Goal: Task Accomplishment & Management: Manage account settings

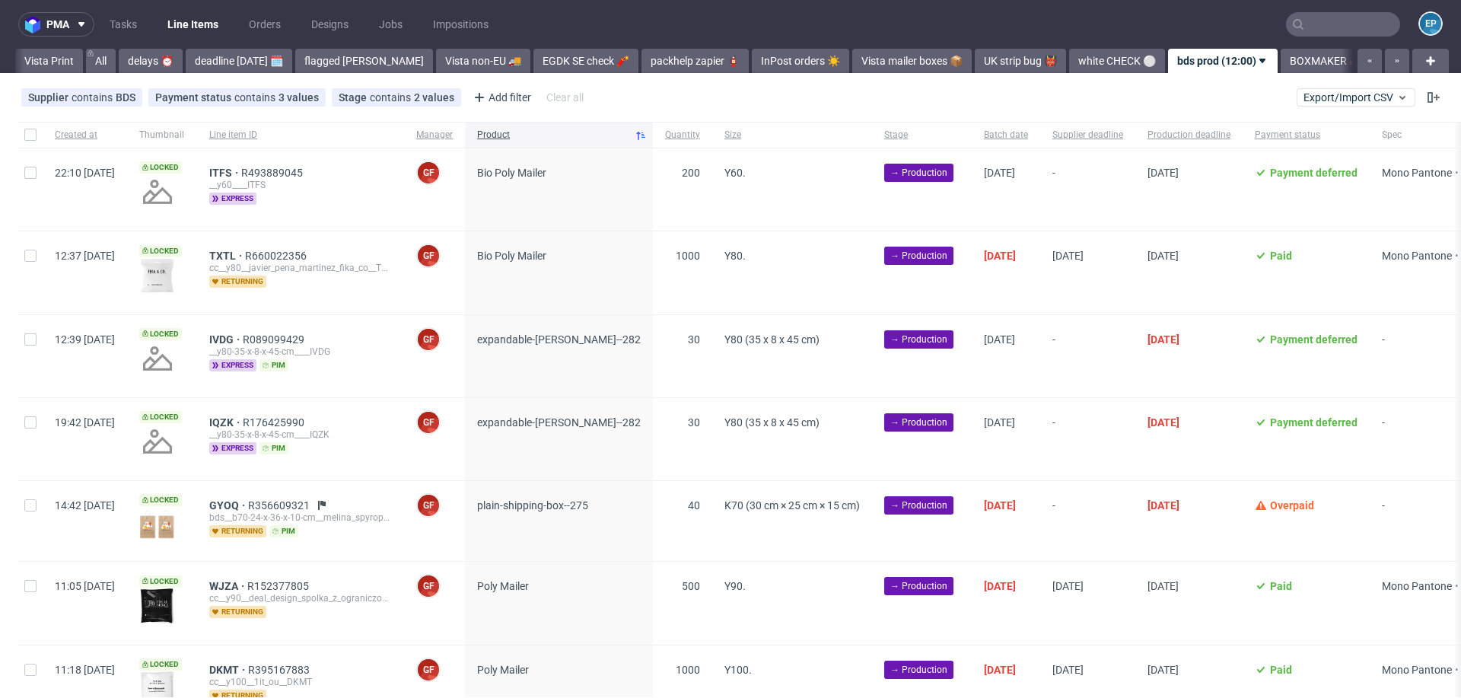
scroll to position [0, 492]
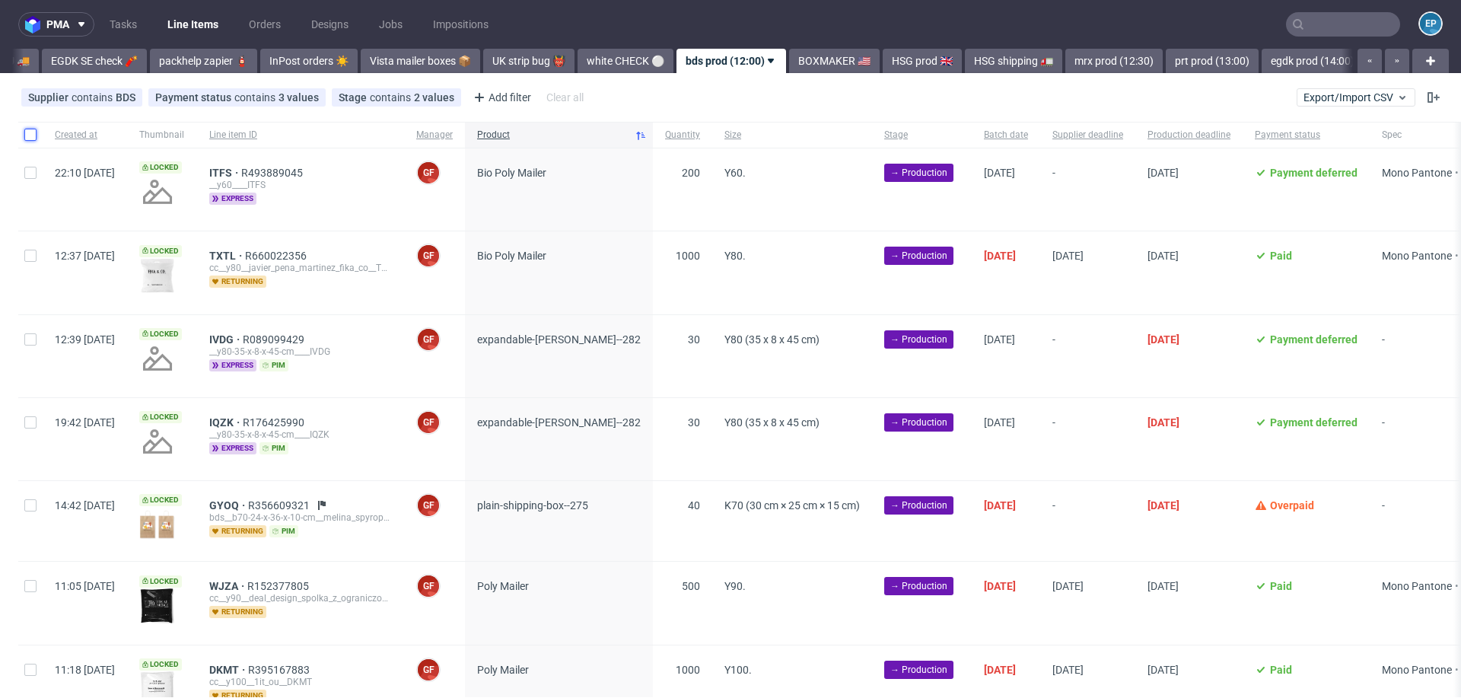
click at [26, 136] on input "checkbox" at bounding box center [30, 135] width 12 height 12
checkbox input "true"
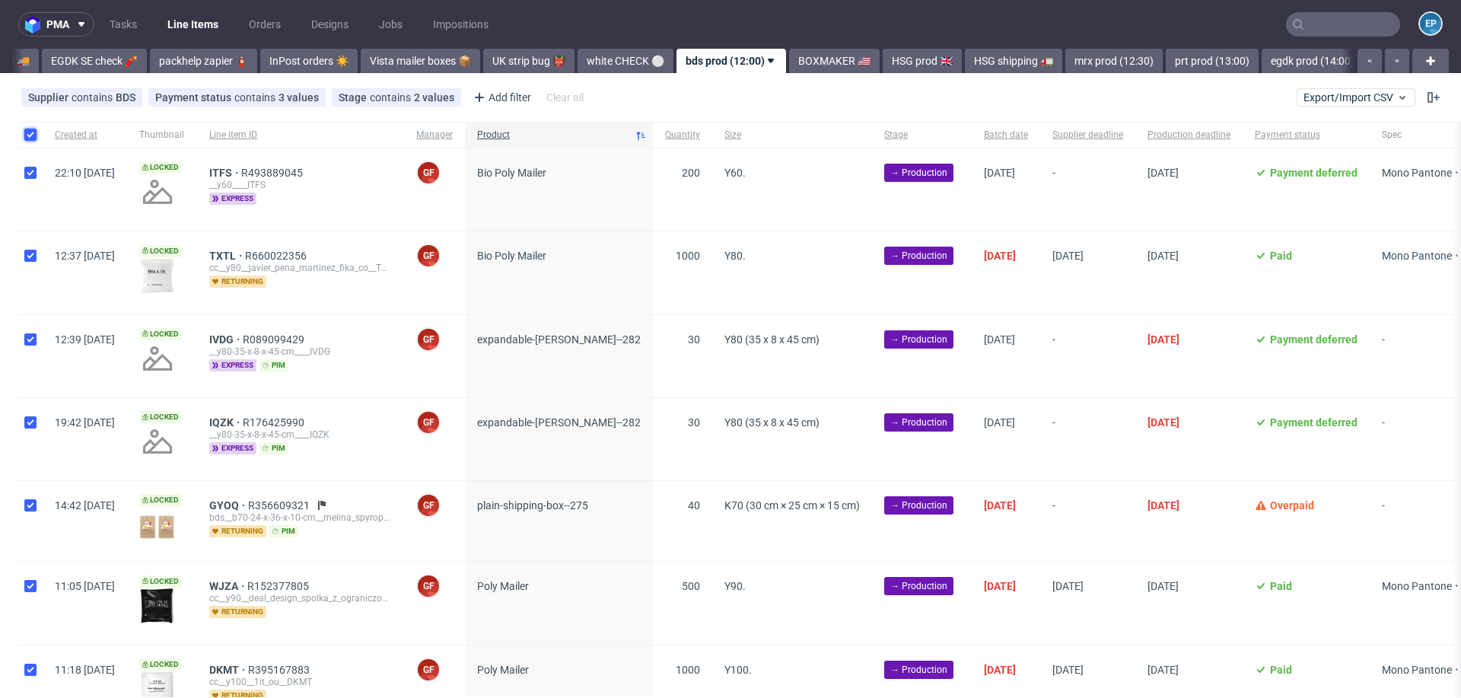
checkbox input "true"
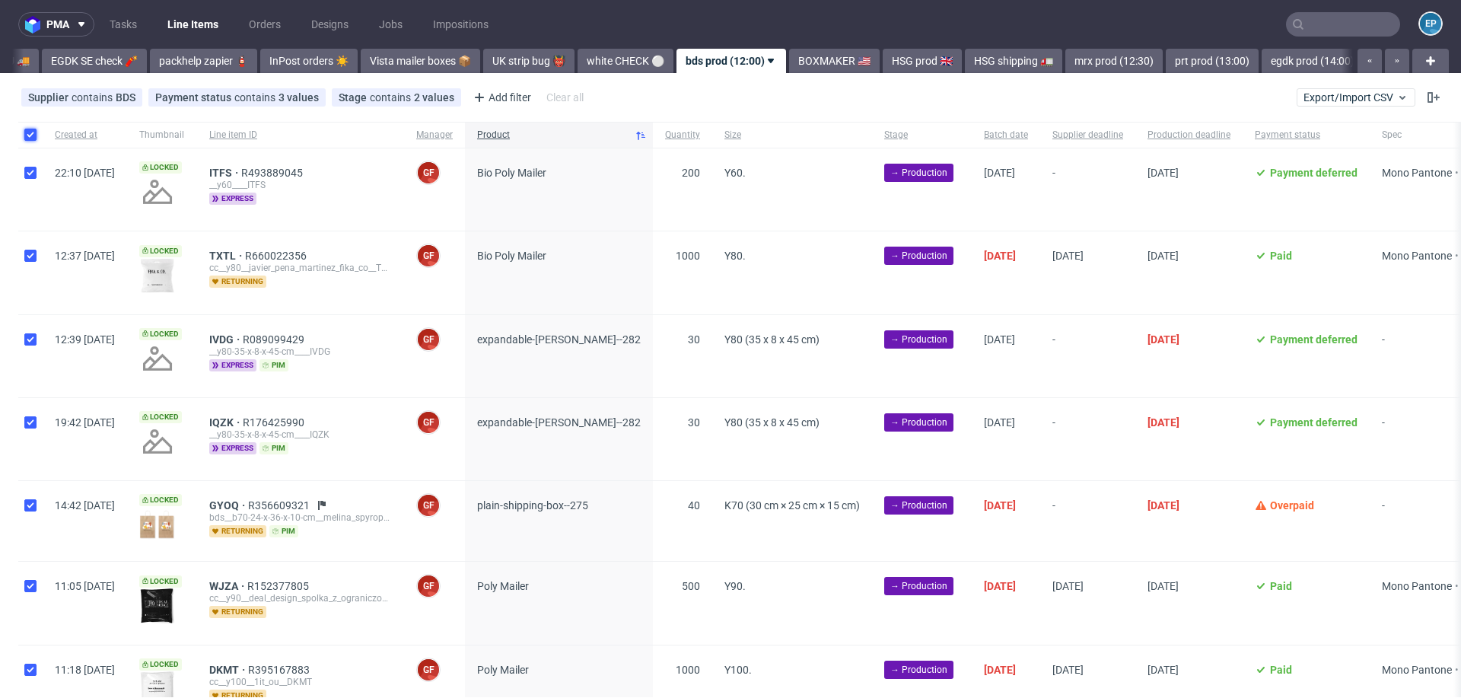
checkbox input "true"
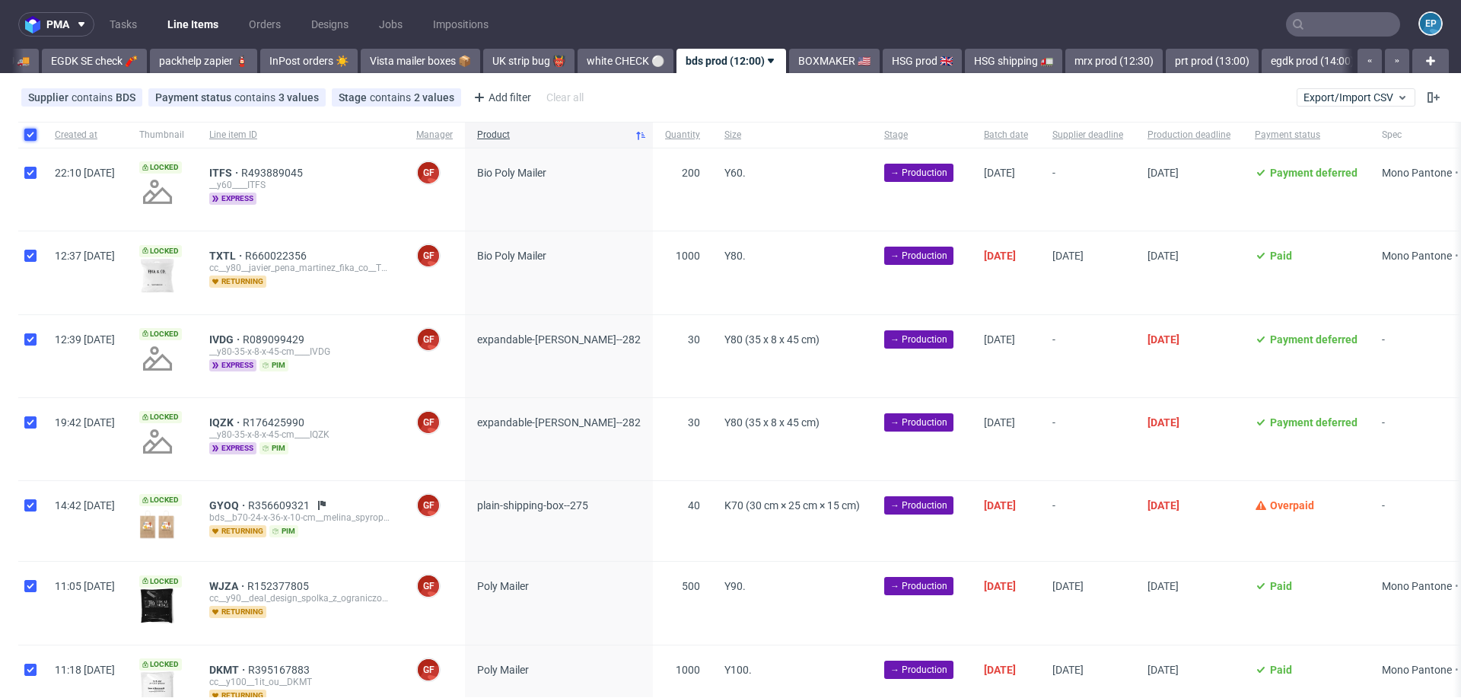
checkbox input "true"
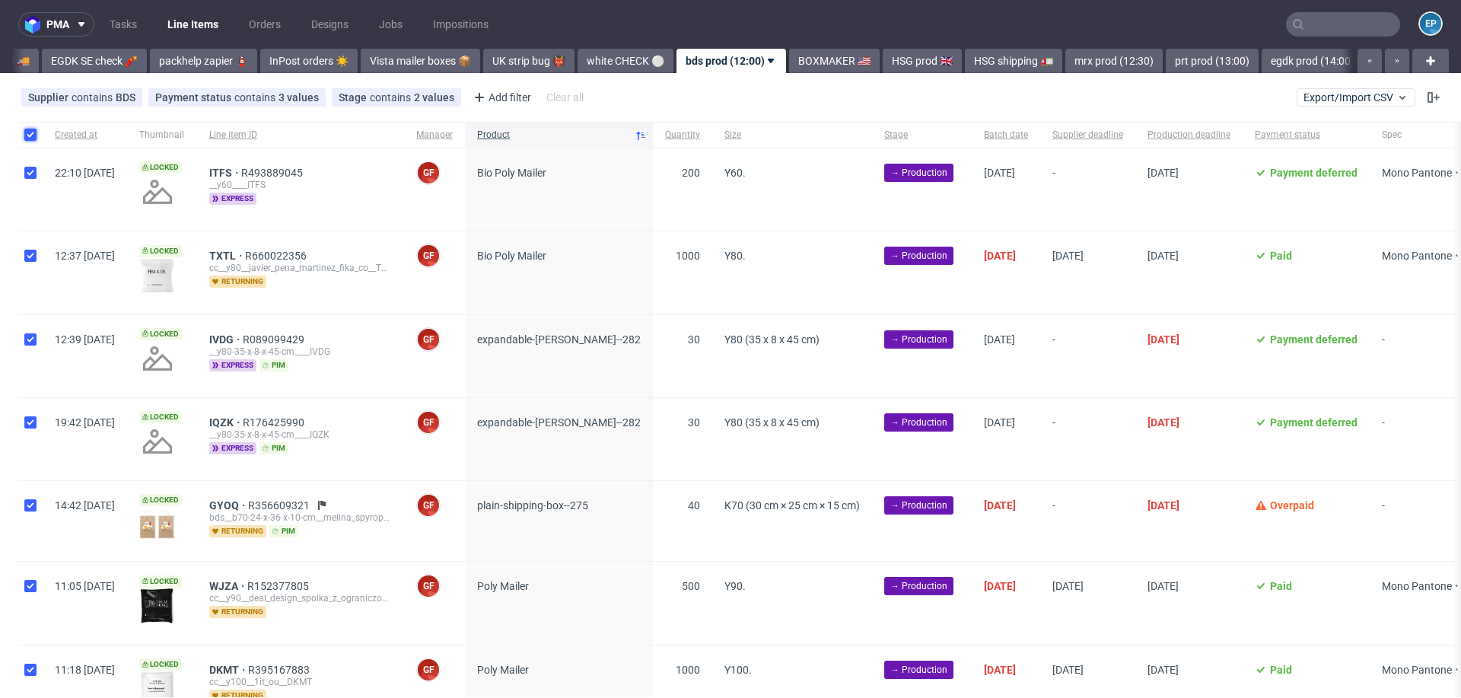
checkbox input "true"
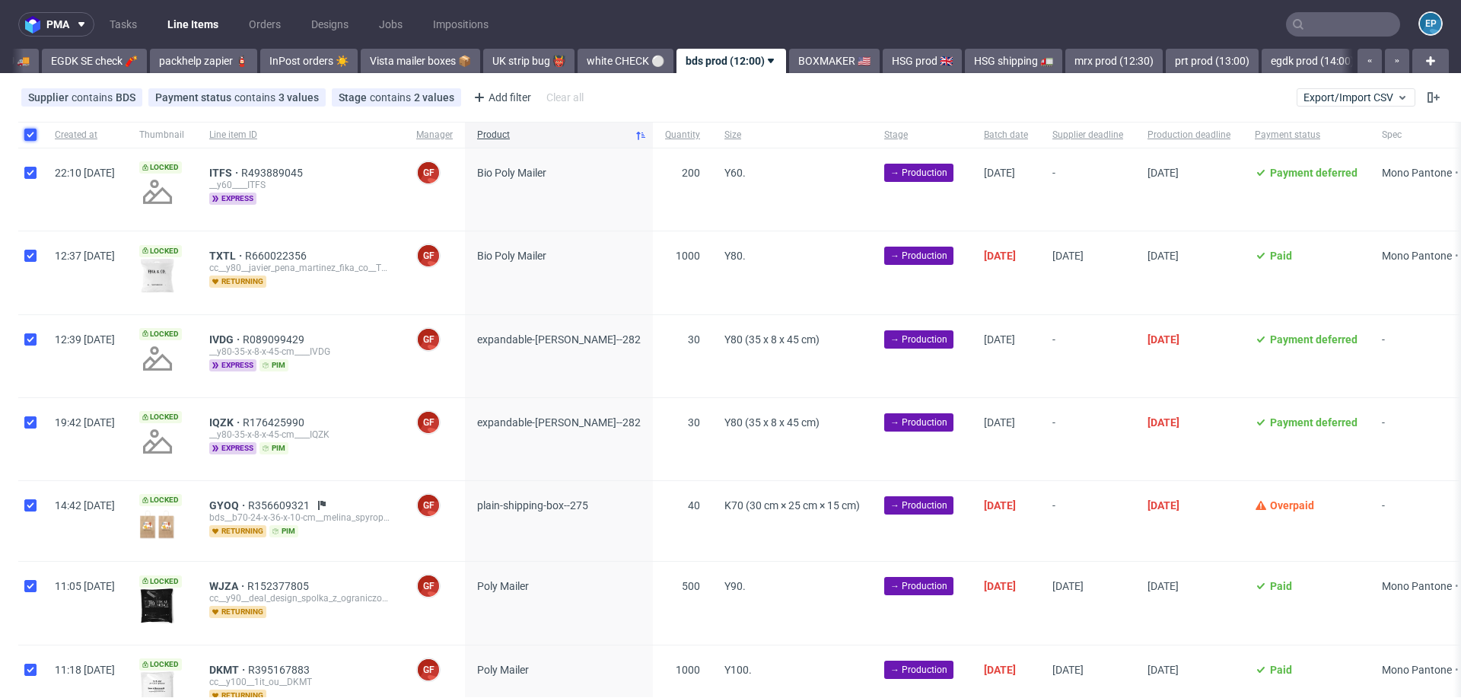
checkbox input "true"
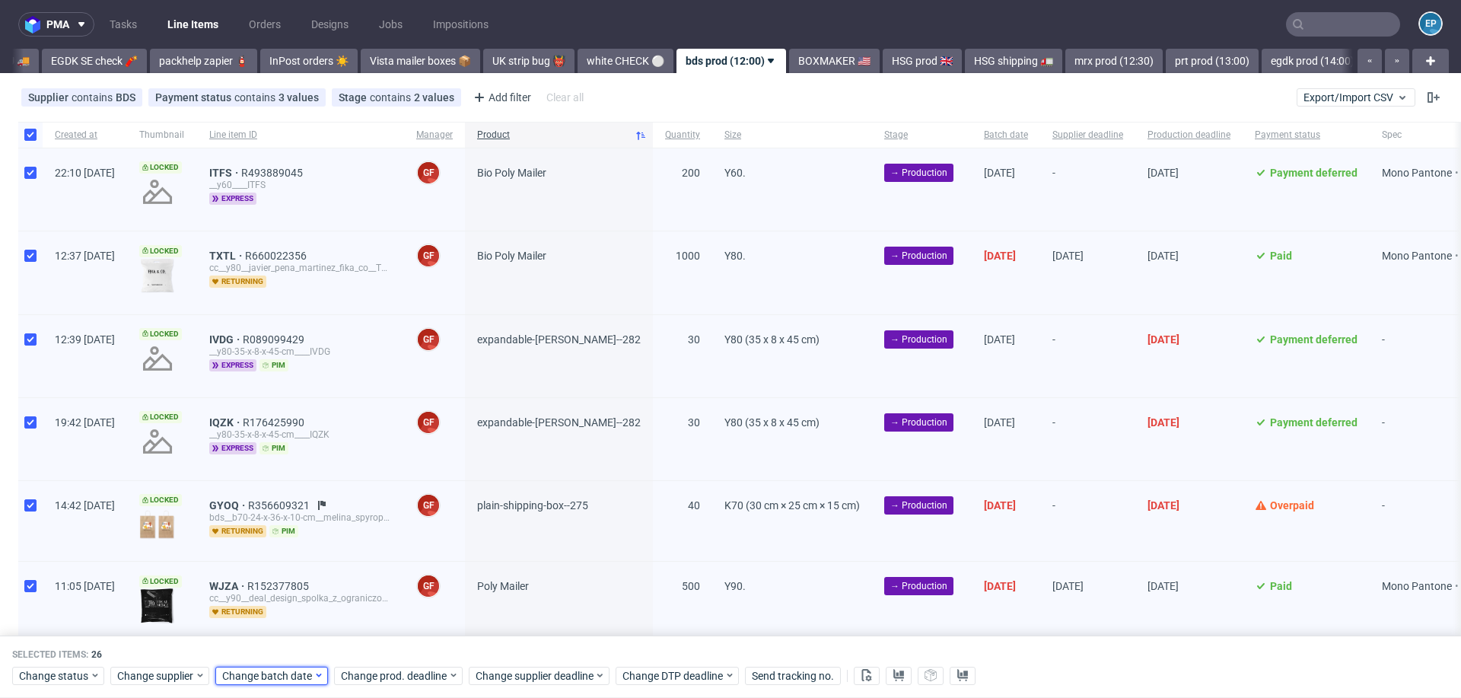
click at [284, 674] on span "Change batch date" at bounding box center [267, 675] width 91 height 15
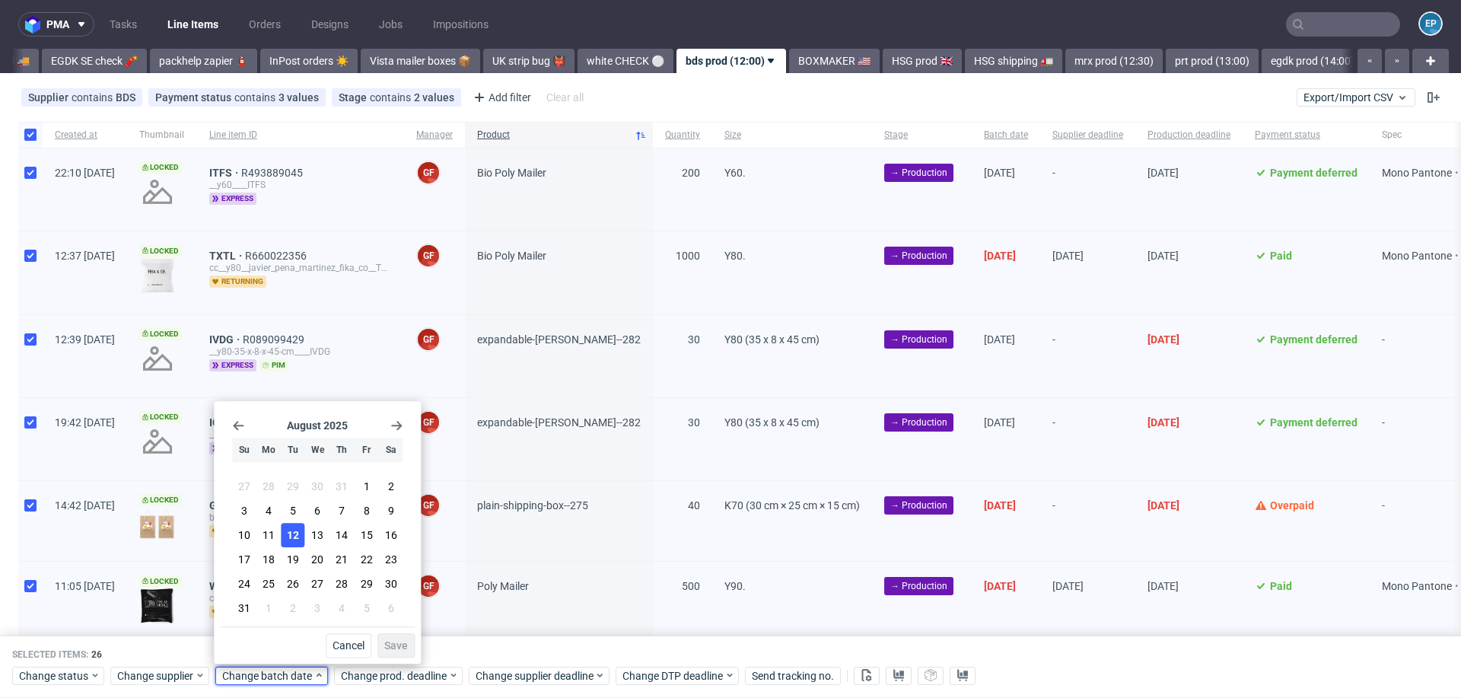
click at [298, 543] on button "12" at bounding box center [294, 535] width 24 height 24
click at [397, 642] on span "Save" at bounding box center [396, 645] width 24 height 11
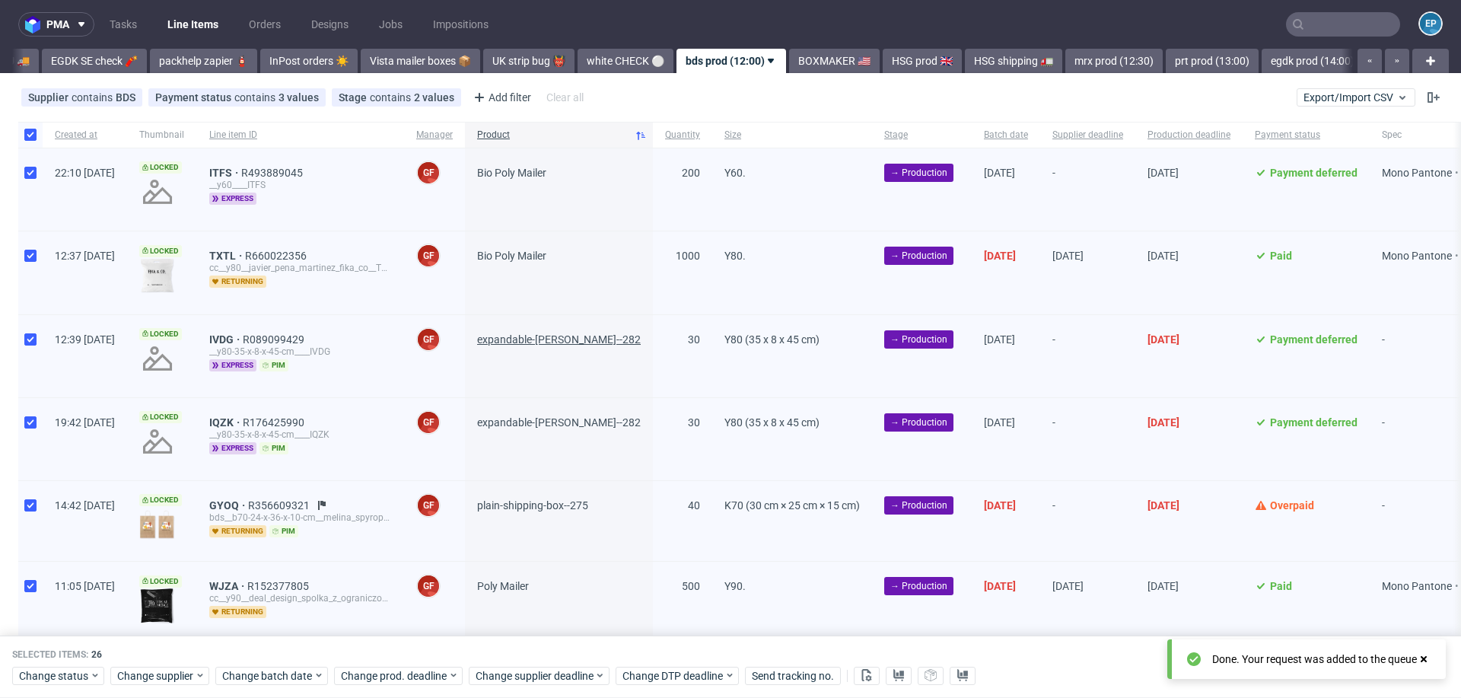
click at [554, 333] on span "expandable-kraft-mailer--282" at bounding box center [559, 339] width 164 height 12
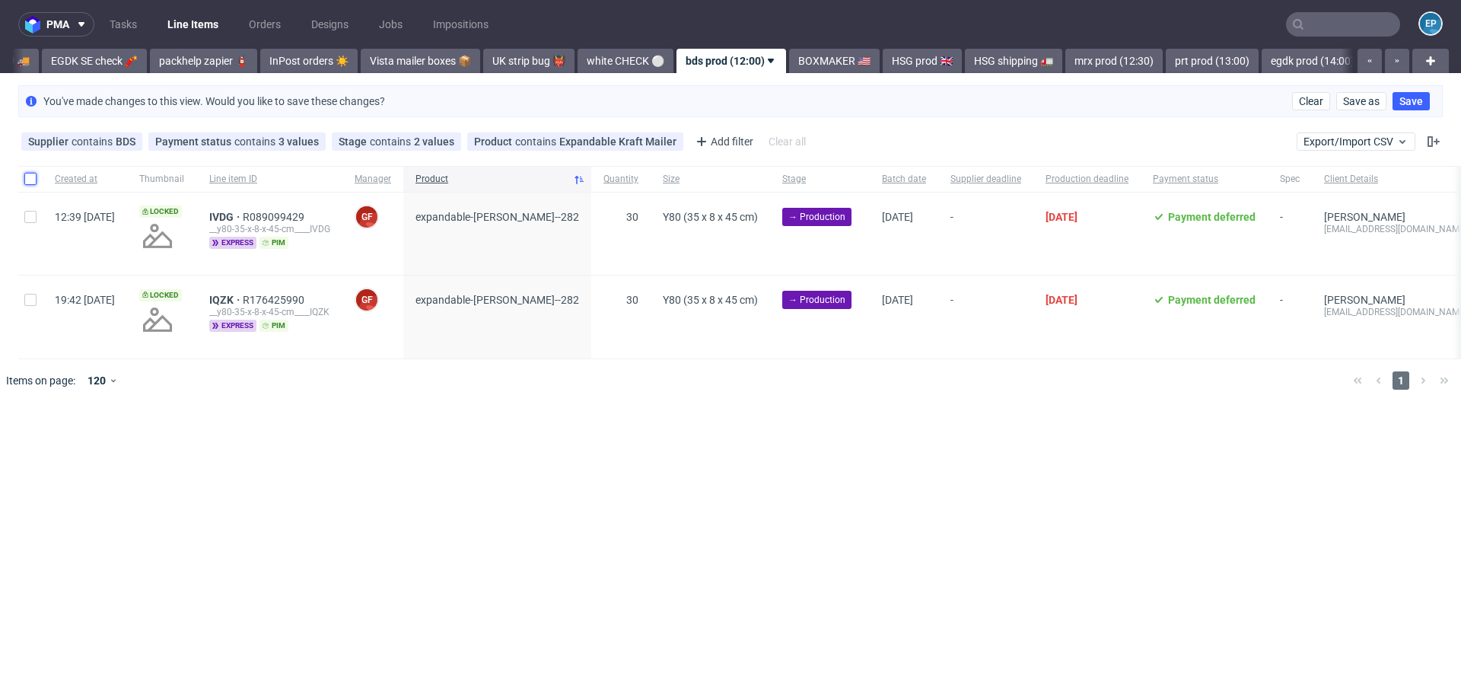
click at [31, 180] on input "checkbox" at bounding box center [30, 179] width 12 height 12
checkbox input "true"
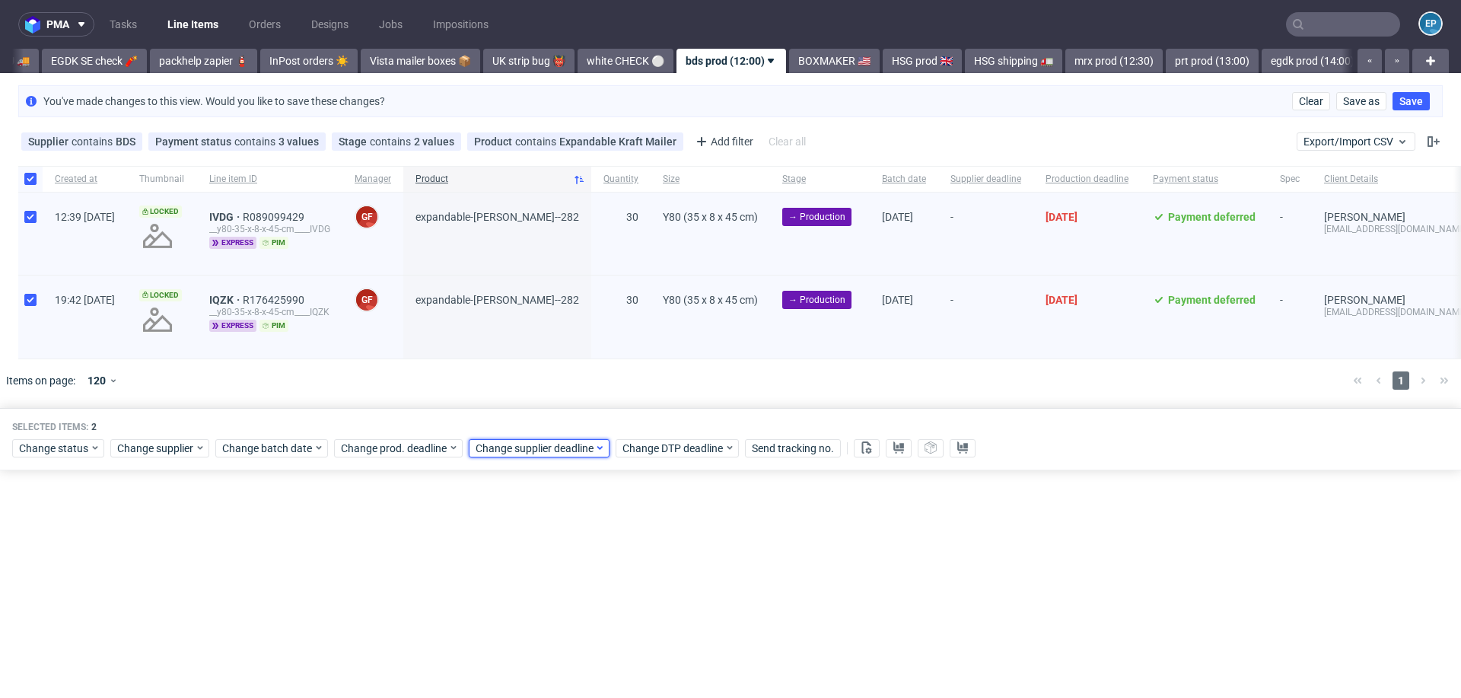
click at [537, 445] on span "Change supplier deadline" at bounding box center [535, 448] width 119 height 15
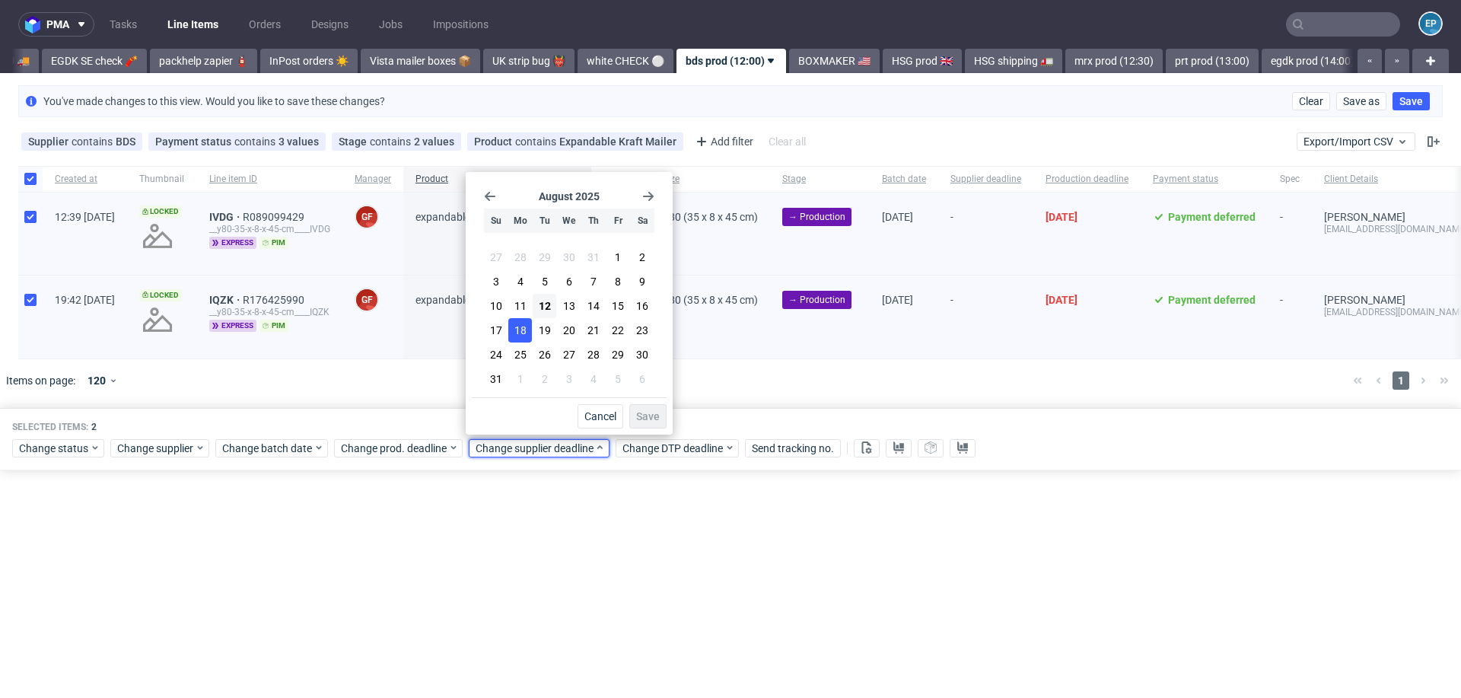
click at [517, 333] on span "18" at bounding box center [520, 330] width 12 height 15
click at [652, 417] on span "Save" at bounding box center [648, 416] width 24 height 11
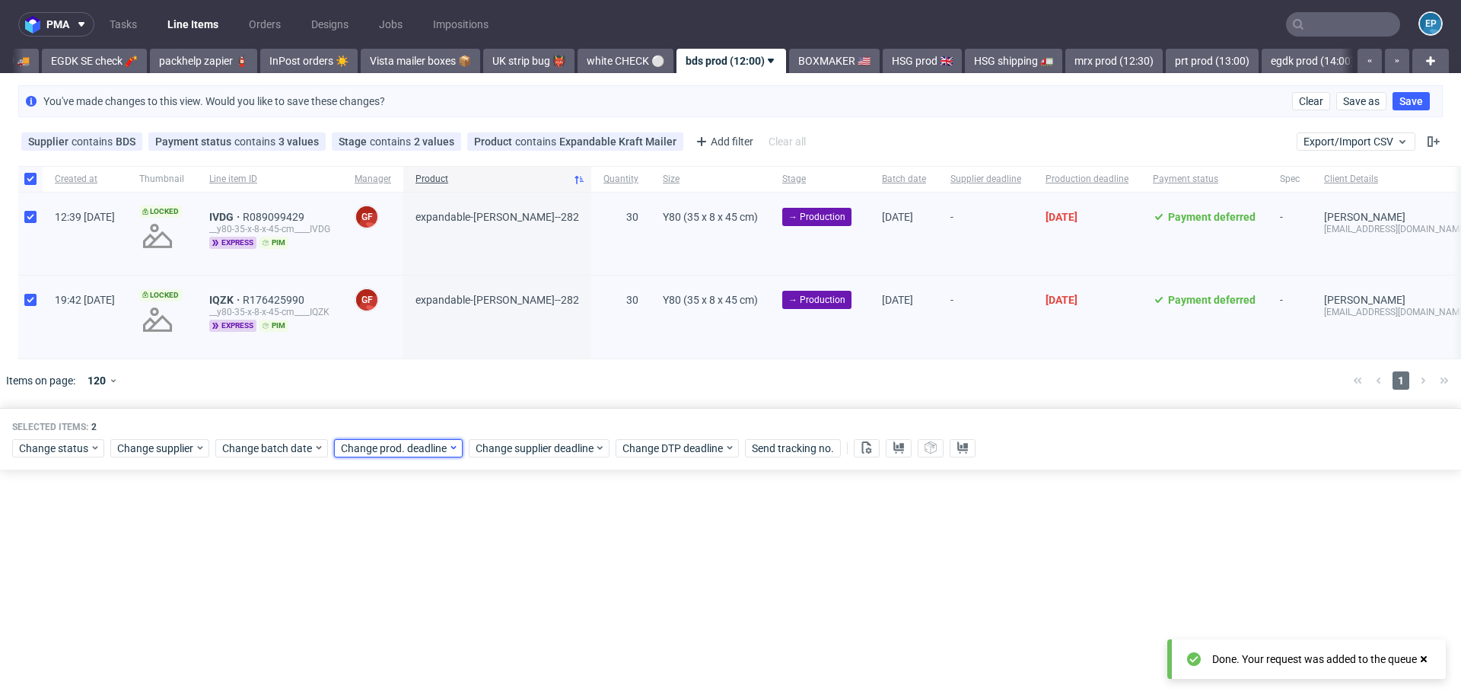
click at [419, 444] on span "Change prod. deadline" at bounding box center [394, 448] width 107 height 15
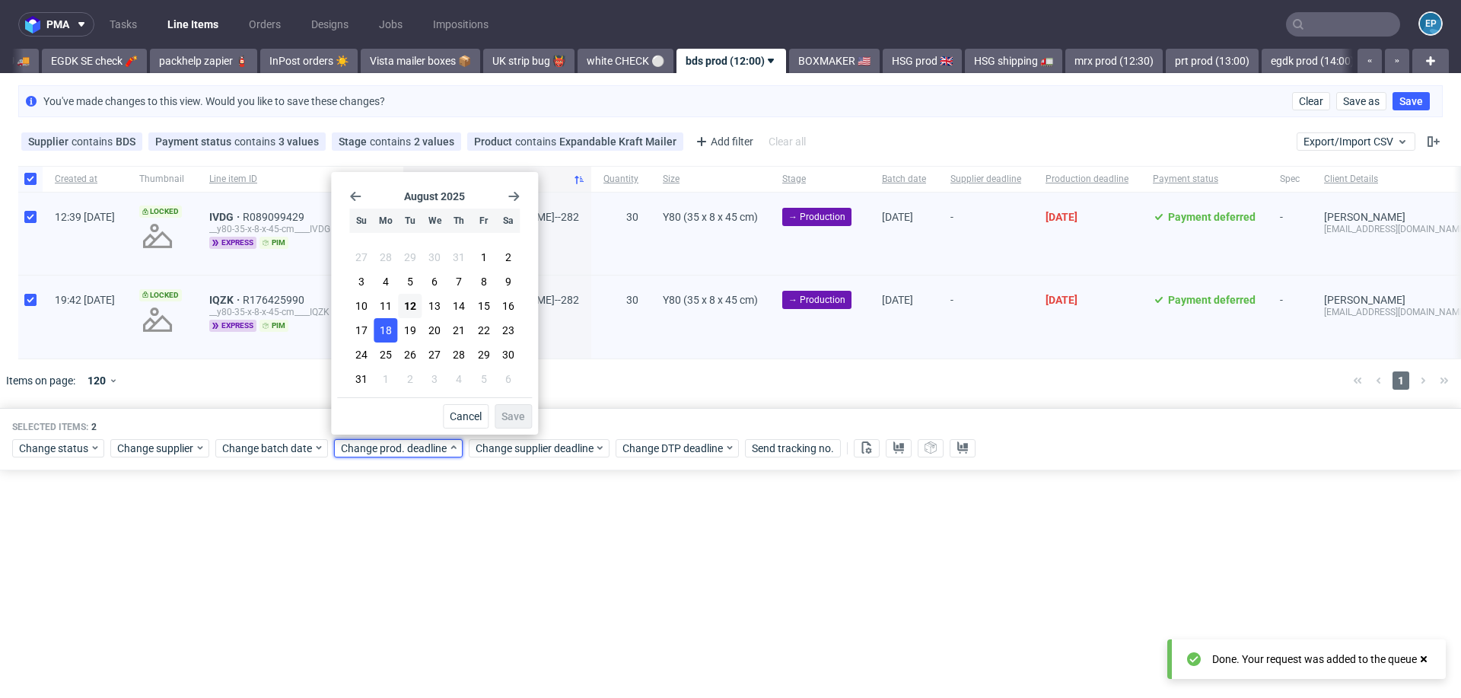
click at [391, 327] on span "18" at bounding box center [386, 330] width 12 height 15
click at [523, 408] on button "Save" at bounding box center [513, 416] width 37 height 24
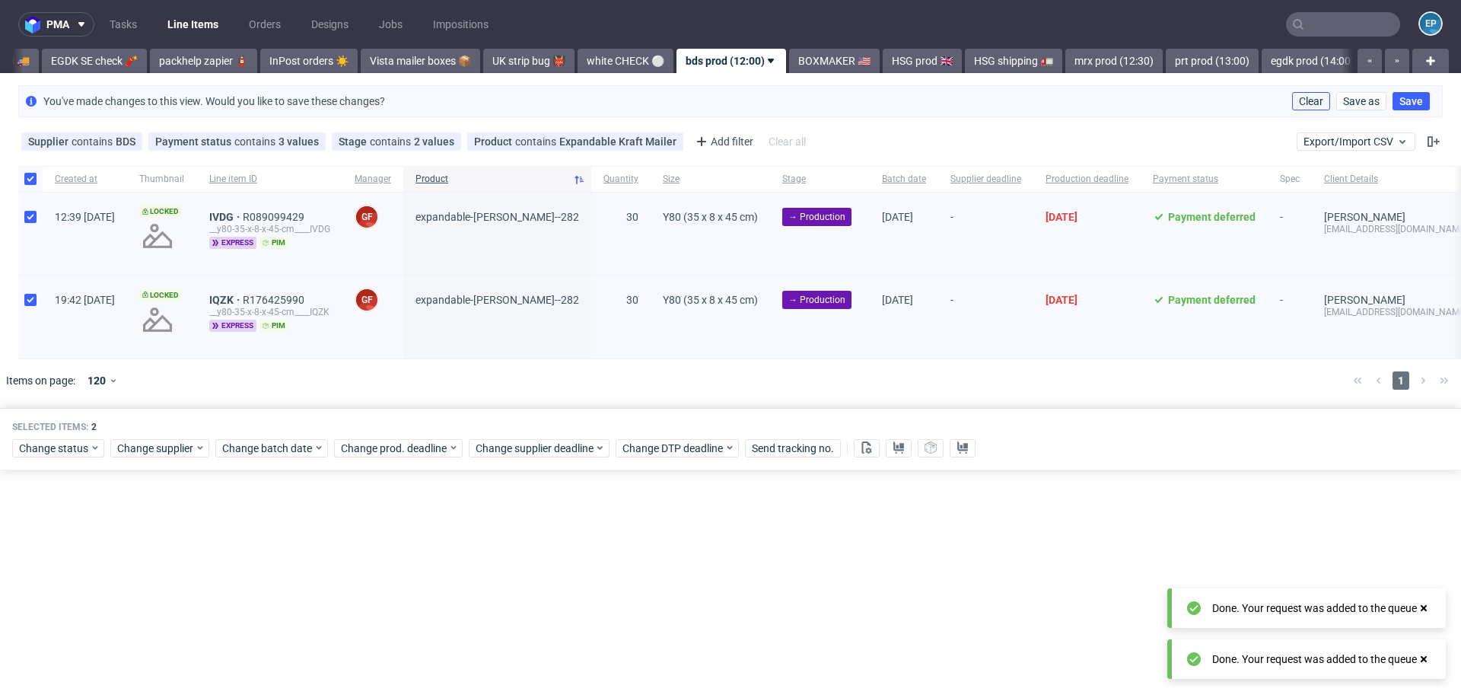
click at [1300, 103] on button "Clear" at bounding box center [1311, 101] width 38 height 18
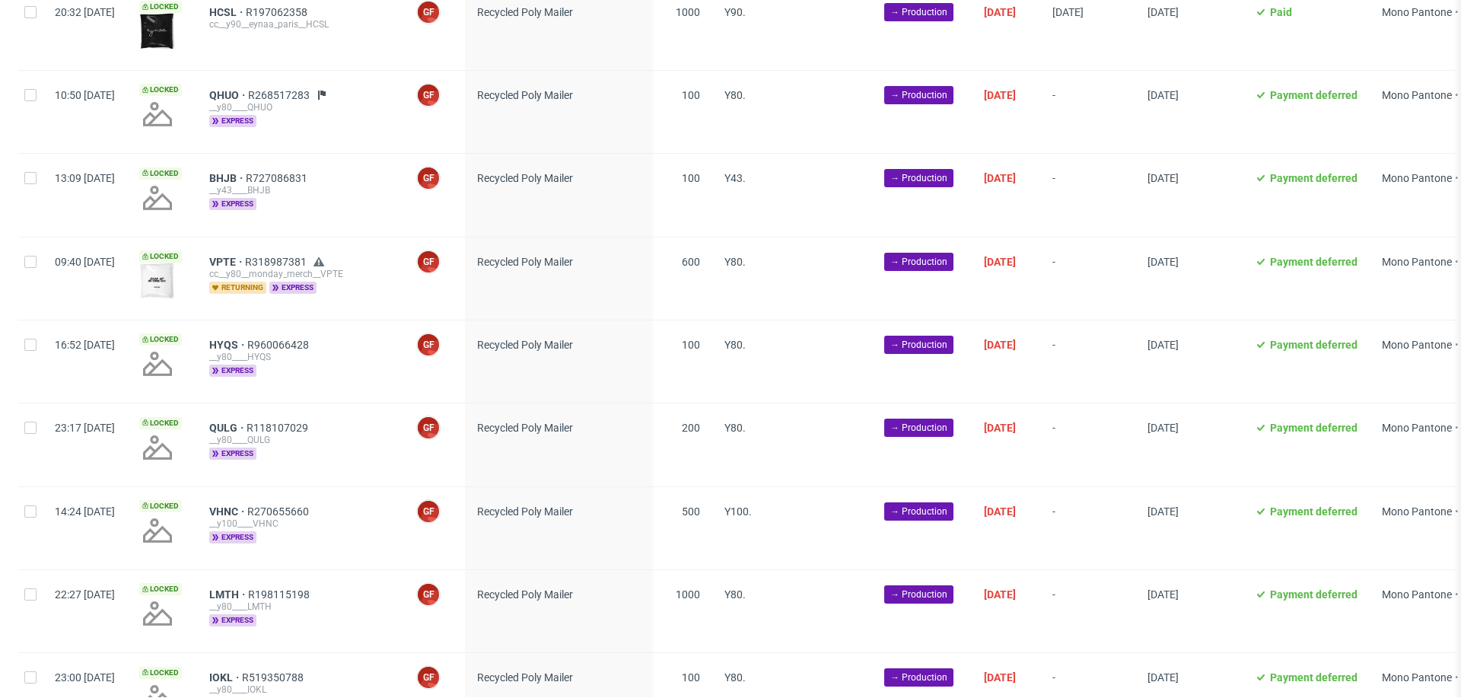
scroll to position [1256, 0]
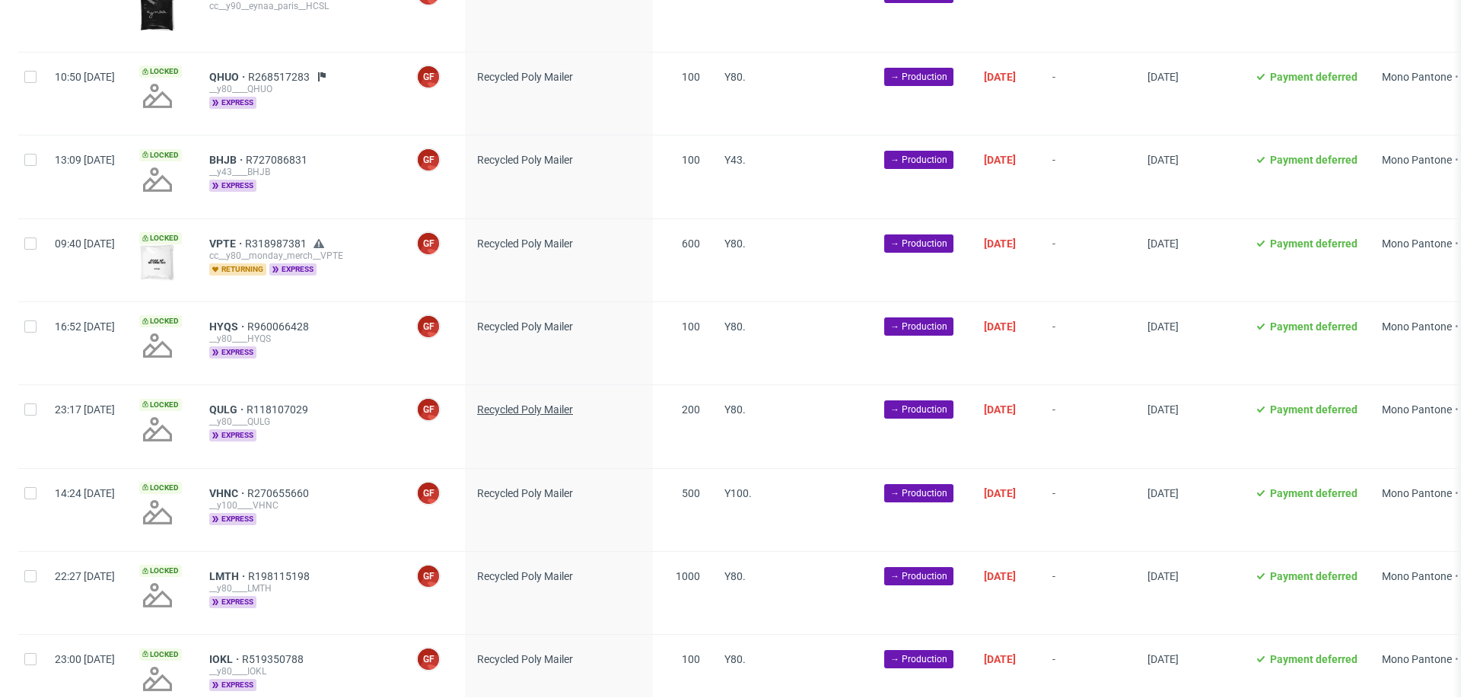
click at [550, 403] on span "Recycled Poly Mailer" at bounding box center [525, 409] width 96 height 12
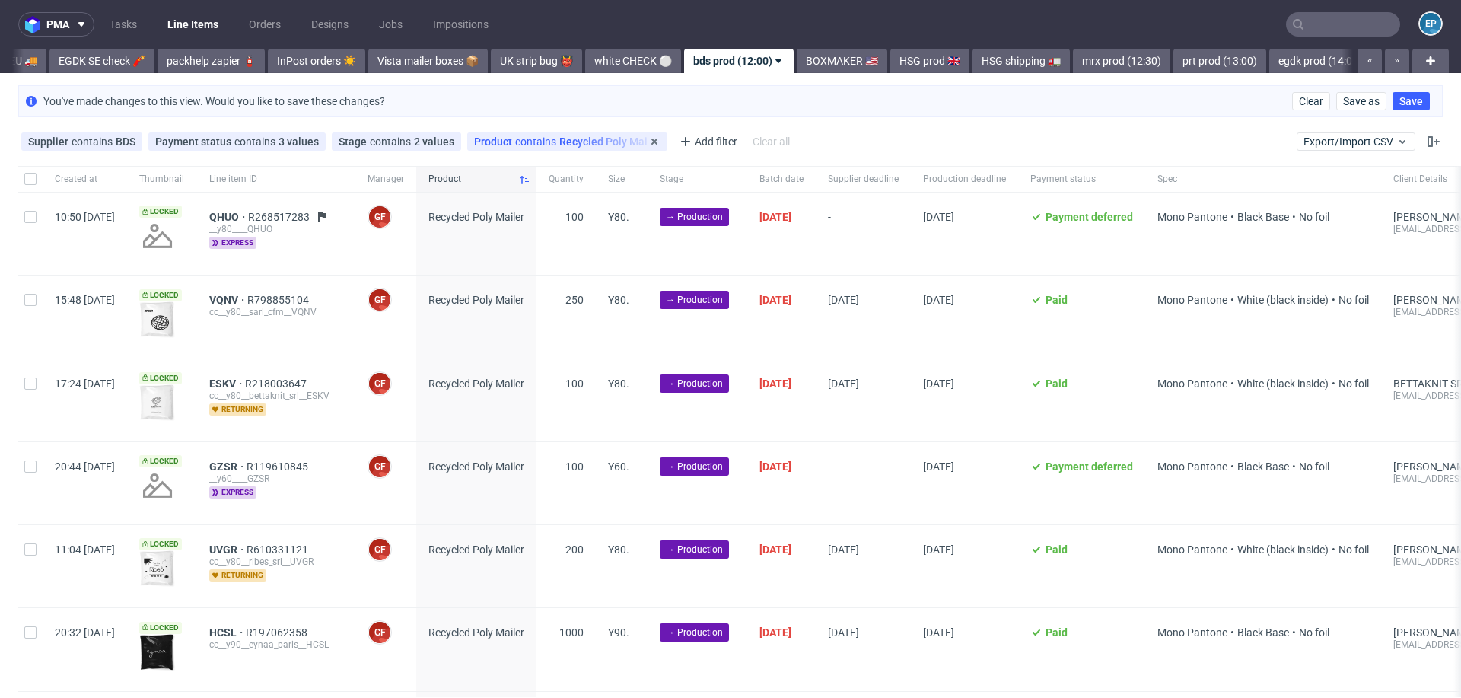
click at [567, 143] on div "Product contains Recycled Poly Mailer" at bounding box center [567, 141] width 186 height 12
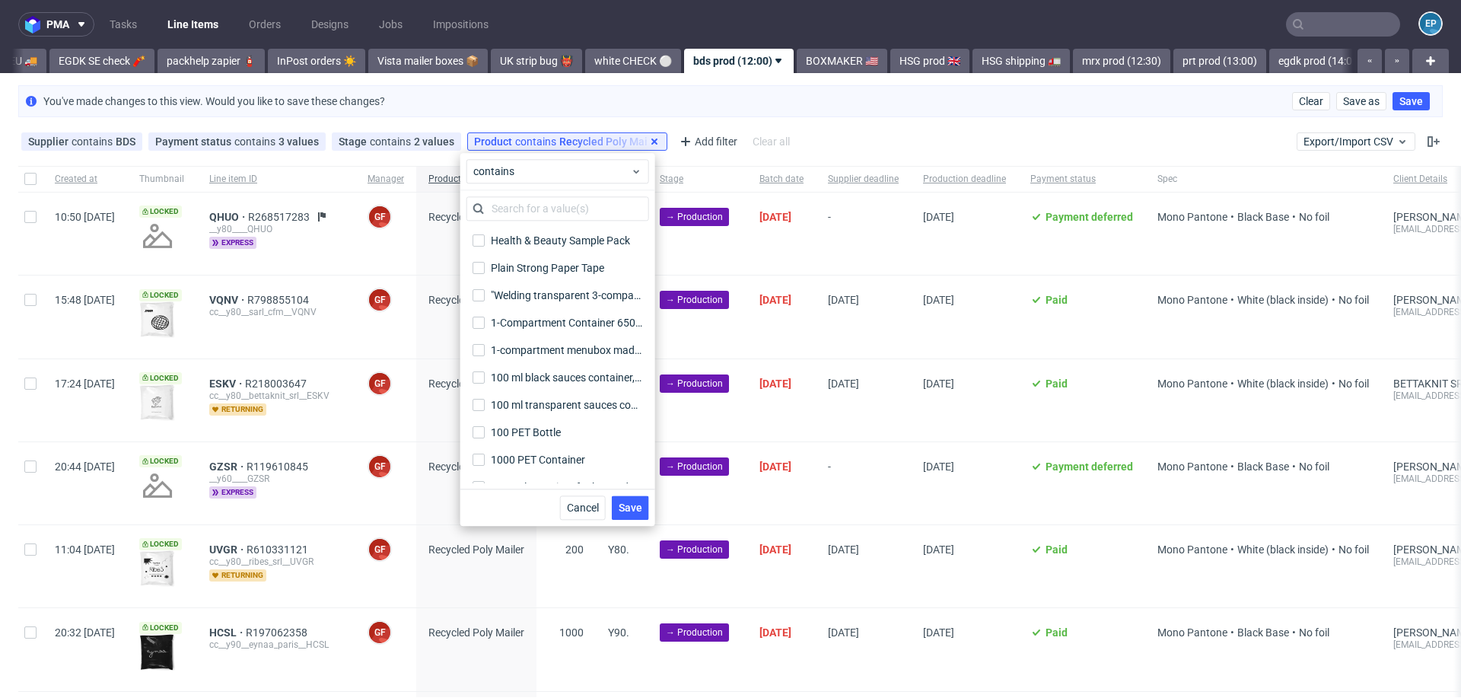
click at [651, 140] on use at bounding box center [654, 142] width 6 height 6
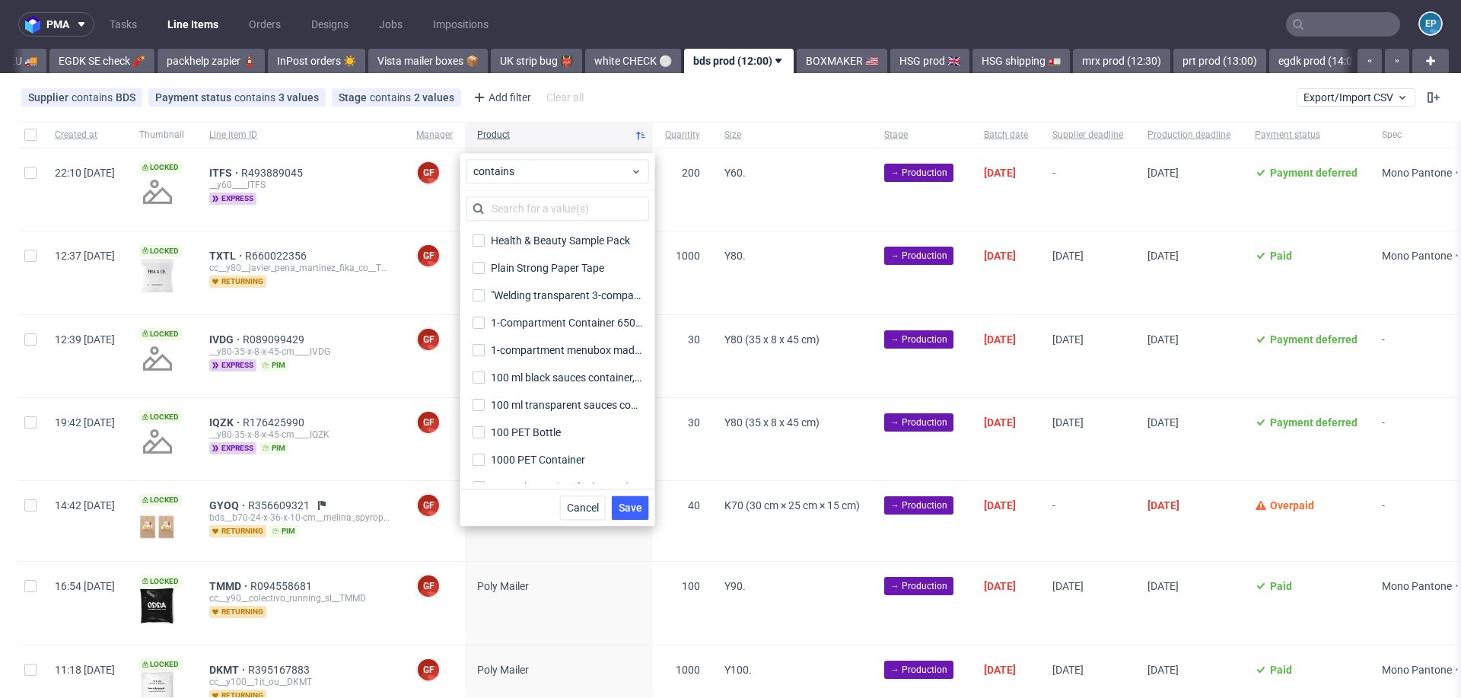
click at [665, 100] on div "Supplier contains BDS Payment status contains 3 values Paid, Credit Owed, Payme…" at bounding box center [730, 97] width 1461 height 37
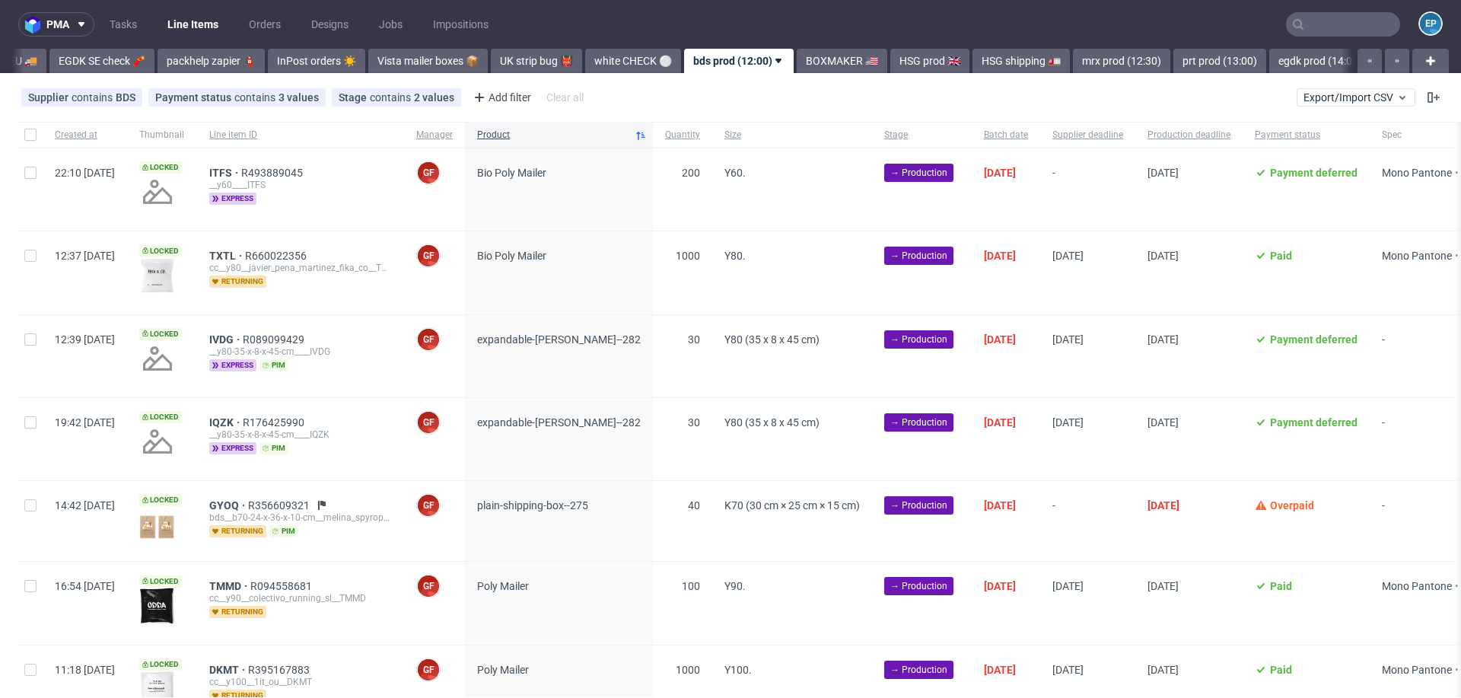
click at [46, 179] on div "22:10 Mon 11.08.2025" at bounding box center [85, 189] width 84 height 82
click at [33, 179] on div at bounding box center [30, 189] width 24 height 82
checkbox input "true"
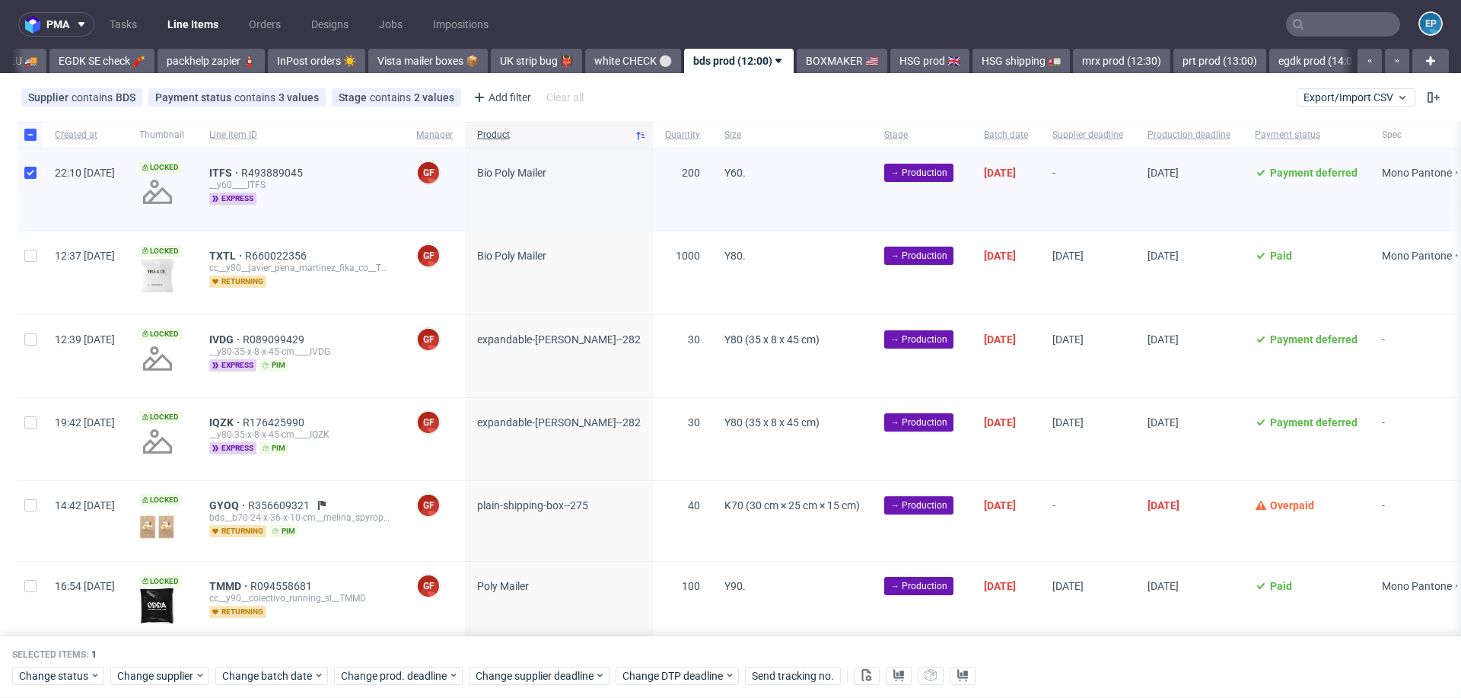
click at [30, 264] on div at bounding box center [30, 272] width 24 height 82
checkbox input "true"
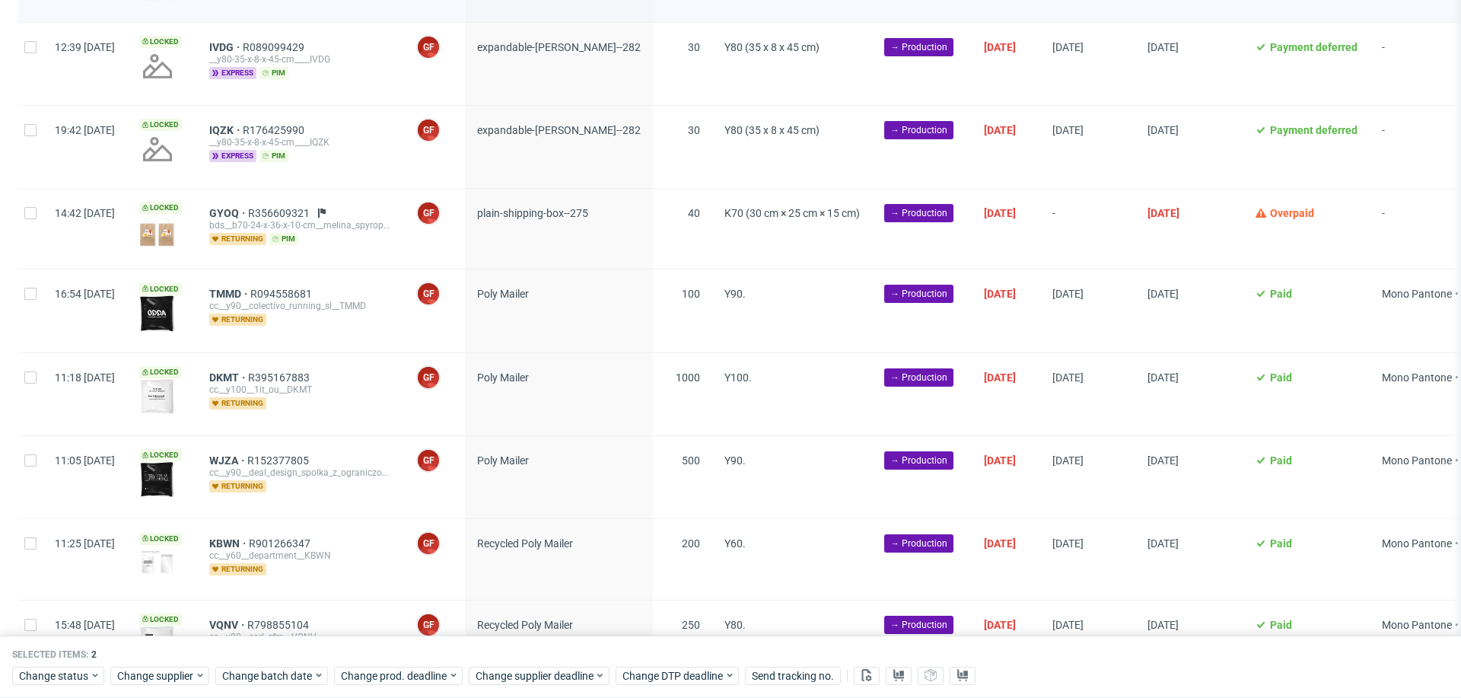
scroll to position [376, 0]
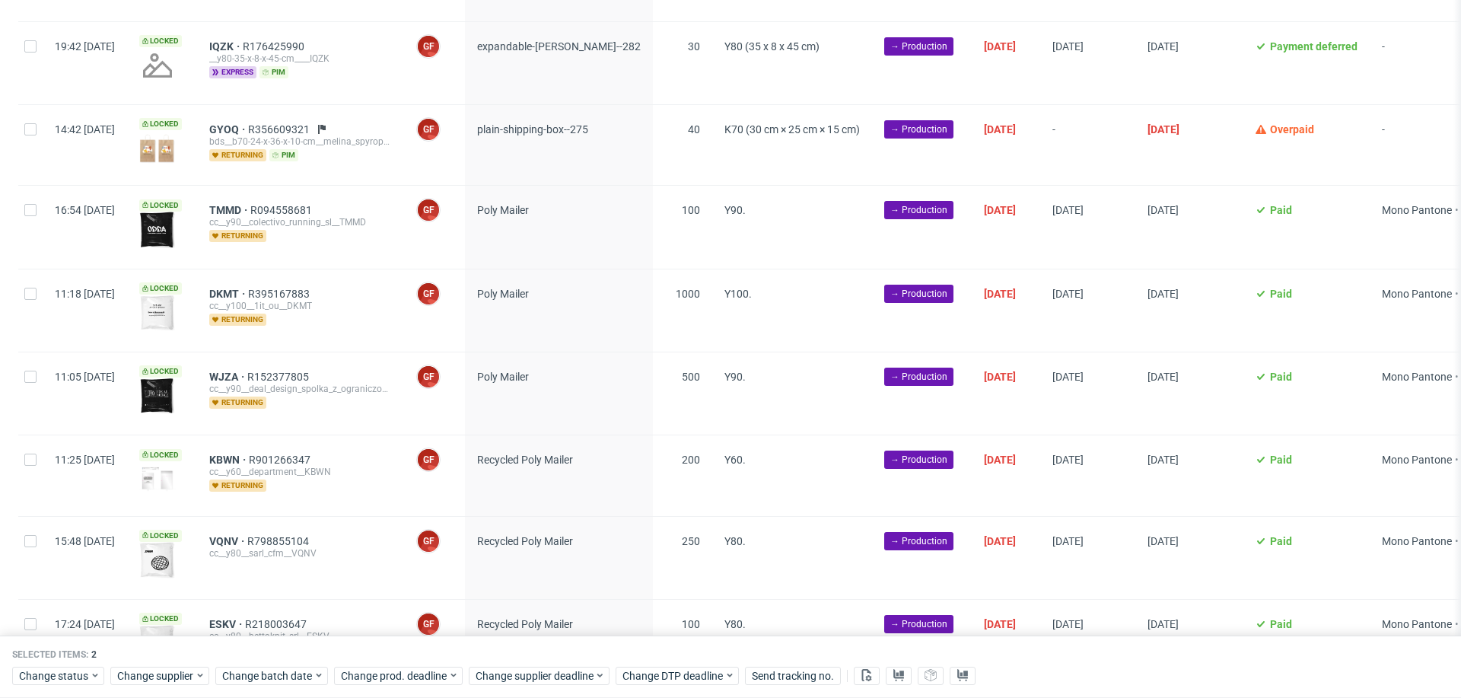
click at [29, 219] on div at bounding box center [30, 227] width 24 height 82
checkbox input "true"
click at [29, 288] on input "checkbox" at bounding box center [30, 294] width 12 height 12
checkbox input "true"
click at [25, 372] on input "checkbox" at bounding box center [30, 377] width 12 height 12
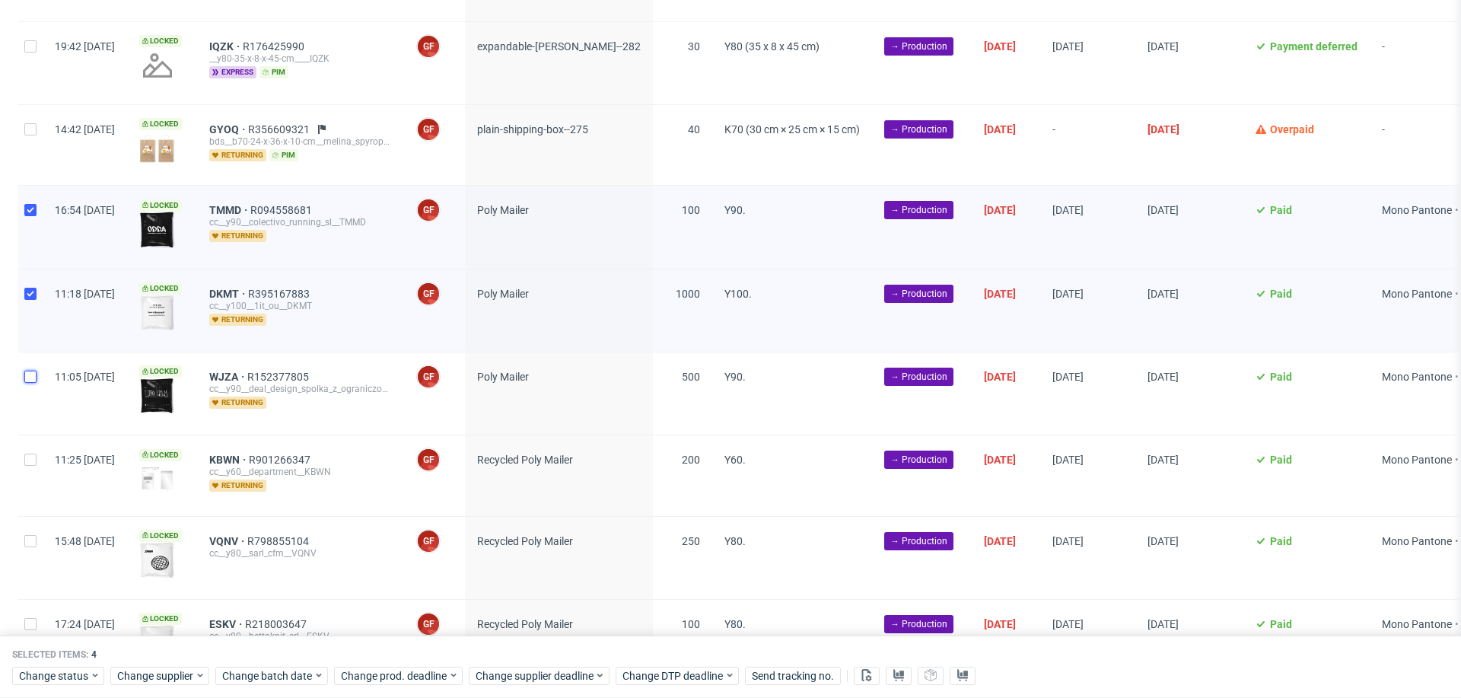
checkbox input "true"
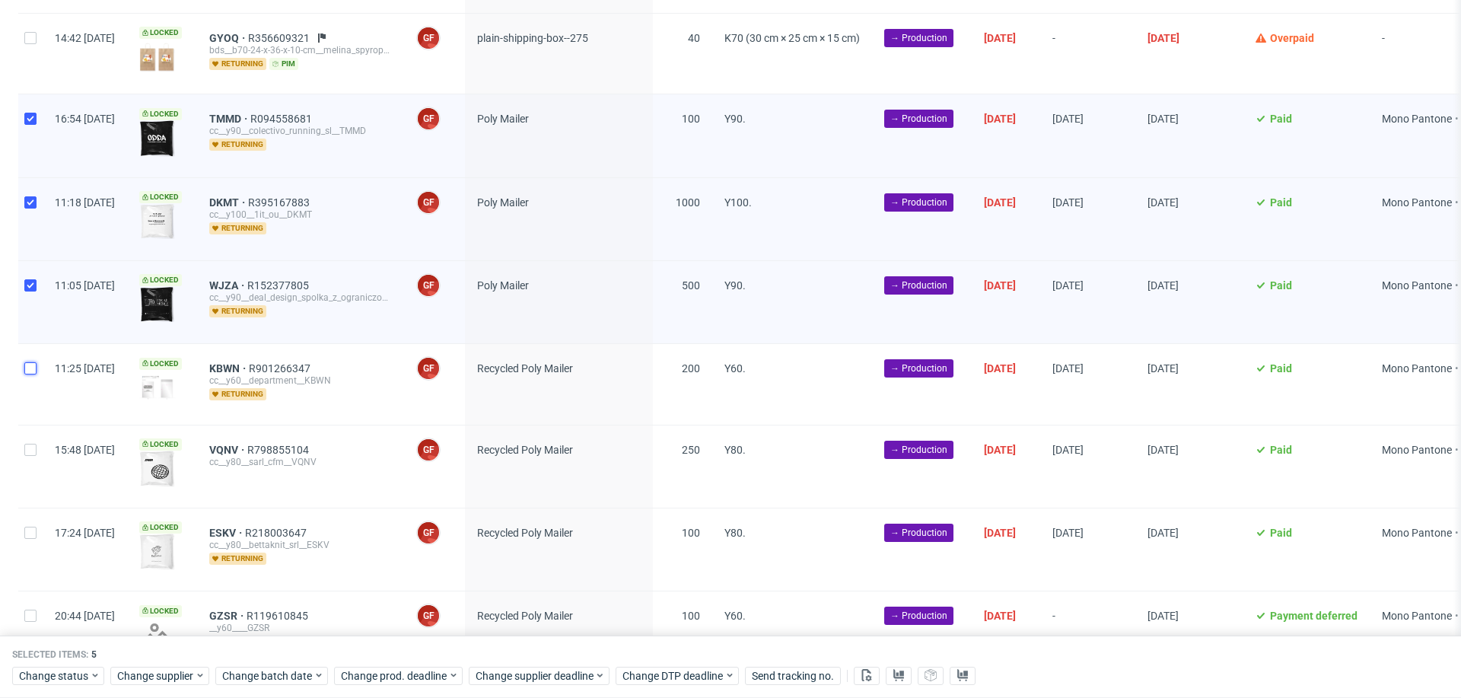
click at [36, 367] on input "checkbox" at bounding box center [30, 368] width 12 height 12
checkbox input "true"
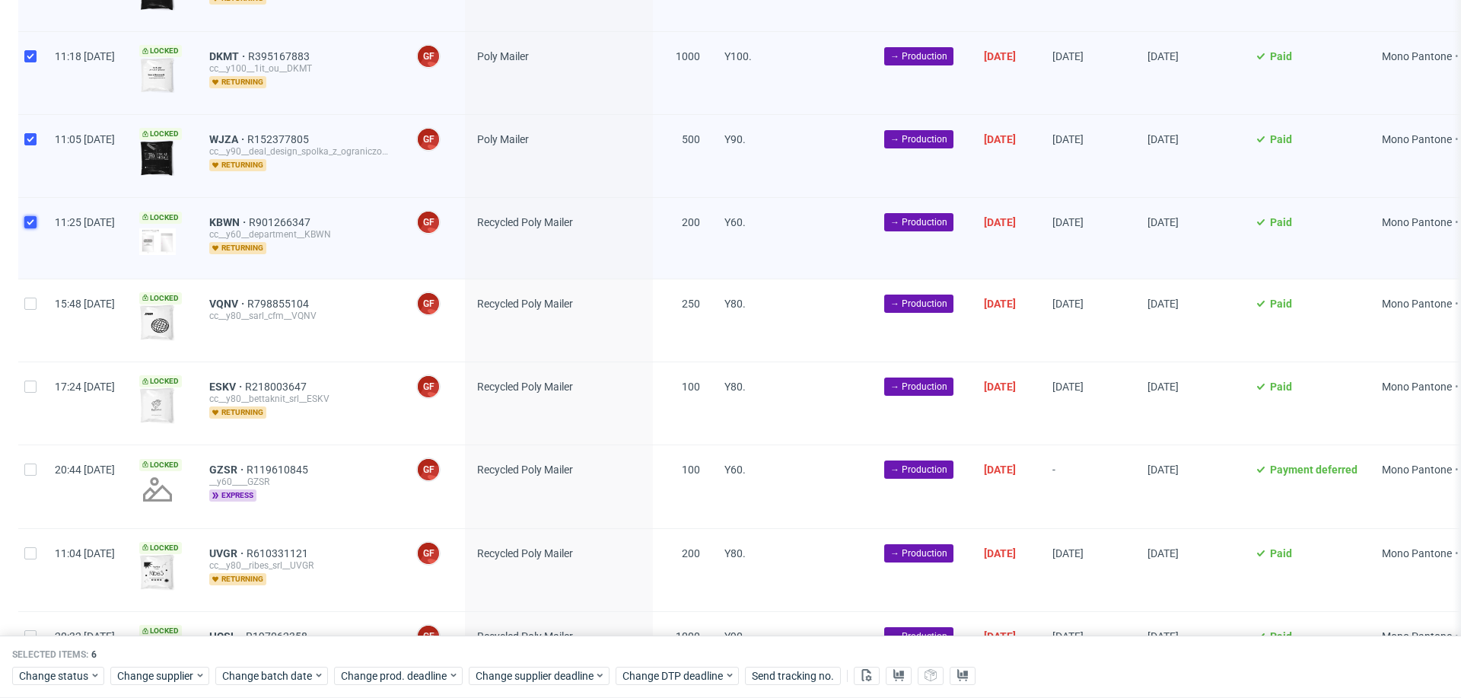
scroll to position [680, 0]
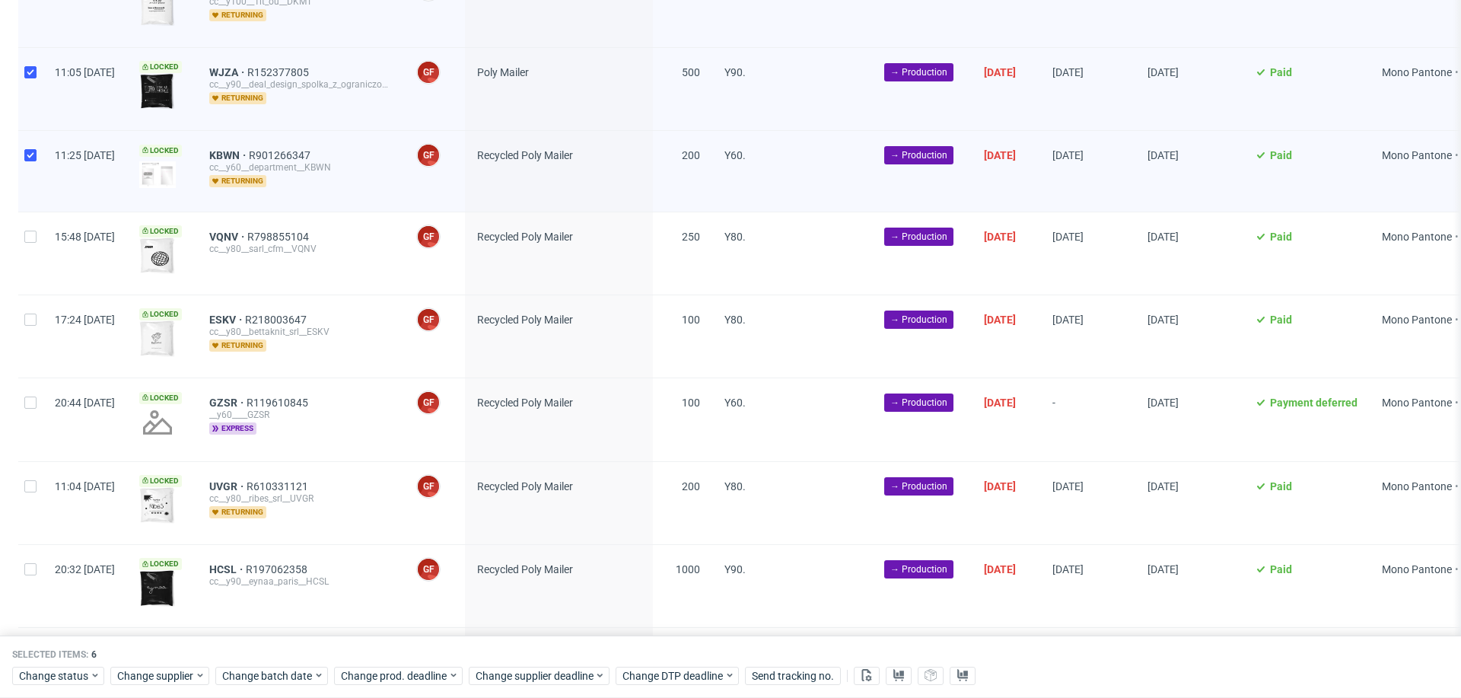
click at [31, 224] on div at bounding box center [30, 253] width 24 height 82
checkbox input "true"
click at [31, 333] on div at bounding box center [30, 336] width 24 height 82
checkbox input "true"
click at [32, 409] on div at bounding box center [30, 419] width 24 height 82
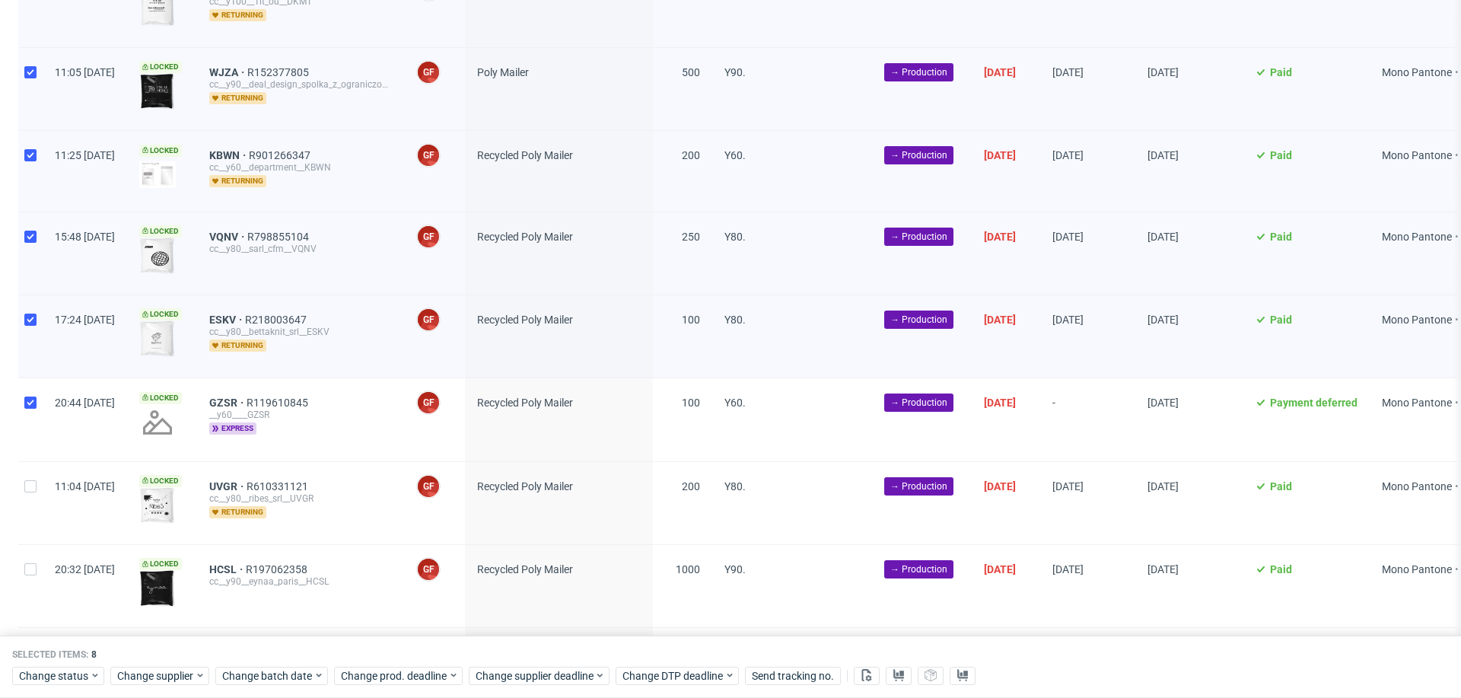
checkbox input "true"
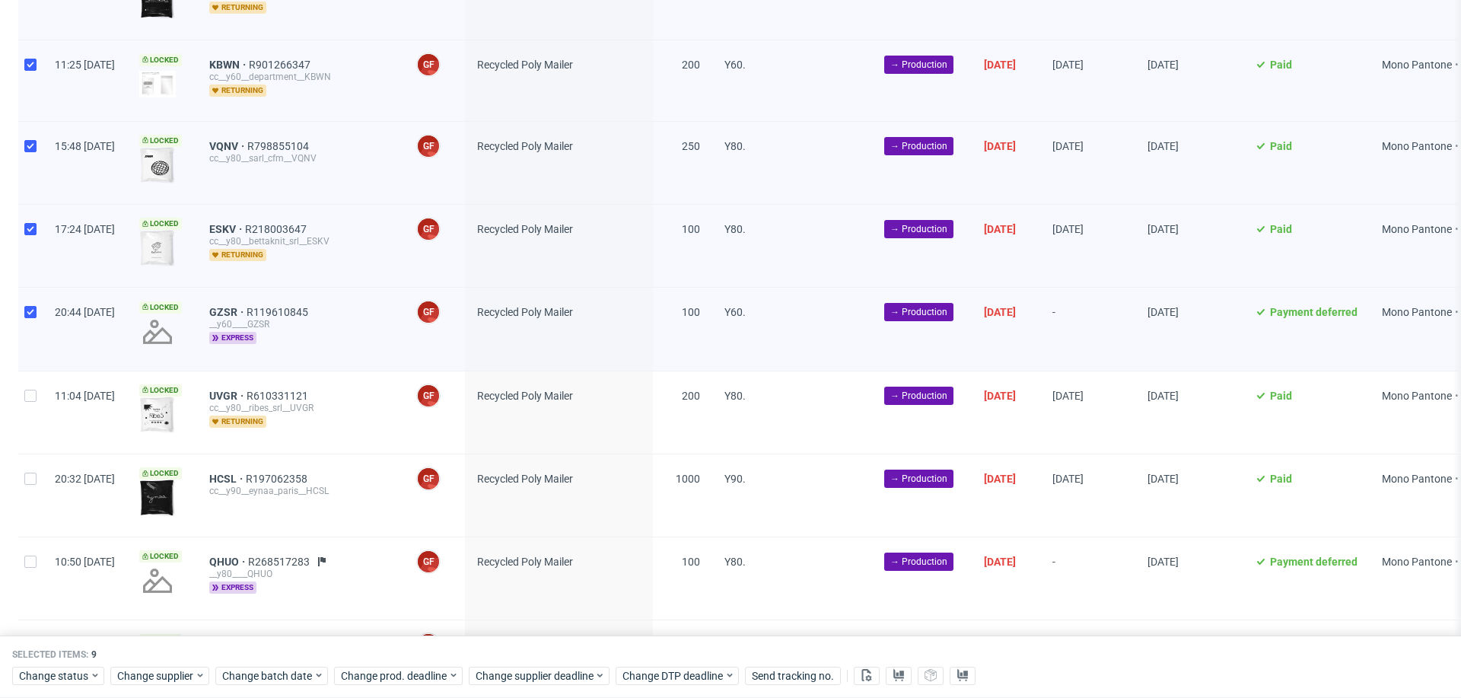
scroll to position [817, 0]
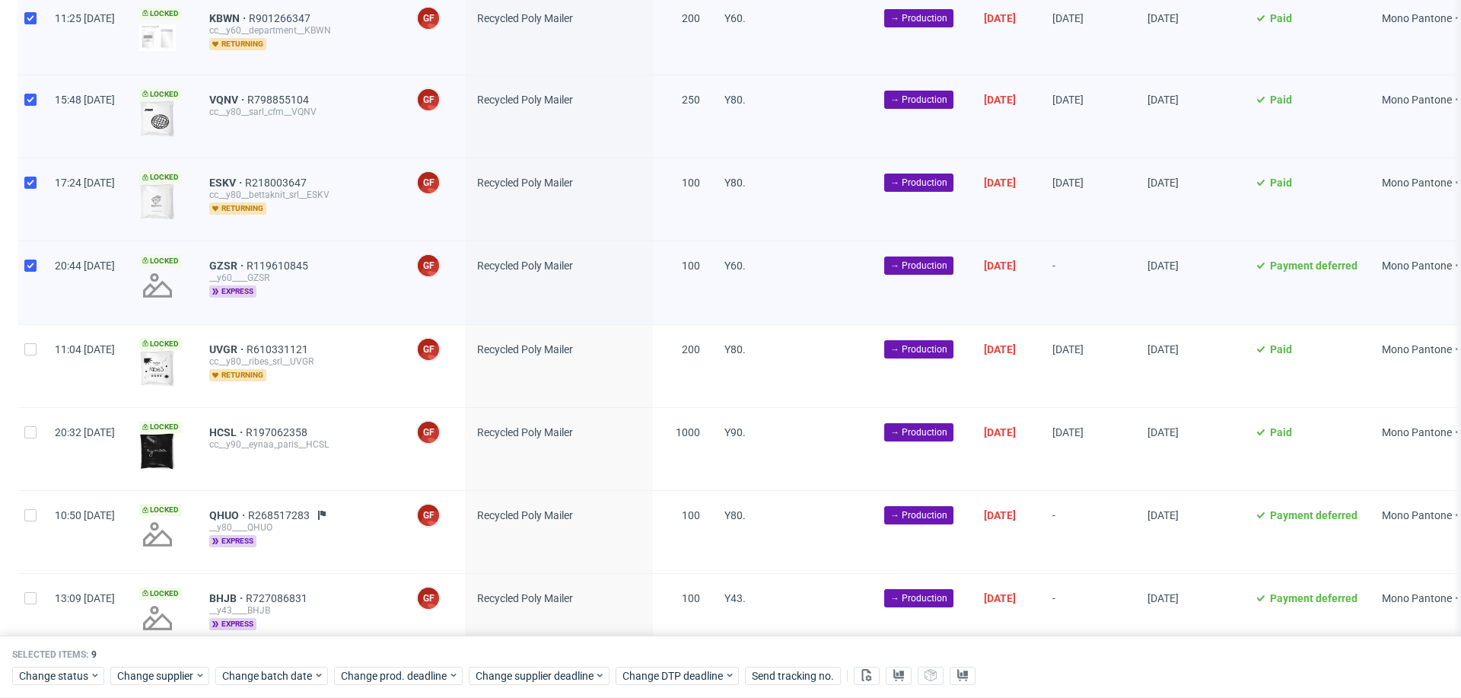
click at [29, 371] on div at bounding box center [30, 366] width 24 height 82
checkbox input "true"
click at [30, 444] on div at bounding box center [30, 449] width 24 height 82
checkbox input "true"
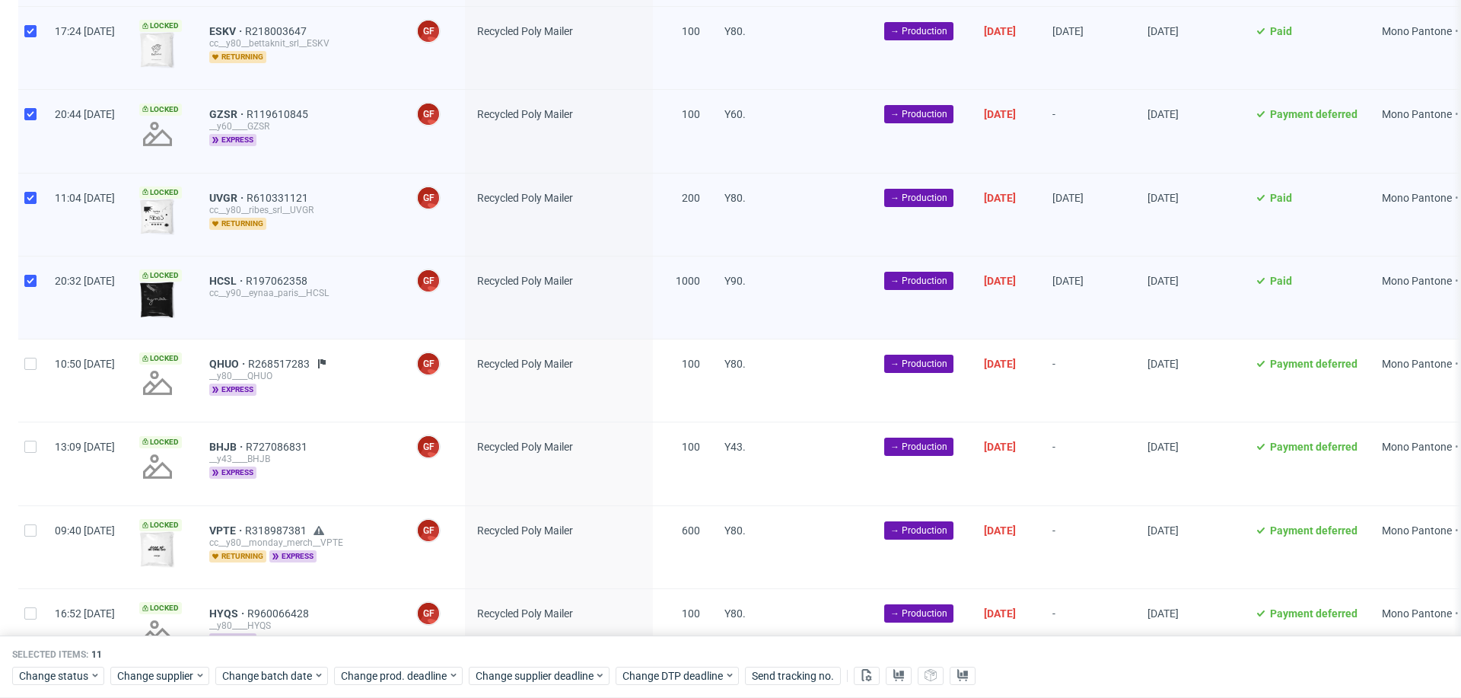
scroll to position [978, 0]
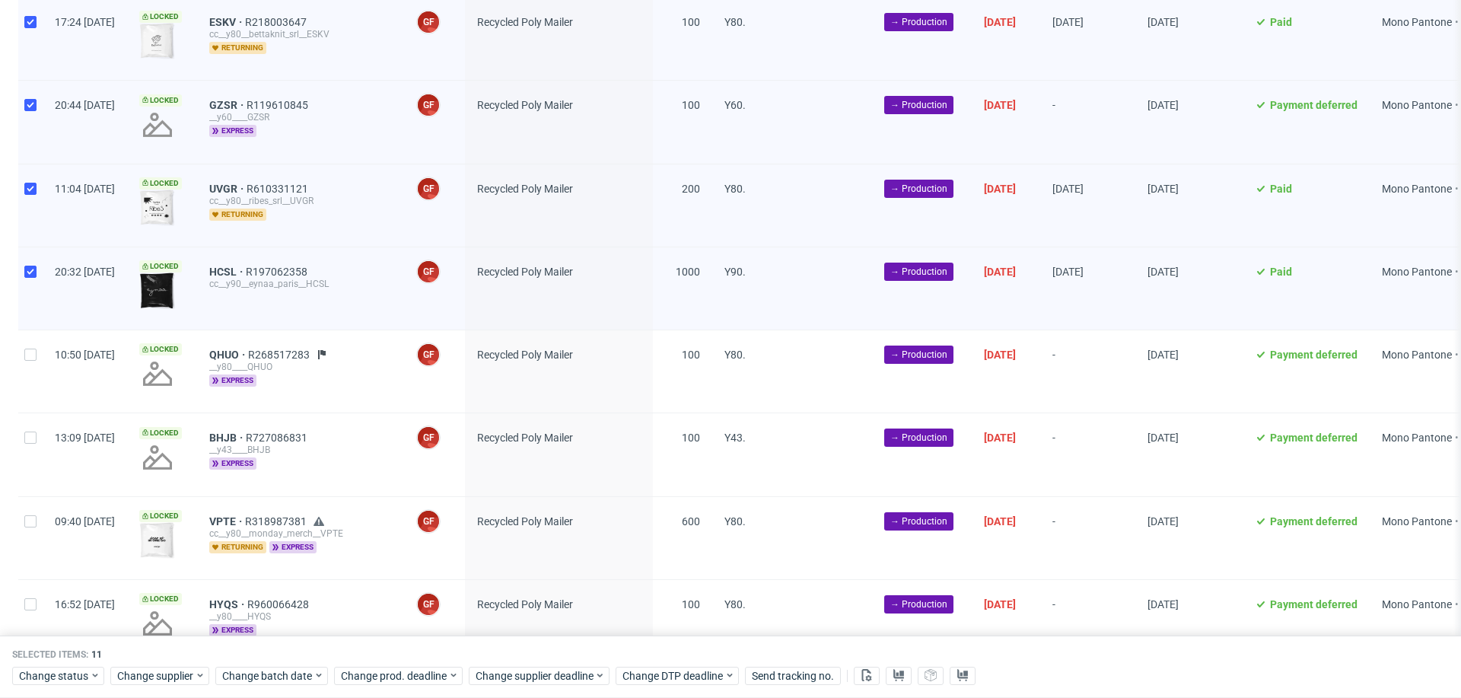
click at [28, 363] on div at bounding box center [30, 371] width 24 height 82
checkbox input "true"
click at [28, 432] on input "checkbox" at bounding box center [30, 438] width 12 height 12
checkbox input "true"
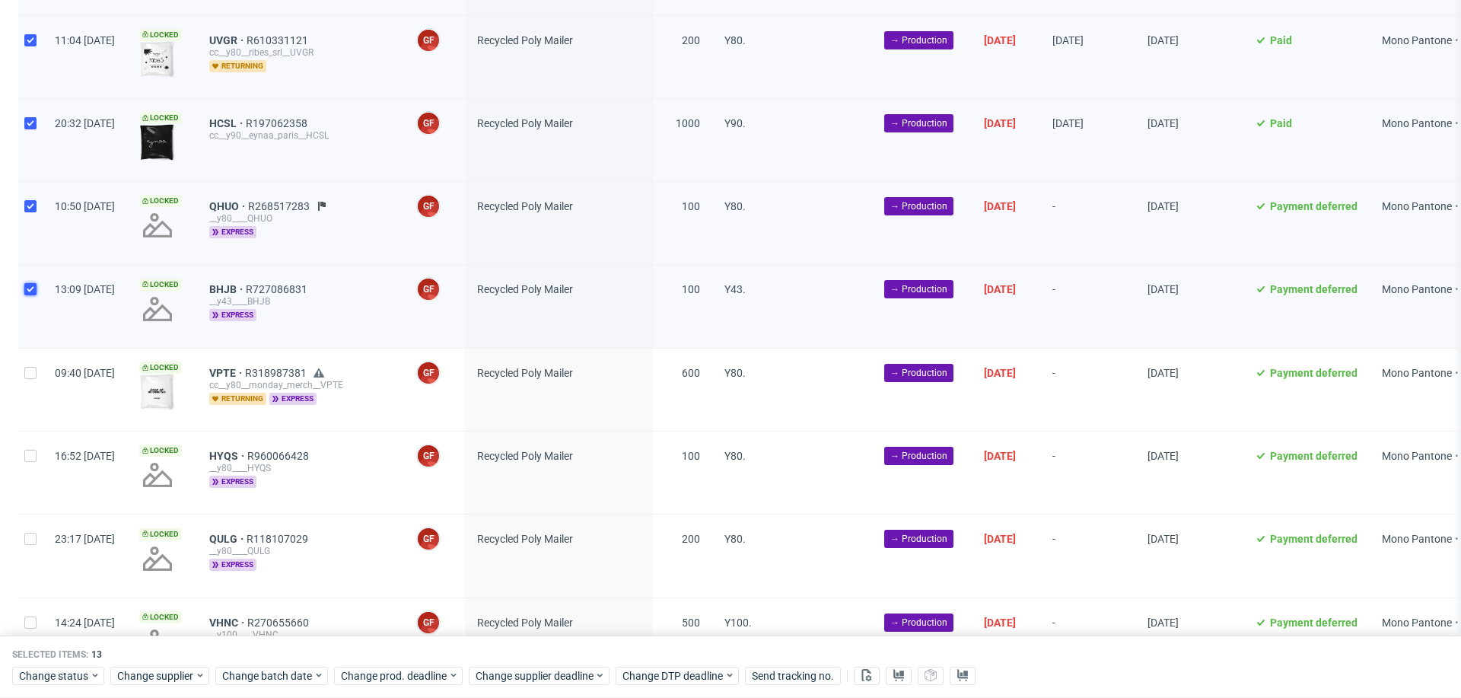
scroll to position [1145, 0]
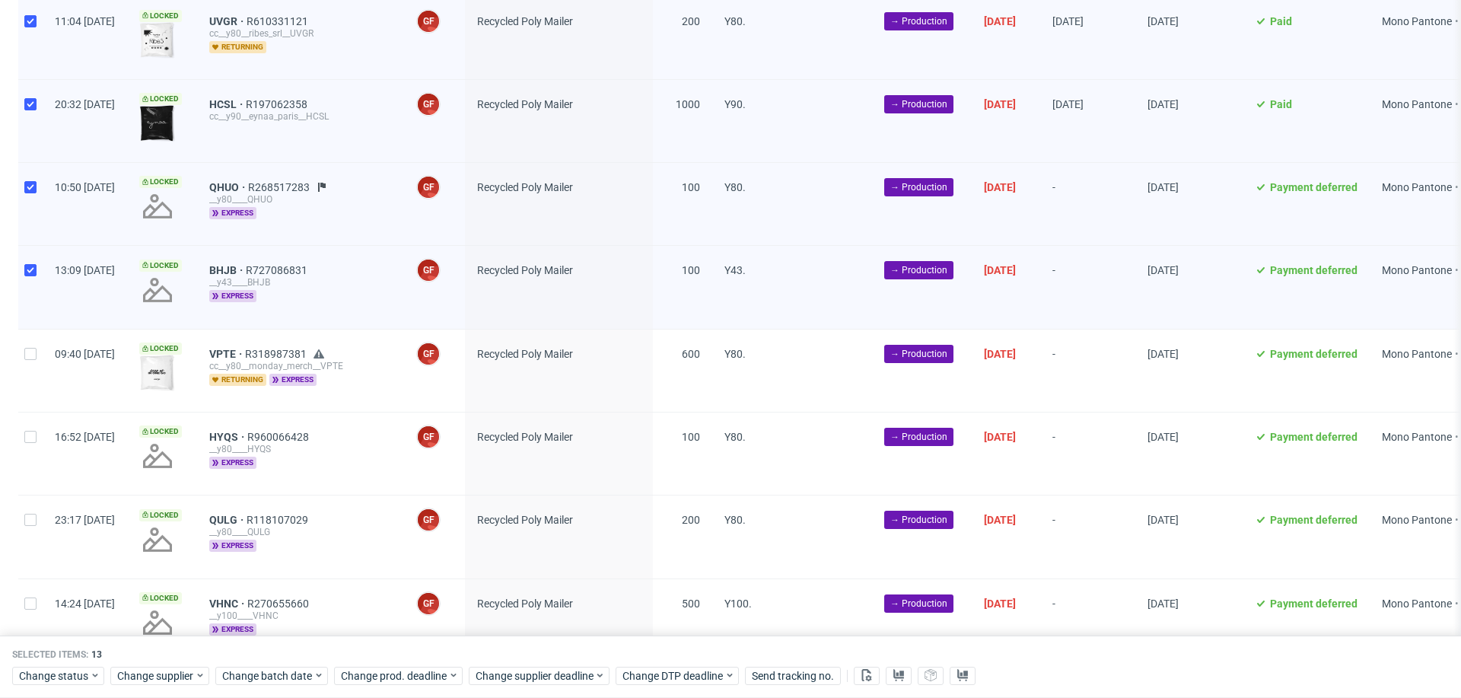
click at [23, 372] on div at bounding box center [30, 371] width 24 height 82
checkbox input "true"
click at [23, 447] on div at bounding box center [30, 453] width 24 height 82
checkbox input "true"
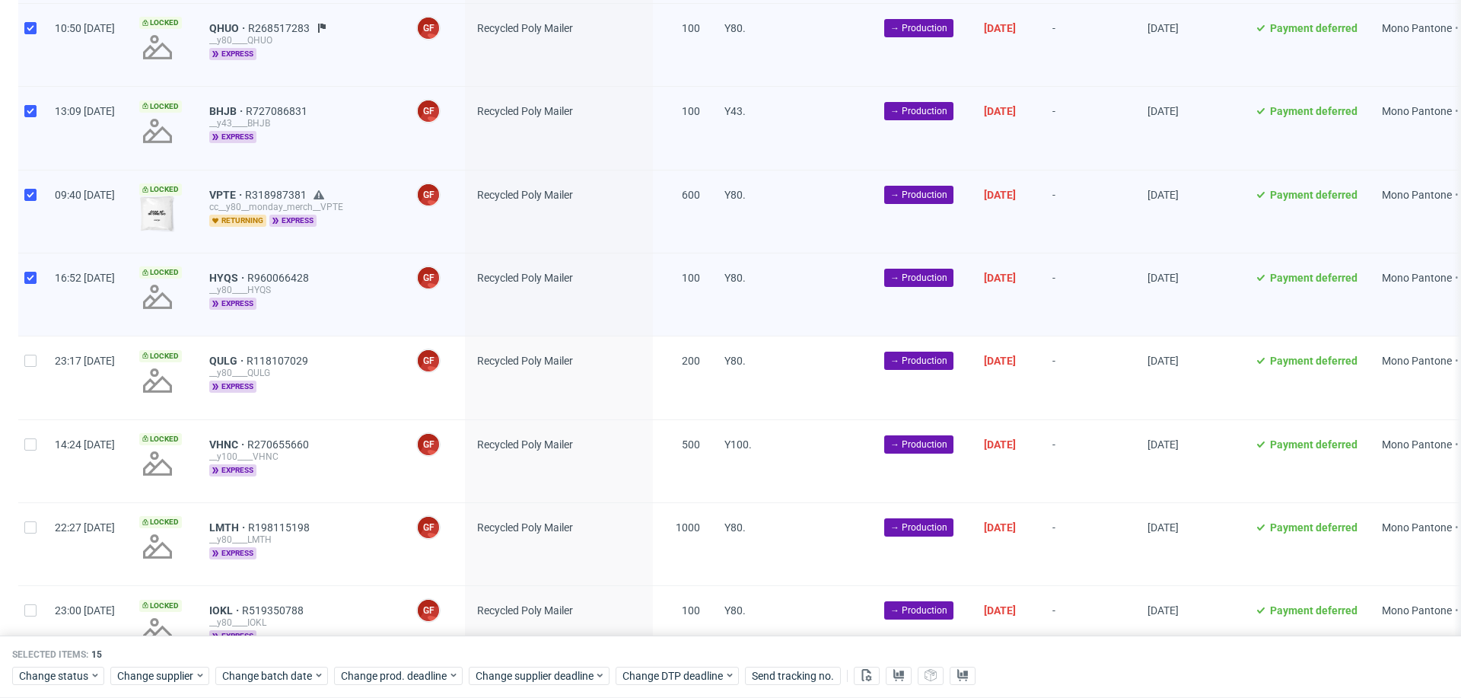
scroll to position [1318, 0]
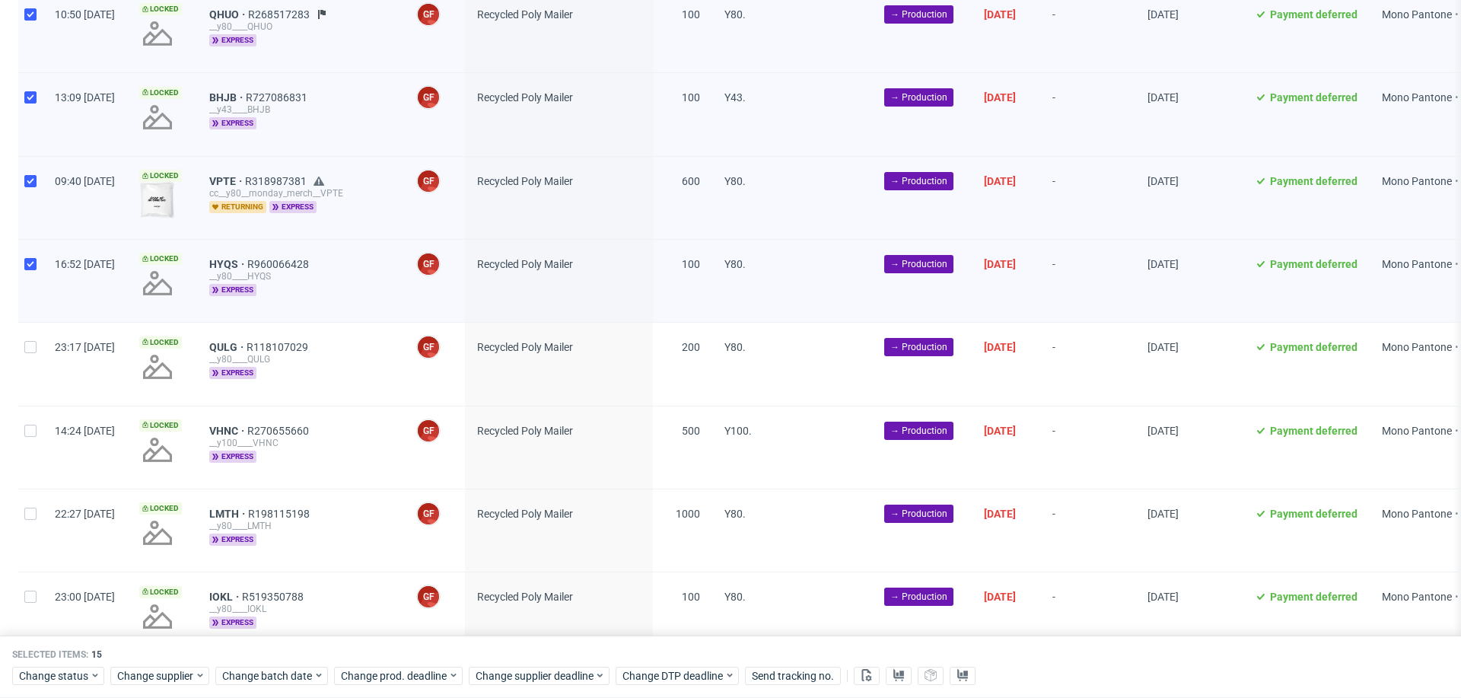
click at [23, 362] on div at bounding box center [30, 364] width 24 height 82
checkbox input "true"
click at [24, 434] on div at bounding box center [30, 447] width 24 height 82
checkbox input "true"
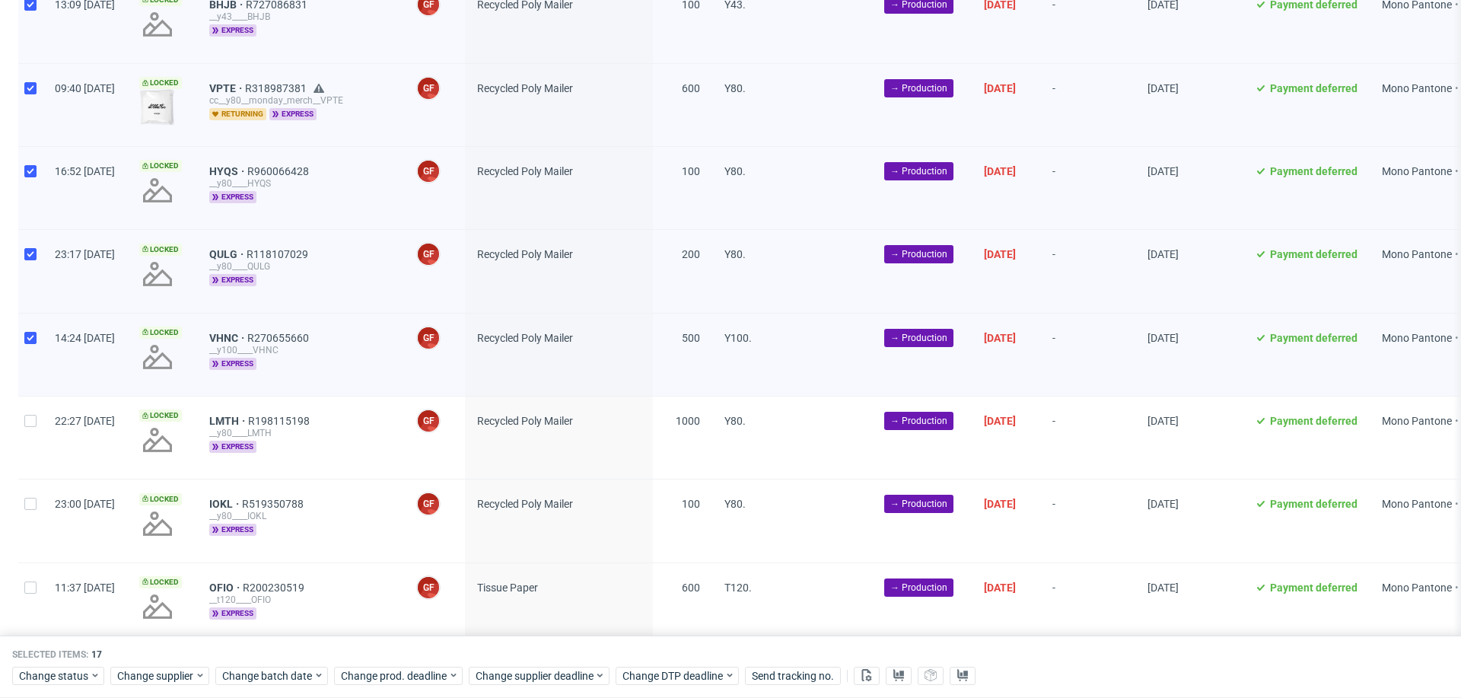
scroll to position [1428, 0]
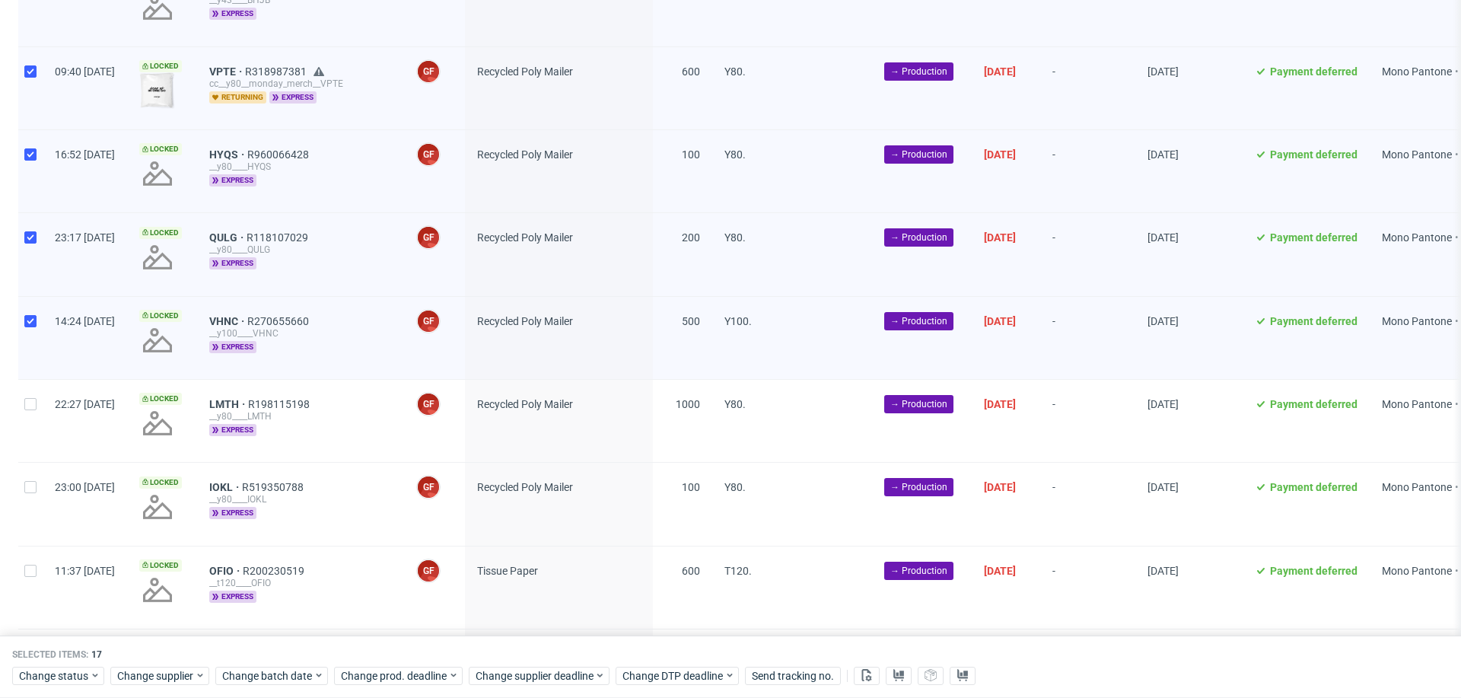
click at [24, 419] on div at bounding box center [30, 421] width 24 height 82
checkbox input "true"
click at [24, 481] on input "checkbox" at bounding box center [30, 487] width 12 height 12
checkbox input "true"
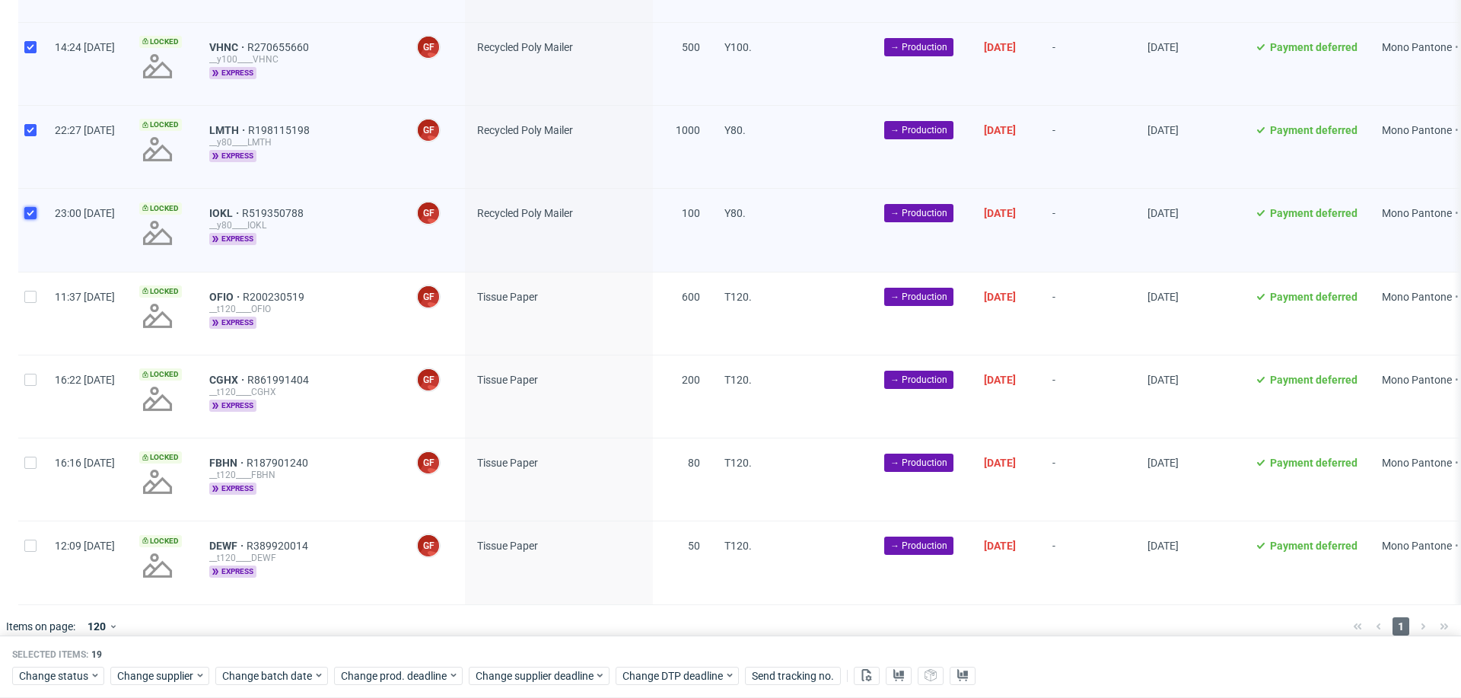
scroll to position [1712, 0]
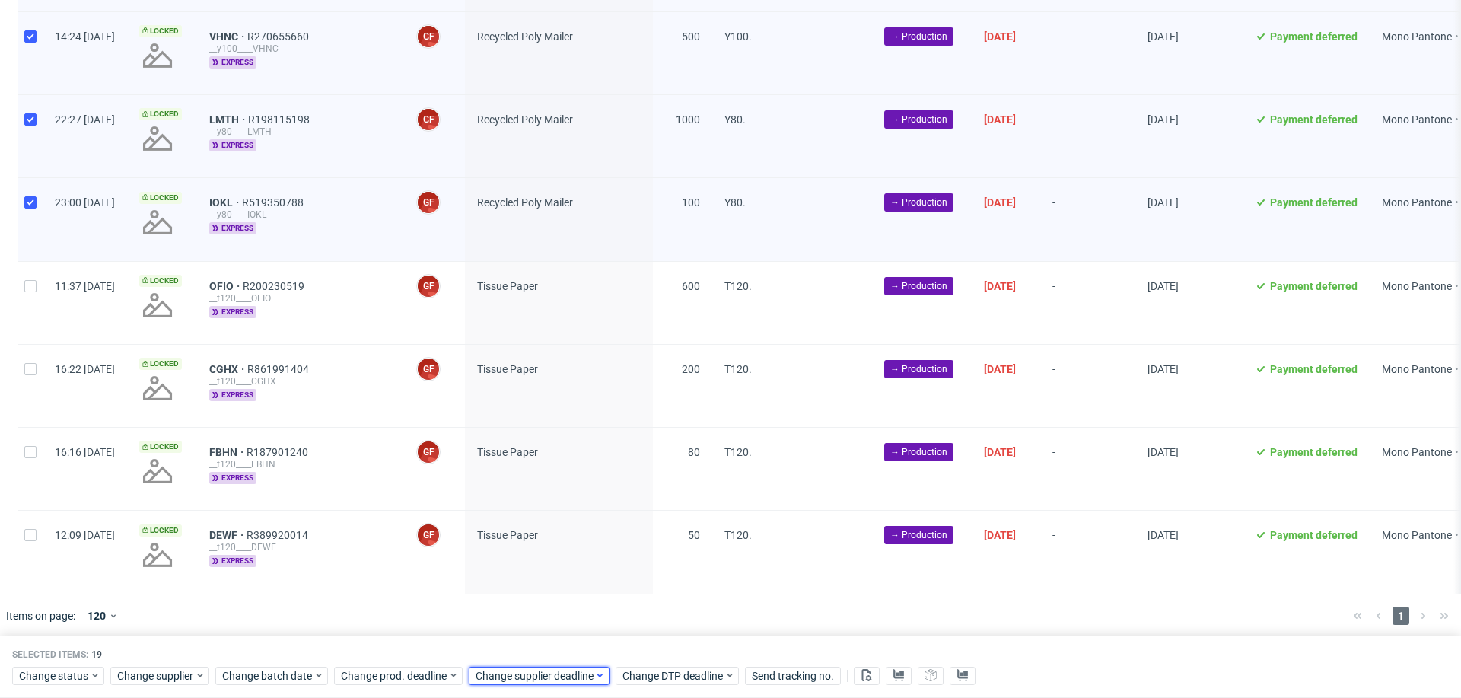
click at [565, 674] on span "Change supplier deadline" at bounding box center [535, 675] width 119 height 15
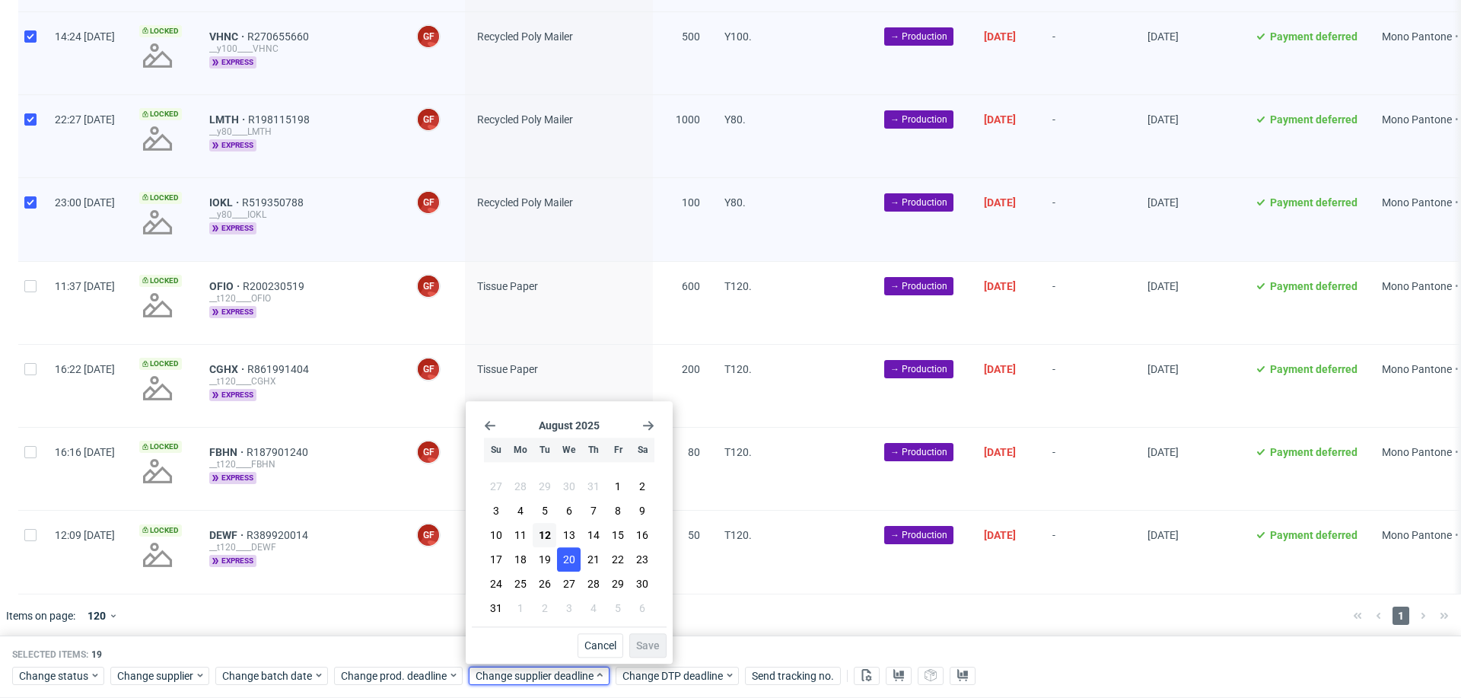
click at [575, 562] on button "20" at bounding box center [569, 559] width 24 height 24
click at [651, 646] on span "Save" at bounding box center [648, 645] width 24 height 11
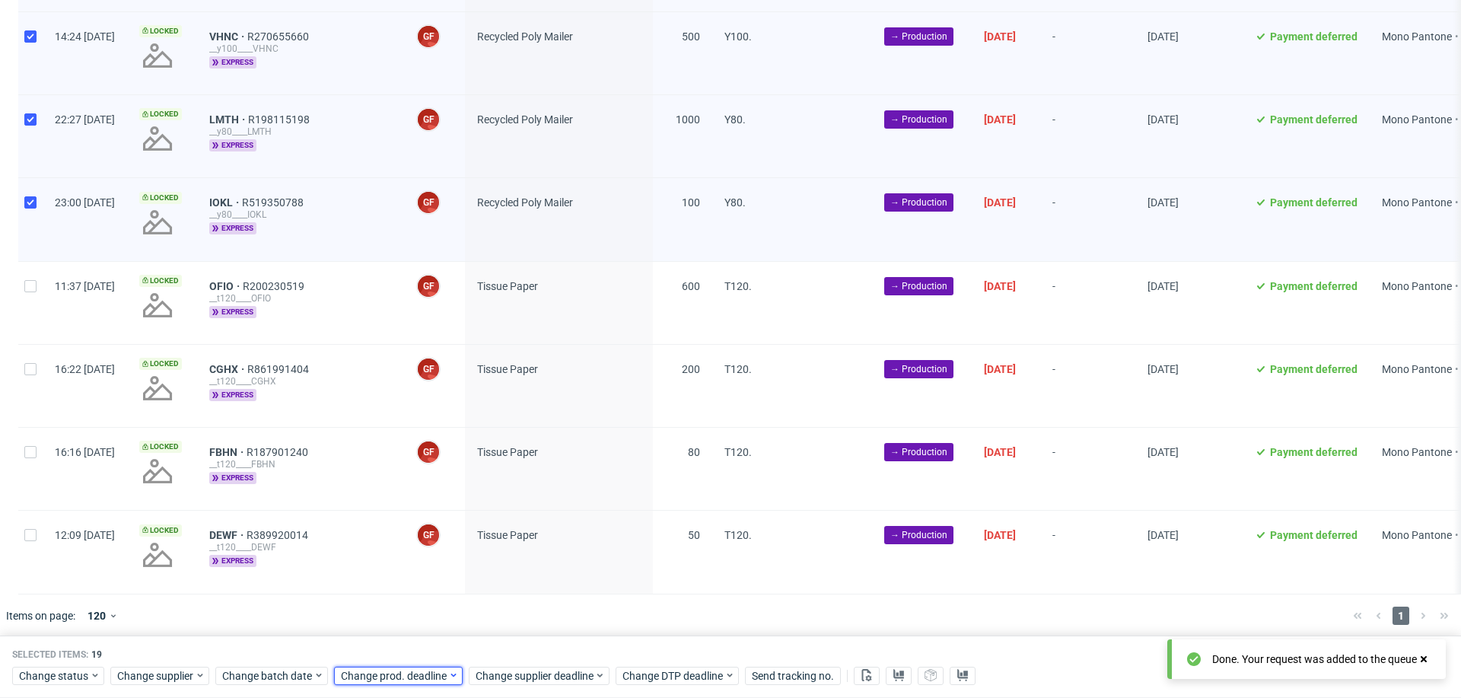
click at [438, 674] on span "Change prod. deadline" at bounding box center [394, 675] width 107 height 15
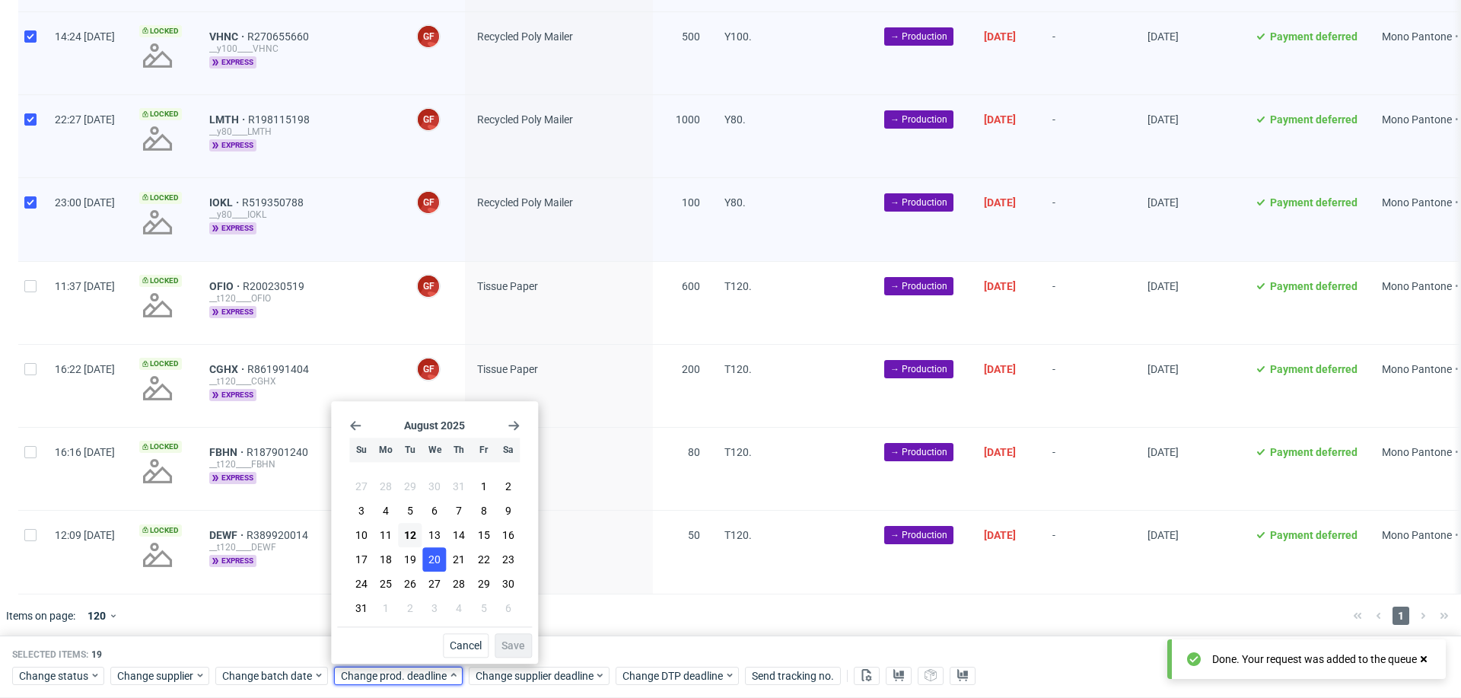
click at [442, 571] on button "20" at bounding box center [435, 559] width 24 height 24
click at [505, 642] on span "Save" at bounding box center [514, 645] width 24 height 11
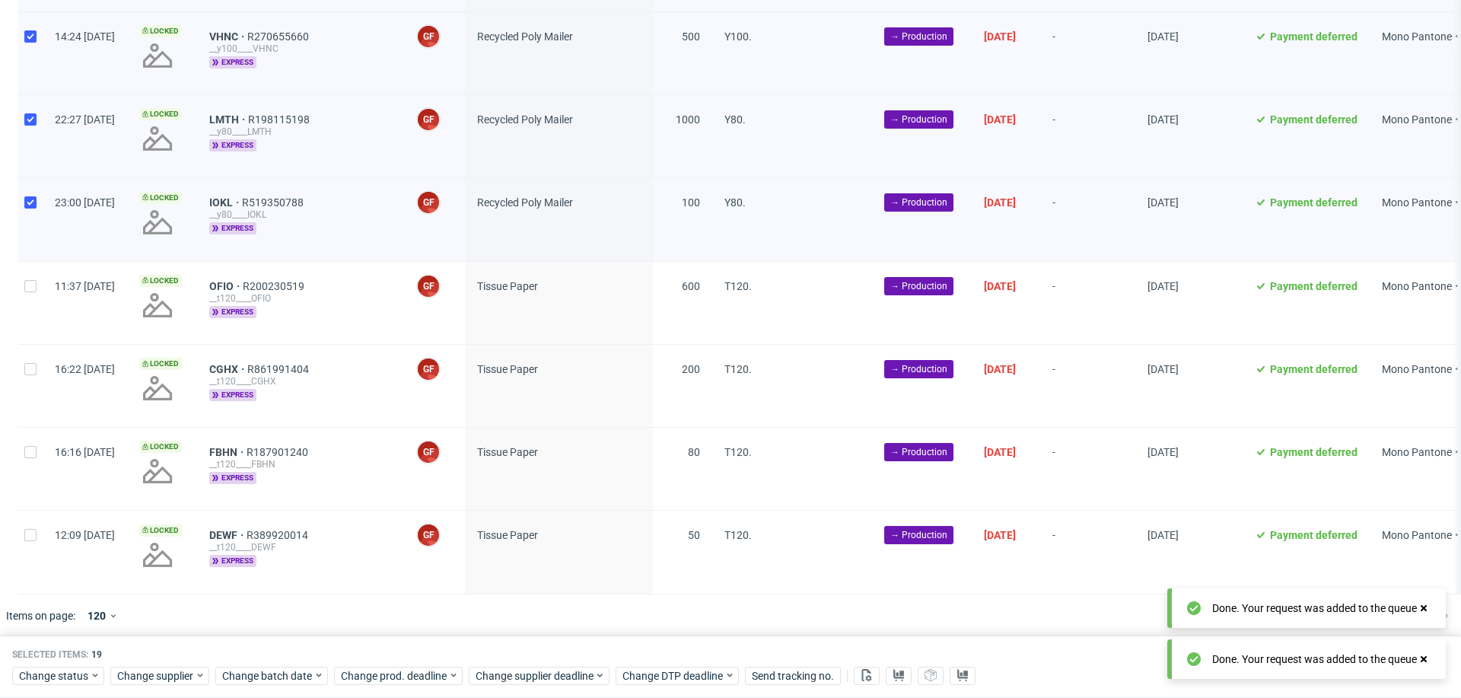
scroll to position [0, 0]
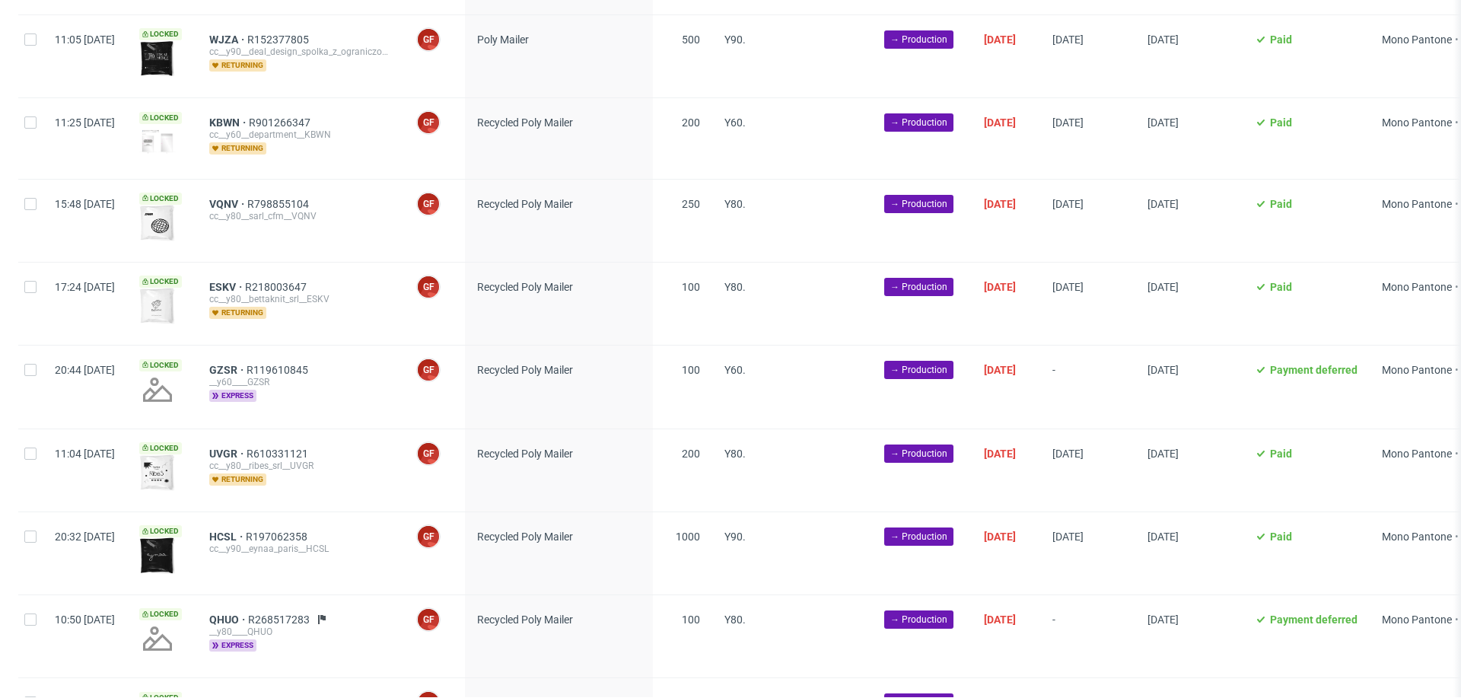
scroll to position [1650, 0]
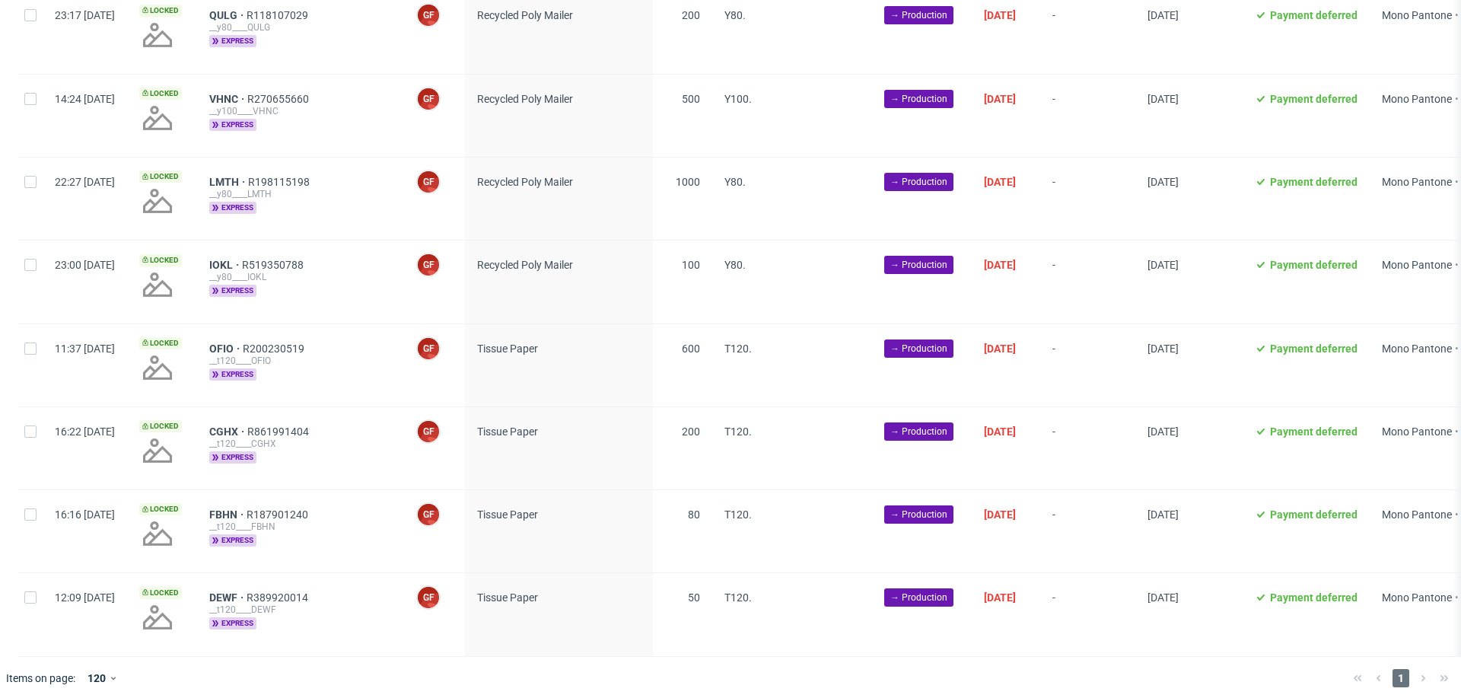
click at [561, 350] on span "Tissue Paper" at bounding box center [559, 365] width 164 height 46
click at [538, 342] on span "Tissue Paper" at bounding box center [507, 348] width 61 height 12
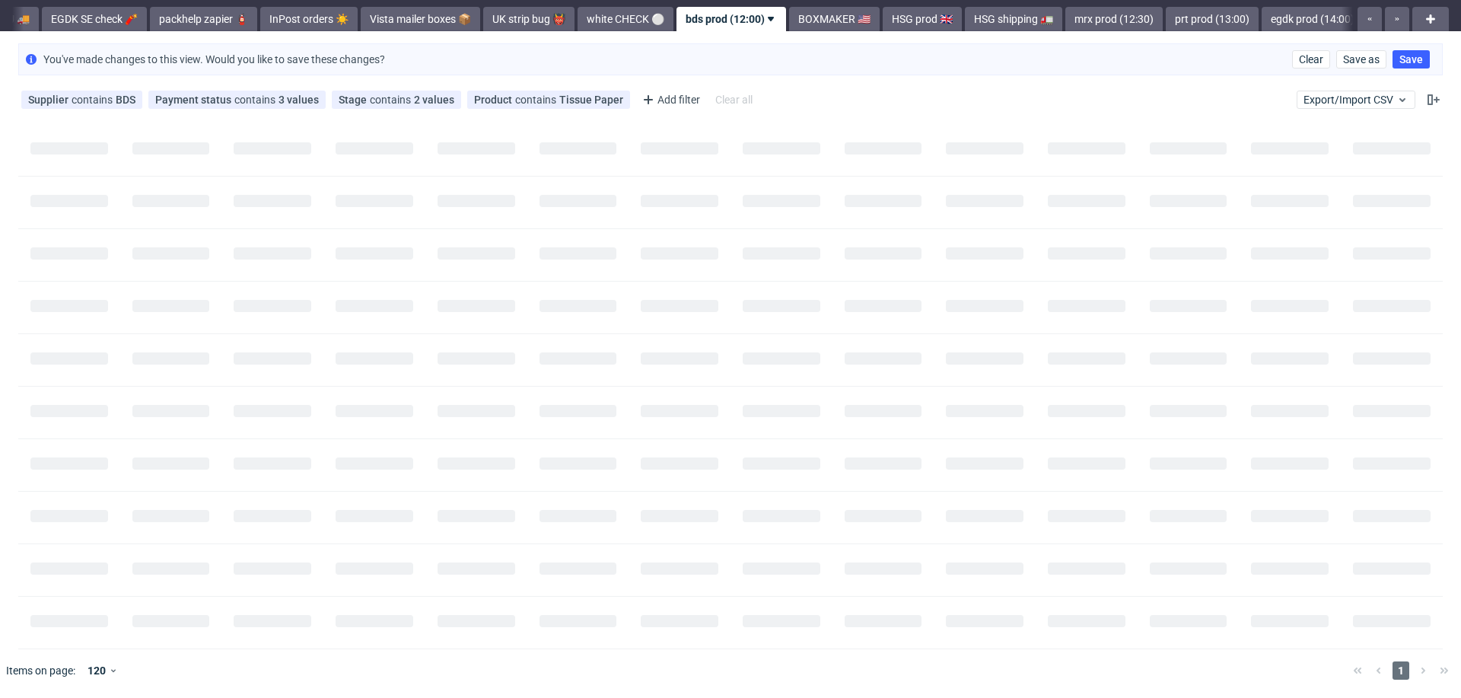
scroll to position [0, 0]
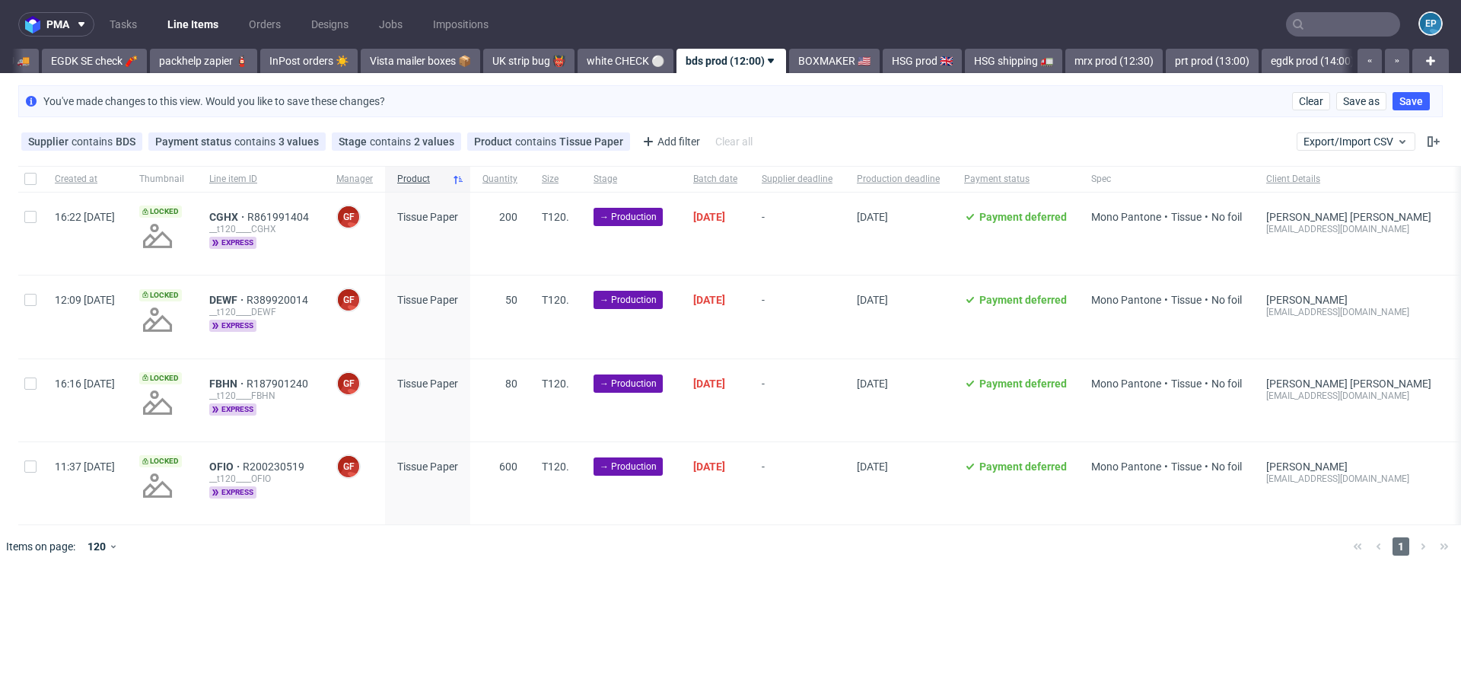
click at [18, 167] on div at bounding box center [30, 179] width 24 height 26
checkbox input "true"
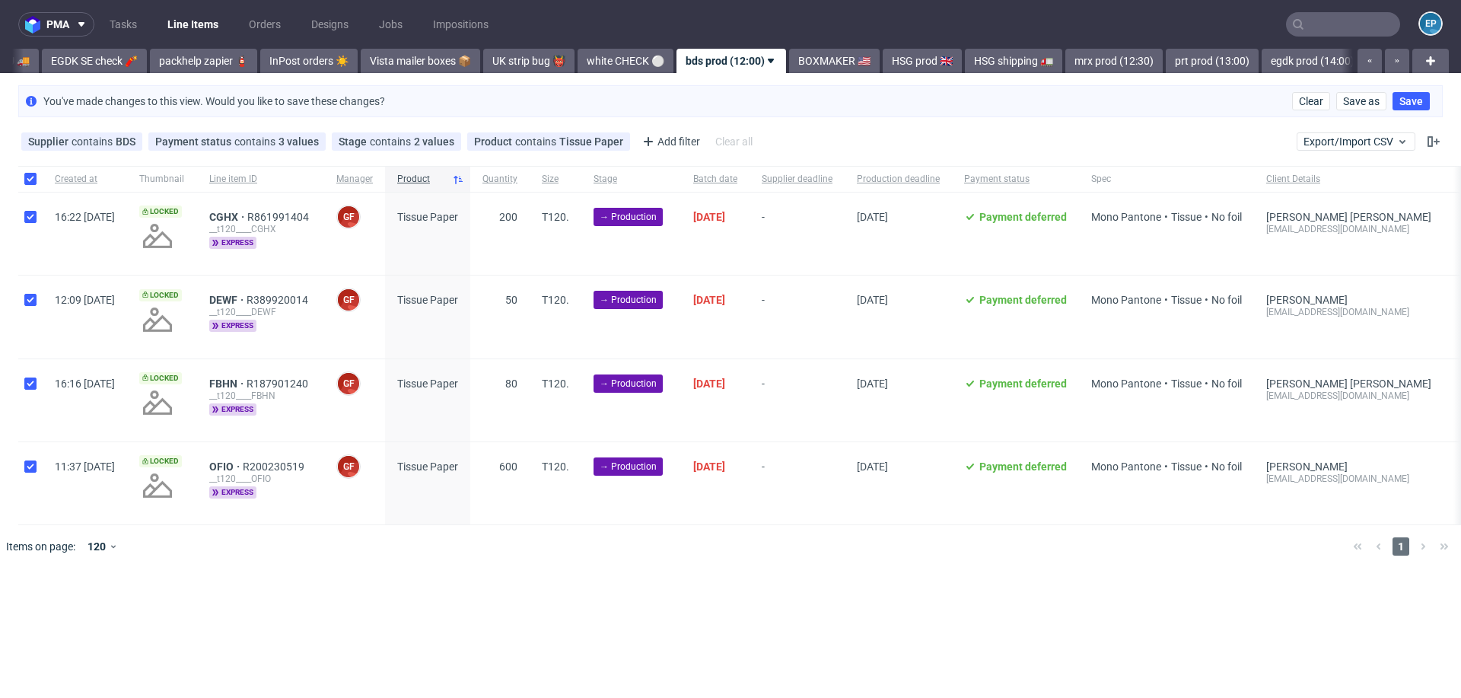
checkbox input "true"
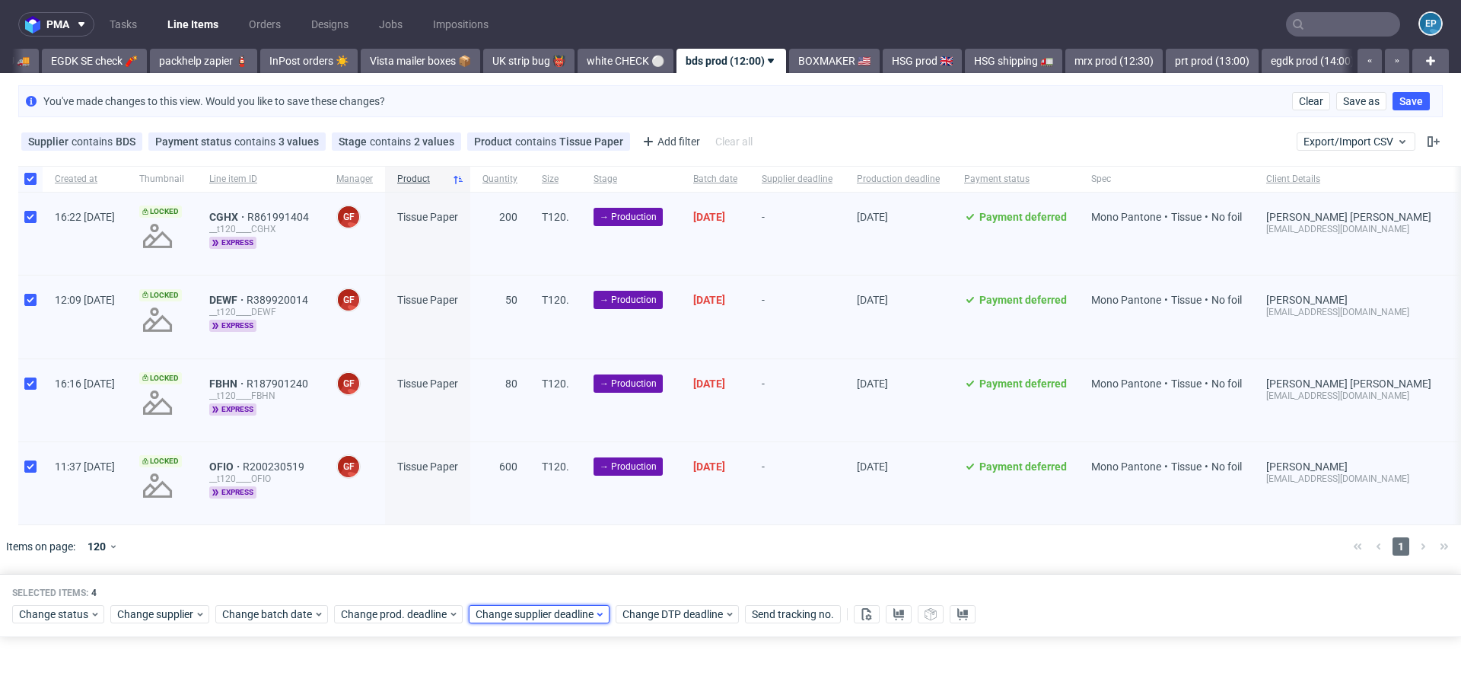
click at [539, 610] on span "Change supplier deadline" at bounding box center [535, 614] width 119 height 15
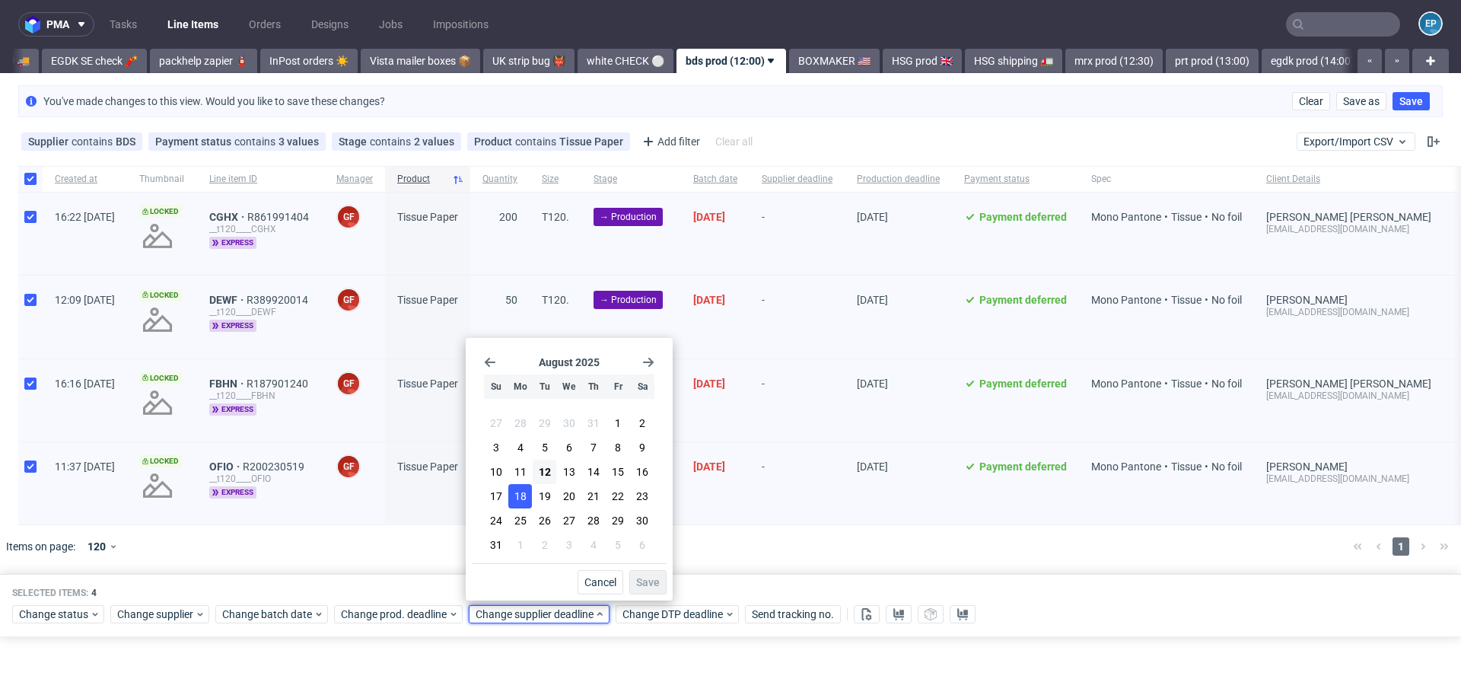
click at [515, 496] on span "18" at bounding box center [520, 496] width 12 height 15
click at [645, 578] on span "Save" at bounding box center [648, 582] width 24 height 11
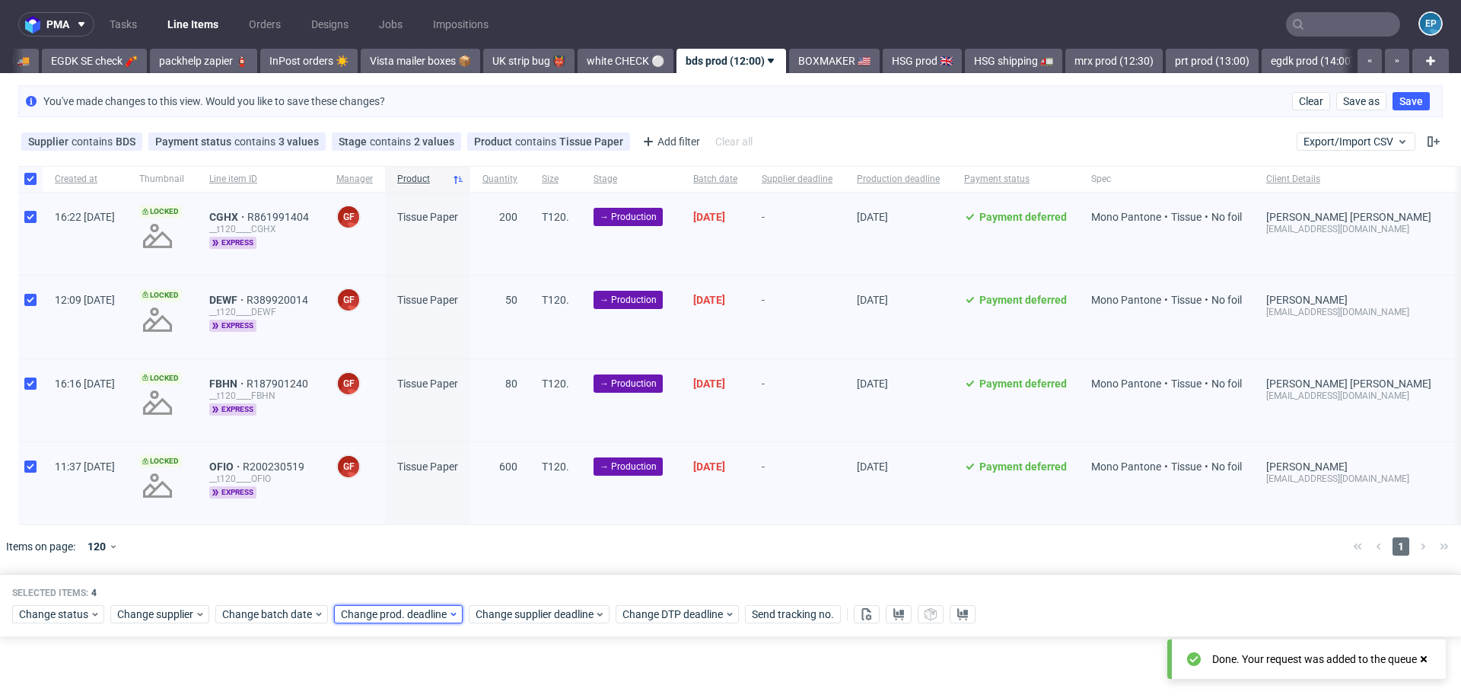
click at [410, 608] on span "Change prod. deadline" at bounding box center [394, 614] width 107 height 15
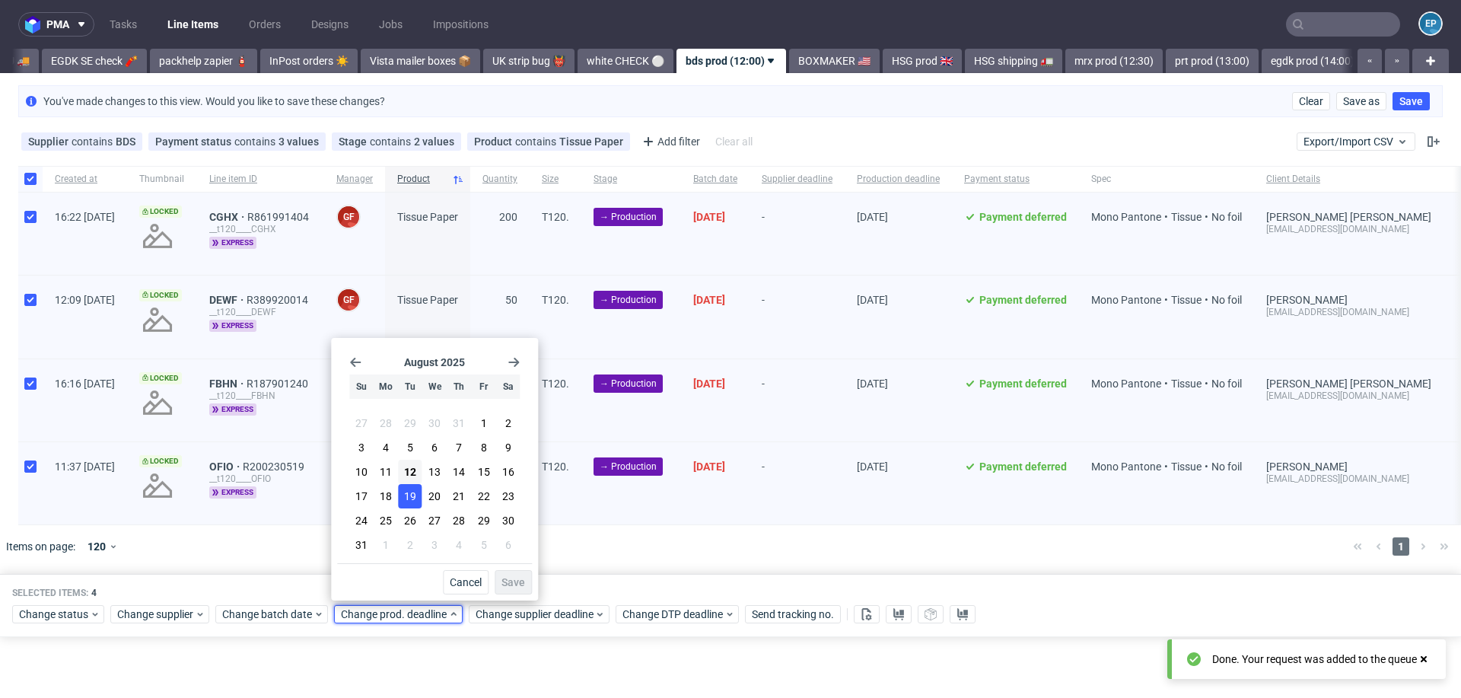
click at [401, 504] on button "19" at bounding box center [411, 496] width 24 height 24
click at [387, 502] on span "18" at bounding box center [386, 496] width 12 height 15
click at [517, 585] on span "Save" at bounding box center [514, 582] width 24 height 11
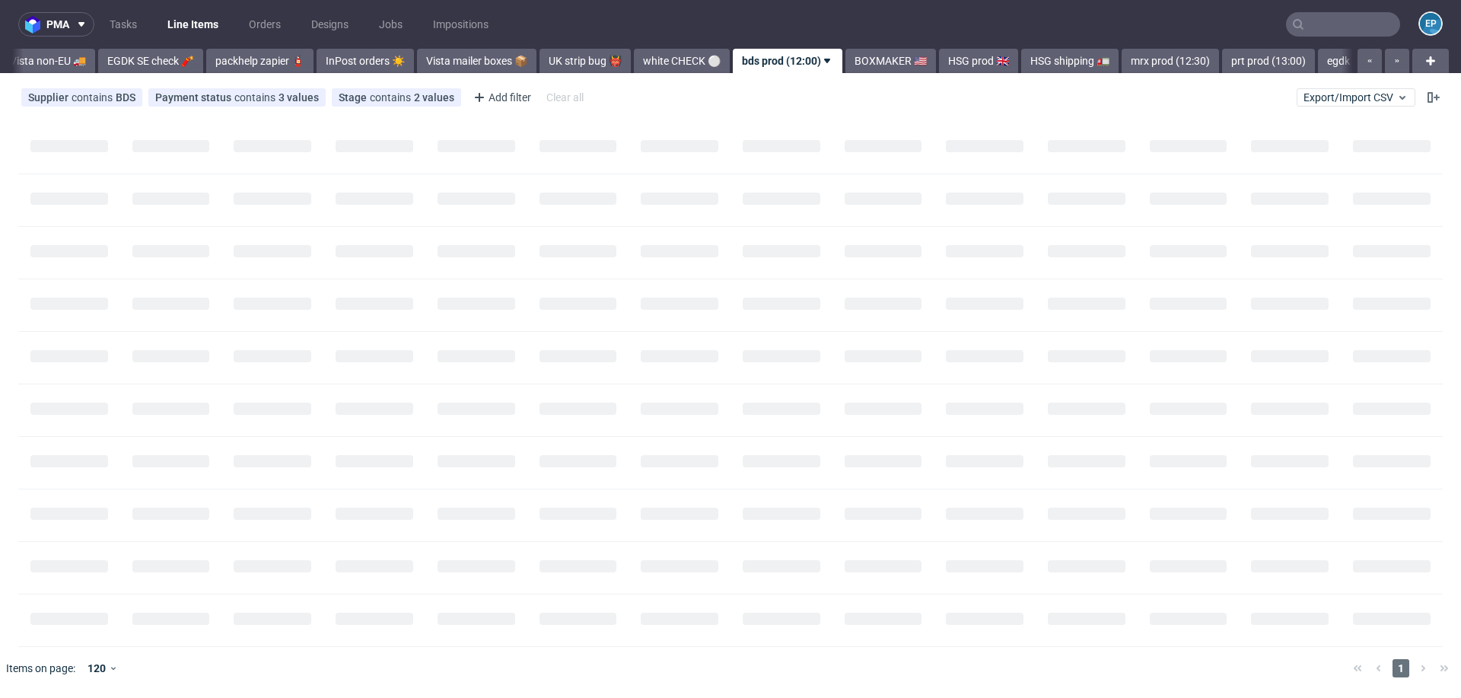
scroll to position [0, 484]
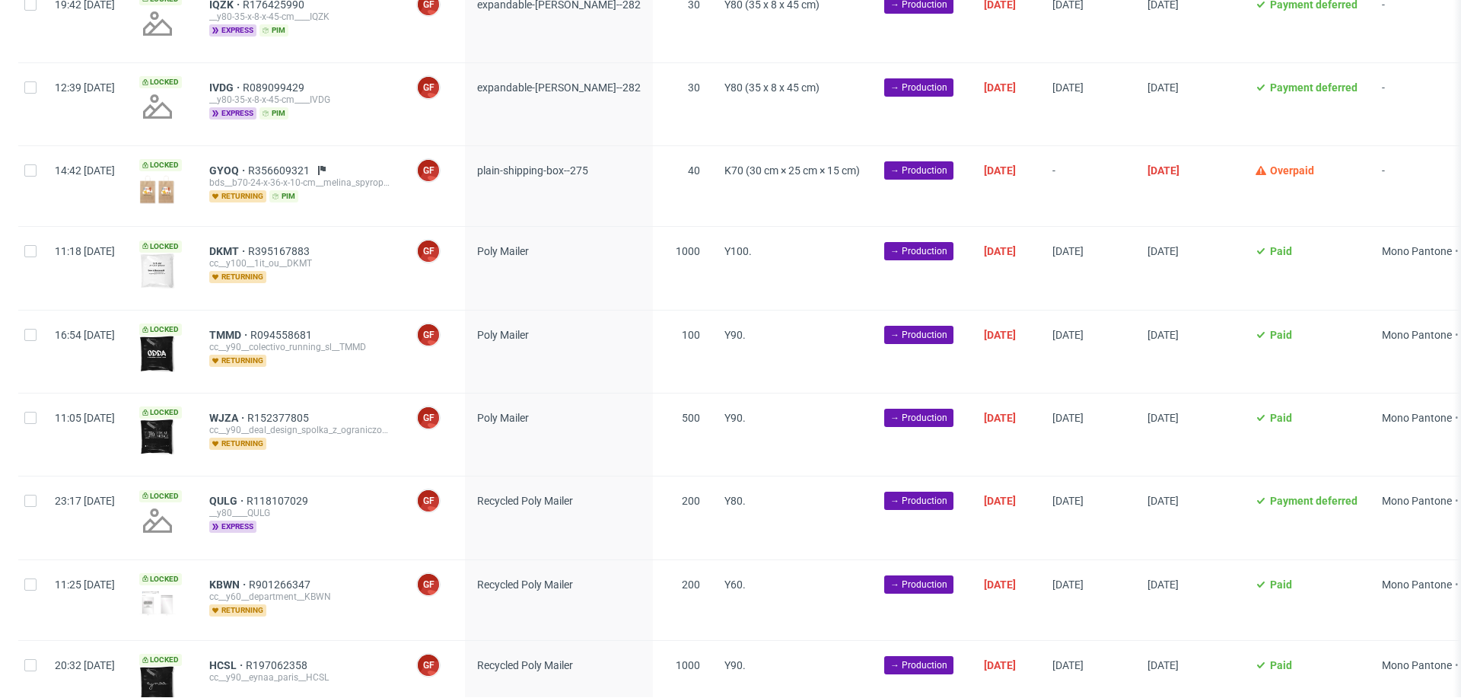
scroll to position [264, 0]
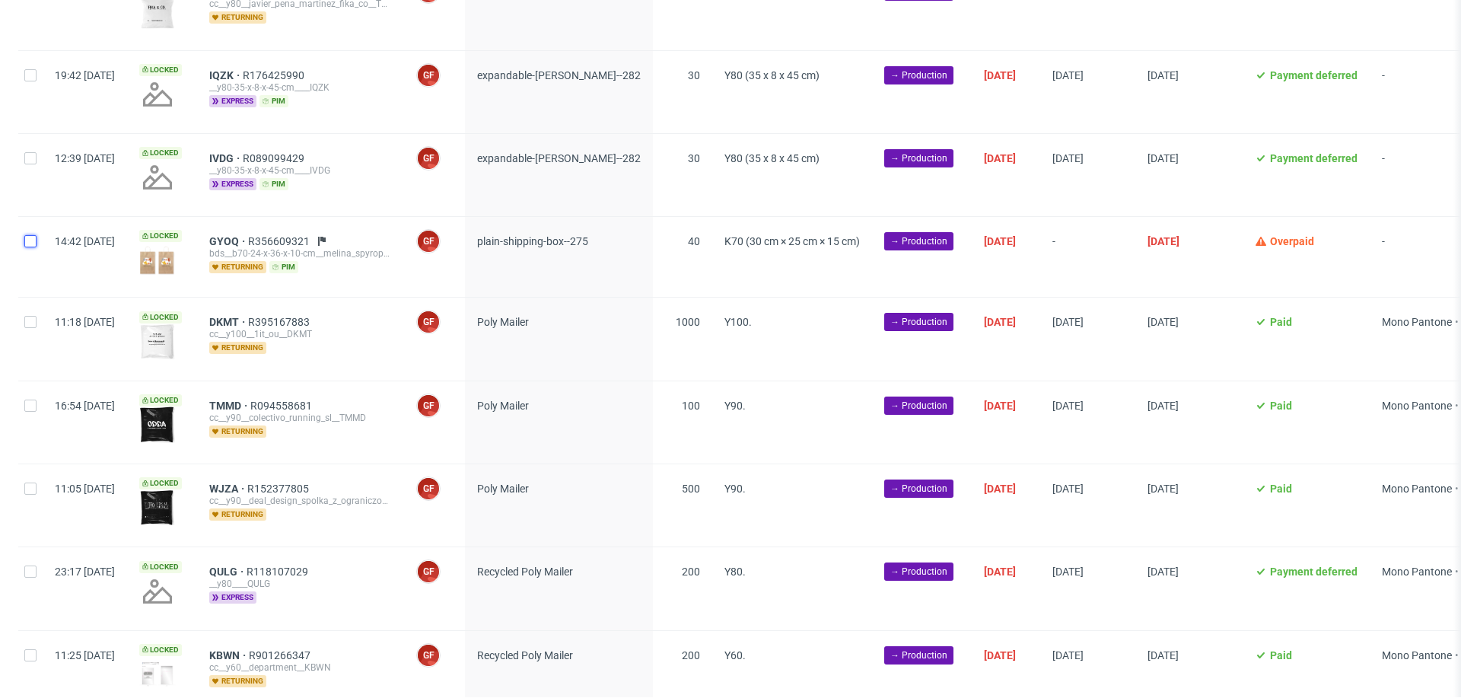
click at [30, 238] on input "checkbox" at bounding box center [30, 241] width 12 height 12
checkbox input "true"
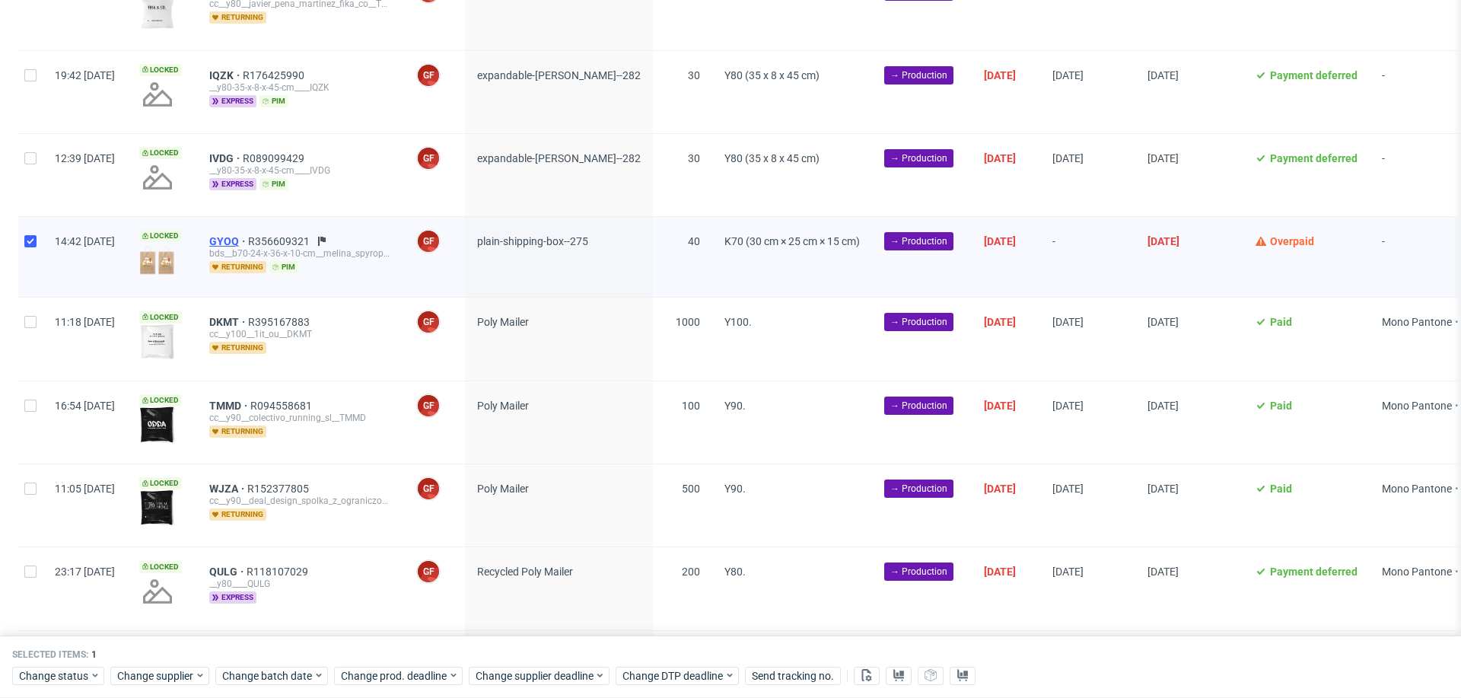
click at [248, 237] on span "GYOQ" at bounding box center [228, 241] width 39 height 12
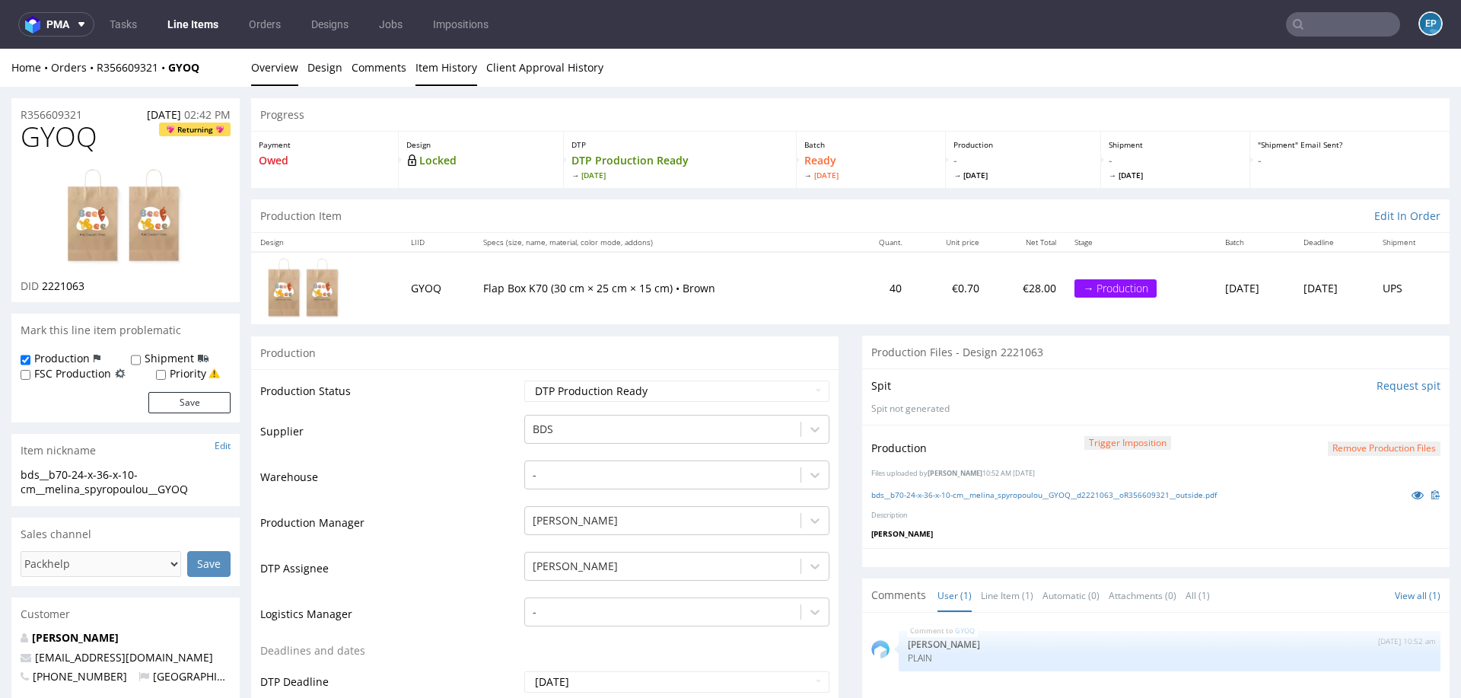
click at [428, 82] on link "Item History" at bounding box center [447, 67] width 62 height 37
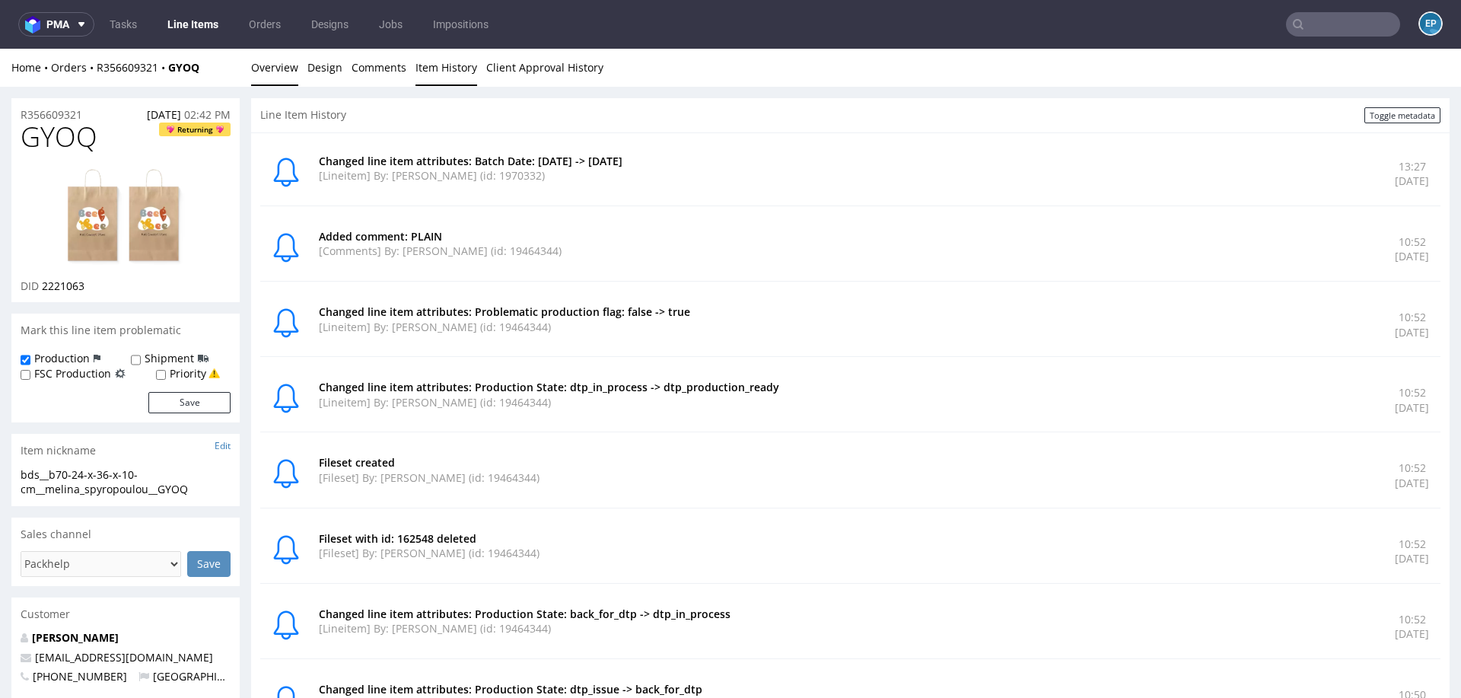
click at [288, 73] on link "Overview" at bounding box center [274, 67] width 47 height 37
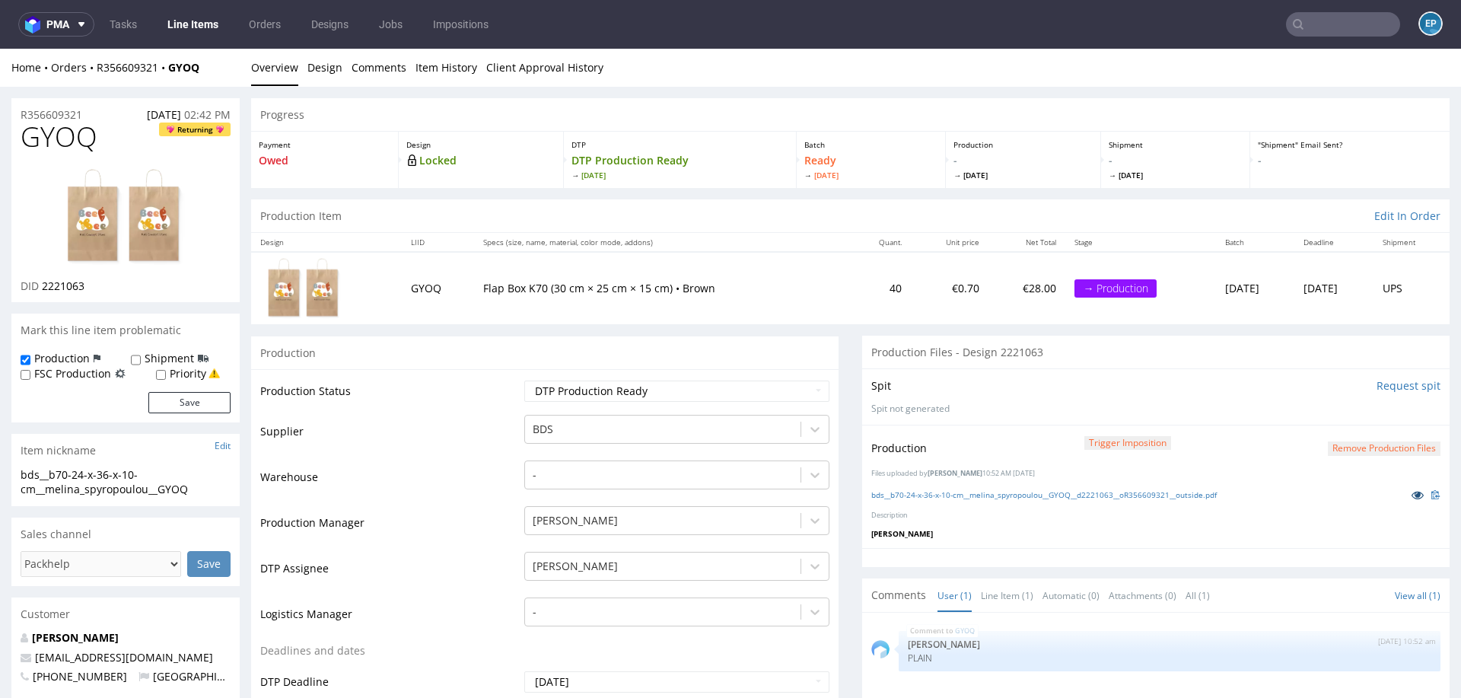
click at [1412, 492] on icon at bounding box center [1418, 494] width 12 height 11
click at [409, 79] on div "Home Orders R356609321 GYOQ Overview Design Comments Item History Client Approv…" at bounding box center [730, 68] width 1461 height 38
click at [420, 75] on link "Item History" at bounding box center [447, 67] width 62 height 37
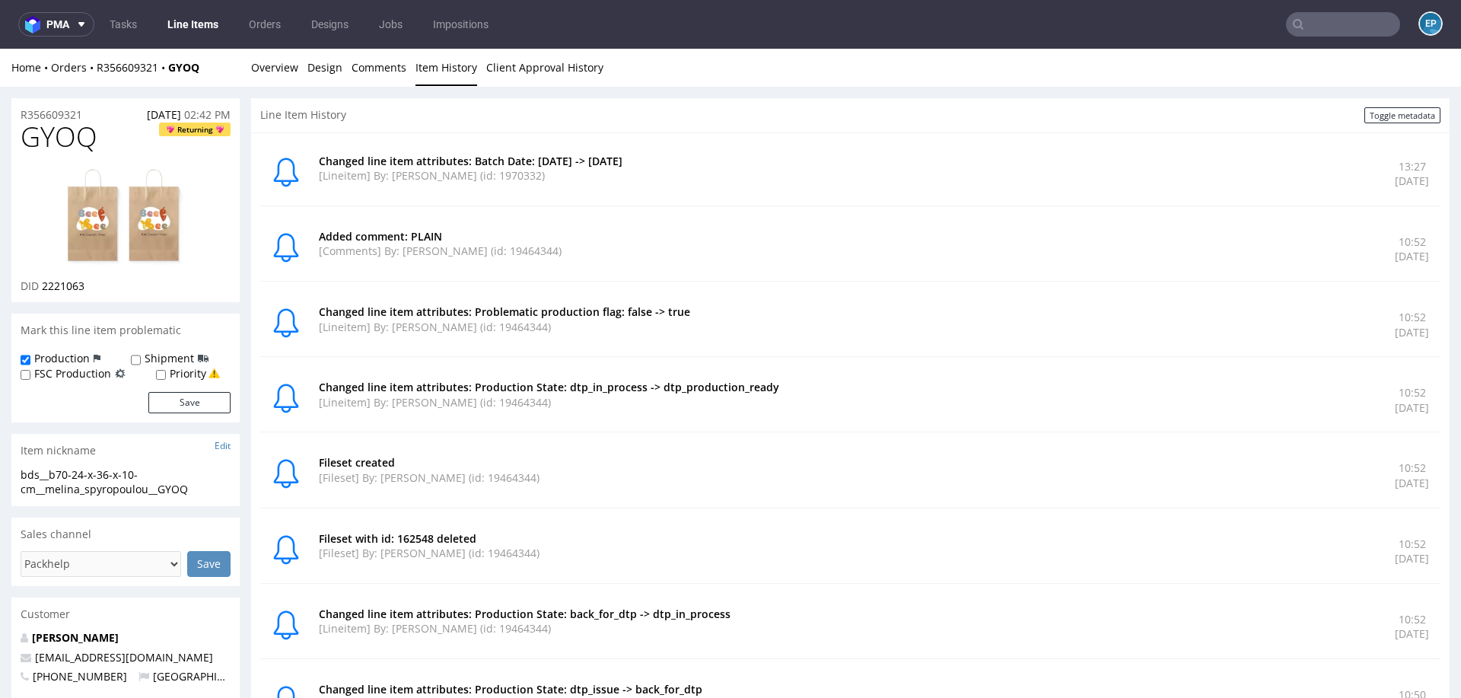
click at [198, 30] on link "Line Items" at bounding box center [192, 24] width 69 height 24
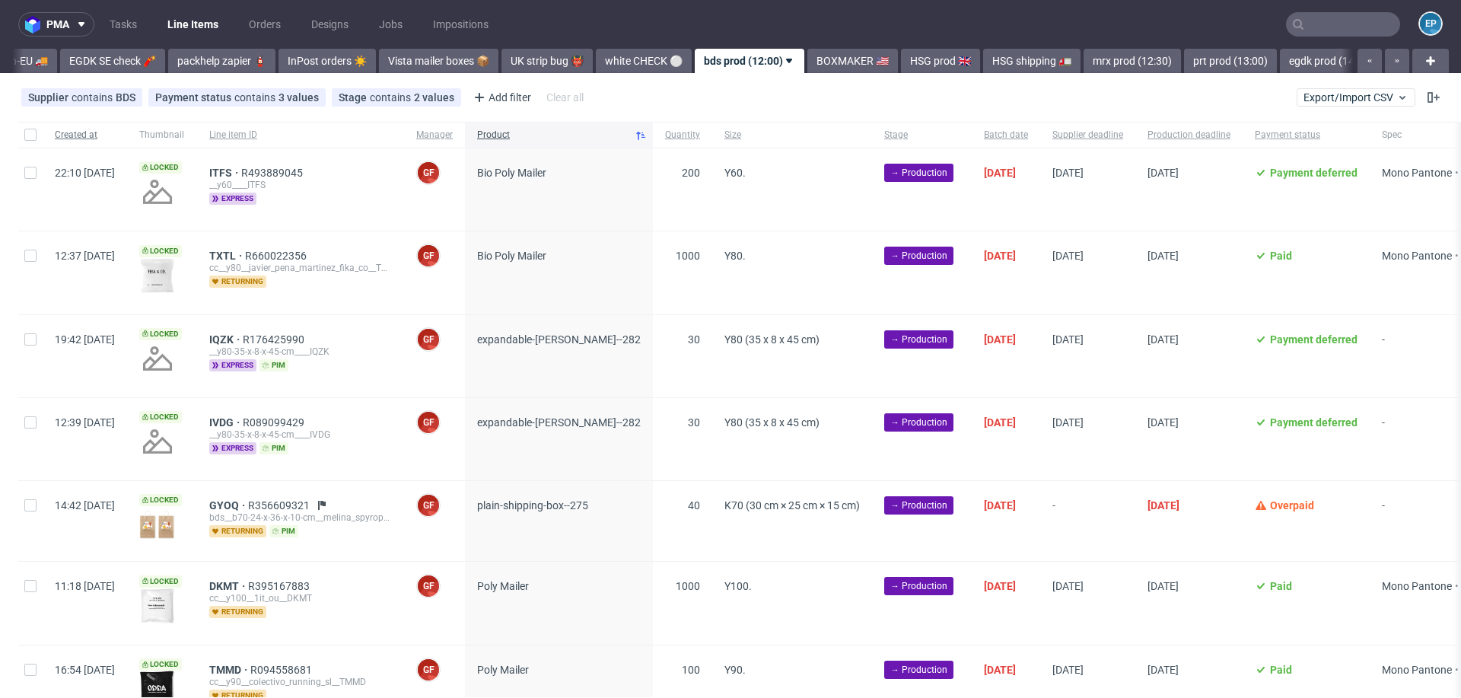
scroll to position [0, 492]
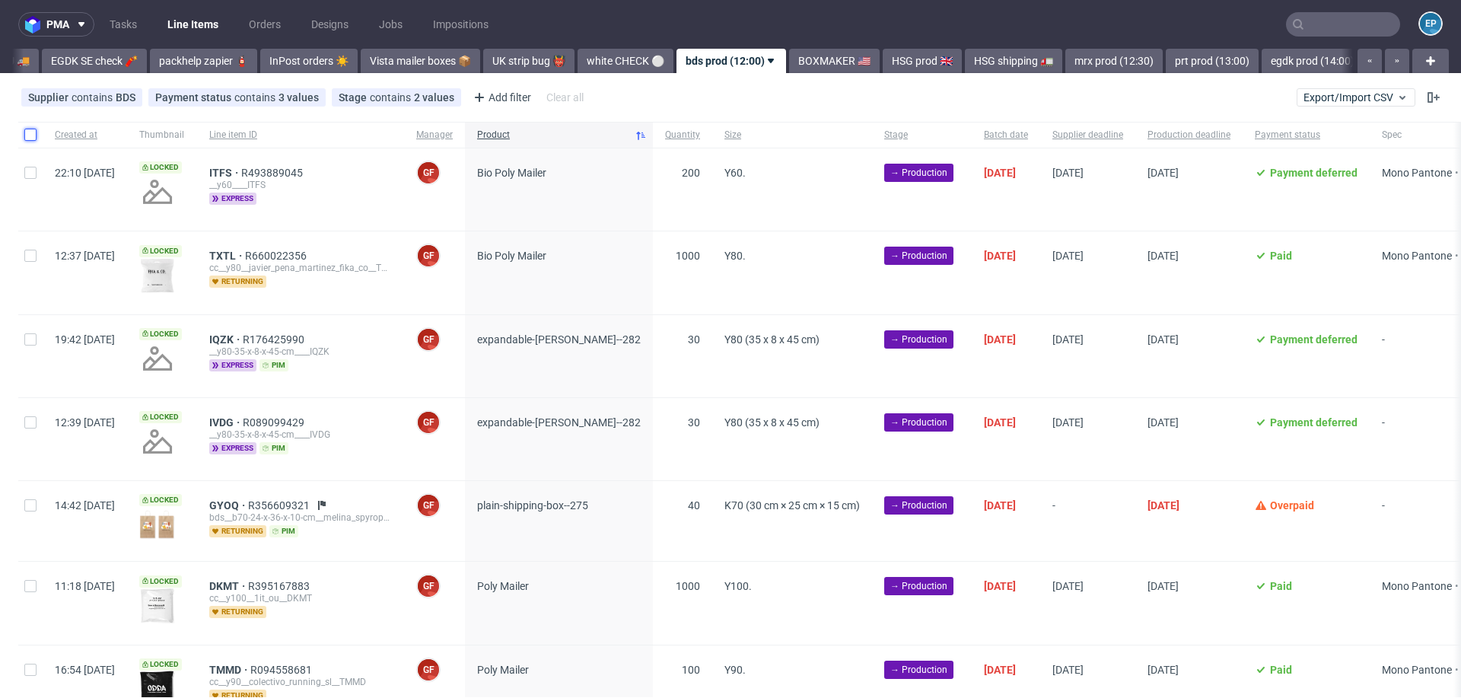
click at [27, 132] on input "checkbox" at bounding box center [30, 135] width 12 height 12
checkbox input "true"
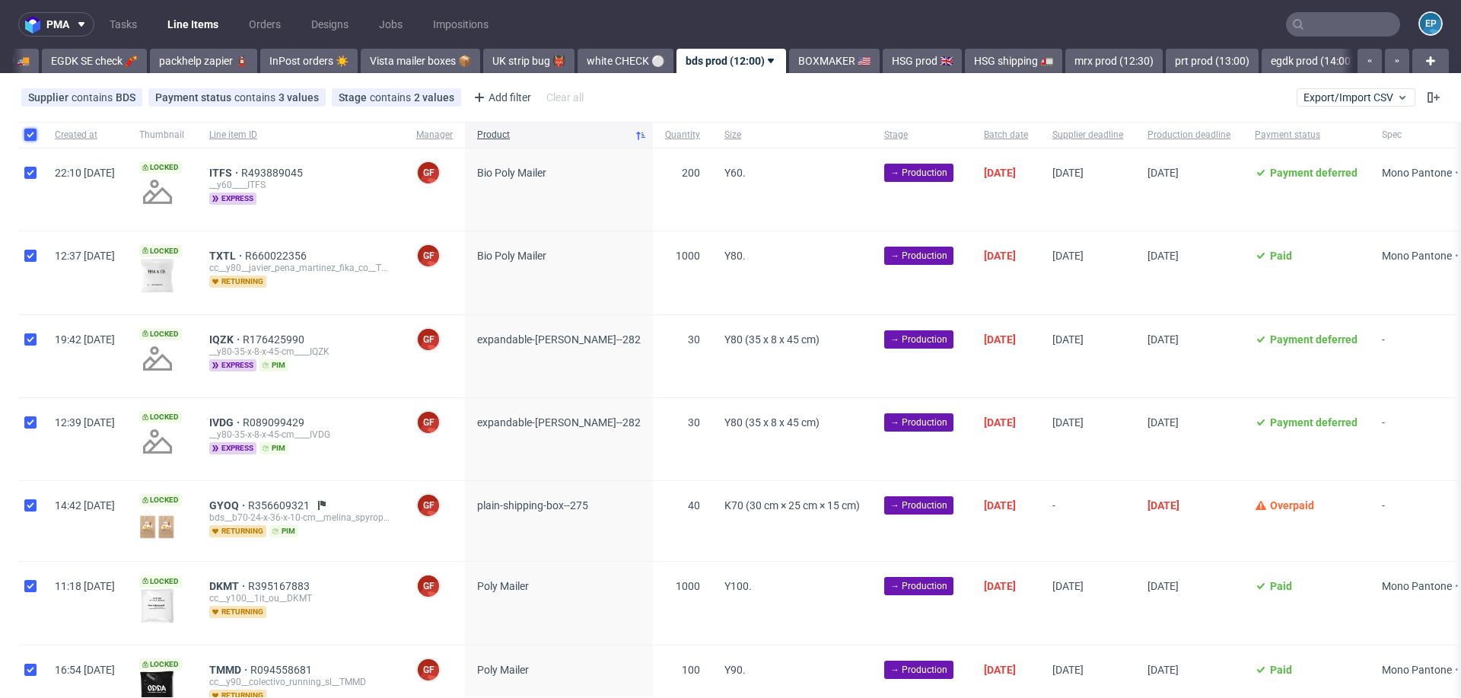
checkbox input "true"
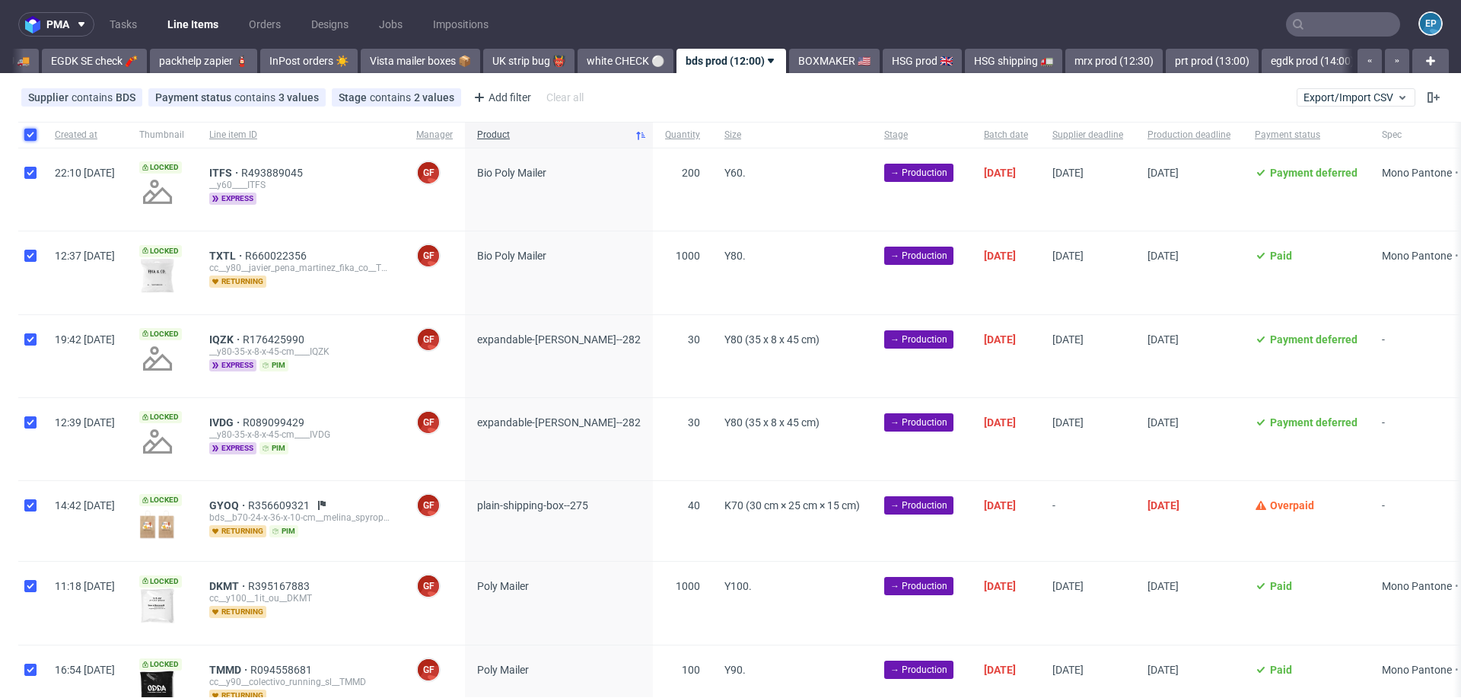
checkbox input "true"
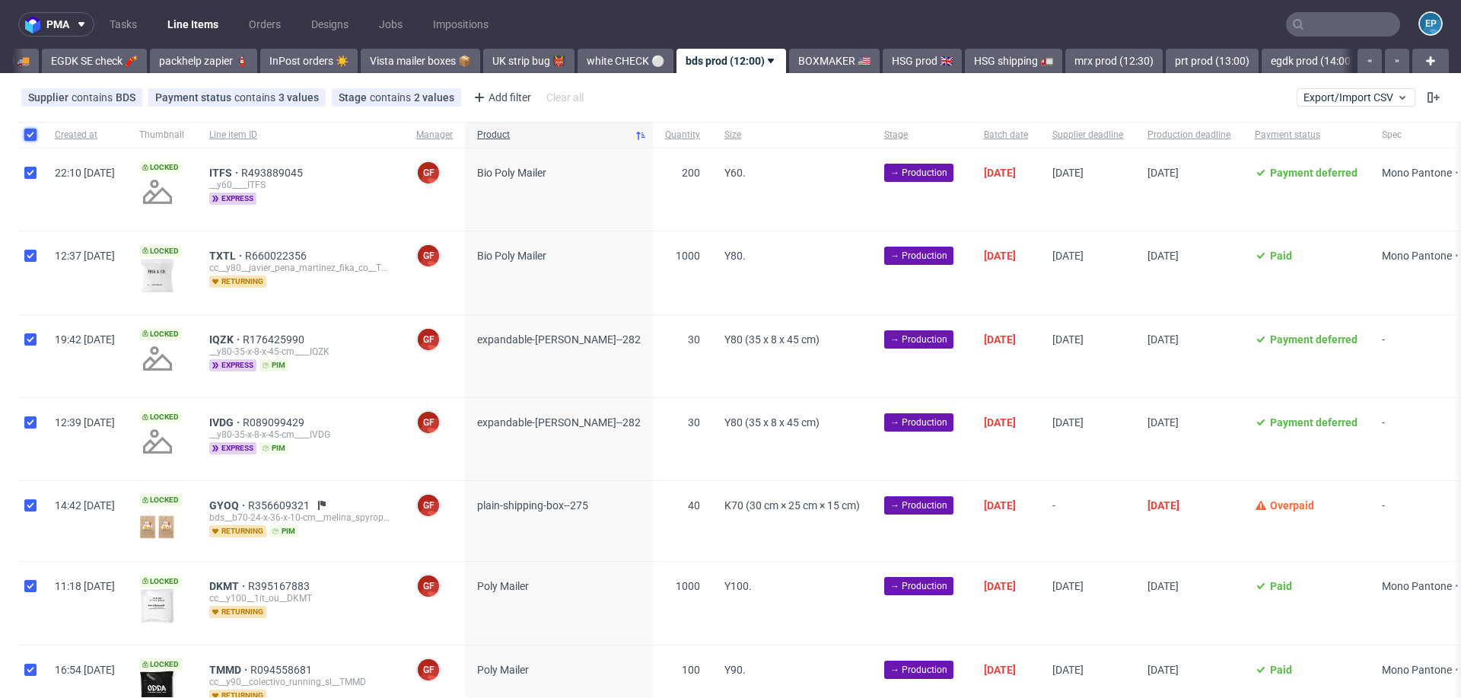
checkbox input "true"
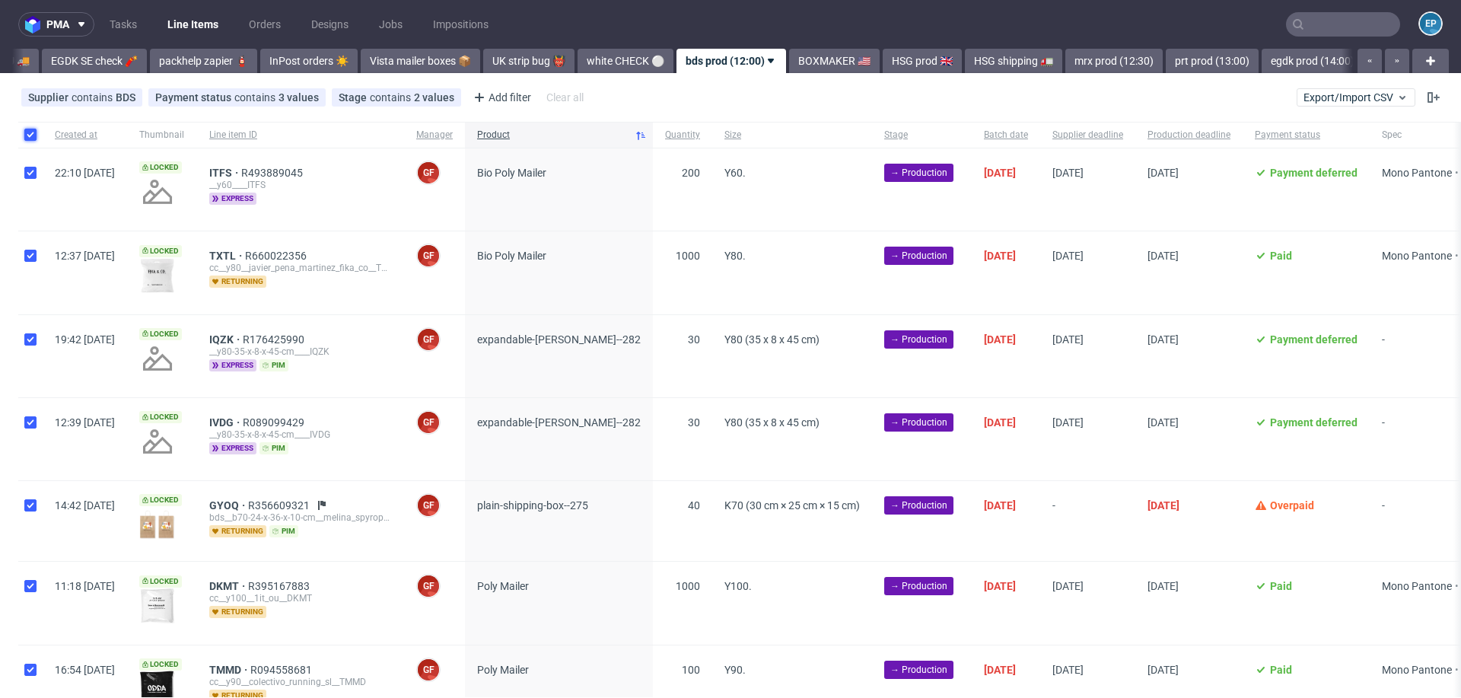
checkbox input "true"
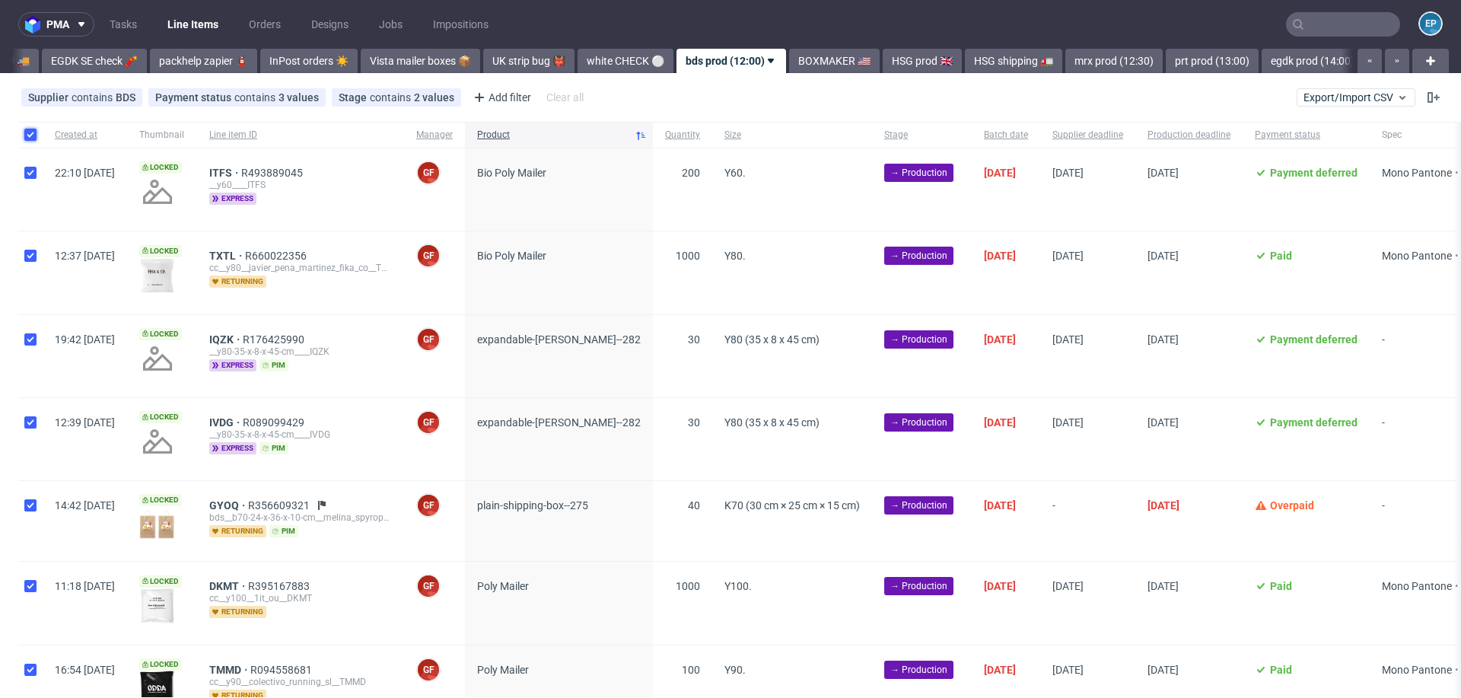
checkbox input "true"
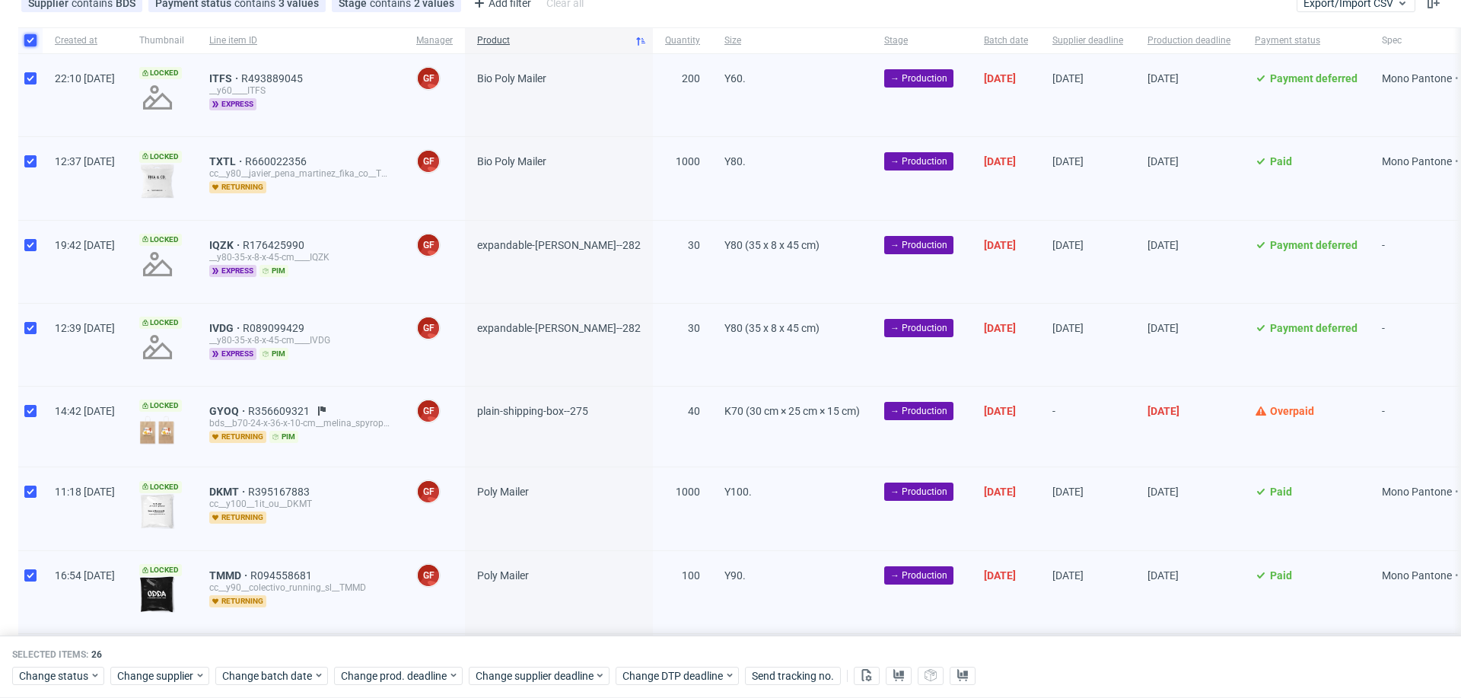
scroll to position [119, 0]
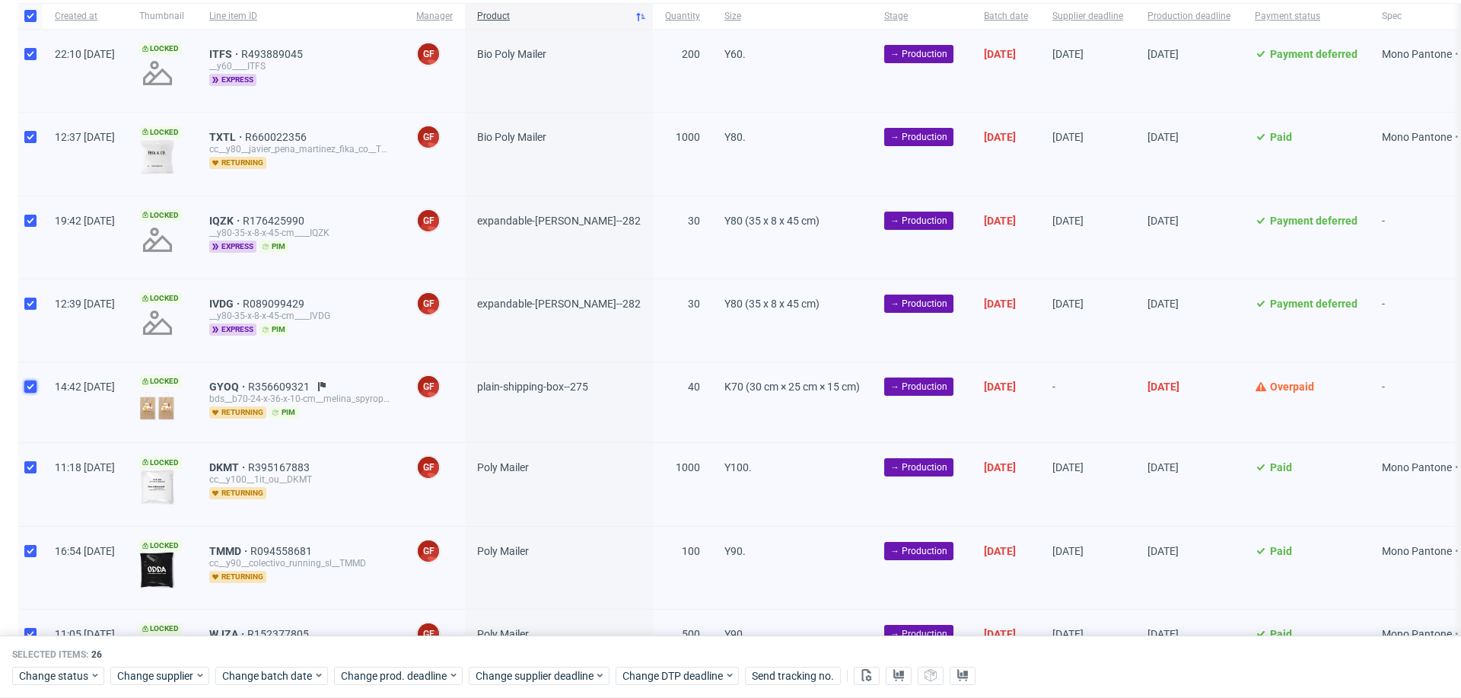
click at [27, 390] on input "checkbox" at bounding box center [30, 387] width 12 height 12
checkbox input "false"
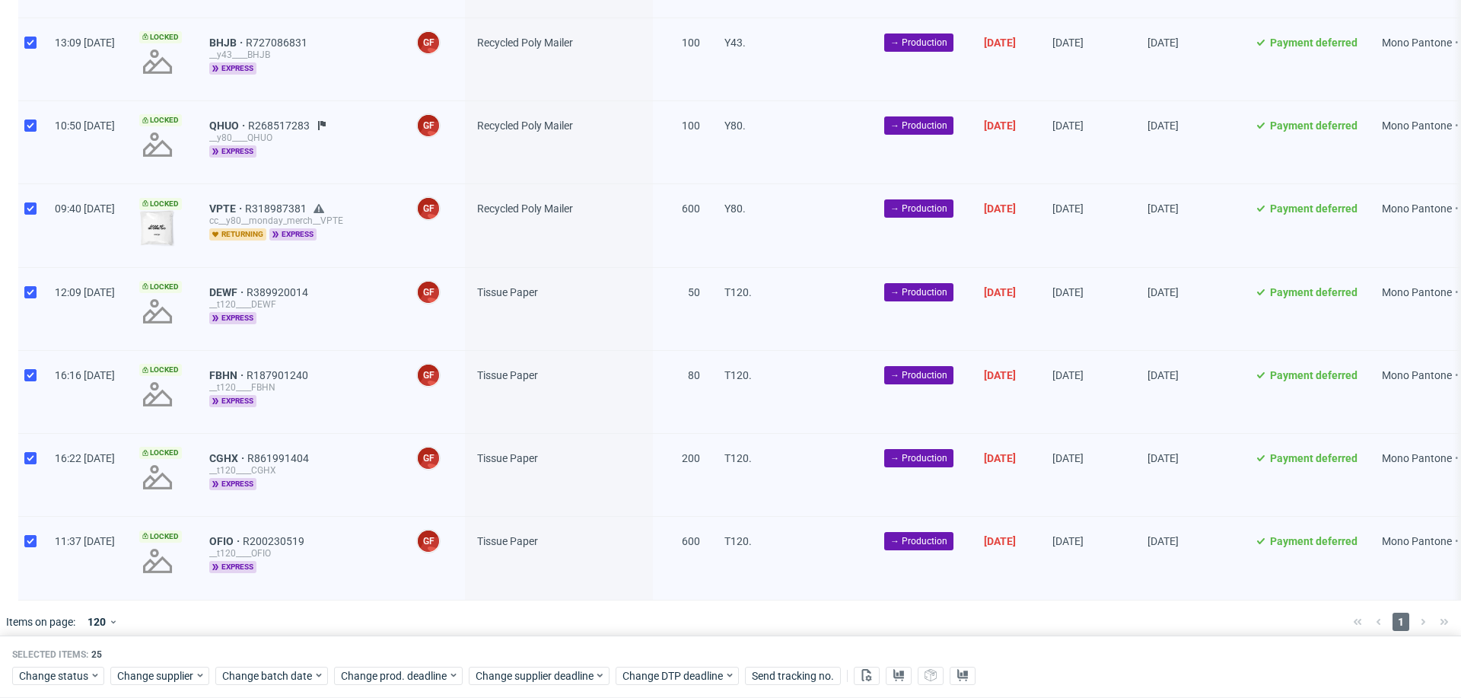
scroll to position [1712, 0]
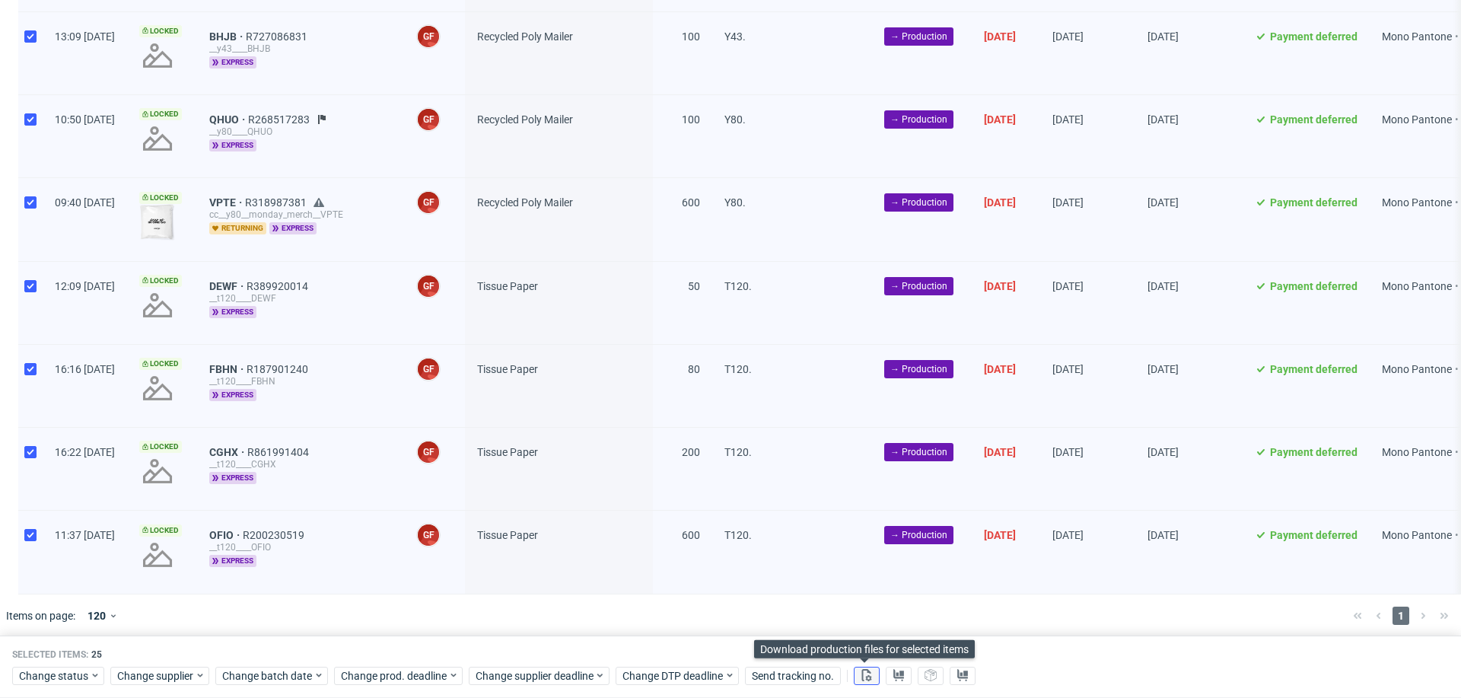
click at [865, 677] on icon at bounding box center [867, 675] width 12 height 12
click at [894, 677] on use at bounding box center [898, 675] width 11 height 12
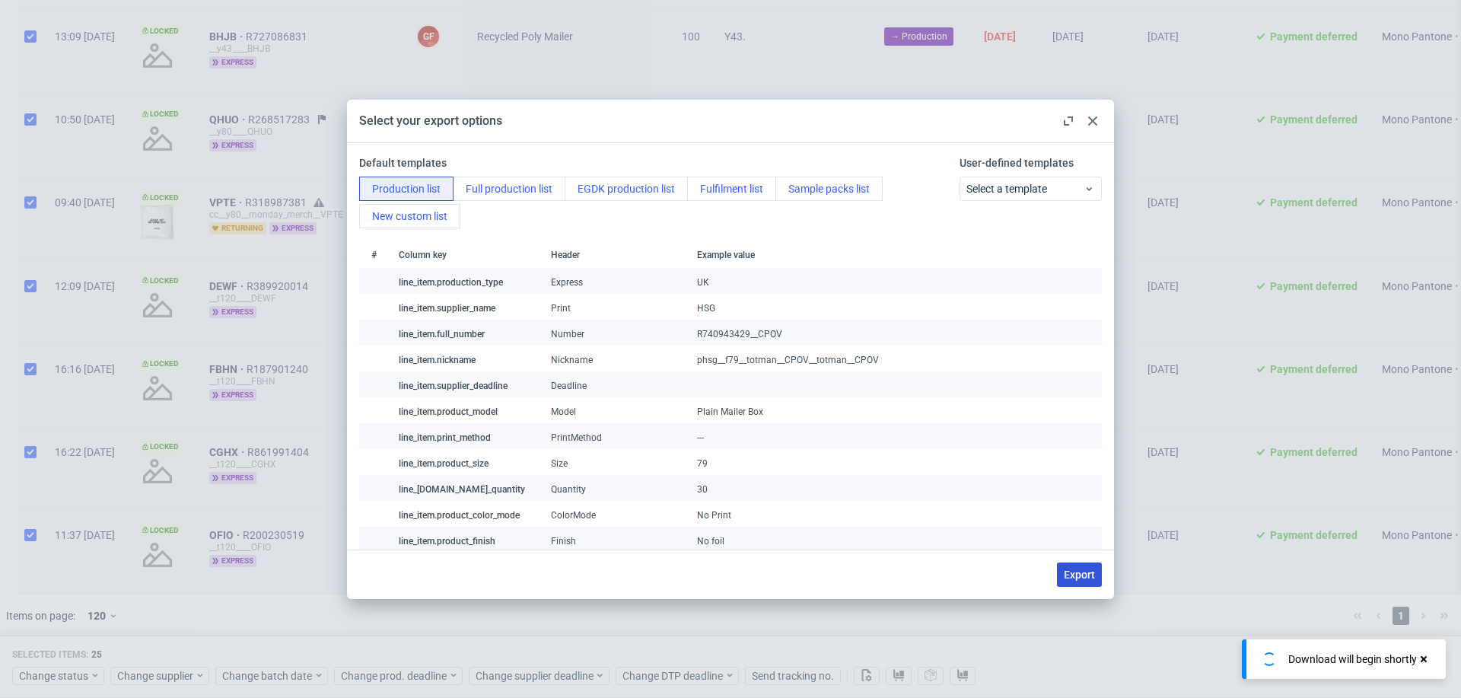
click at [1092, 575] on span "Export" at bounding box center [1079, 574] width 31 height 11
checkbox input "false"
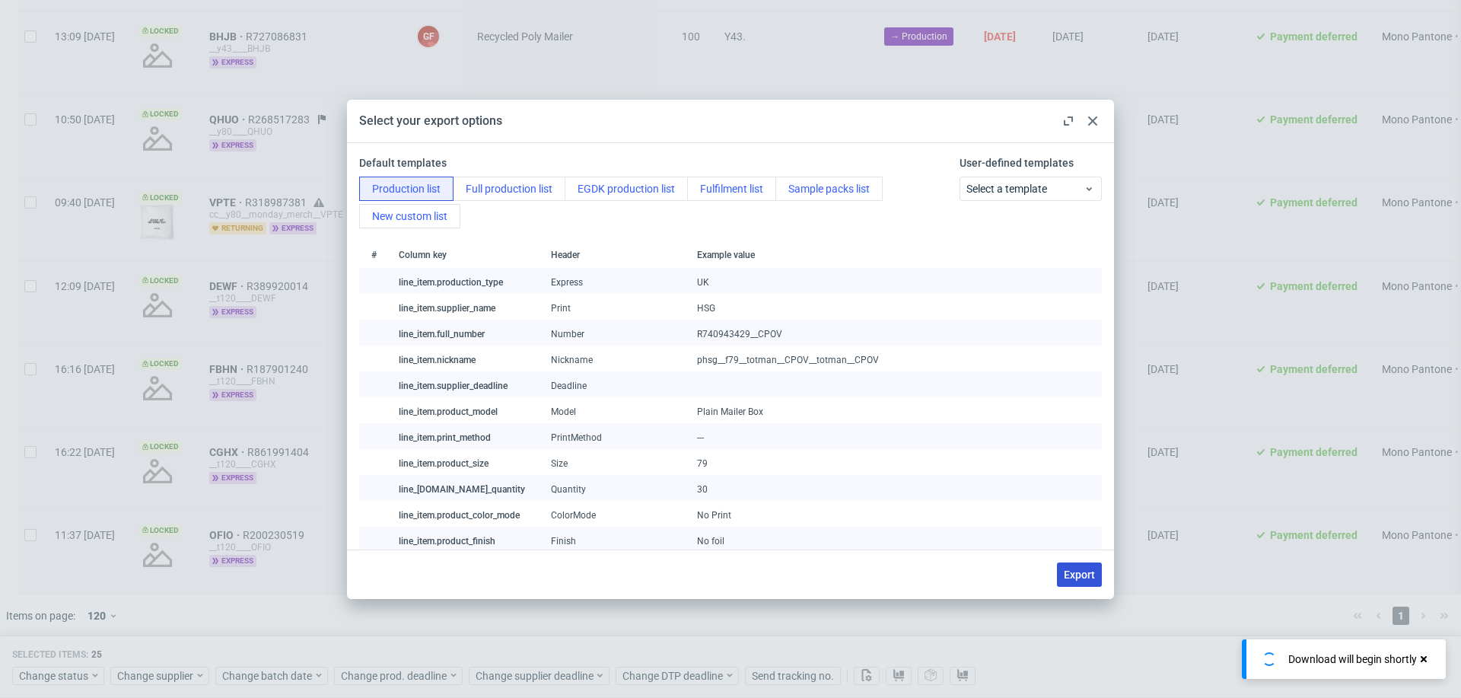
checkbox input "false"
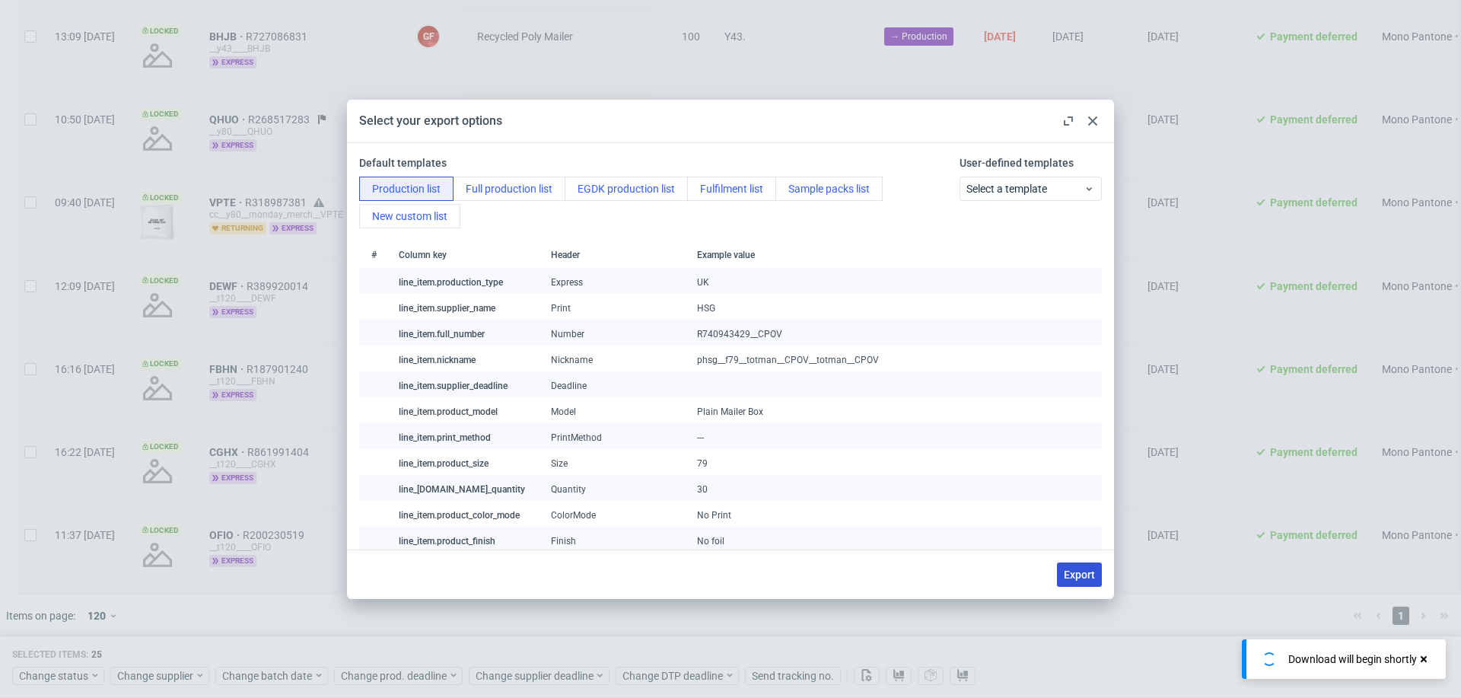
checkbox input "false"
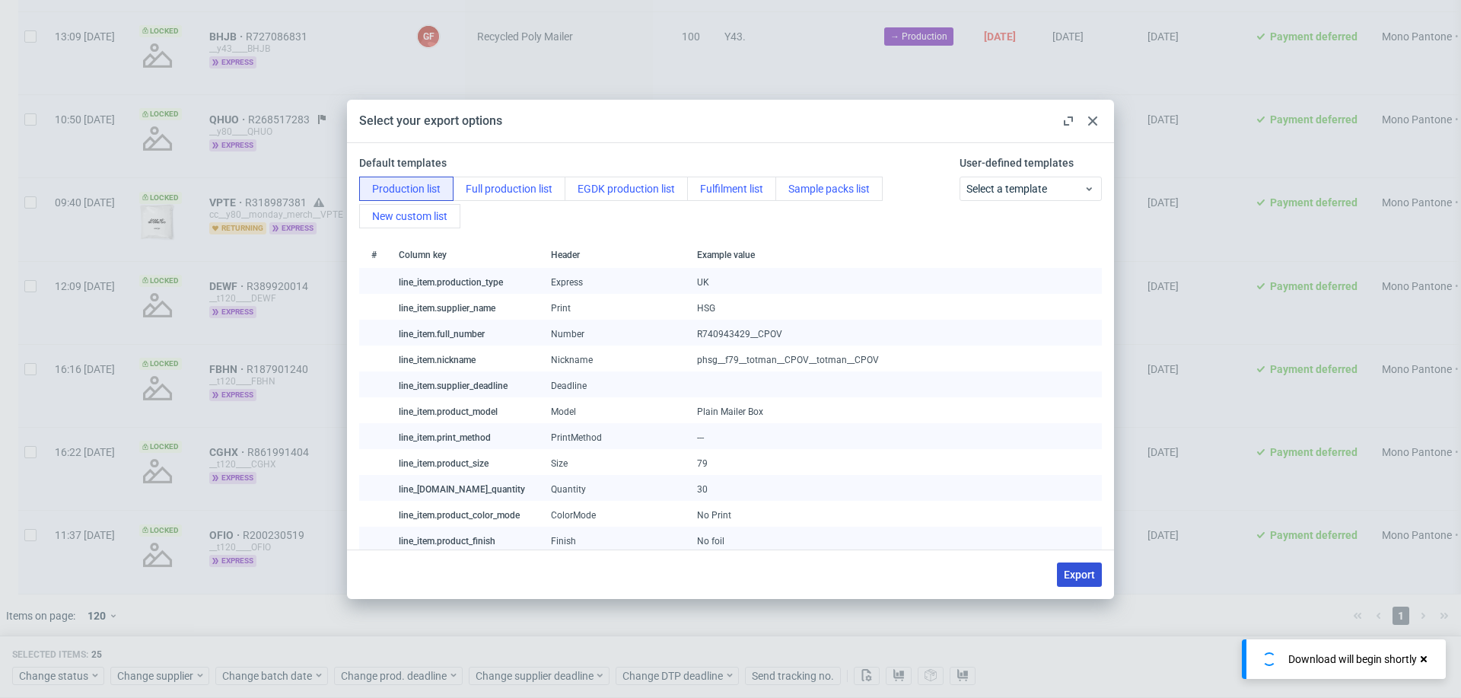
checkbox input "false"
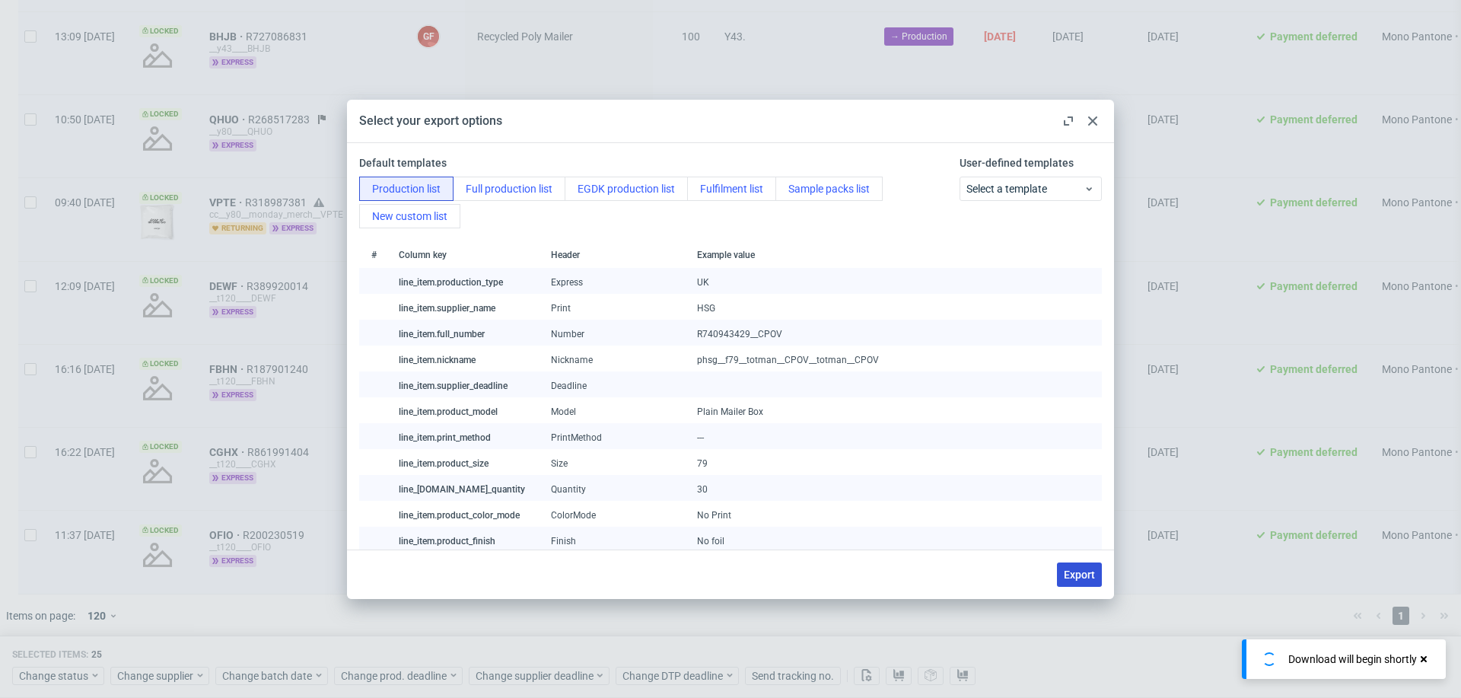
checkbox input "false"
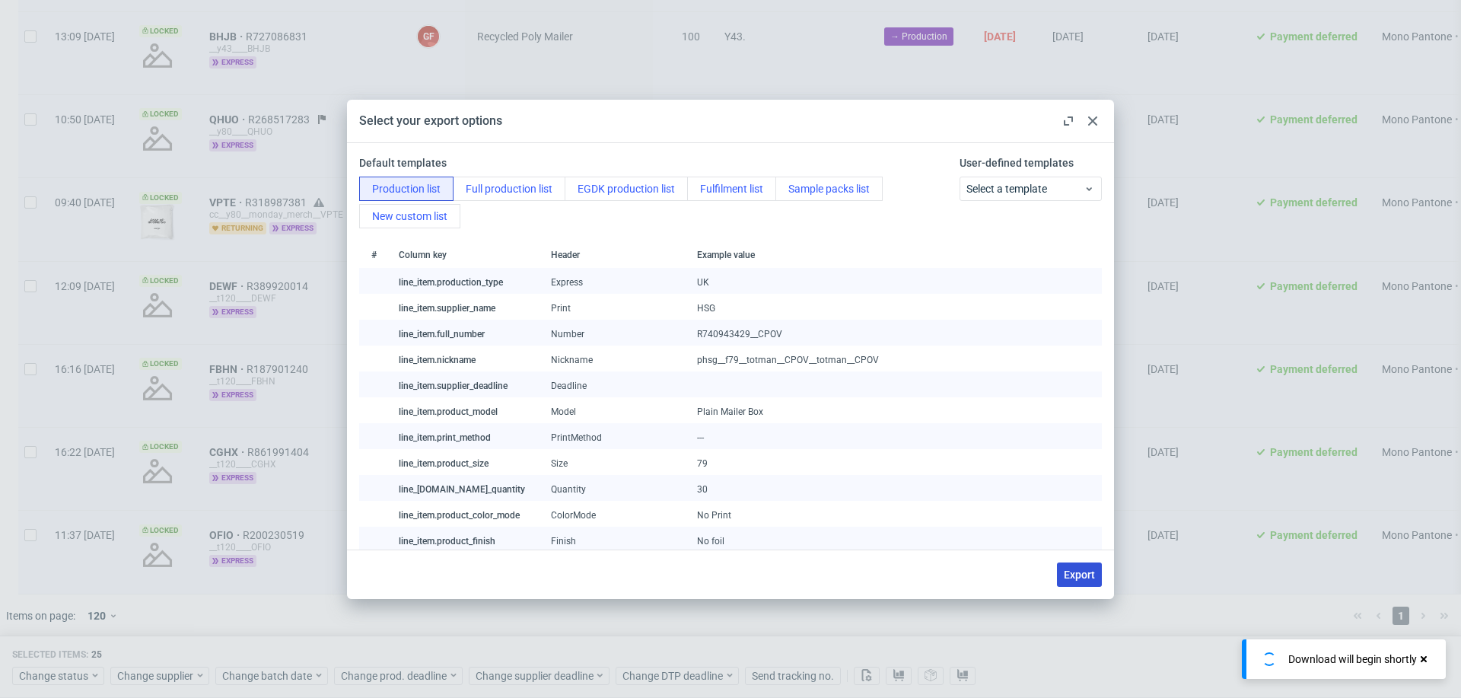
checkbox input "false"
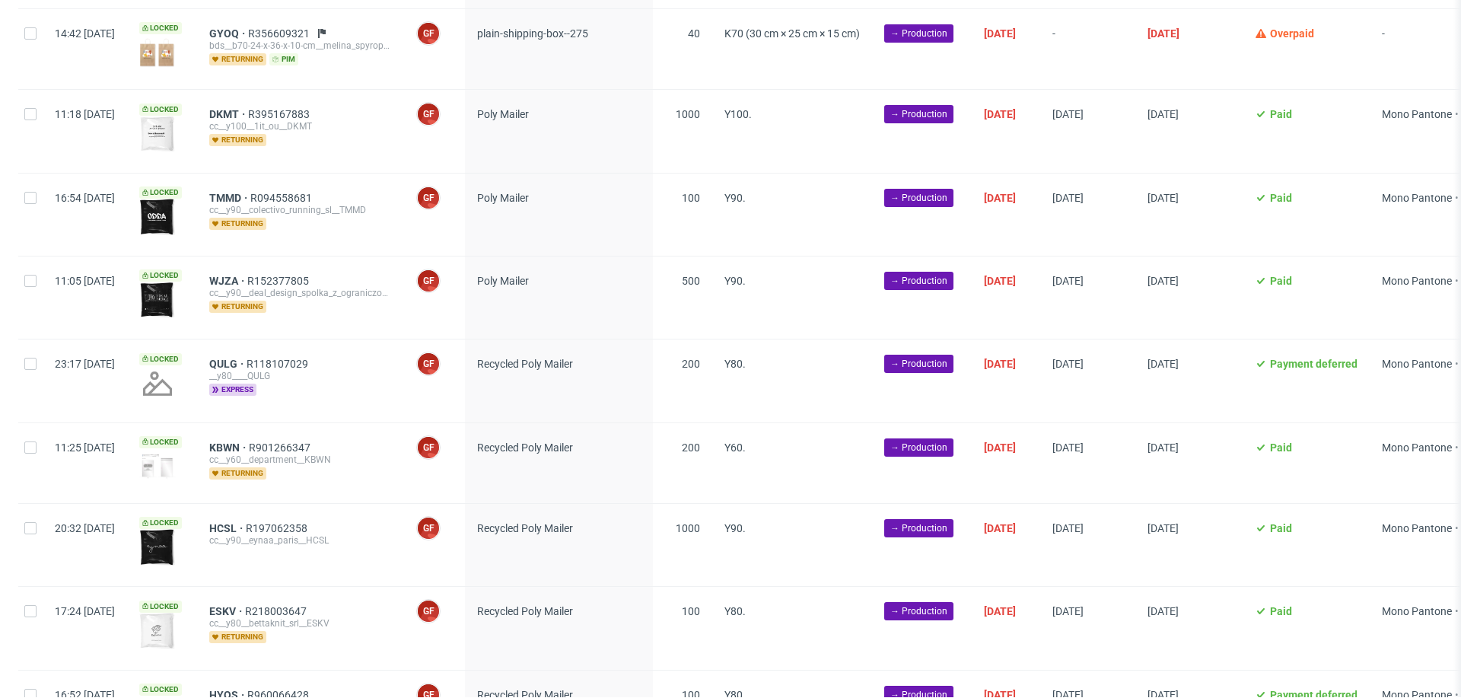
scroll to position [0, 0]
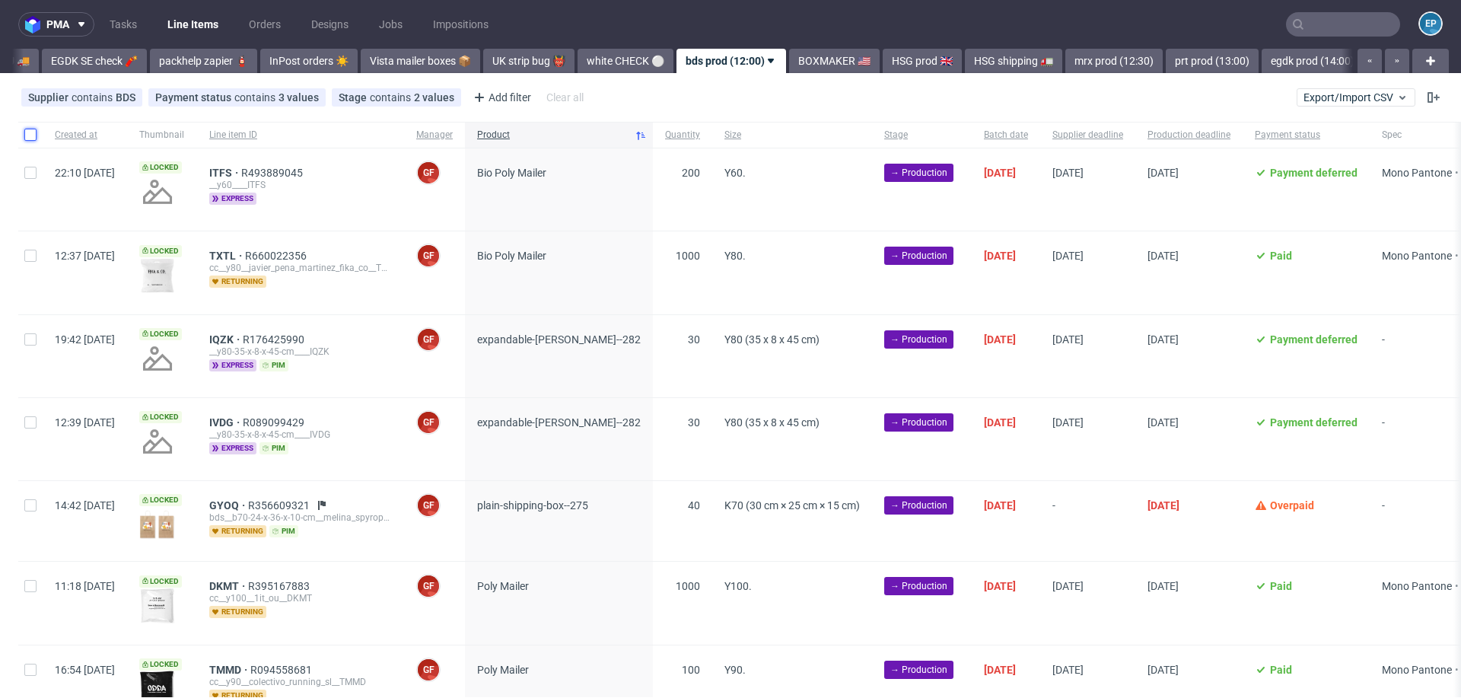
click at [35, 133] on input "checkbox" at bounding box center [30, 135] width 12 height 12
checkbox input "true"
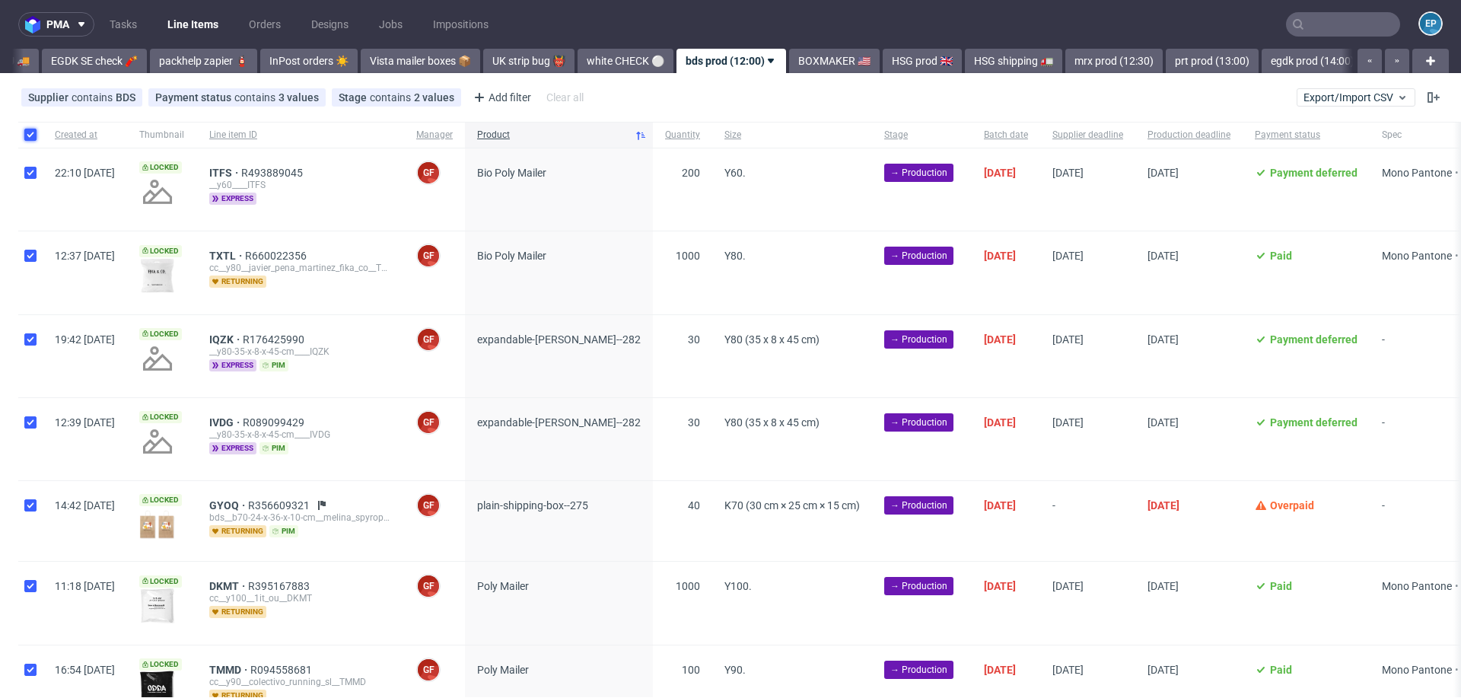
checkbox input "true"
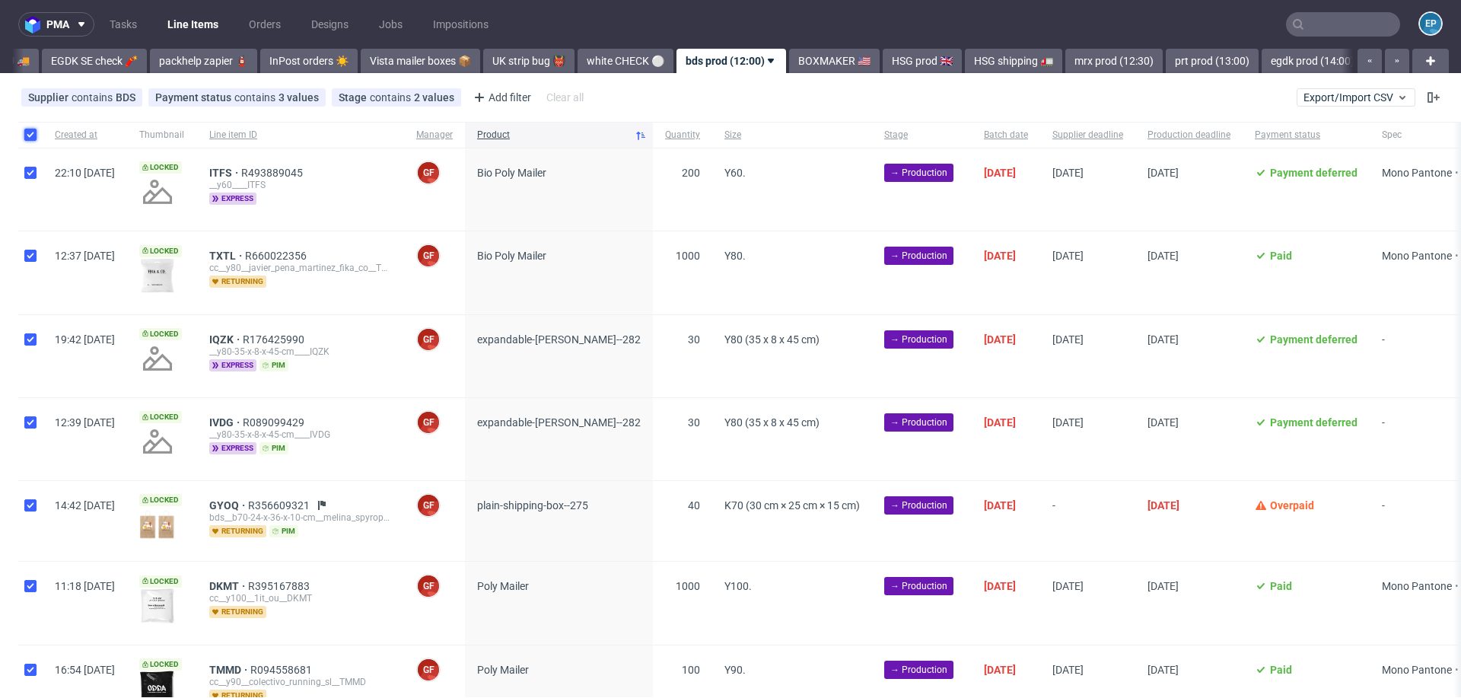
checkbox input "true"
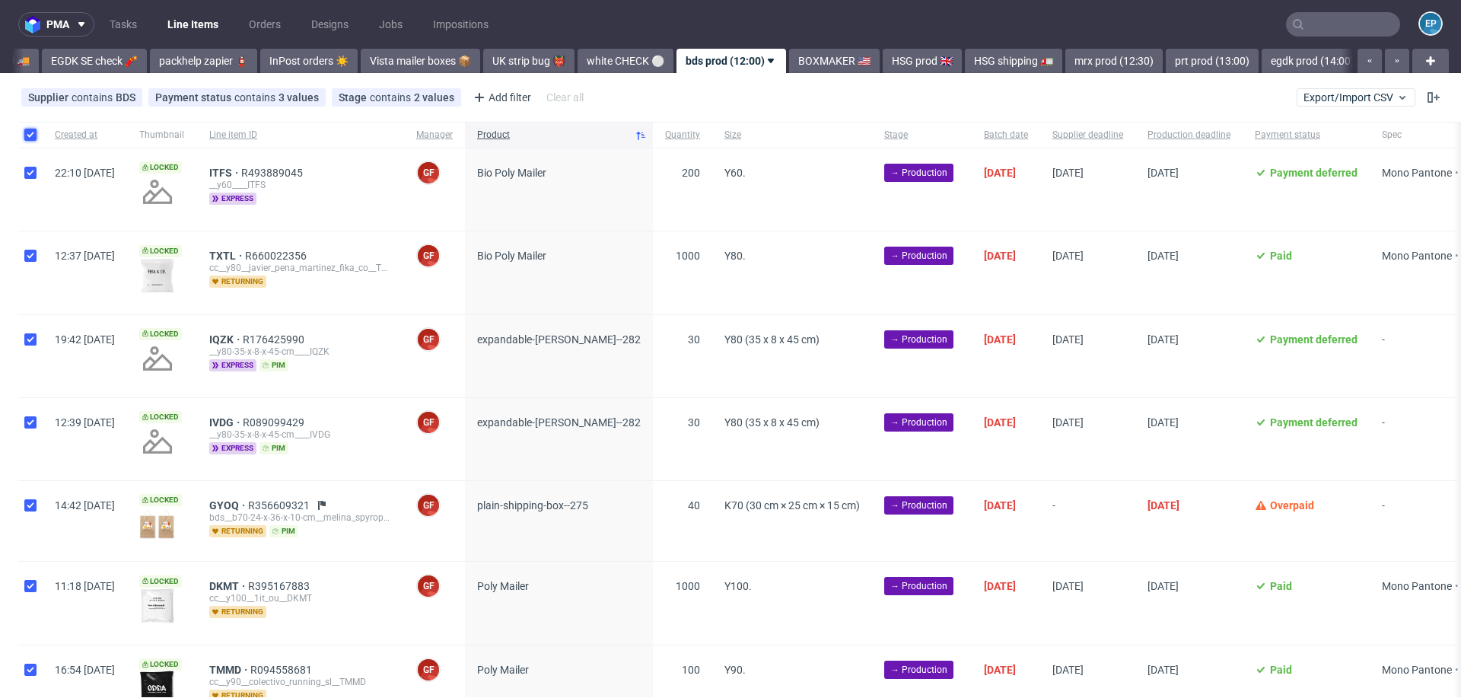
checkbox input "true"
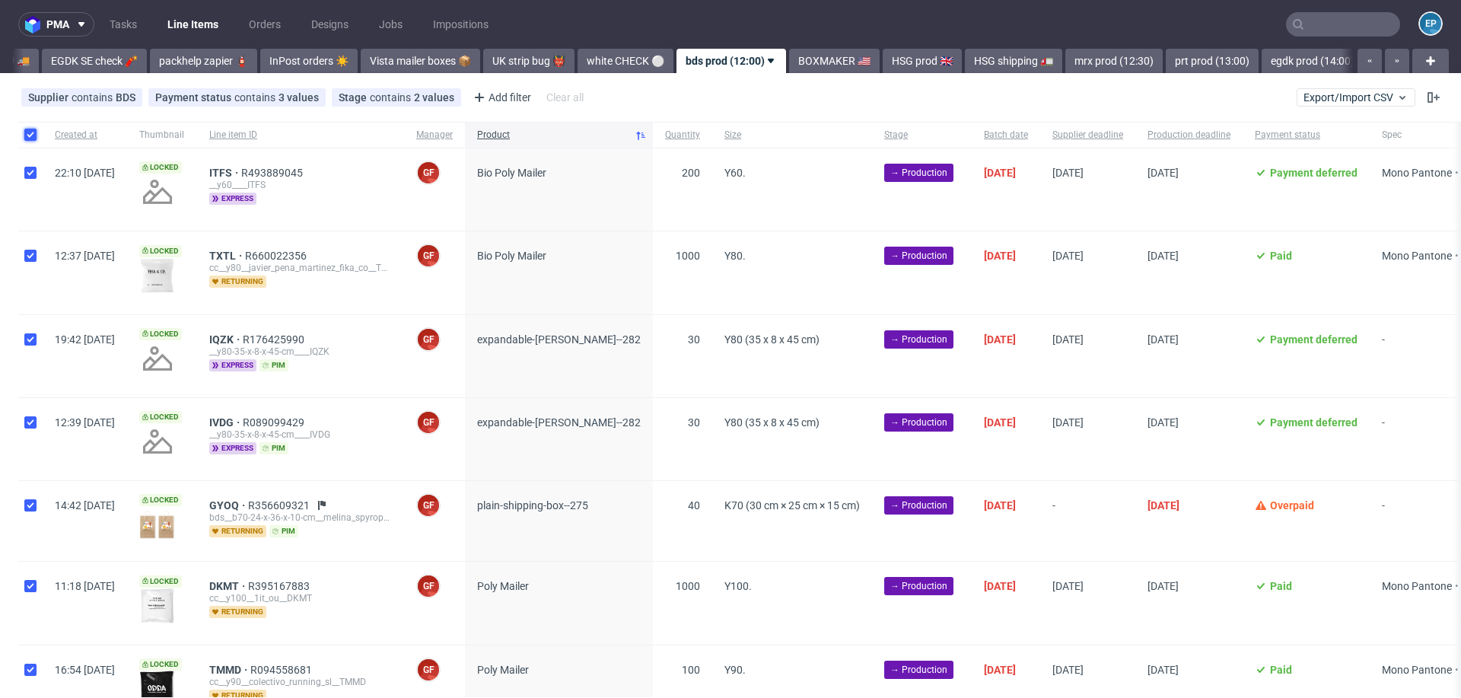
checkbox input "true"
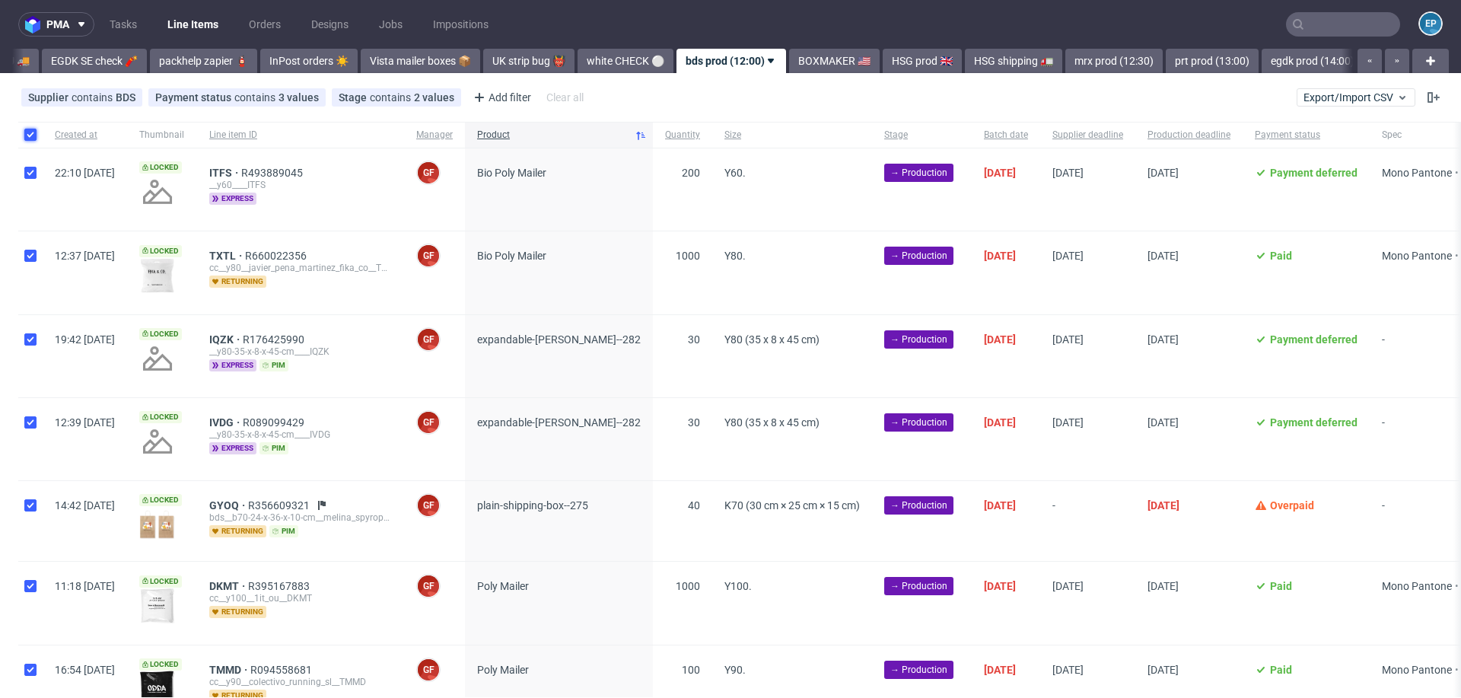
checkbox input "true"
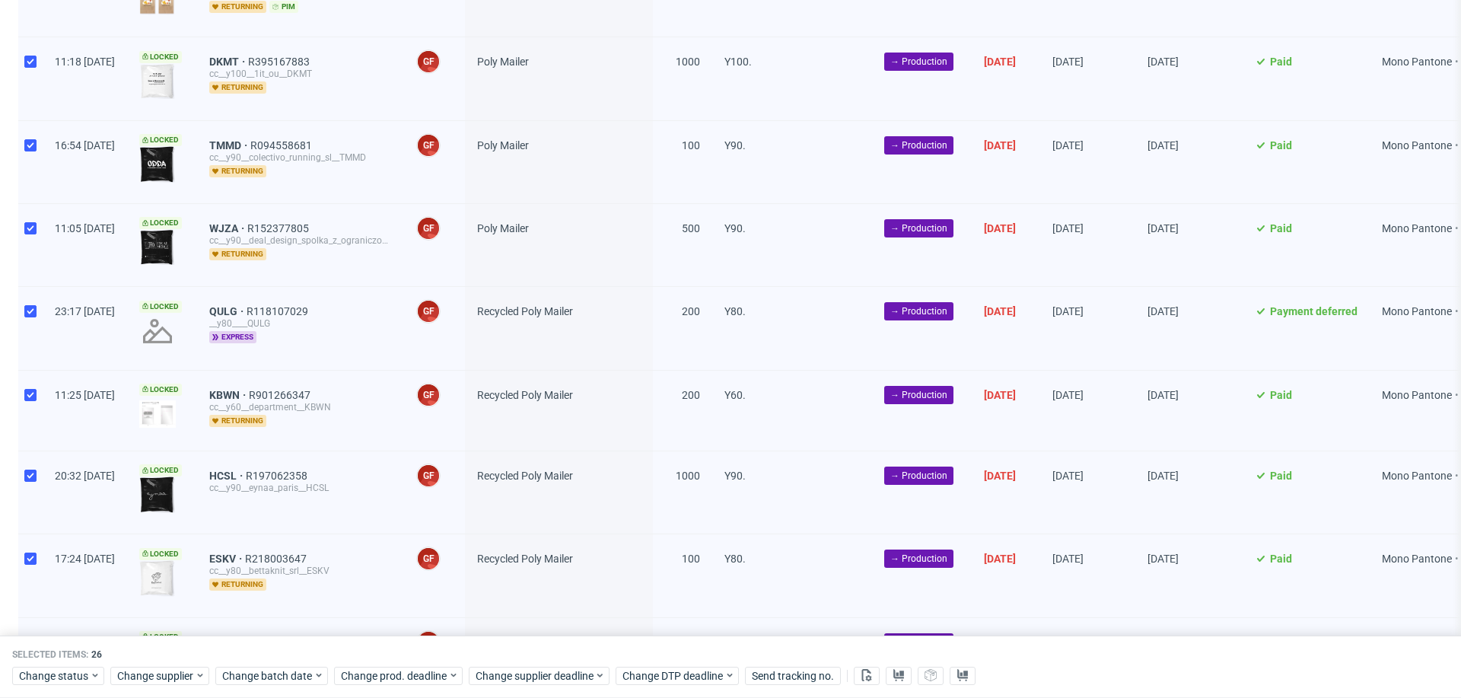
scroll to position [457, 0]
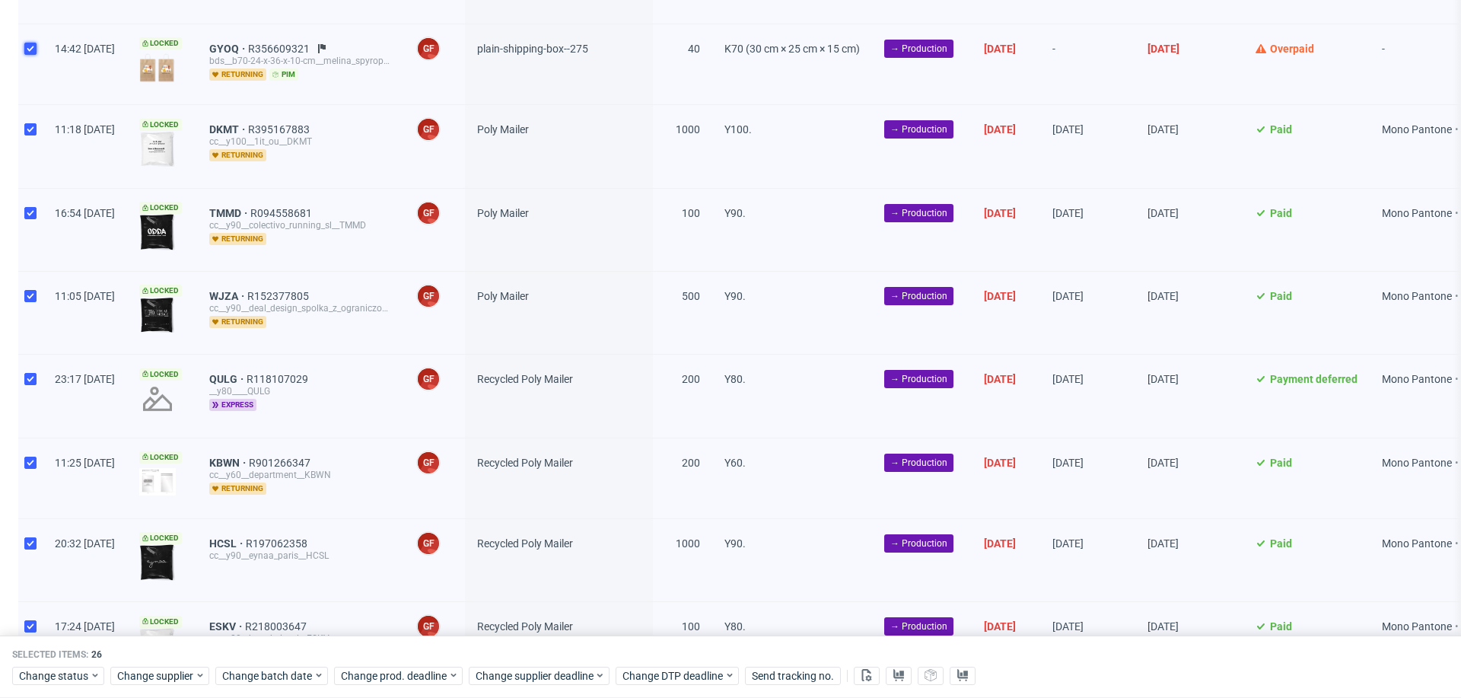
click at [36, 52] on input "checkbox" at bounding box center [30, 49] width 12 height 12
checkbox input "false"
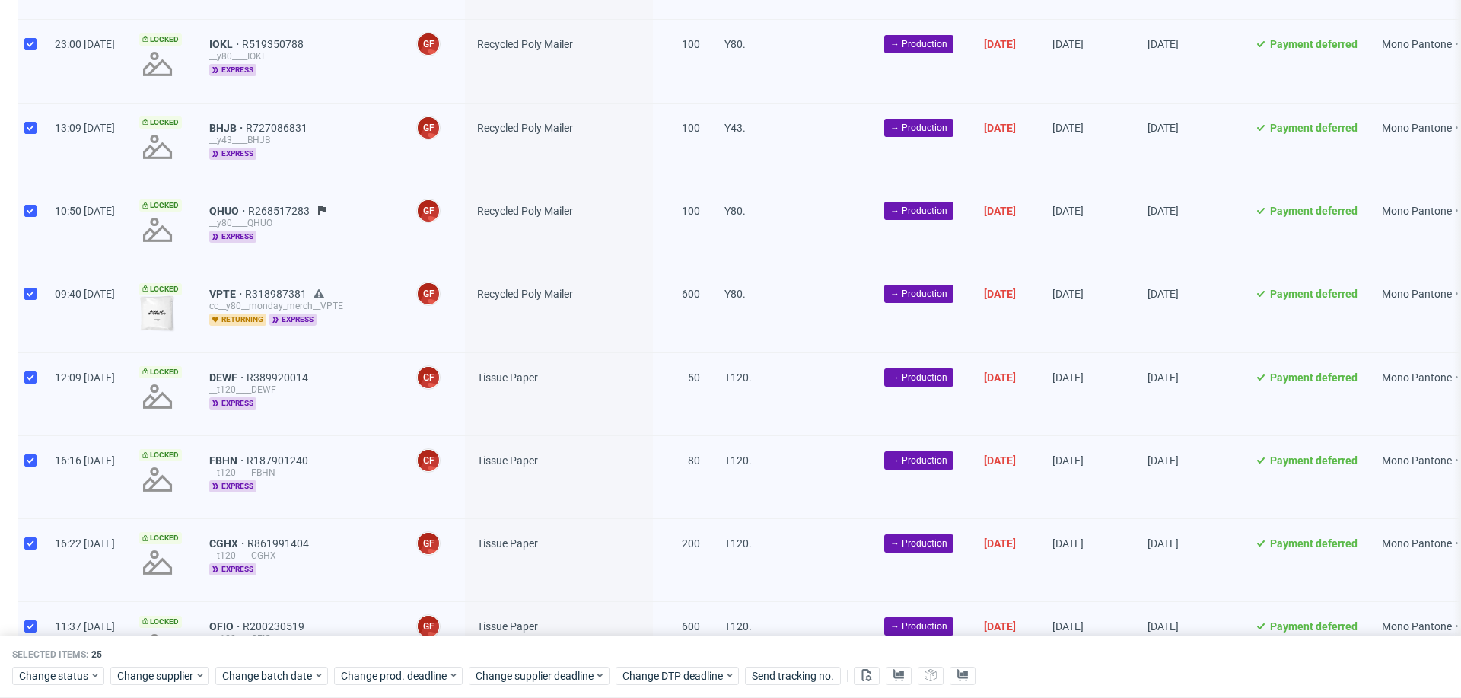
scroll to position [1635, 0]
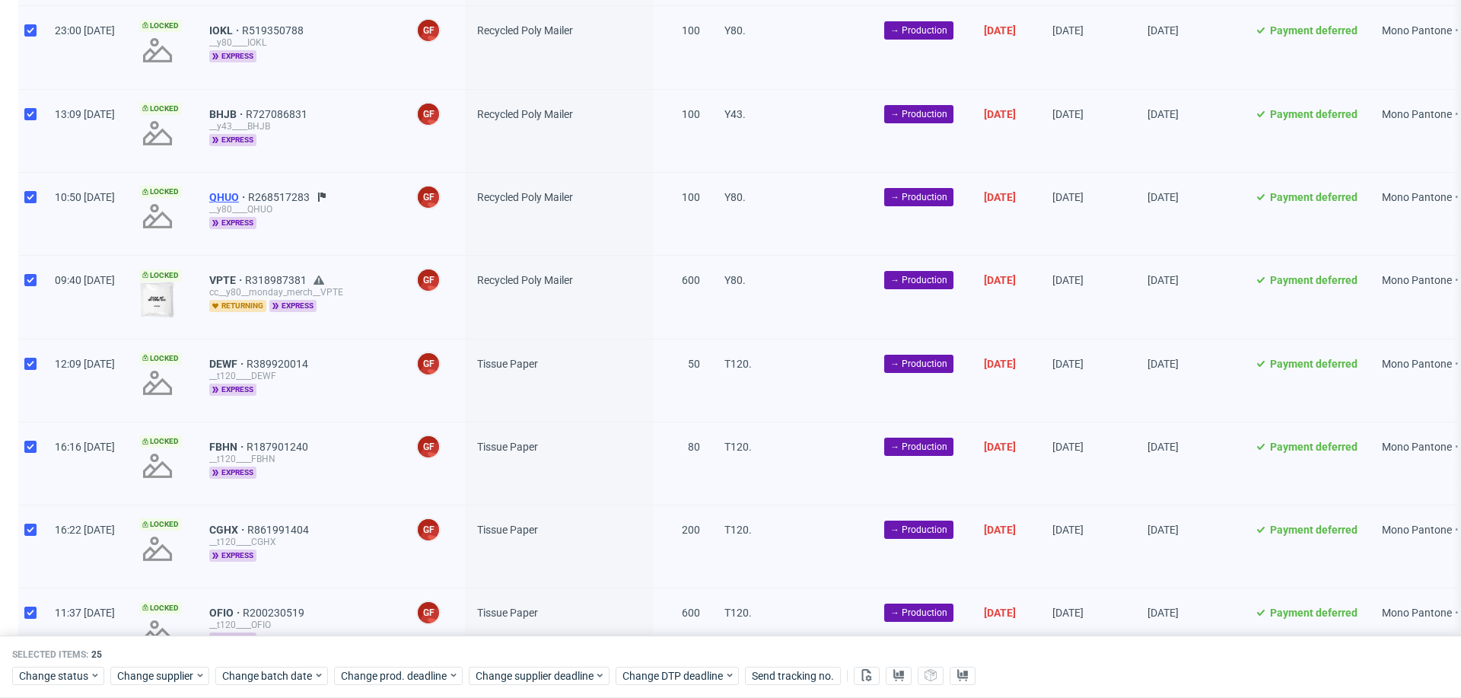
click at [248, 191] on span "QHUO" at bounding box center [228, 197] width 39 height 12
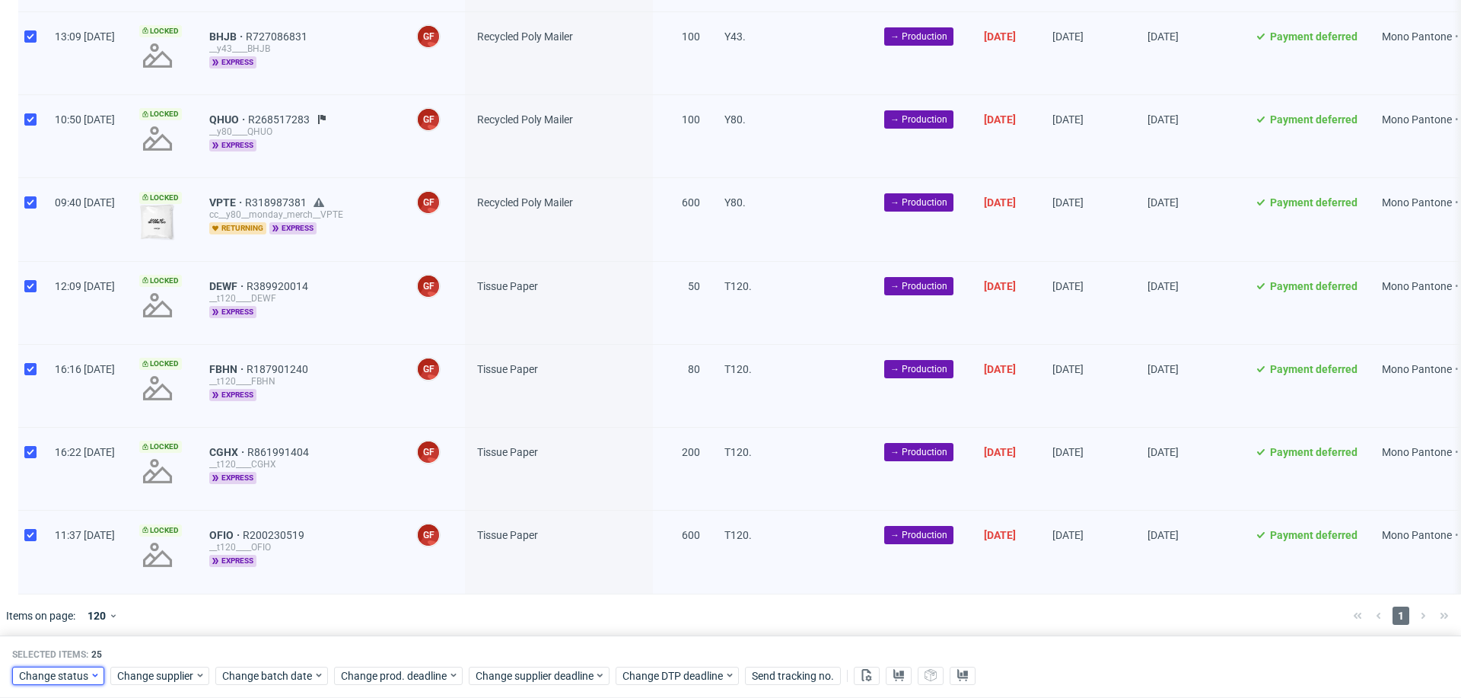
click at [70, 674] on span "Change status" at bounding box center [54, 675] width 71 height 15
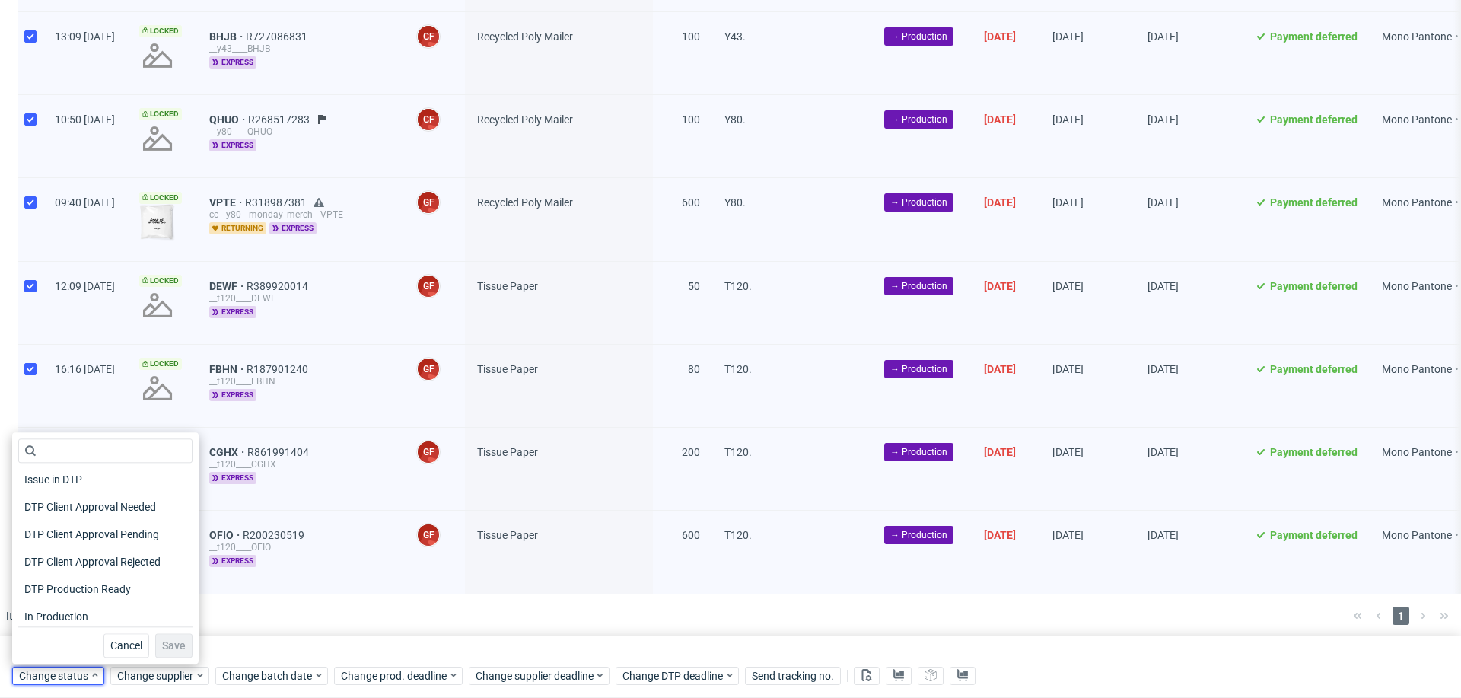
scroll to position [90, 0]
click at [68, 613] on span "In Production" at bounding box center [56, 611] width 77 height 21
click at [167, 656] on button "Save" at bounding box center [173, 645] width 37 height 24
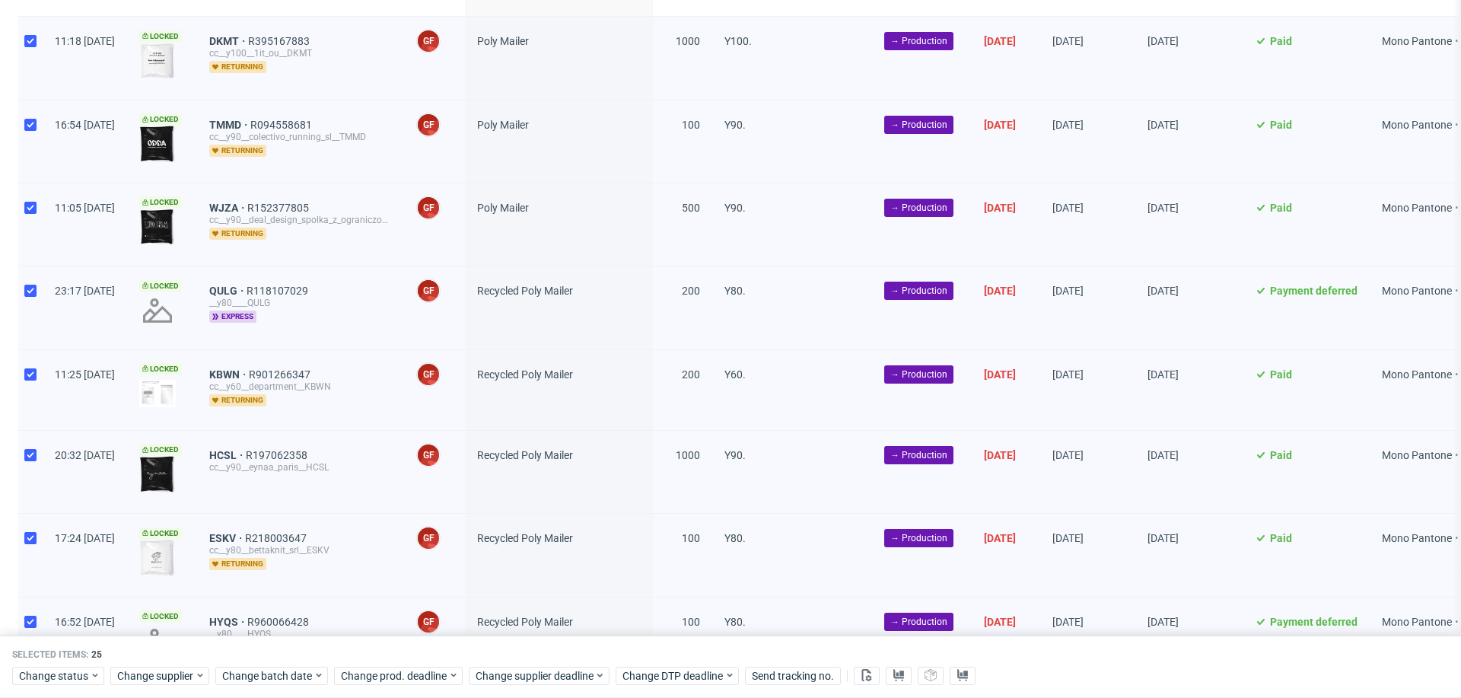
scroll to position [0, 0]
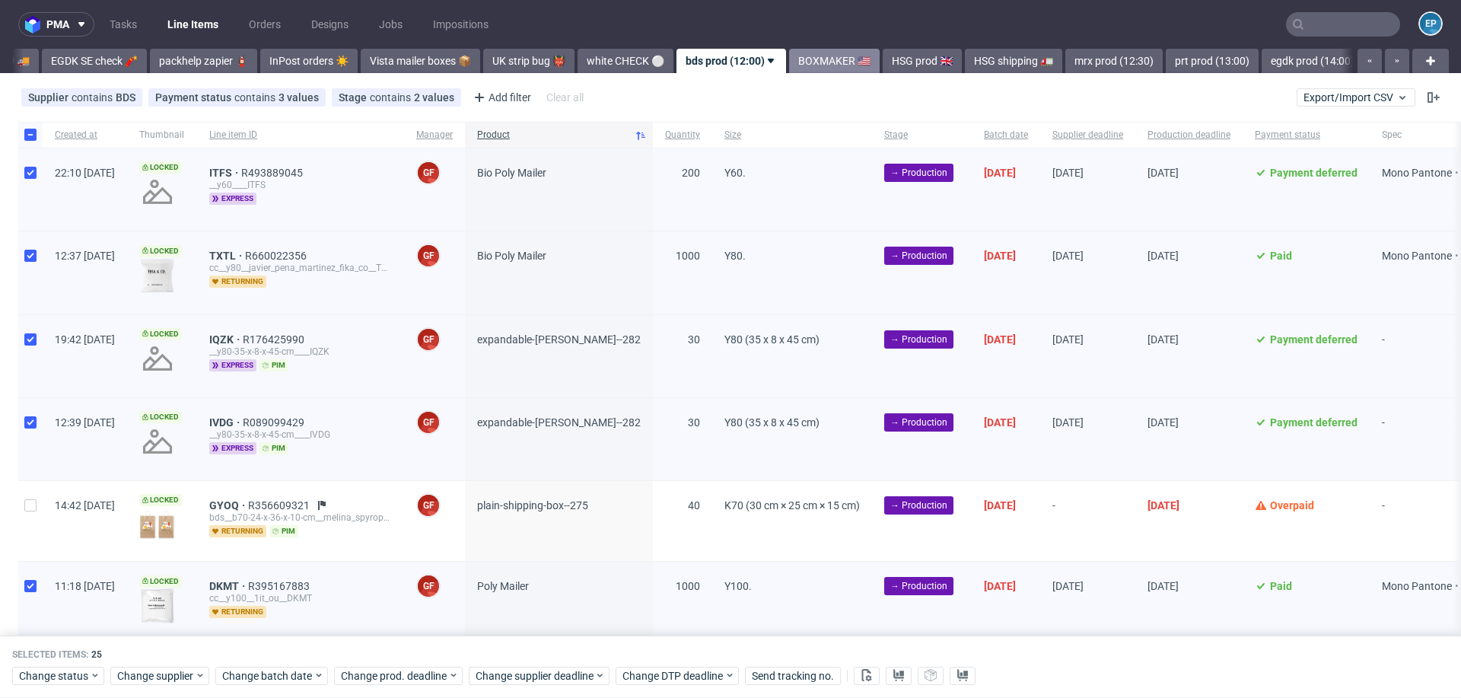
click at [789, 72] on link "BOXMAKER 🇺🇸" at bounding box center [834, 61] width 91 height 24
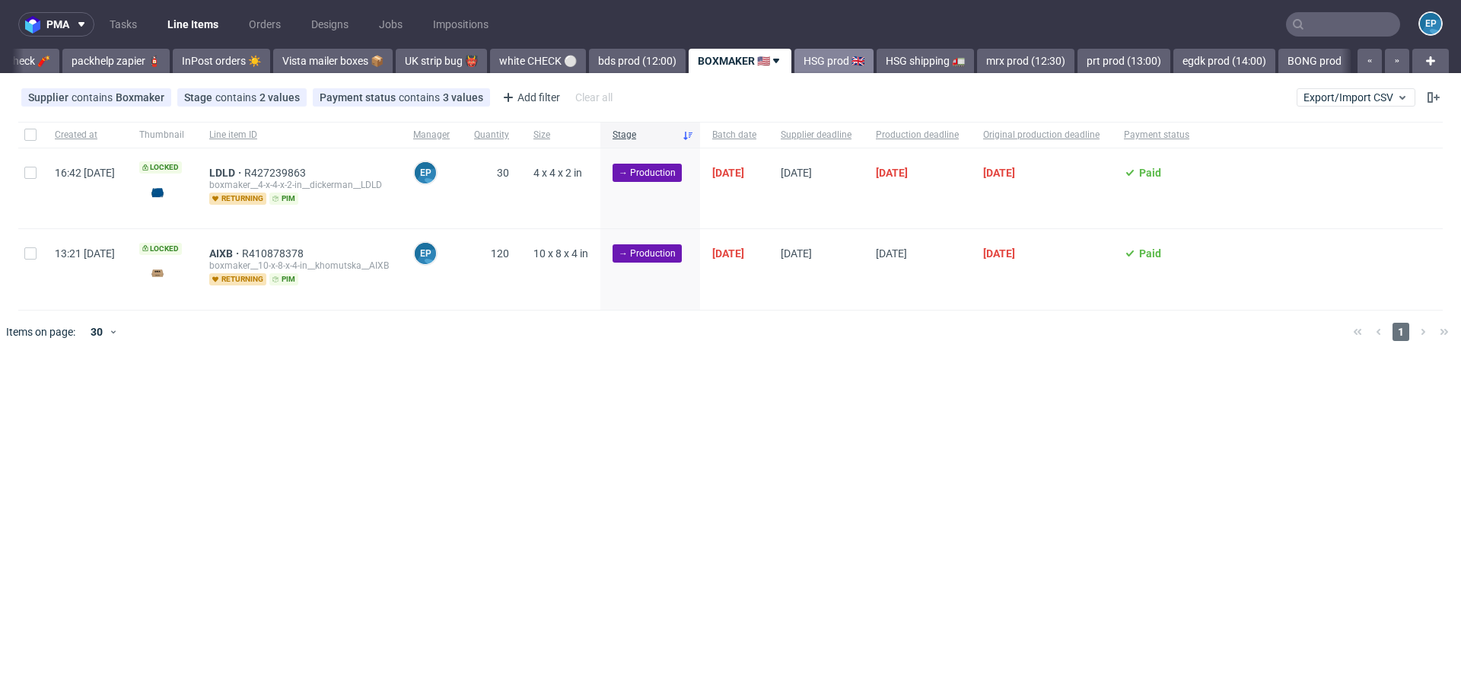
click at [795, 68] on link "HSG prod 🇬🇧" at bounding box center [834, 61] width 79 height 24
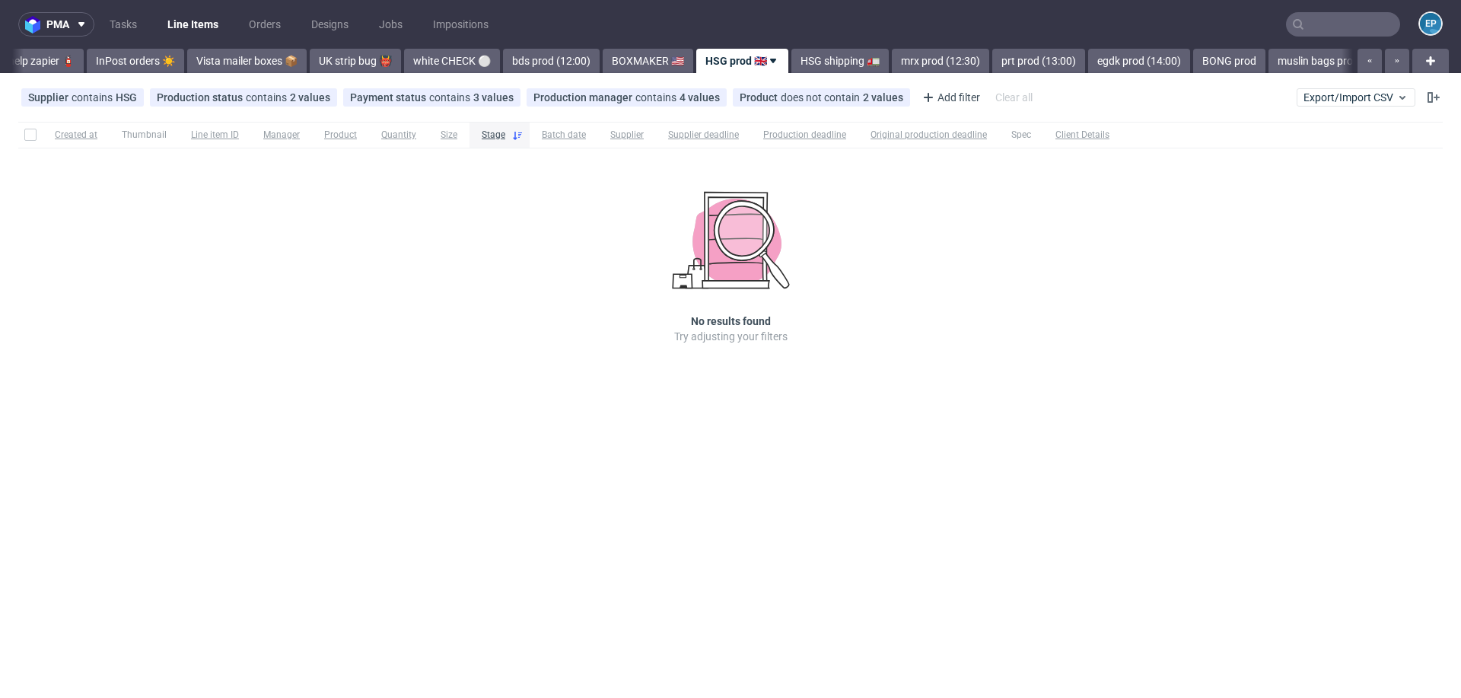
click at [791, 68] on link "HSG shipping 🚛" at bounding box center [839, 61] width 97 height 24
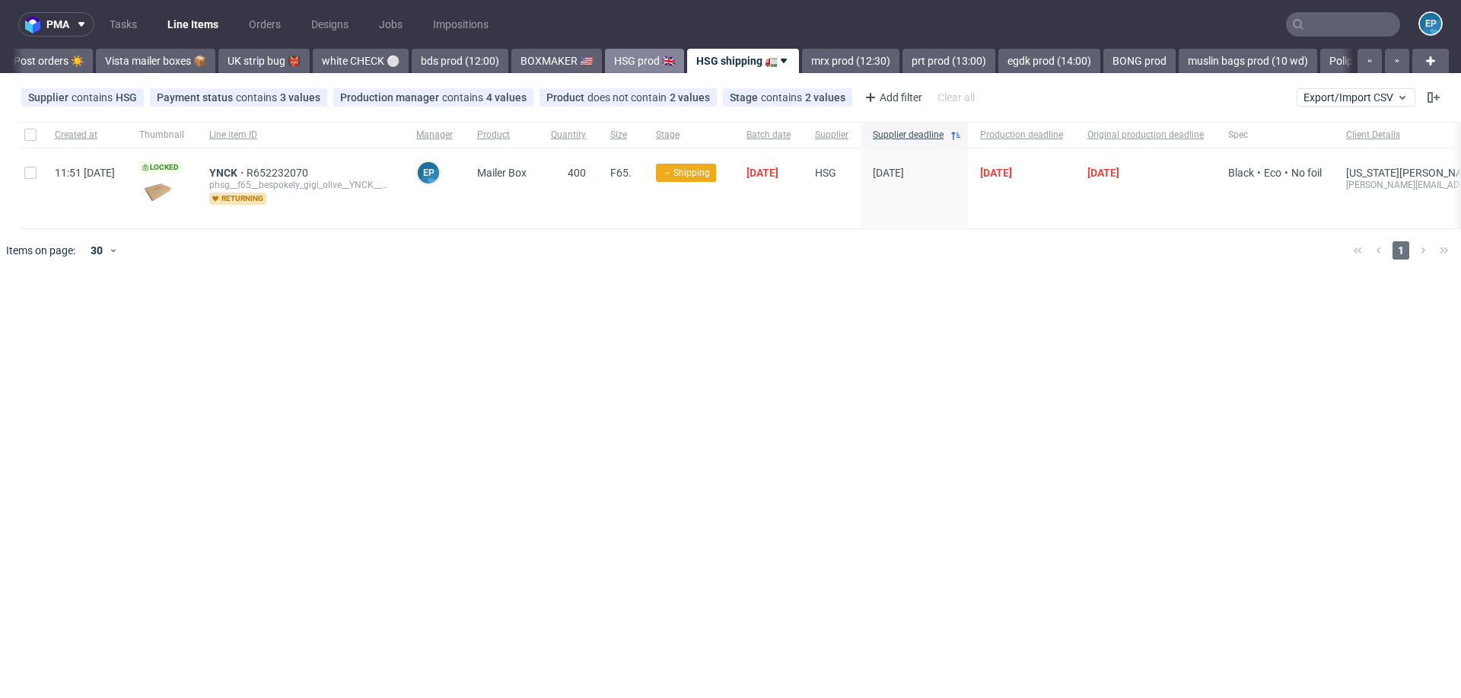
click at [802, 68] on link "mrx prod (12:30)" at bounding box center [850, 61] width 97 height 24
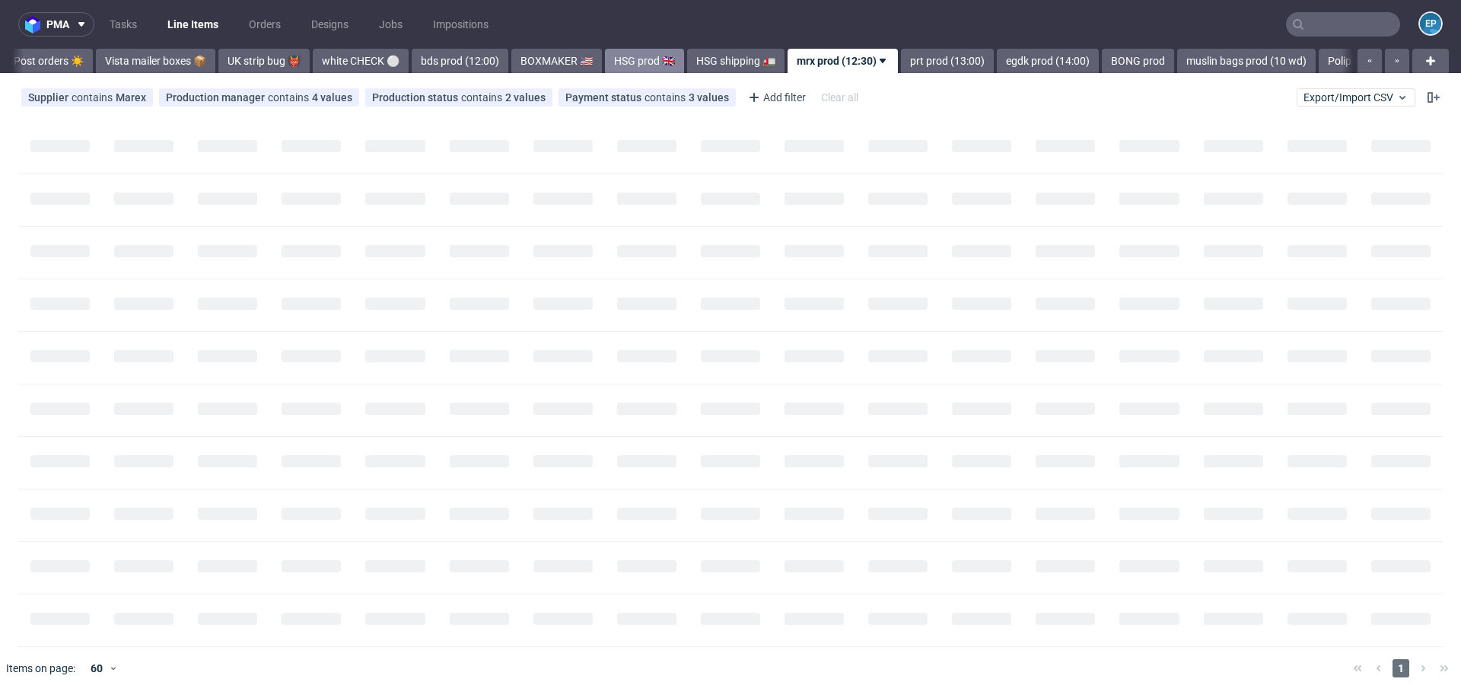
scroll to position [0, 856]
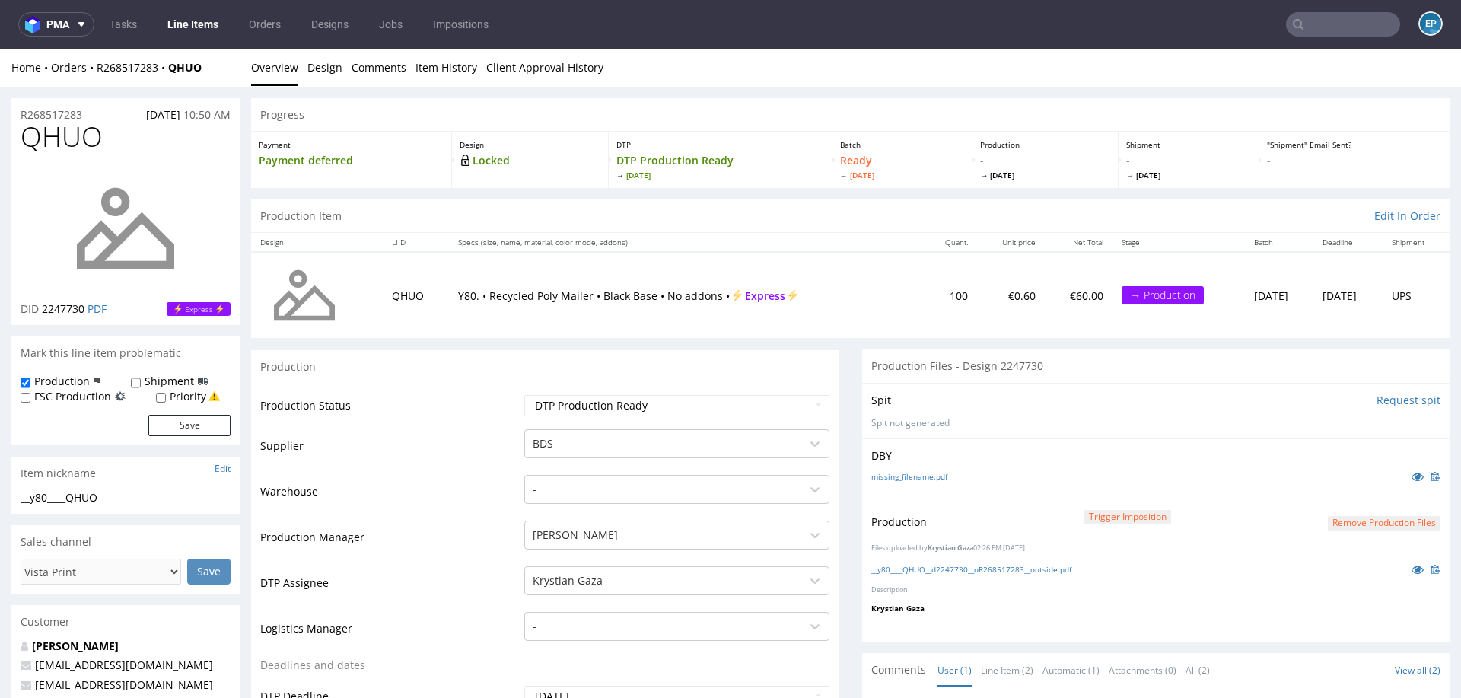
click at [60, 147] on span "QHUO" at bounding box center [62, 137] width 82 height 30
copy span "QHUO"
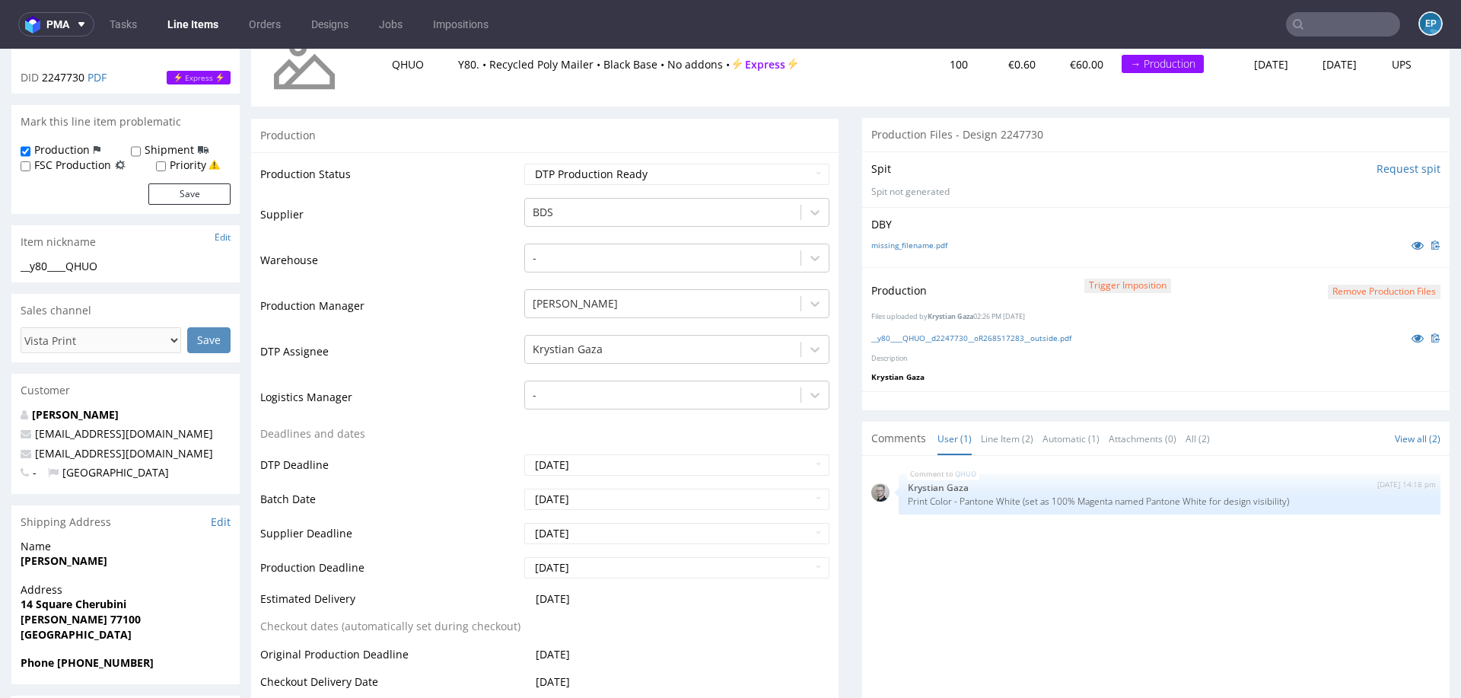
scroll to position [227, 0]
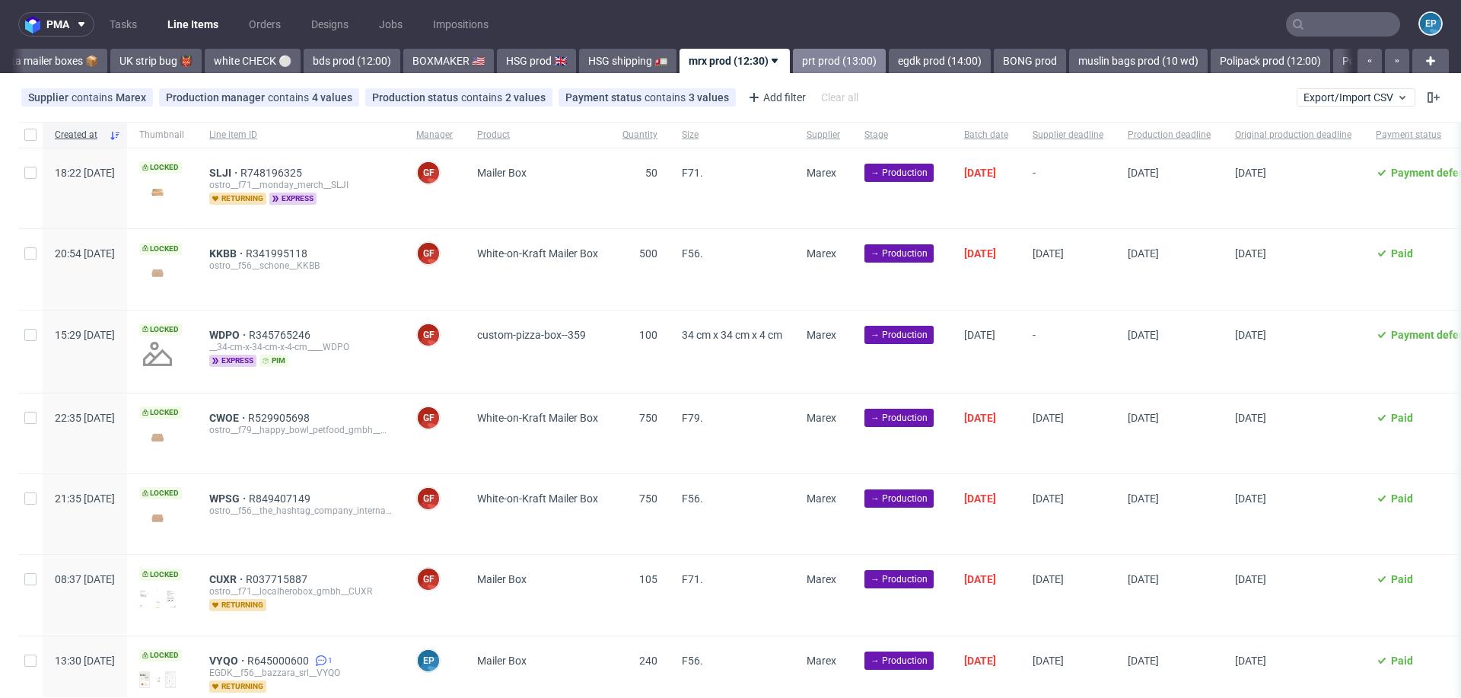
click at [793, 67] on link "prt prod (13:00)" at bounding box center [839, 61] width 93 height 24
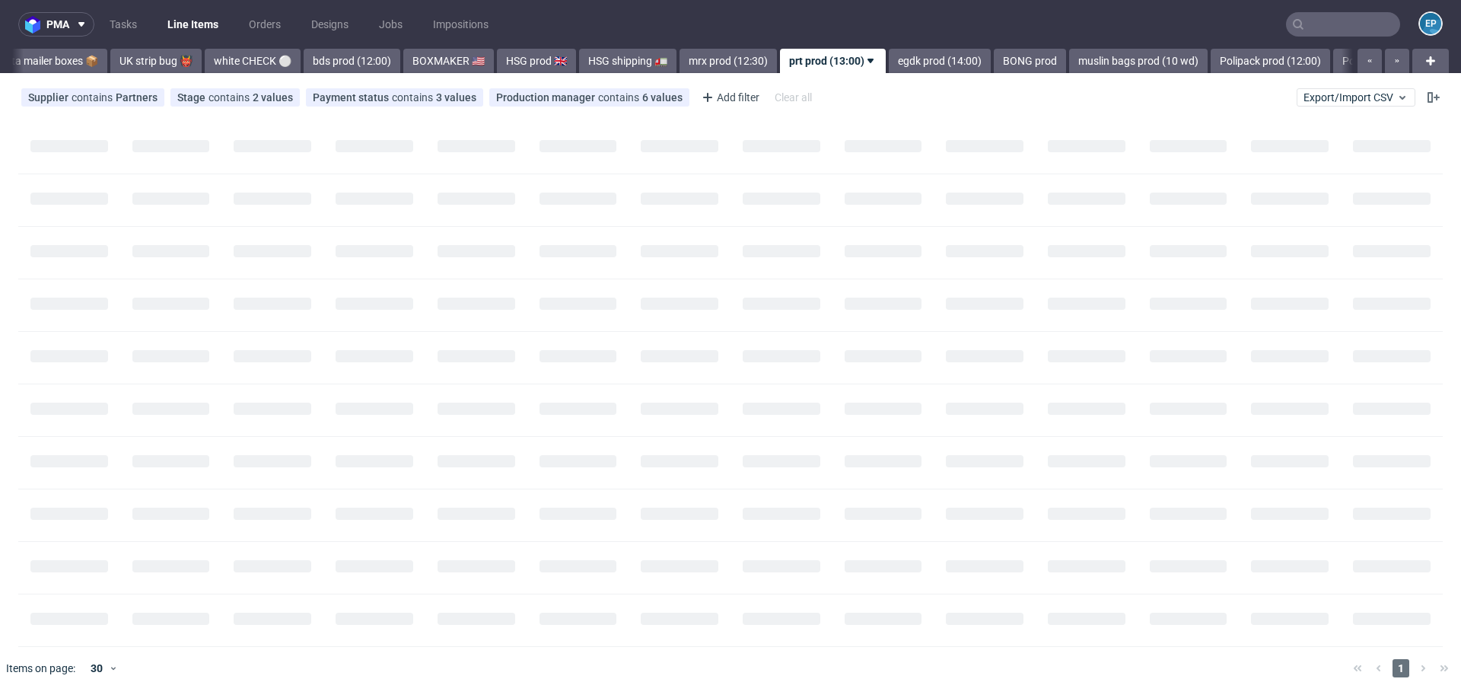
scroll to position [0, 954]
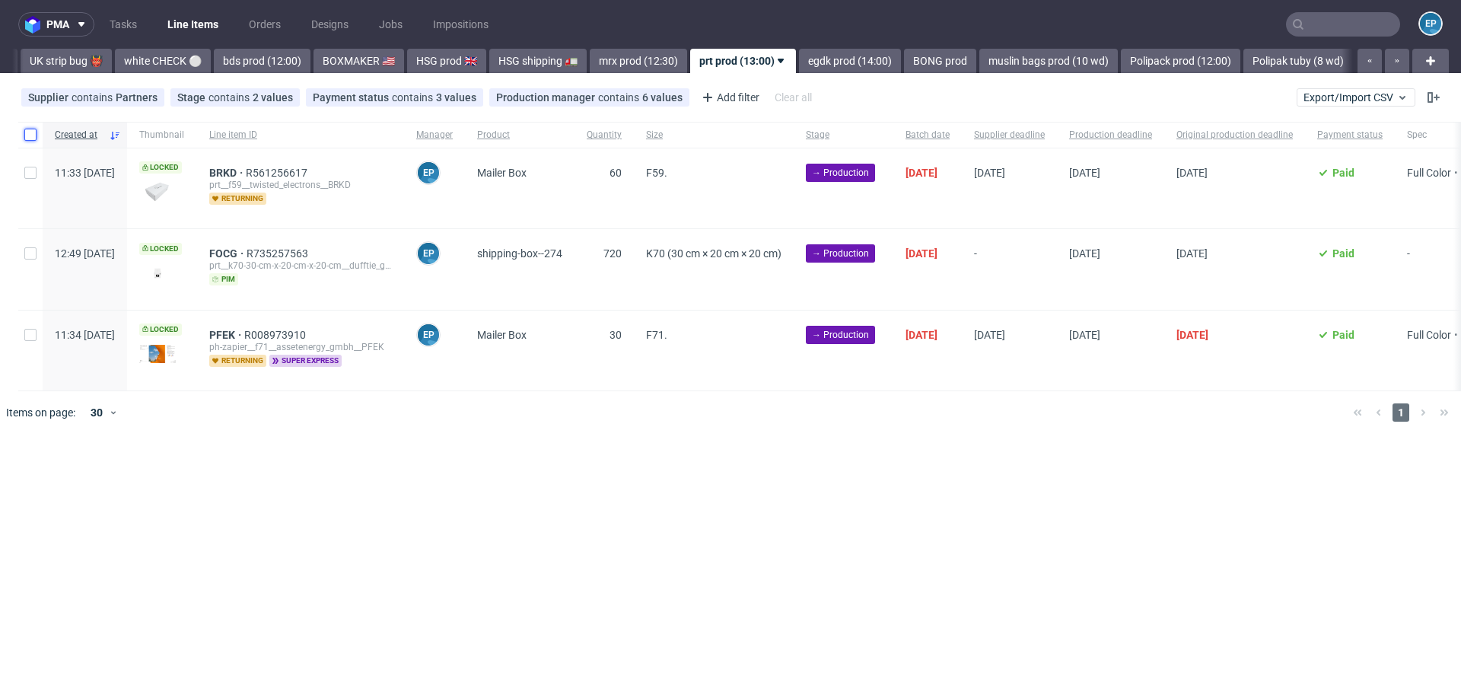
click at [30, 136] on input "checkbox" at bounding box center [30, 135] width 12 height 12
checkbox input "true"
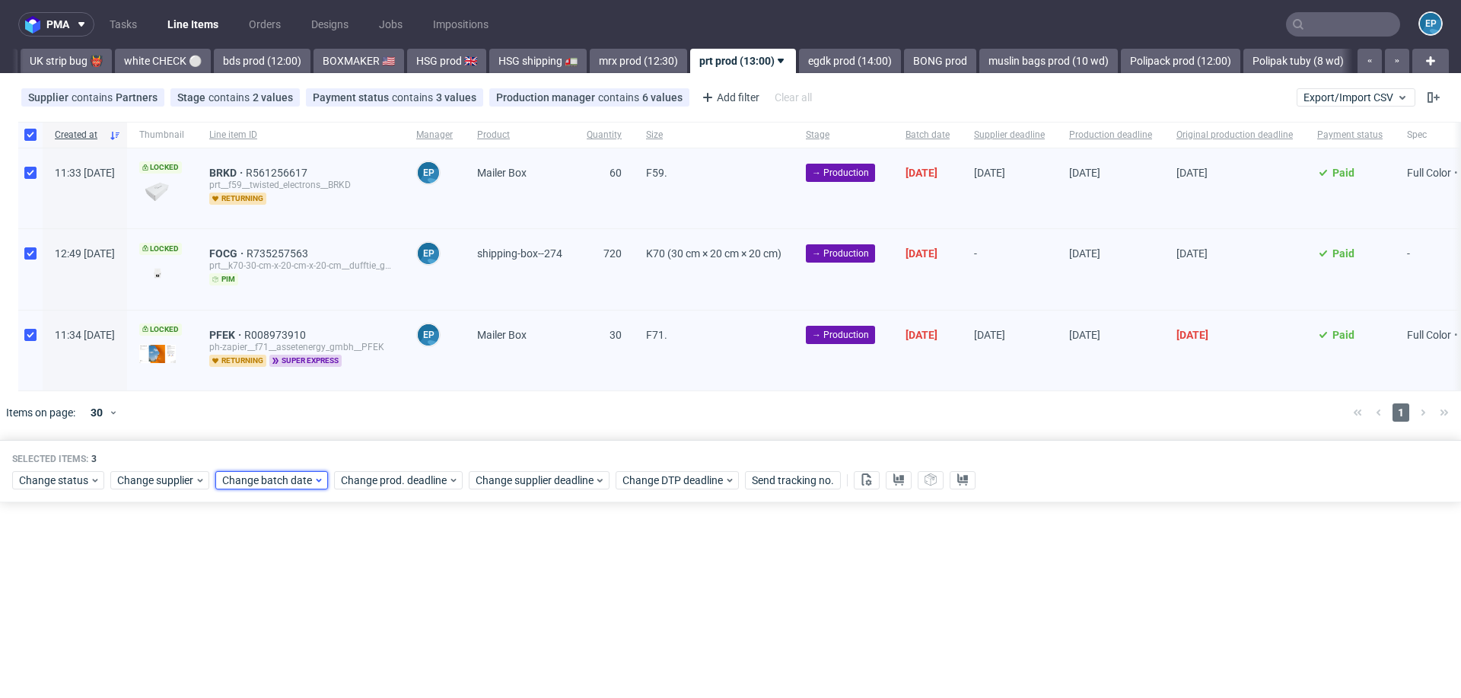
click at [247, 476] on span "Change batch date" at bounding box center [267, 480] width 91 height 15
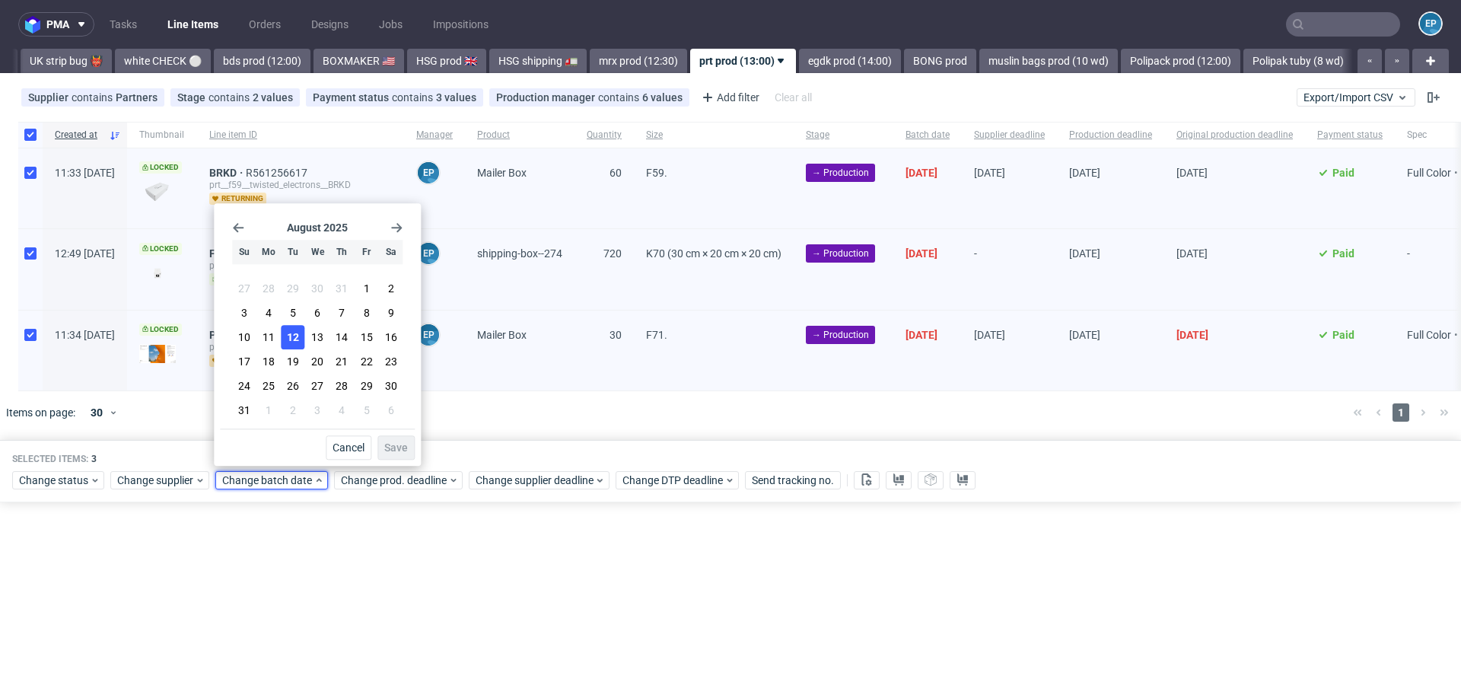
click at [301, 347] on button "12" at bounding box center [294, 337] width 24 height 24
click at [393, 440] on button "Save" at bounding box center [395, 447] width 37 height 24
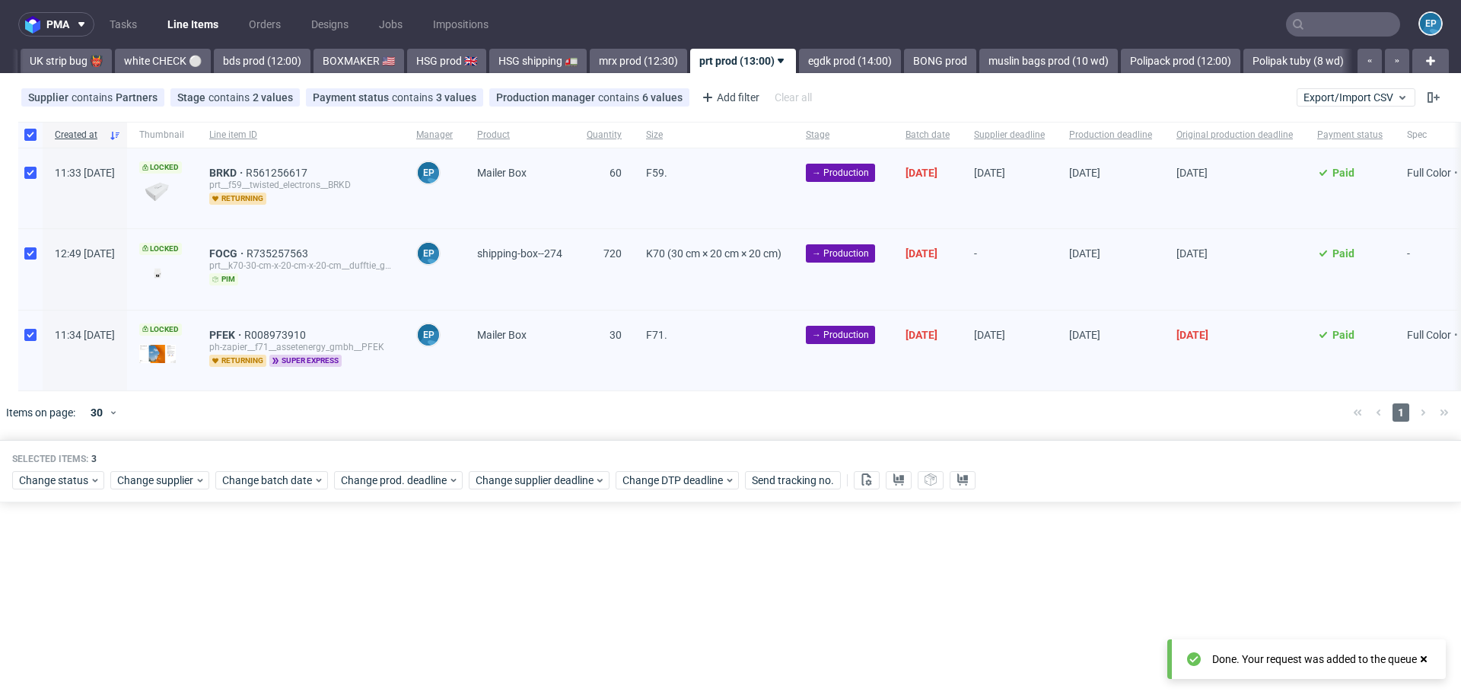
click at [43, 349] on div "11:34 [DATE]" at bounding box center [85, 350] width 84 height 80
click at [37, 338] on div at bounding box center [30, 350] width 24 height 80
checkbox input "false"
click at [477, 488] on div "Selected items: 2 Change status Change supplier Change batch date Change prod. …" at bounding box center [730, 471] width 1461 height 63
click at [521, 488] on div "Selected items: 2 Change status Change supplier Change batch date Change prod. …" at bounding box center [730, 471] width 1461 height 63
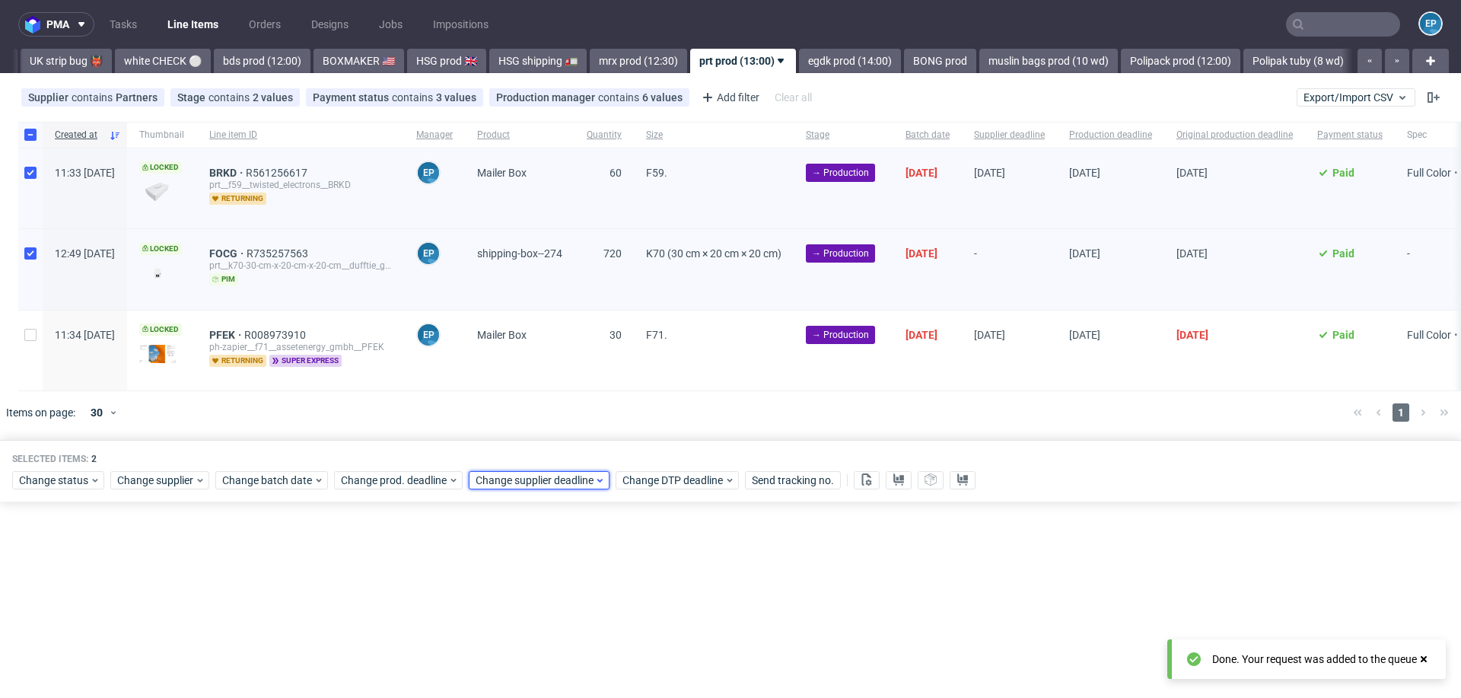
click at [521, 477] on span "Change supplier deadline" at bounding box center [535, 480] width 119 height 15
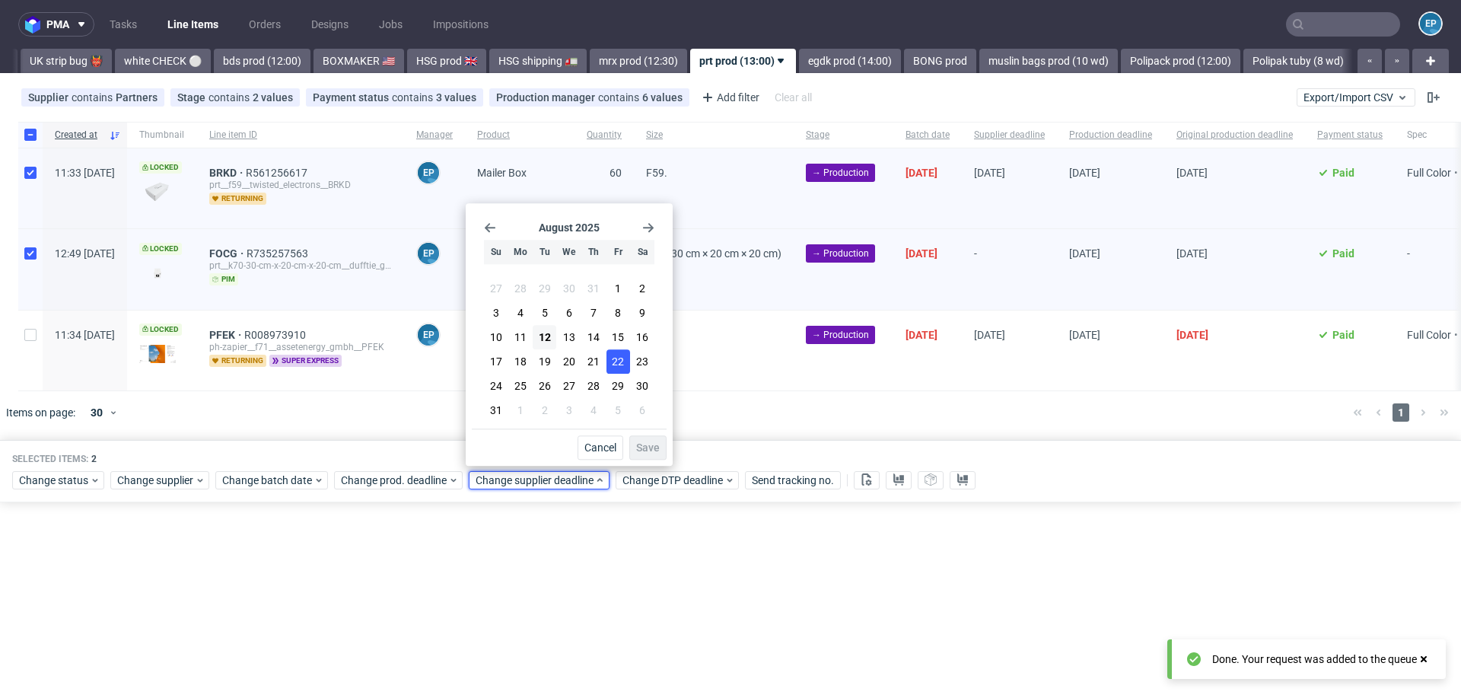
click at [607, 363] on button "22" at bounding box center [619, 361] width 24 height 24
click at [651, 447] on span "Save" at bounding box center [648, 447] width 24 height 11
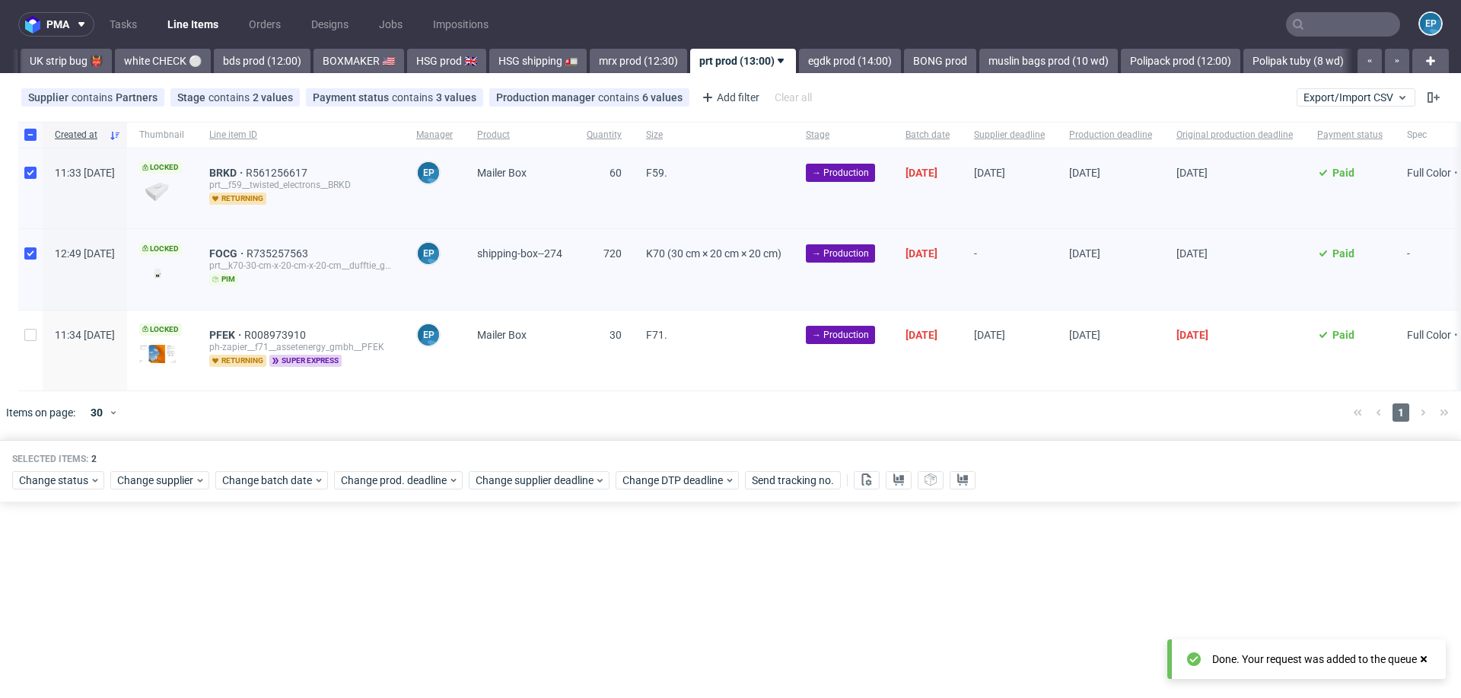
click at [27, 179] on div at bounding box center [30, 188] width 24 height 80
checkbox input "false"
click at [417, 474] on span "Change prod. deadline" at bounding box center [394, 480] width 107 height 15
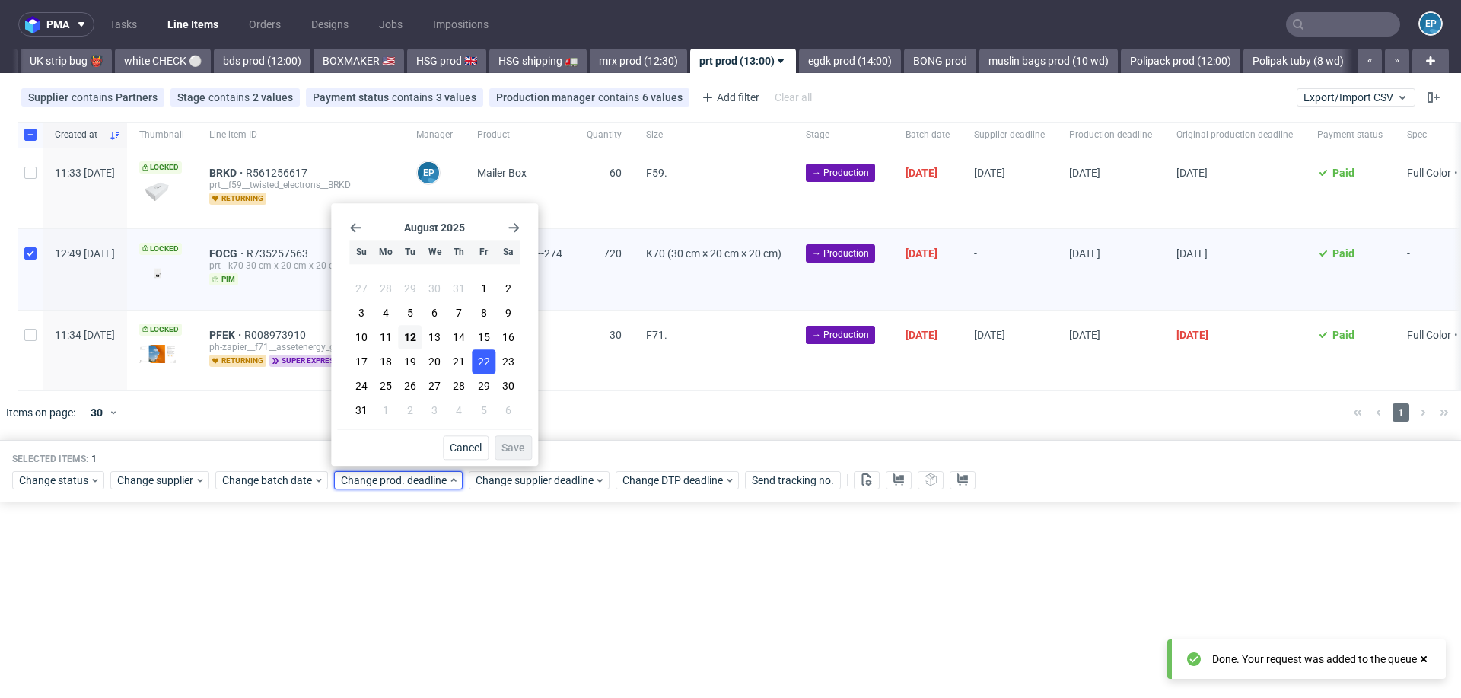
click at [482, 369] on span "22" at bounding box center [484, 361] width 12 height 15
click at [500, 442] on button "Save" at bounding box center [513, 447] width 37 height 24
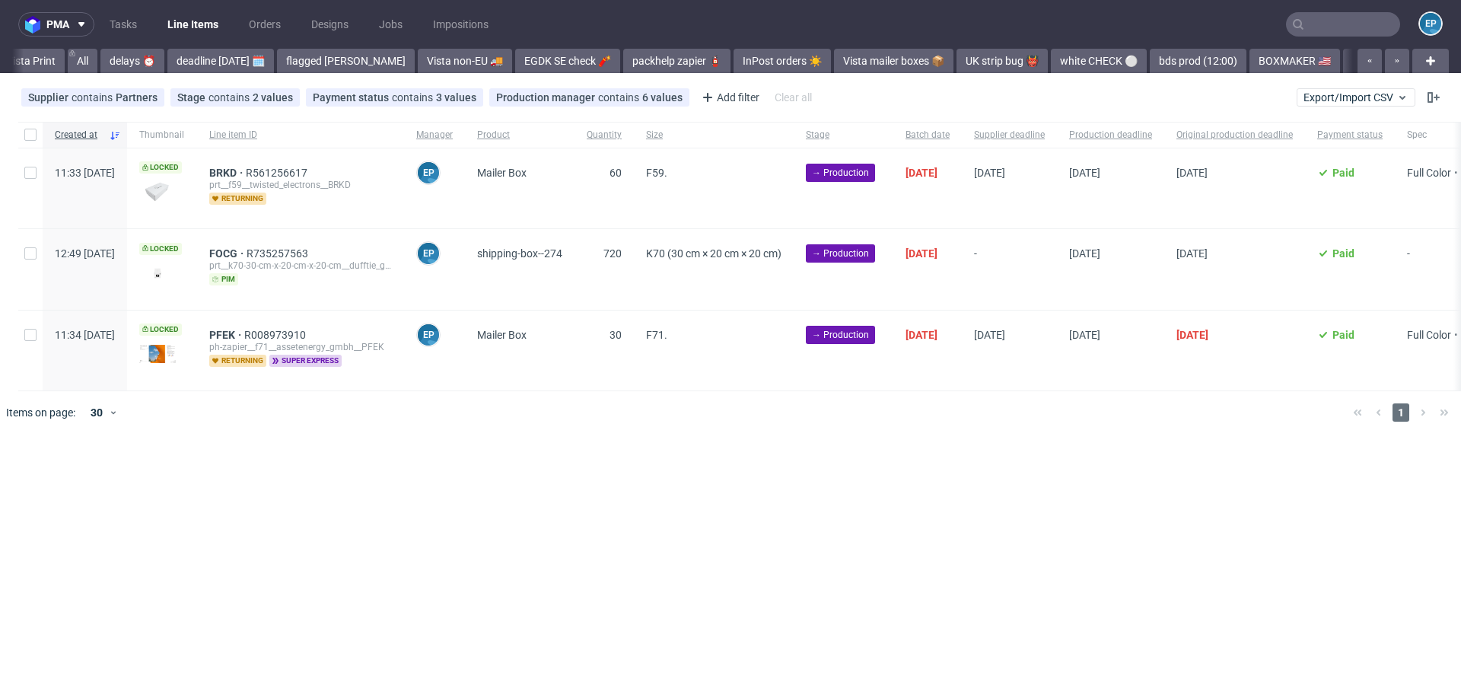
scroll to position [0, 954]
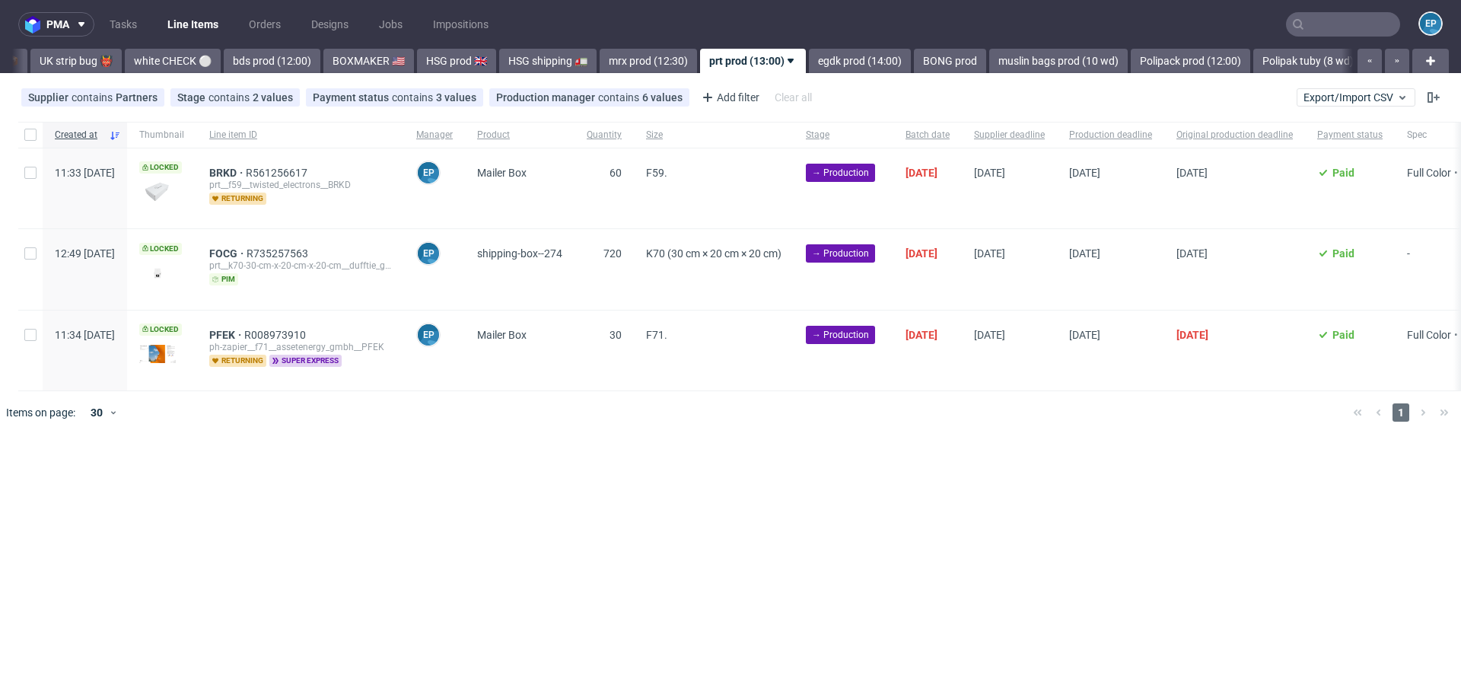
scroll to position [0, 954]
click at [29, 132] on input "checkbox" at bounding box center [30, 135] width 12 height 12
checkbox input "true"
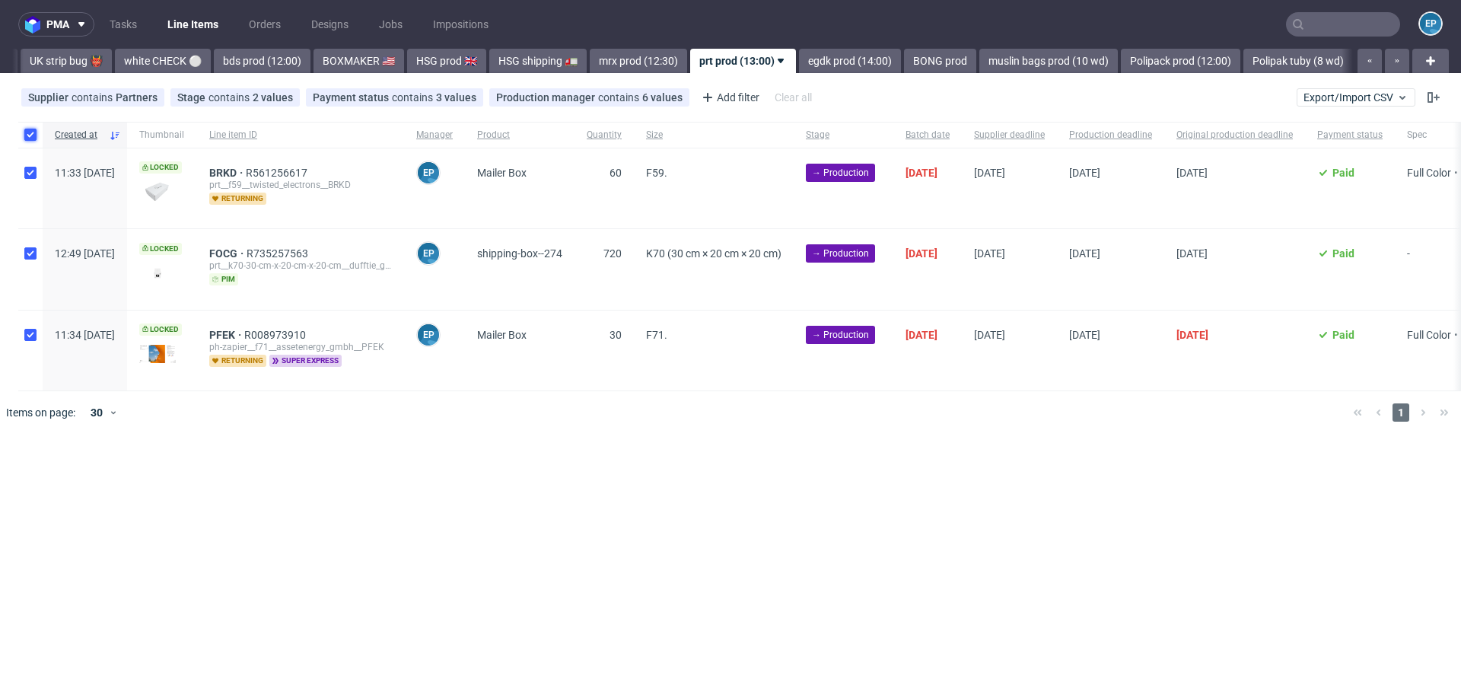
checkbox input "true"
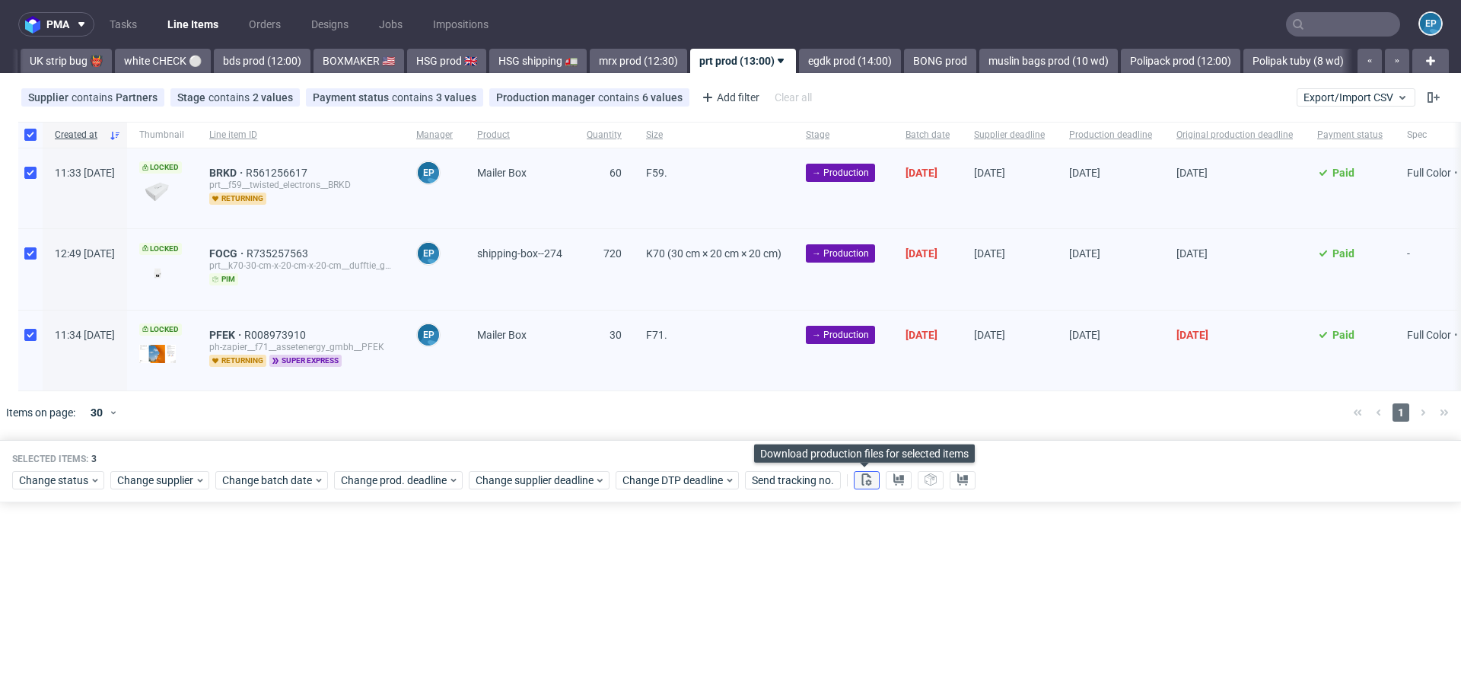
click at [866, 476] on icon at bounding box center [867, 479] width 12 height 12
click at [893, 476] on use at bounding box center [898, 479] width 11 height 12
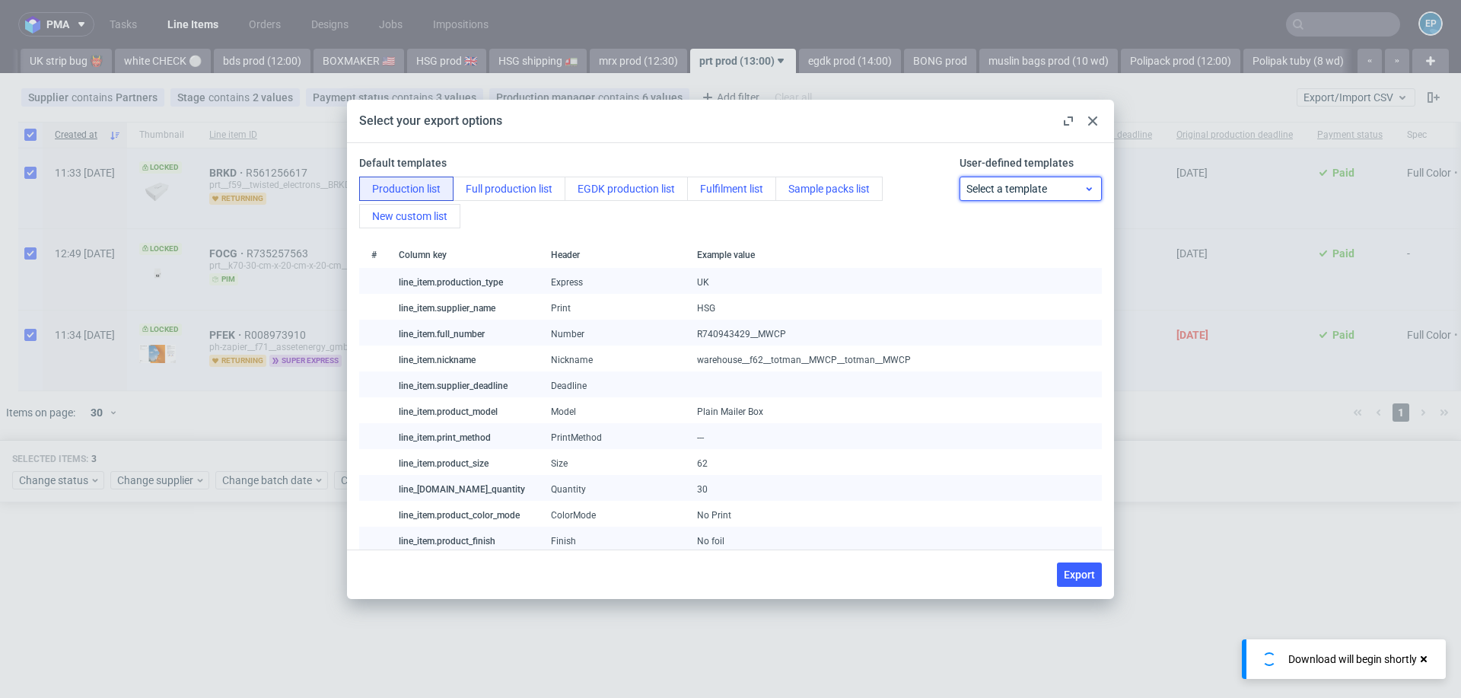
click at [992, 199] on div "Select a template" at bounding box center [1031, 189] width 142 height 24
click at [995, 240] on div "prt production list" at bounding box center [1031, 250] width 130 height 27
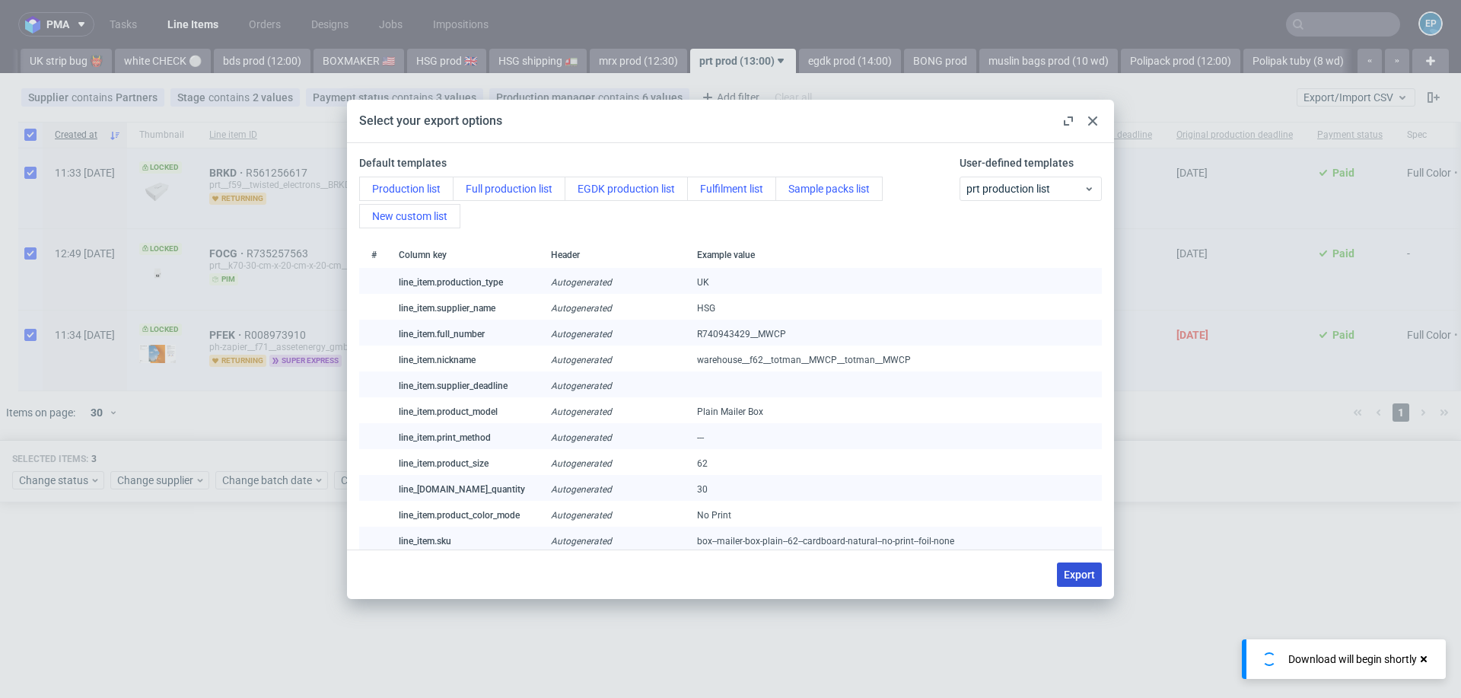
click at [1093, 577] on span "Export" at bounding box center [1079, 574] width 31 height 11
checkbox input "false"
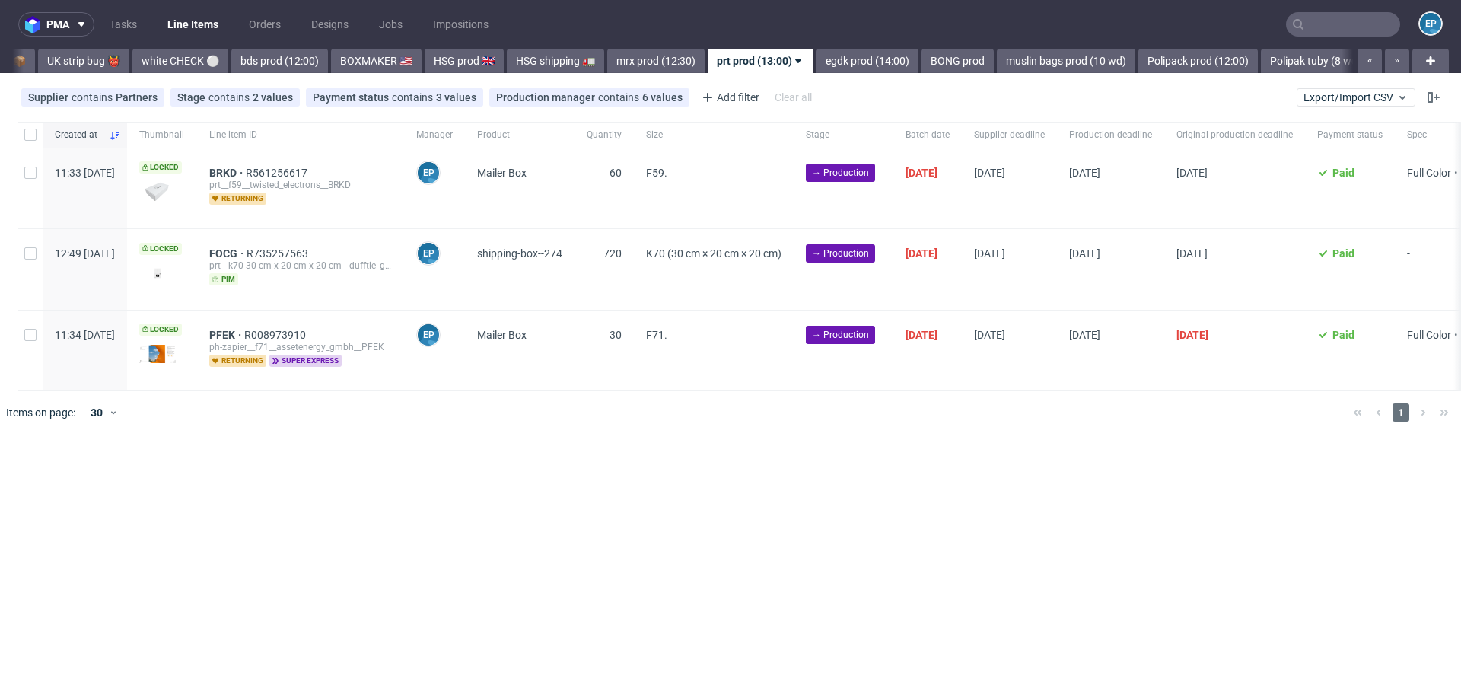
scroll to position [0, 954]
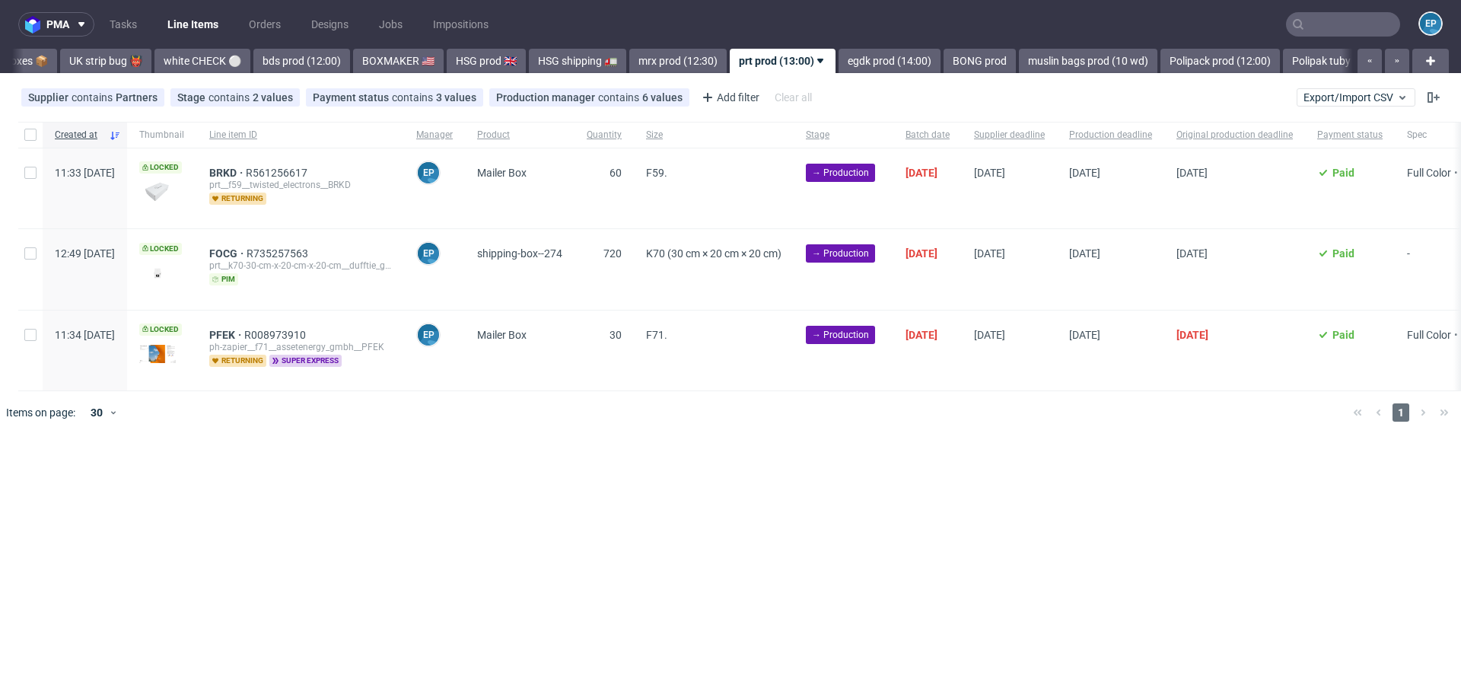
scroll to position [0, 954]
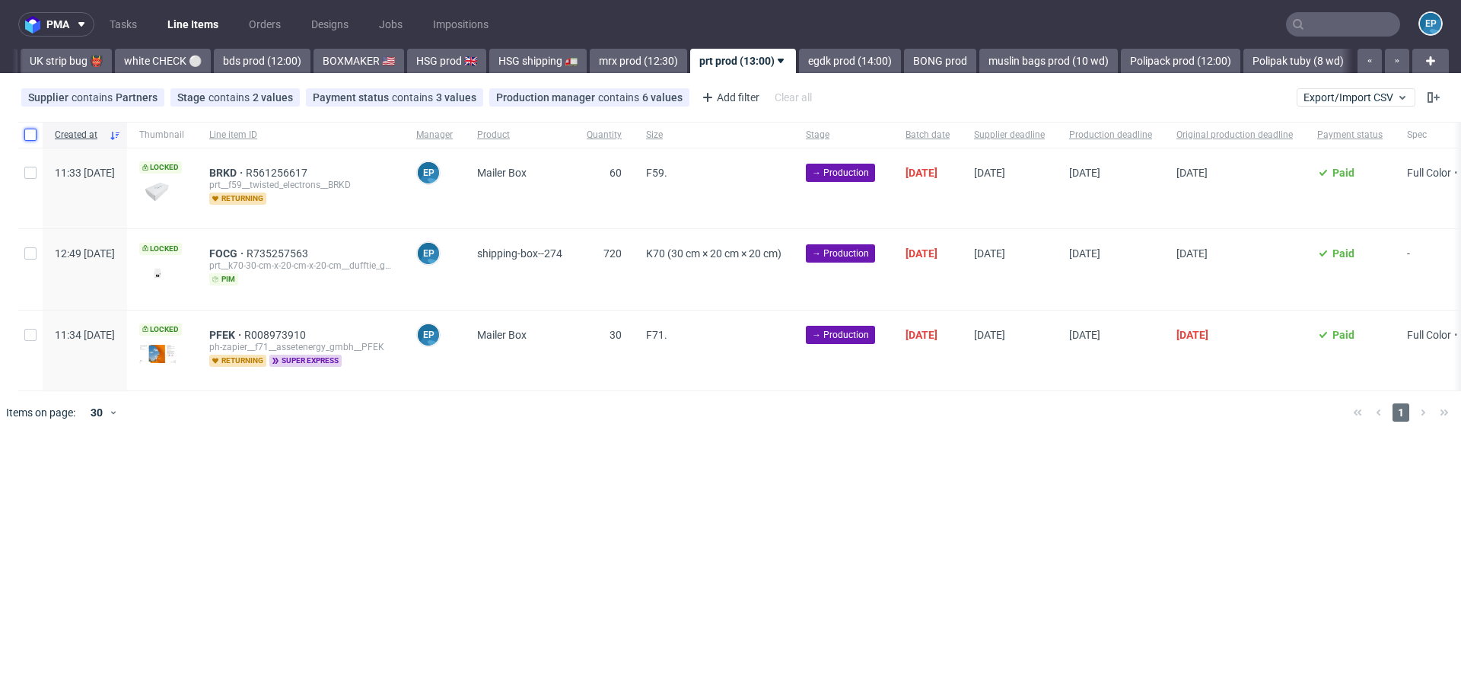
click at [30, 134] on input "checkbox" at bounding box center [30, 135] width 12 height 12
checkbox input "true"
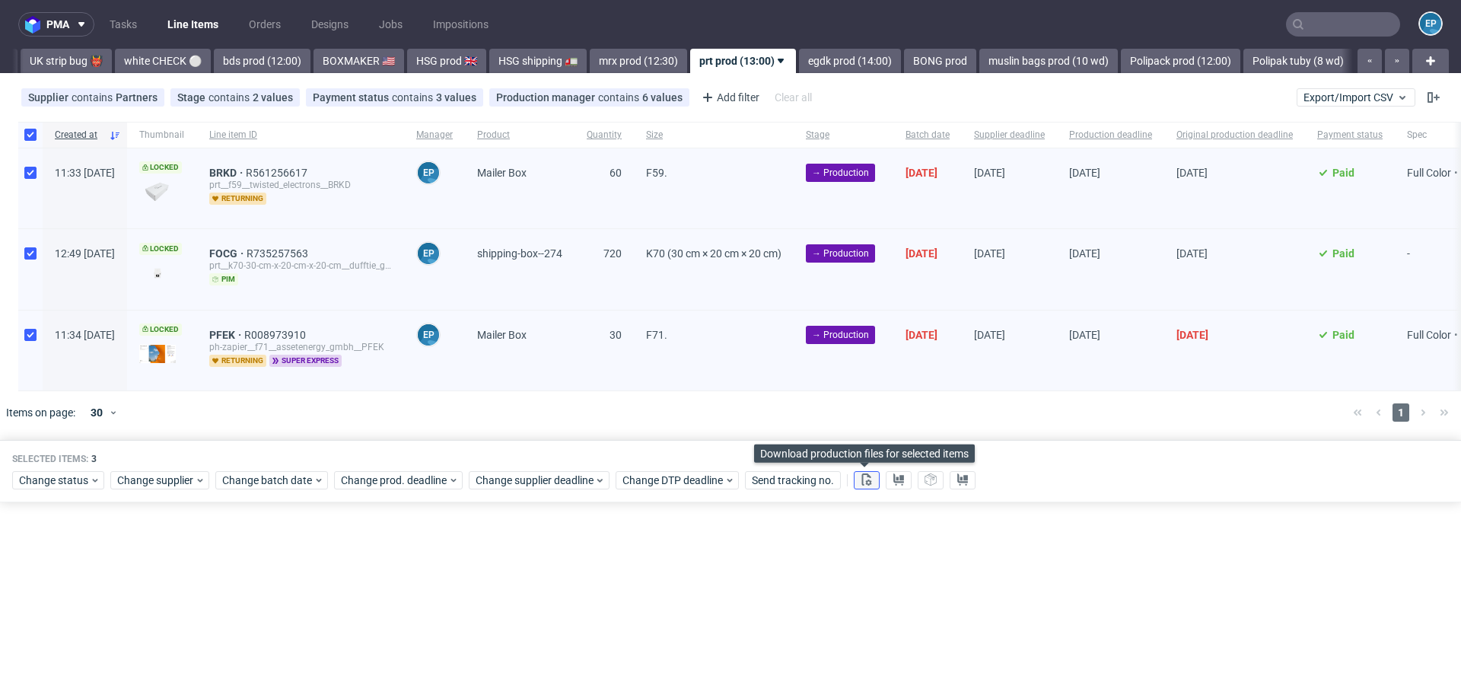
click at [871, 472] on button at bounding box center [867, 480] width 26 height 18
click at [430, 2] on nav "pma Tasks Line Items Orders Designs Jobs Impositions EP" at bounding box center [730, 24] width 1461 height 49
click at [65, 476] on span "Change status" at bounding box center [54, 480] width 71 height 15
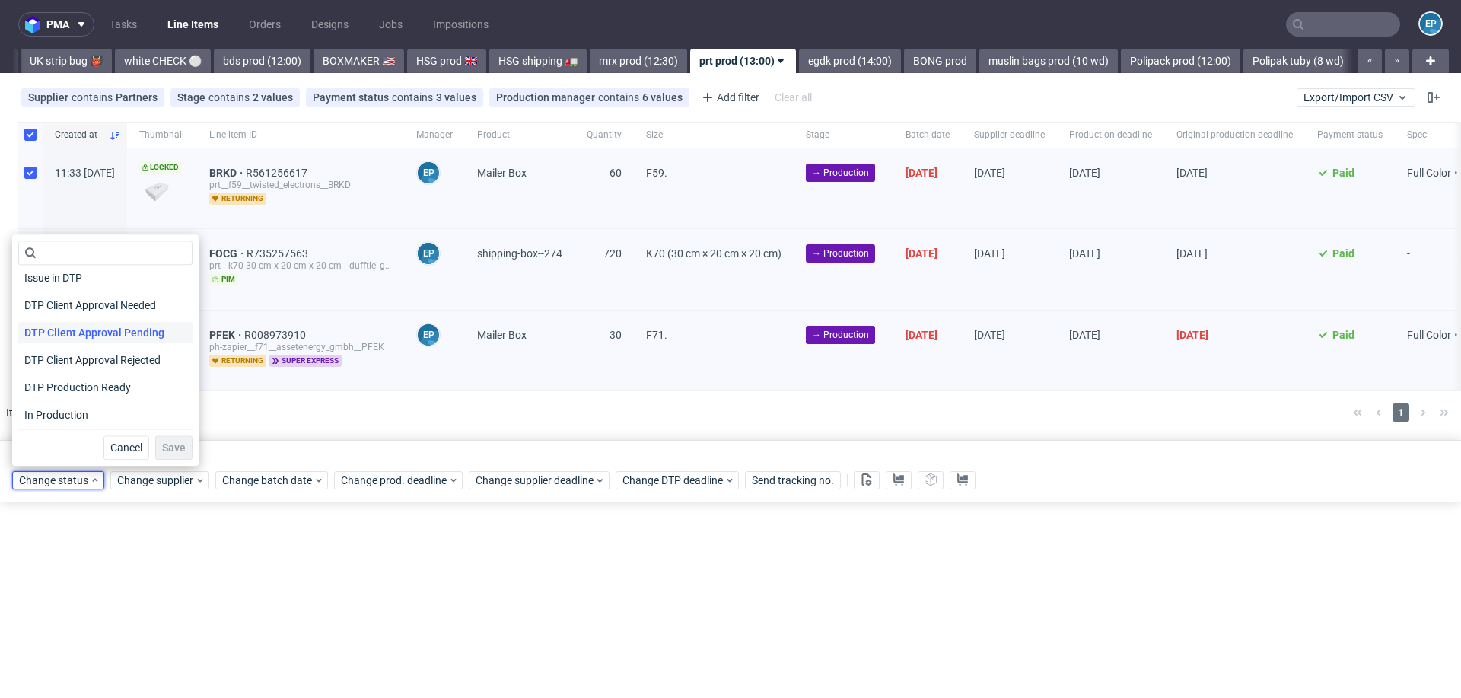
scroll to position [94, 0]
click at [81, 412] on span "In Production" at bounding box center [56, 409] width 77 height 21
click at [155, 457] on button "Save" at bounding box center [173, 447] width 37 height 24
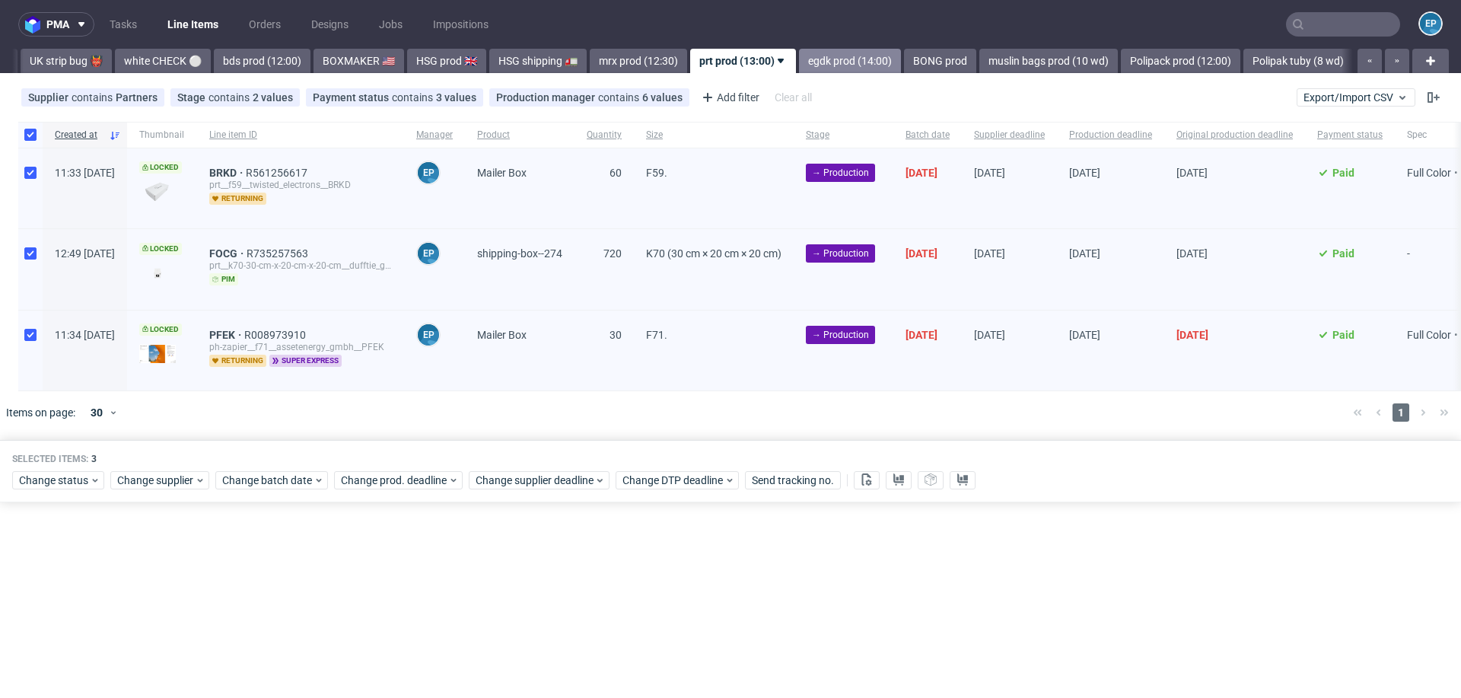
click at [799, 57] on link "egdk prod (14:00)" at bounding box center [850, 61] width 102 height 24
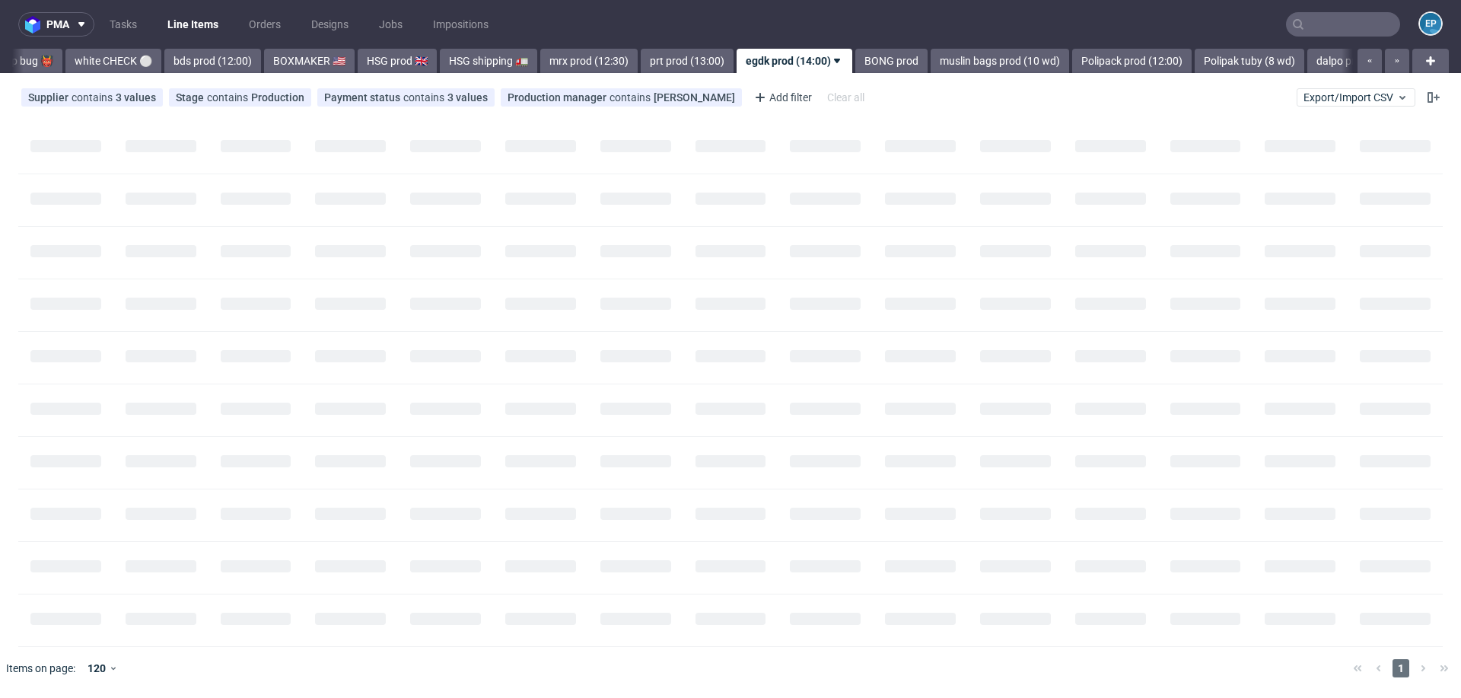
scroll to position [0, 1055]
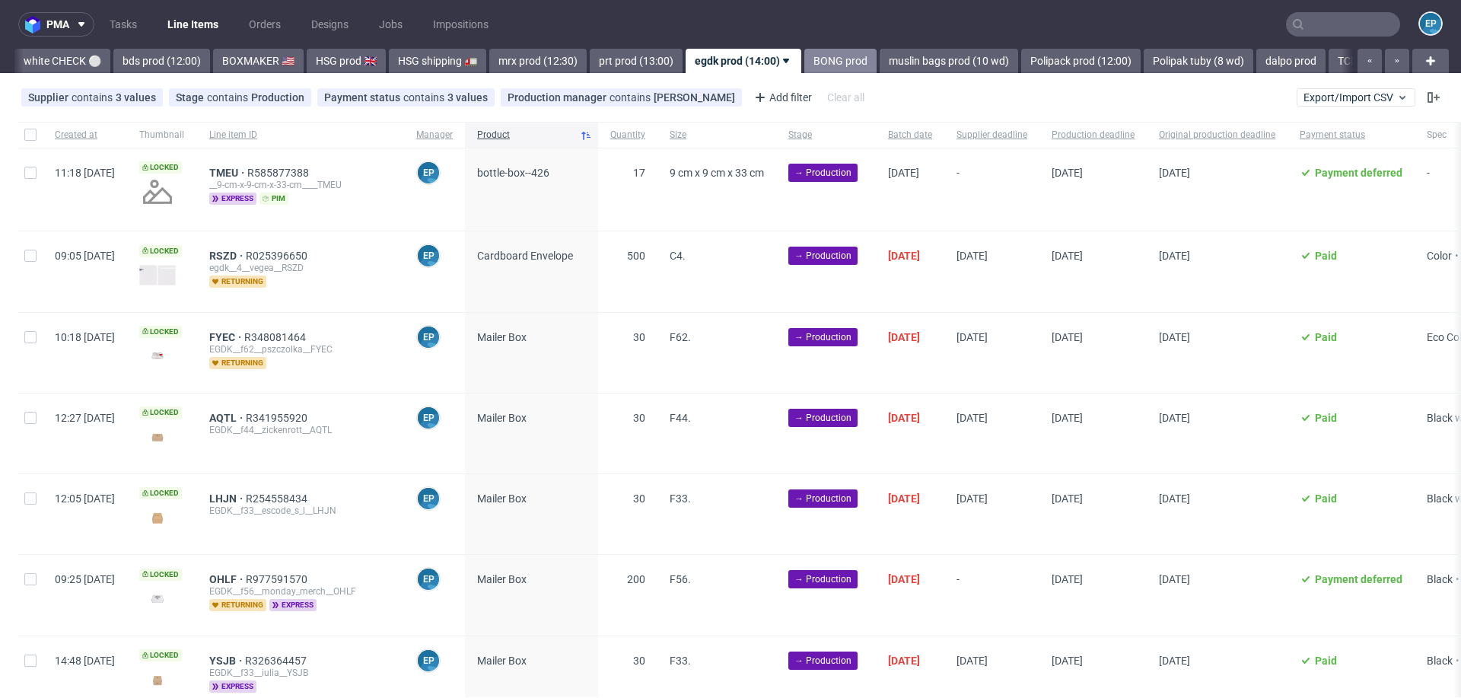
click at [804, 57] on link "BONG prod" at bounding box center [840, 61] width 72 height 24
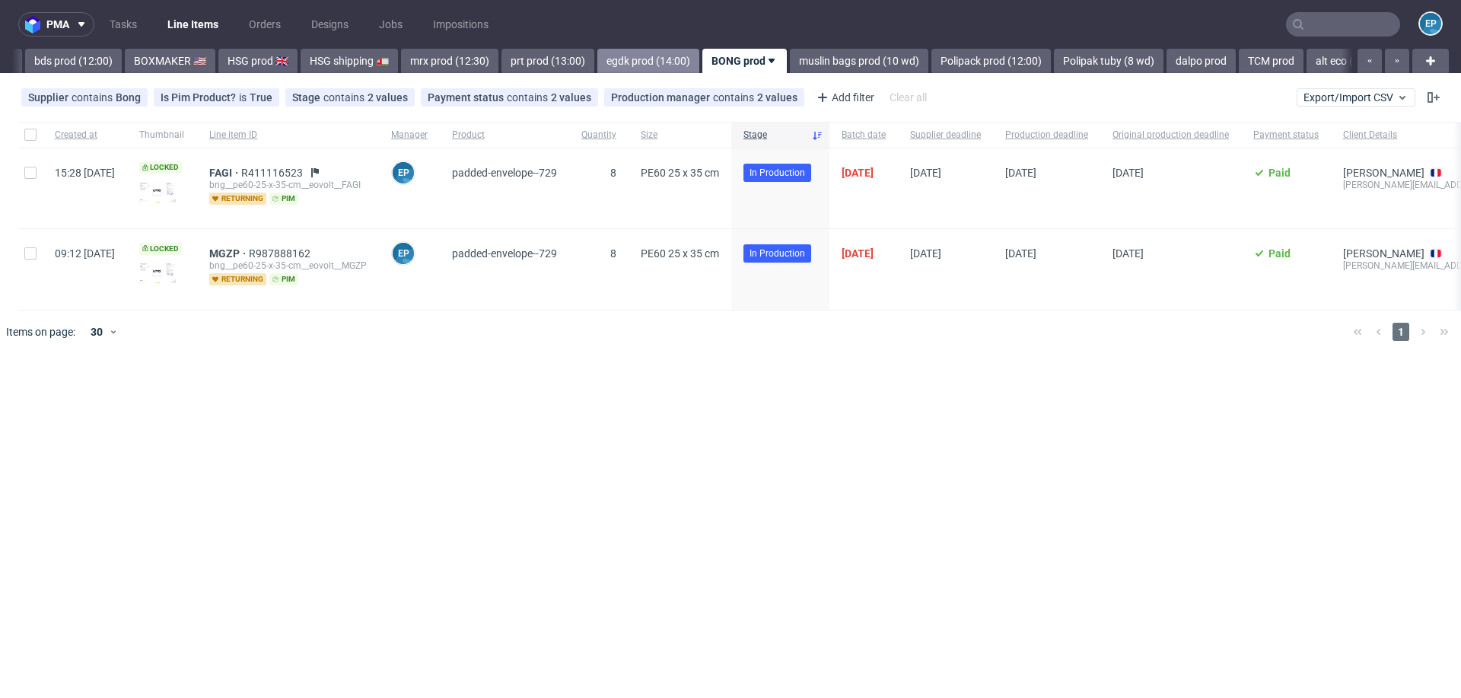
click at [610, 60] on link "egdk prod (14:00)" at bounding box center [648, 61] width 102 height 24
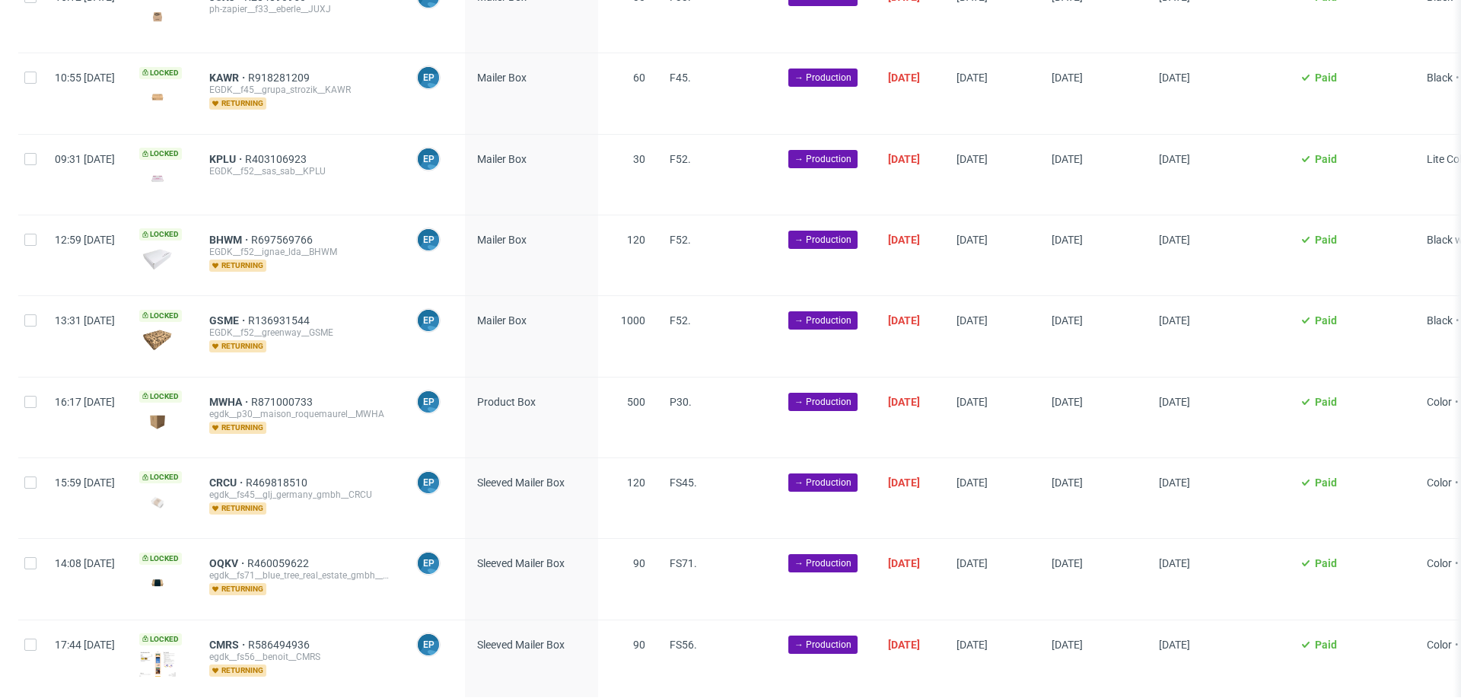
scroll to position [1511, 0]
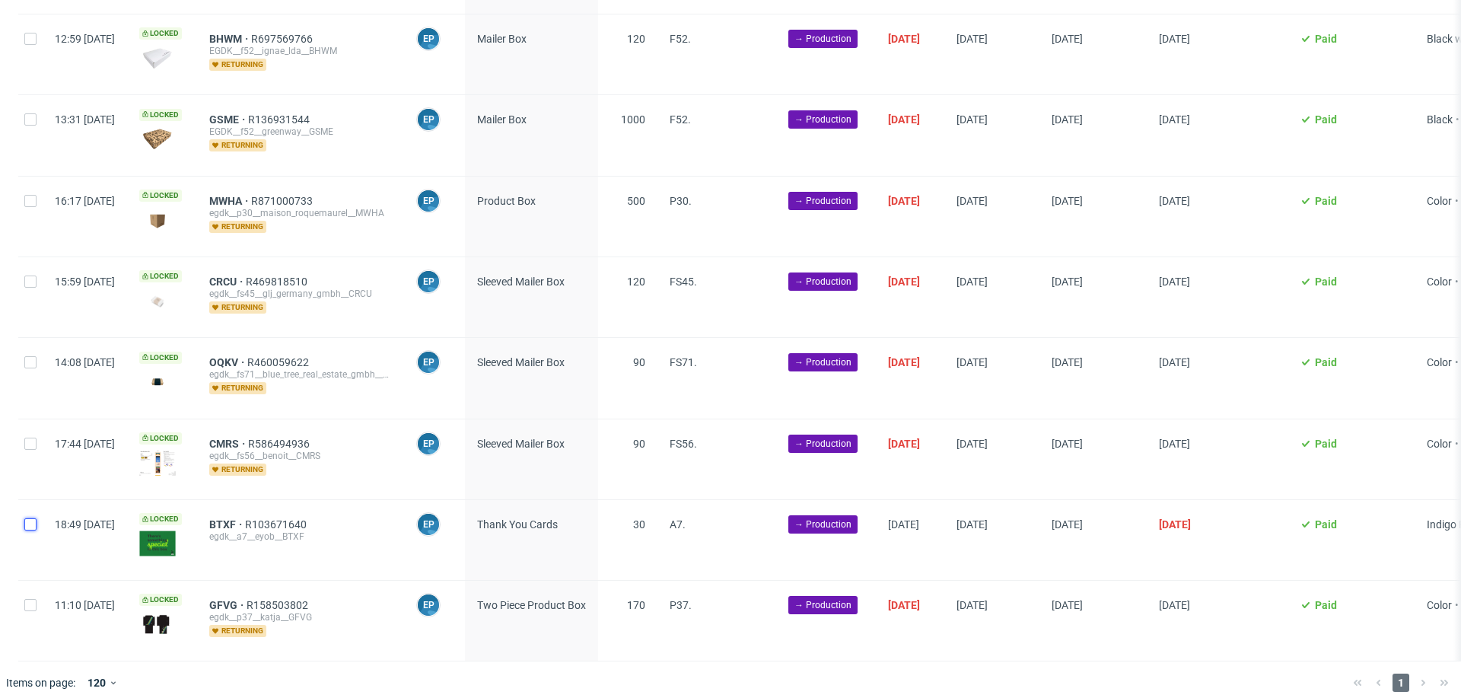
click at [29, 518] on input "checkbox" at bounding box center [30, 524] width 12 height 12
checkbox input "true"
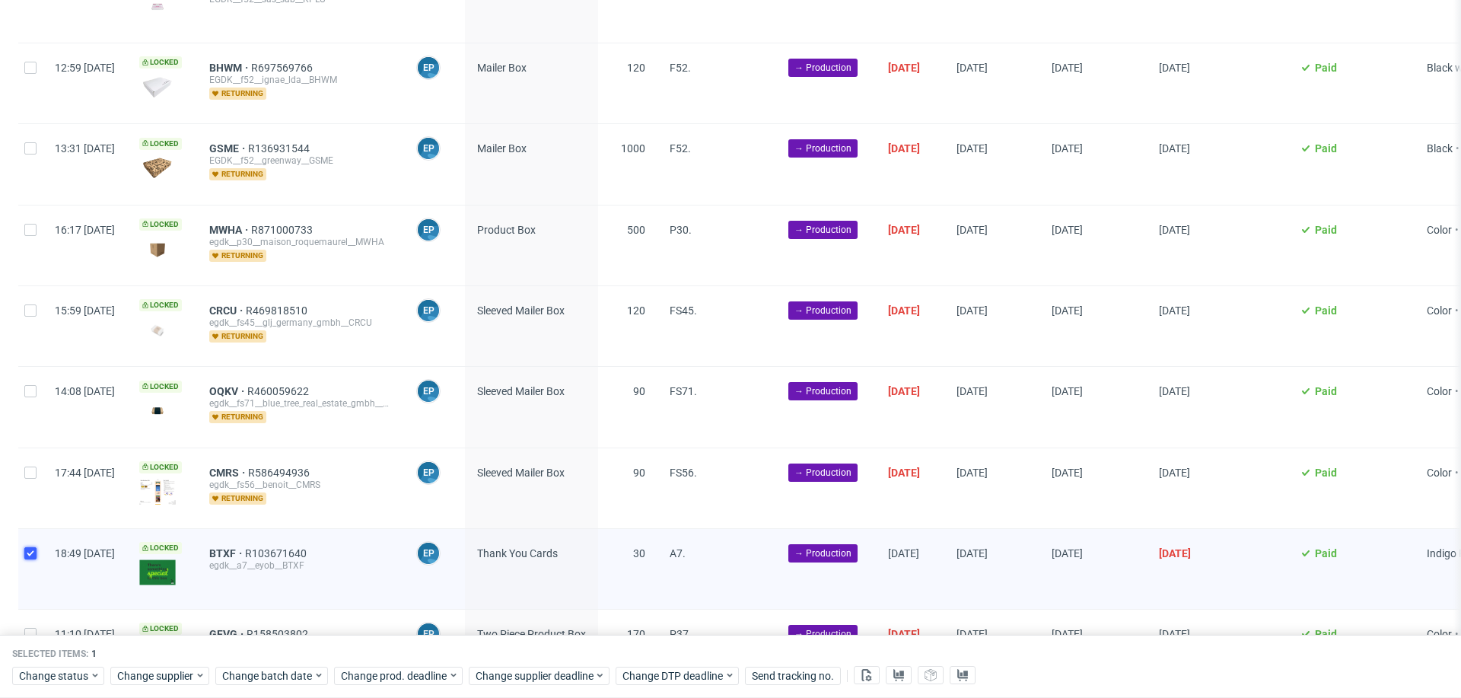
scroll to position [1484, 0]
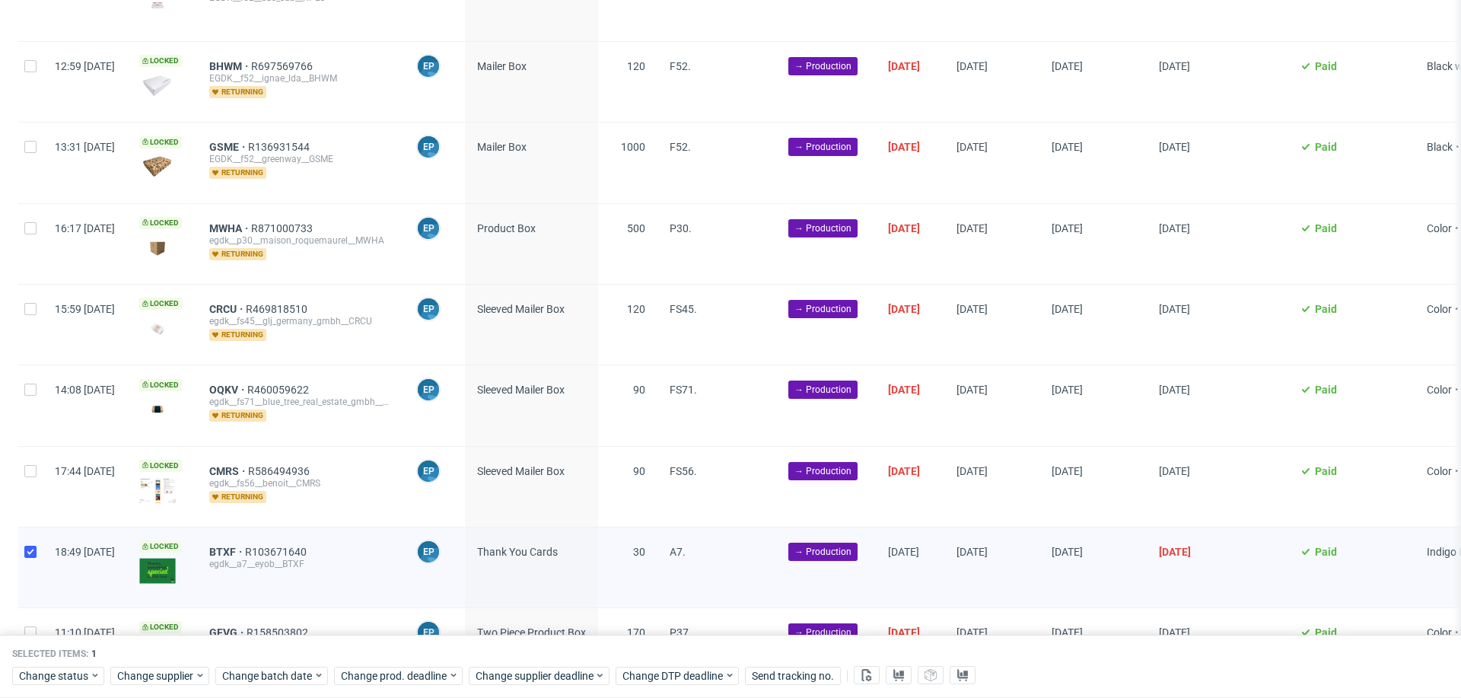
click at [22, 551] on div at bounding box center [30, 567] width 24 height 80
checkbox input "false"
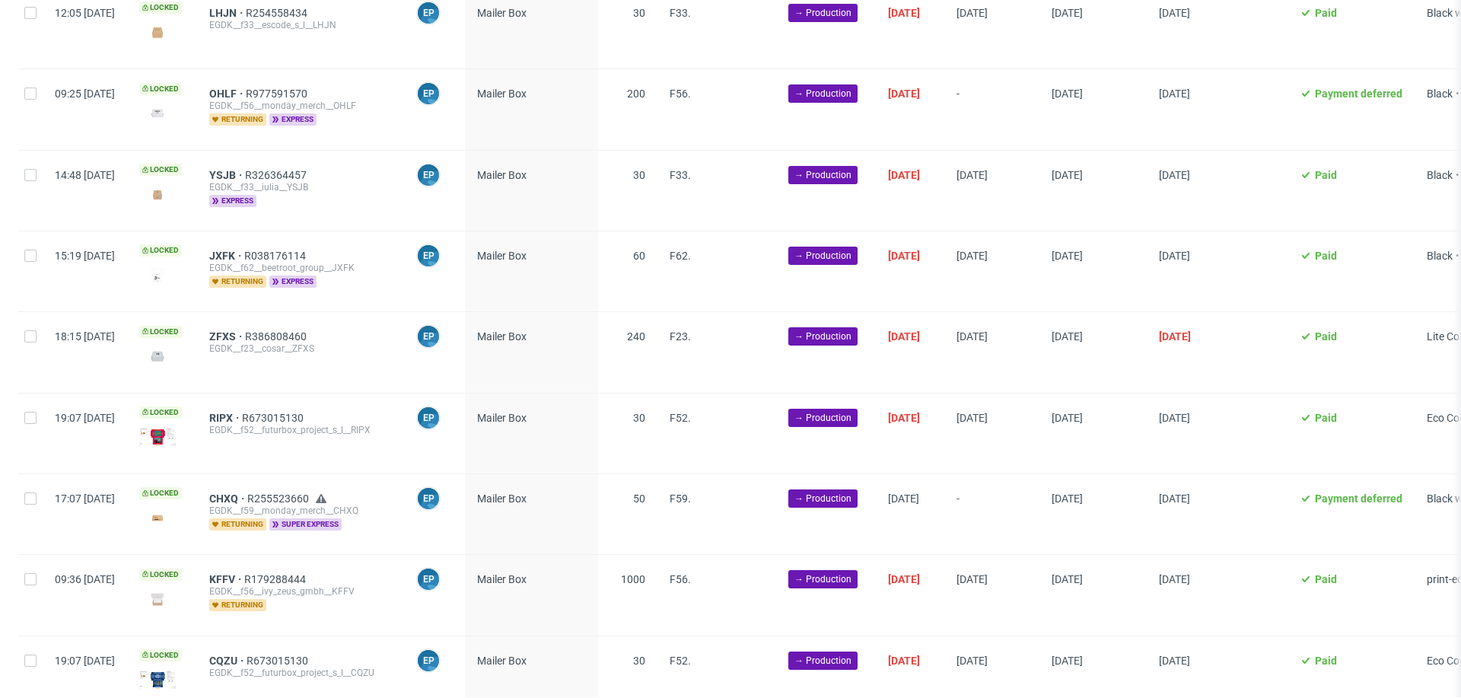
scroll to position [508, 0]
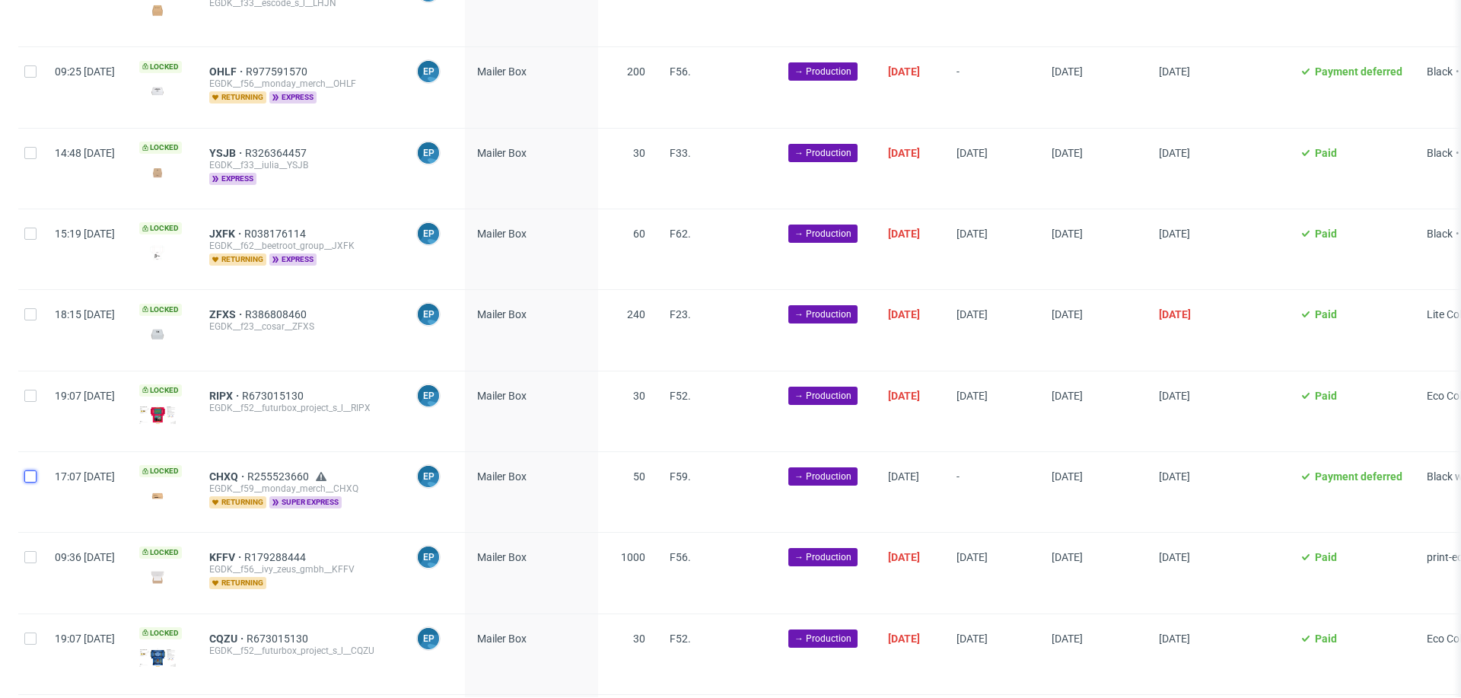
click at [33, 471] on input "checkbox" at bounding box center [30, 476] width 12 height 12
checkbox input "true"
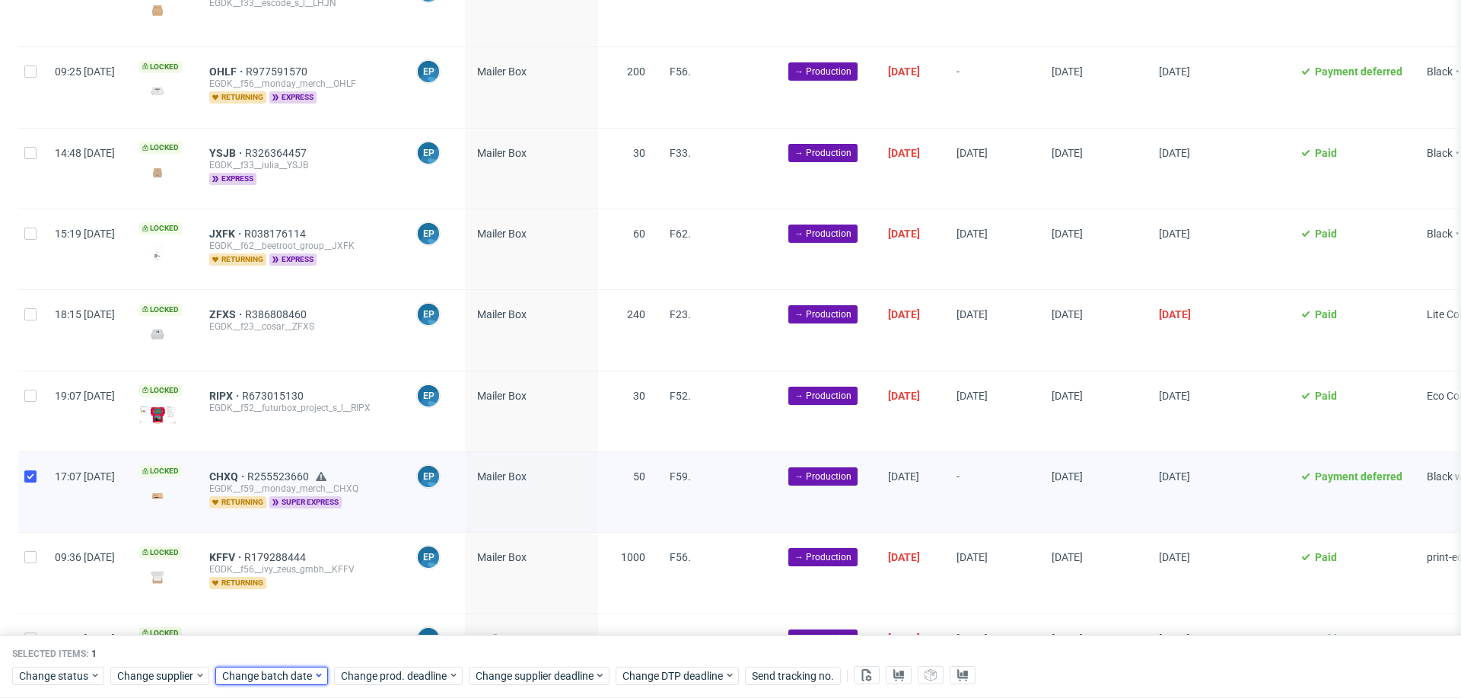
click at [266, 674] on span "Change batch date" at bounding box center [267, 675] width 91 height 15
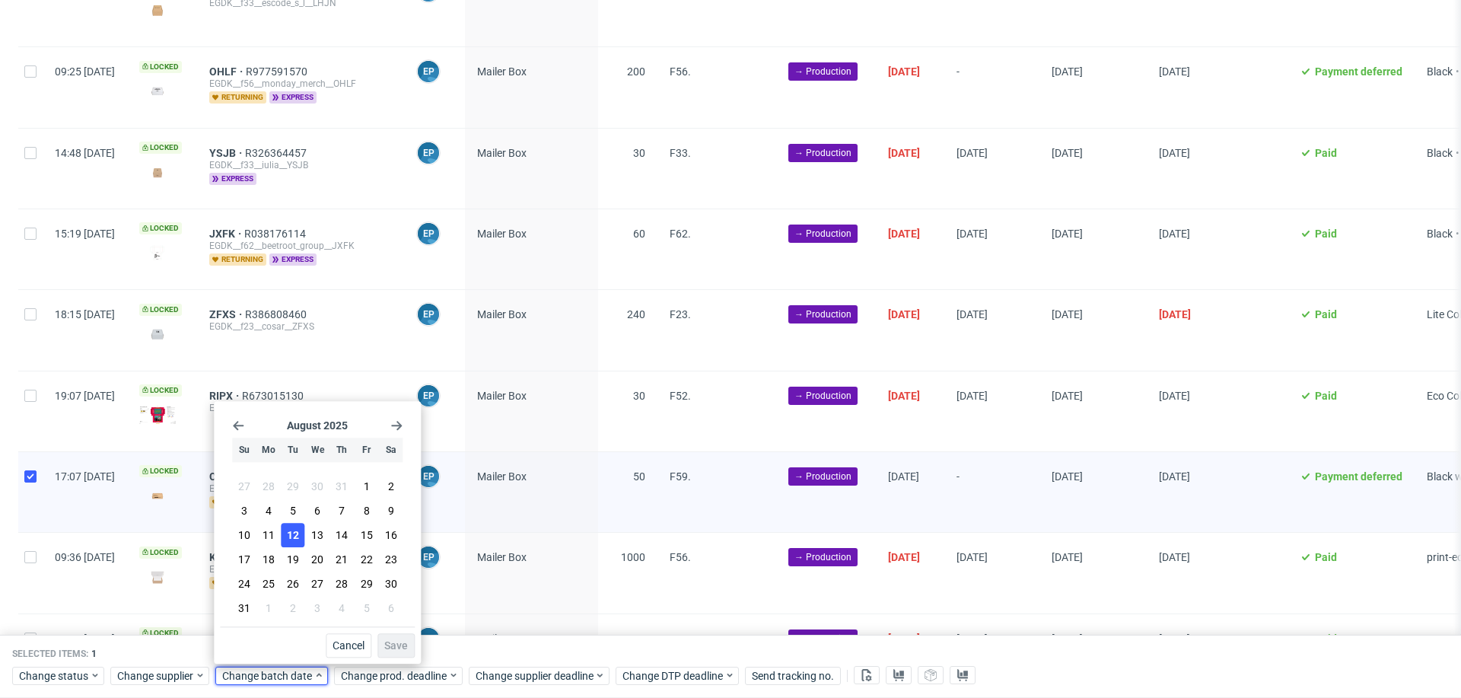
click at [300, 537] on button "12" at bounding box center [294, 535] width 24 height 24
click at [396, 635] on button "Save" at bounding box center [395, 645] width 37 height 24
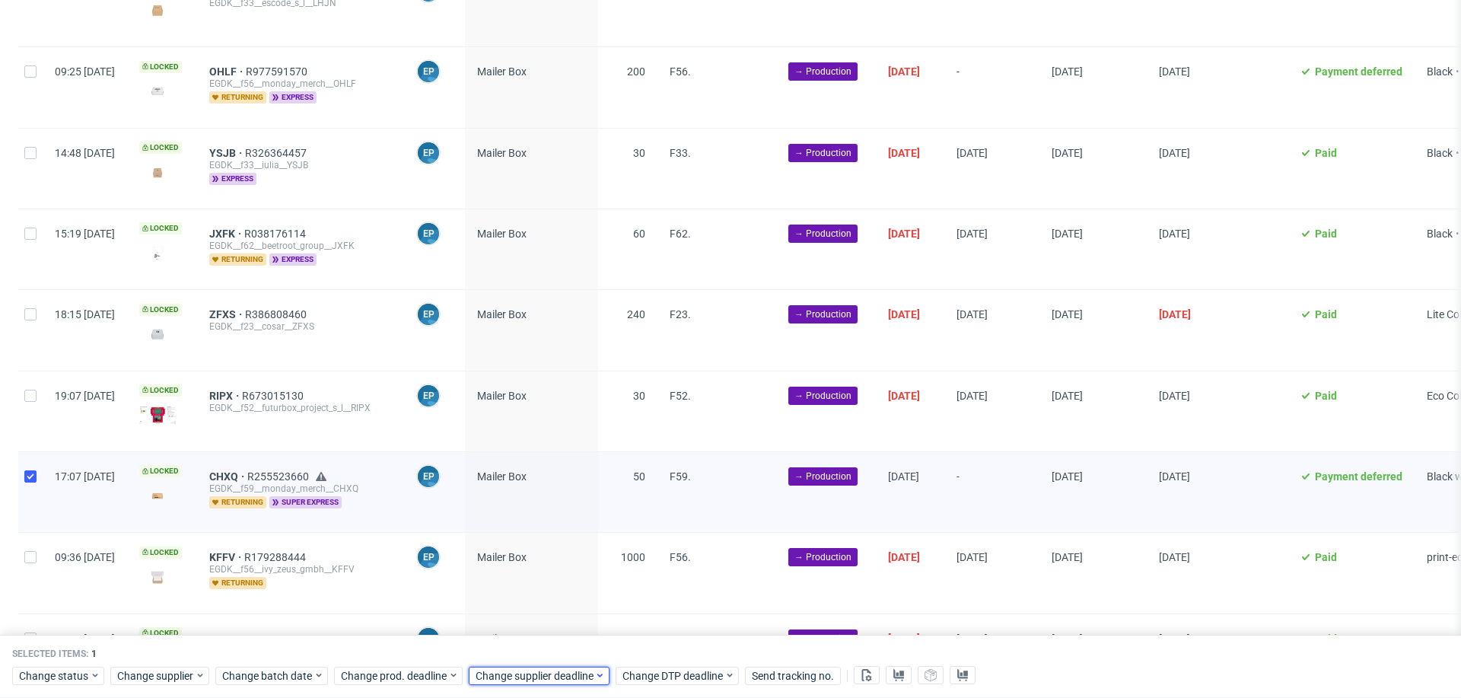
click at [504, 671] on span "Change supplier deadline" at bounding box center [535, 675] width 119 height 15
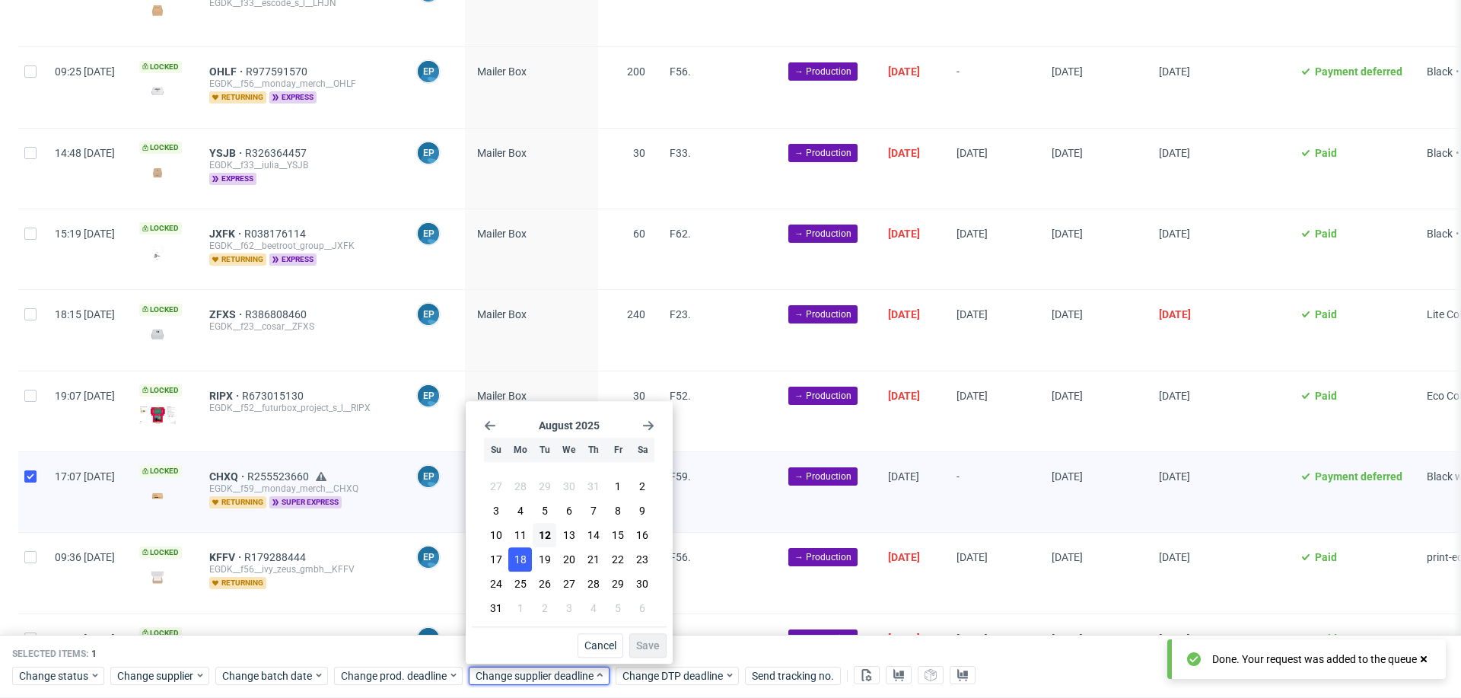
click at [524, 562] on span "18" at bounding box center [520, 559] width 12 height 15
click at [649, 648] on span "Save" at bounding box center [648, 645] width 24 height 11
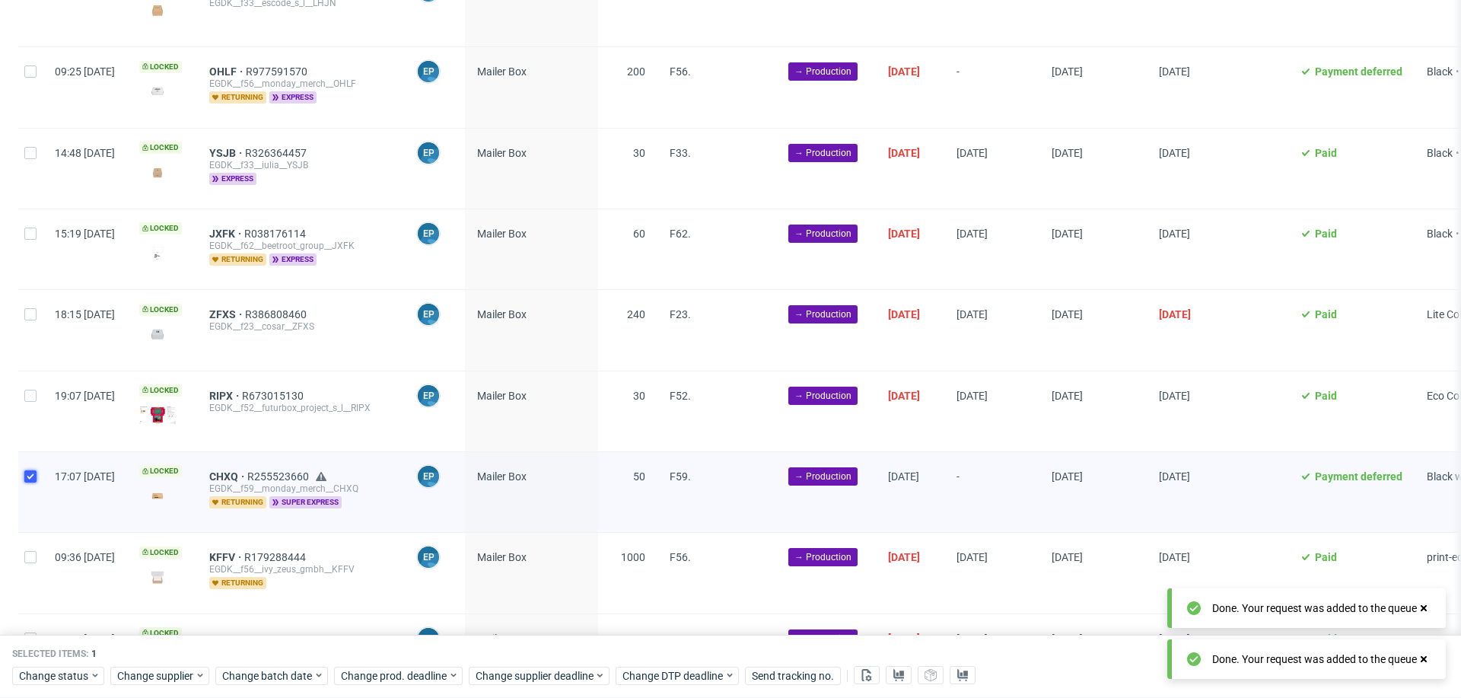
click at [35, 475] on input "checkbox" at bounding box center [30, 476] width 12 height 12
checkbox input "false"
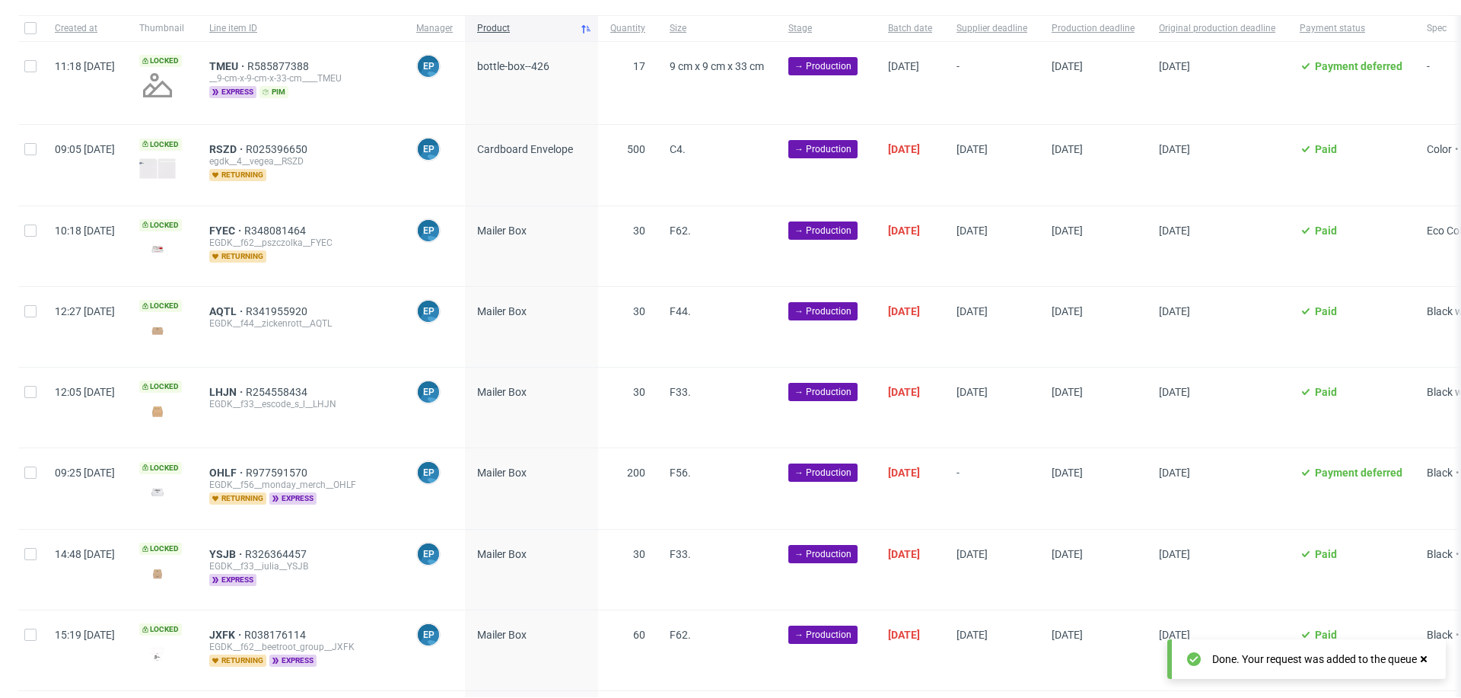
scroll to position [103, 0]
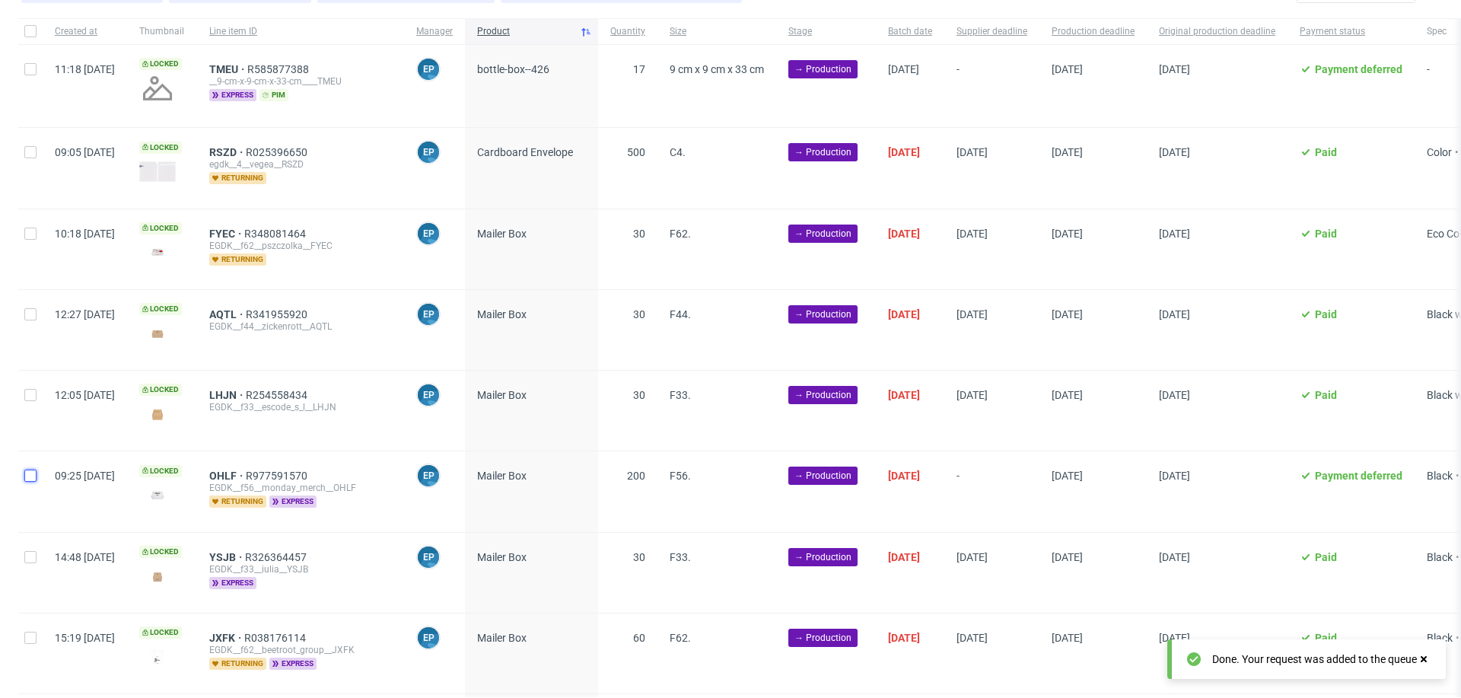
click at [35, 475] on input "checkbox" at bounding box center [30, 476] width 12 height 12
checkbox input "true"
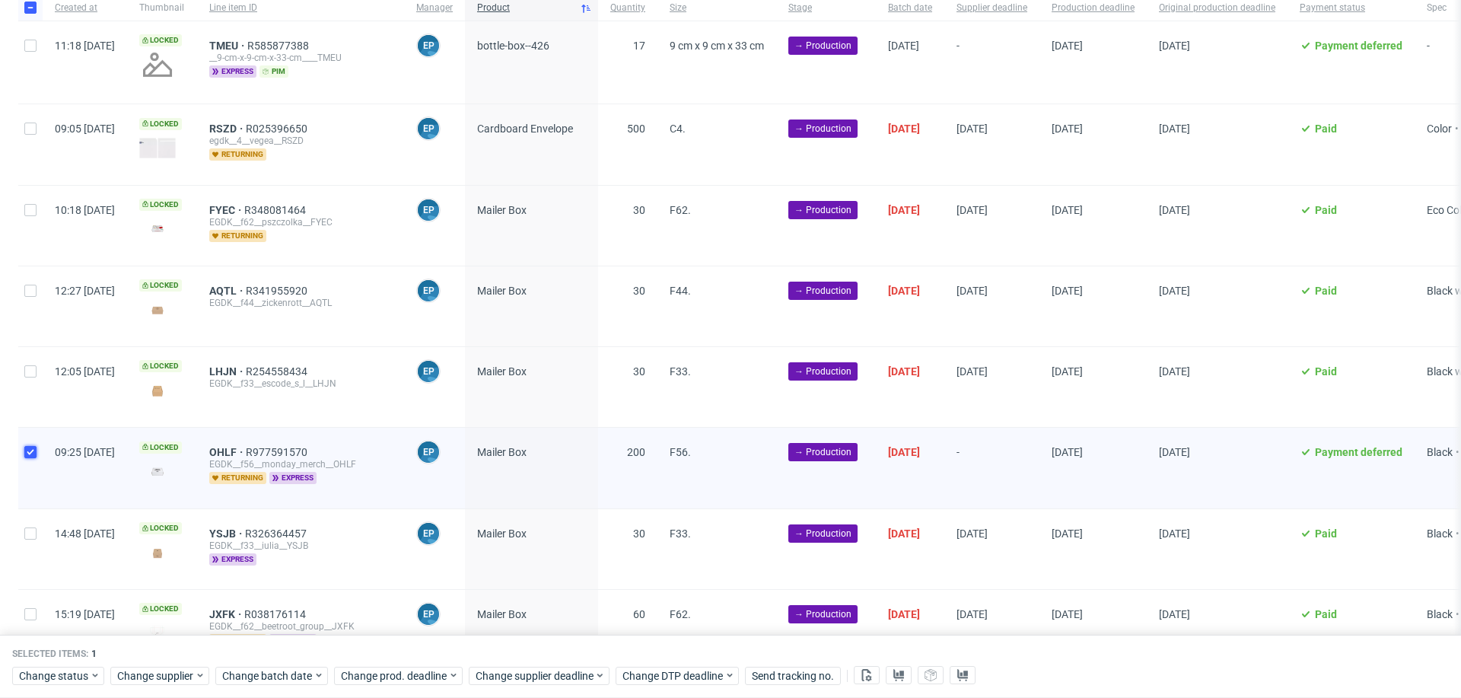
scroll to position [128, 0]
click at [571, 675] on span "Change supplier deadline" at bounding box center [535, 675] width 119 height 15
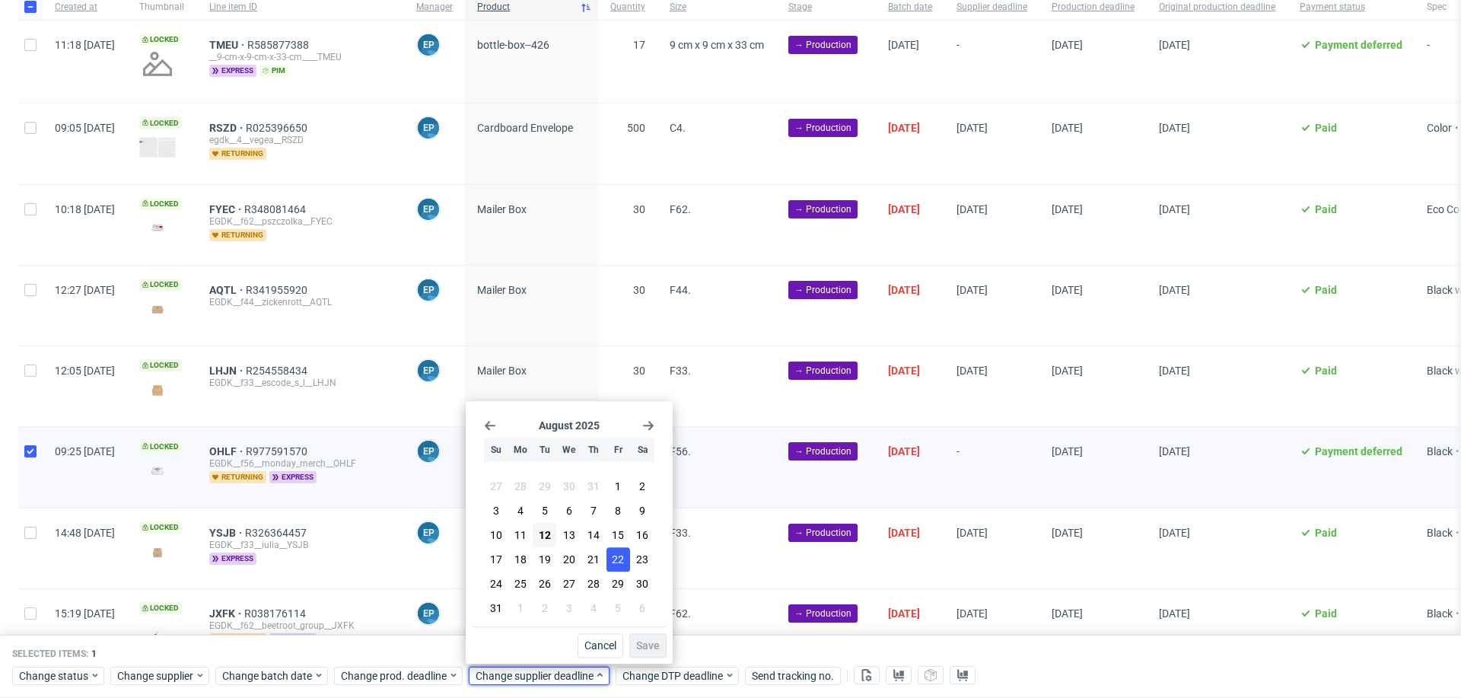
click at [615, 564] on span "22" at bounding box center [618, 559] width 12 height 15
click at [647, 646] on span "Save" at bounding box center [648, 645] width 24 height 11
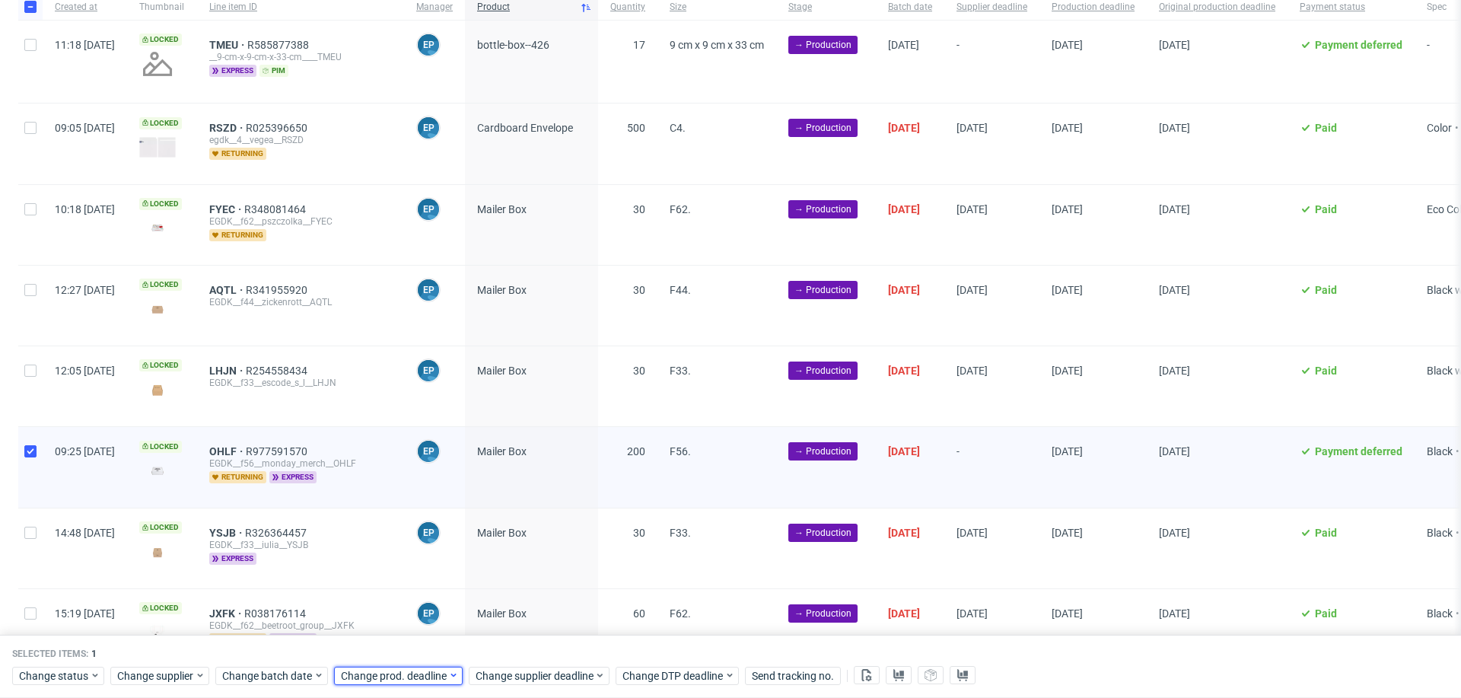
click at [416, 670] on span "Change prod. deadline" at bounding box center [394, 675] width 107 height 15
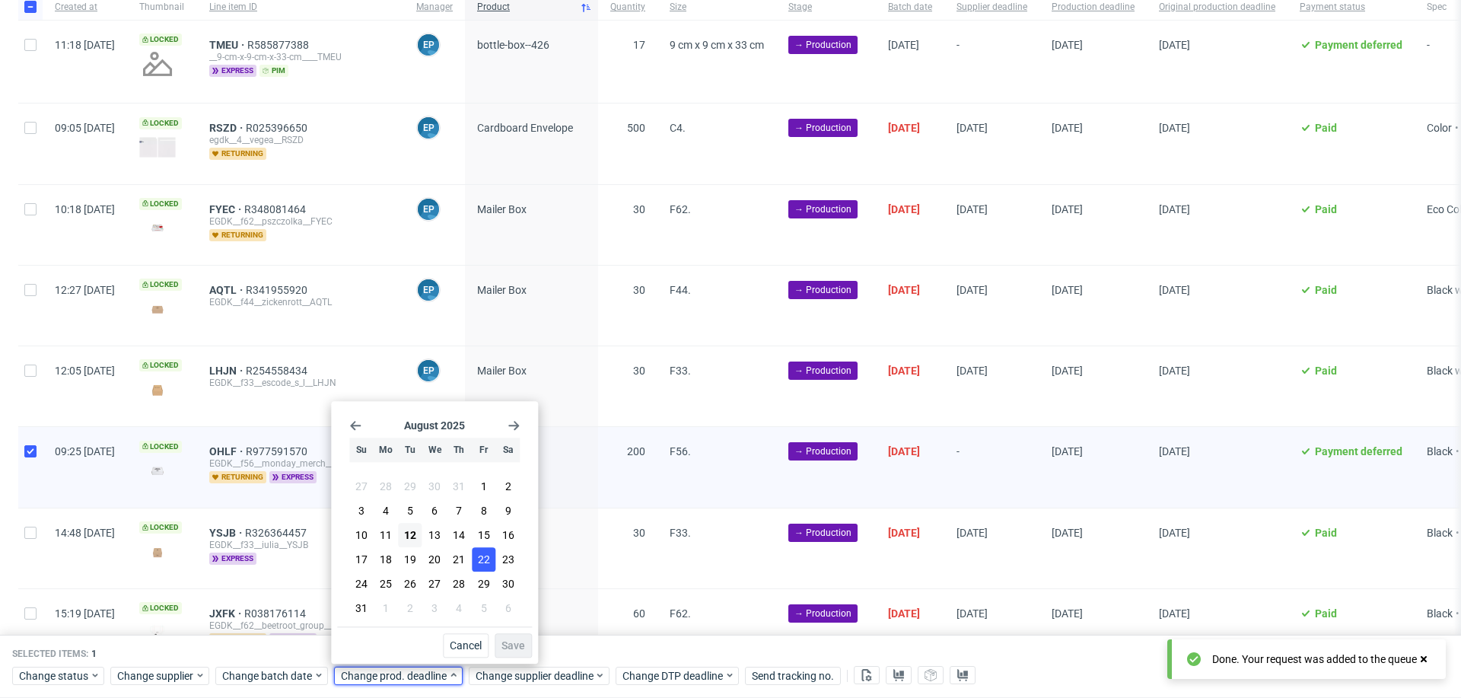
click at [487, 557] on span "22" at bounding box center [484, 559] width 12 height 15
click at [525, 641] on button "Save" at bounding box center [513, 645] width 37 height 24
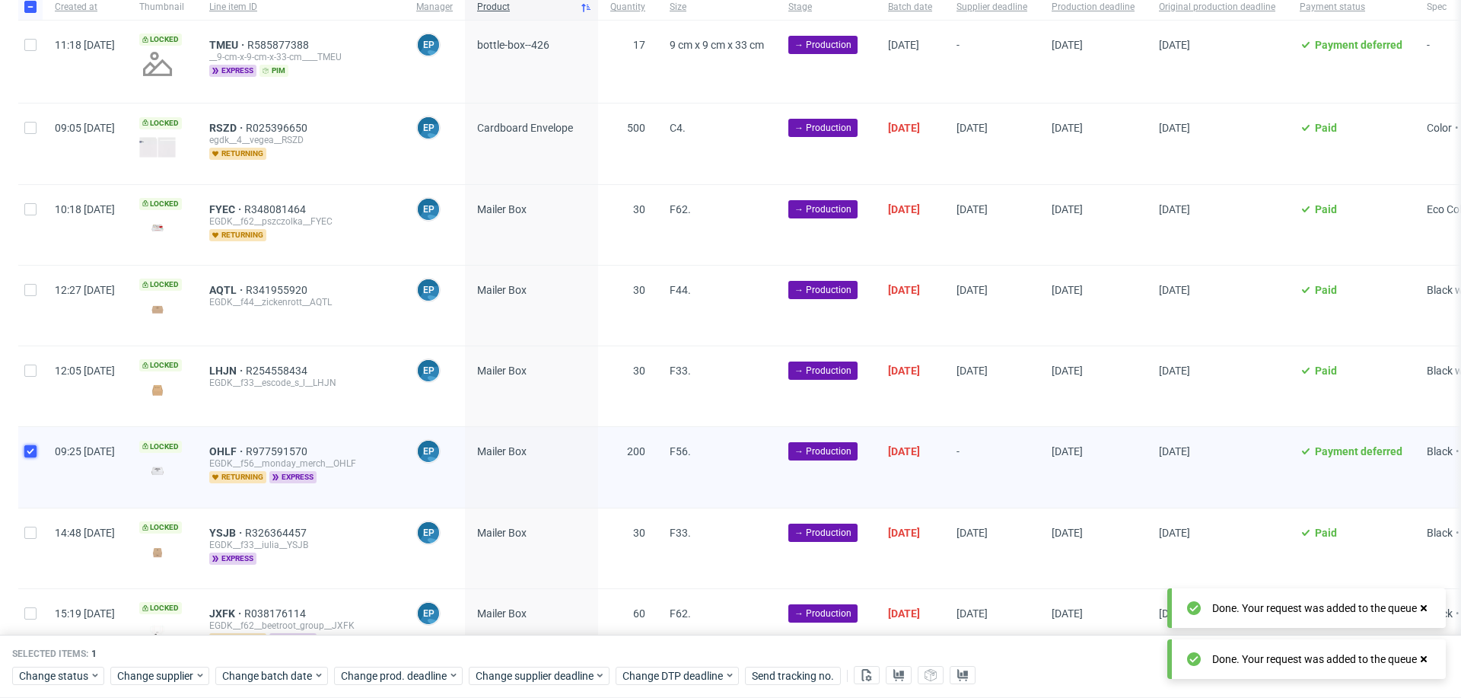
click at [36, 447] on input "checkbox" at bounding box center [30, 451] width 12 height 12
checkbox input "false"
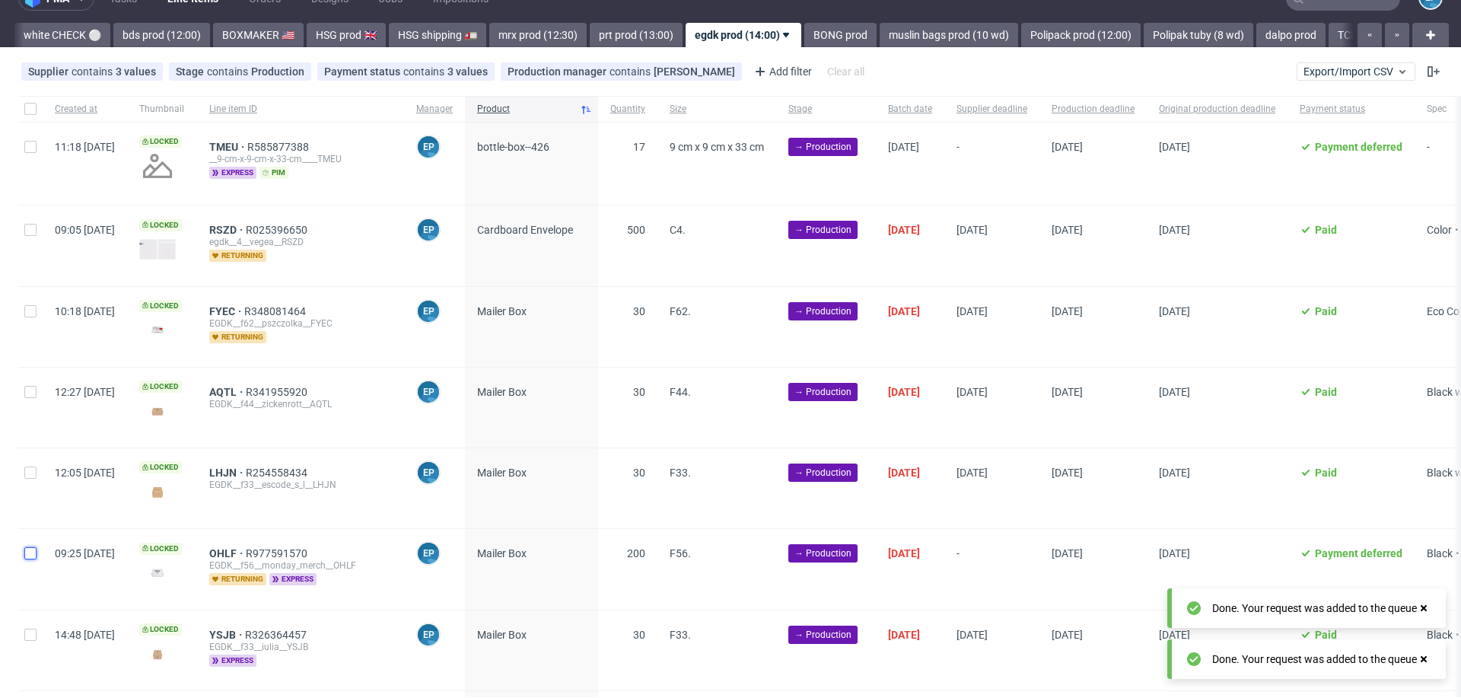
scroll to position [0, 0]
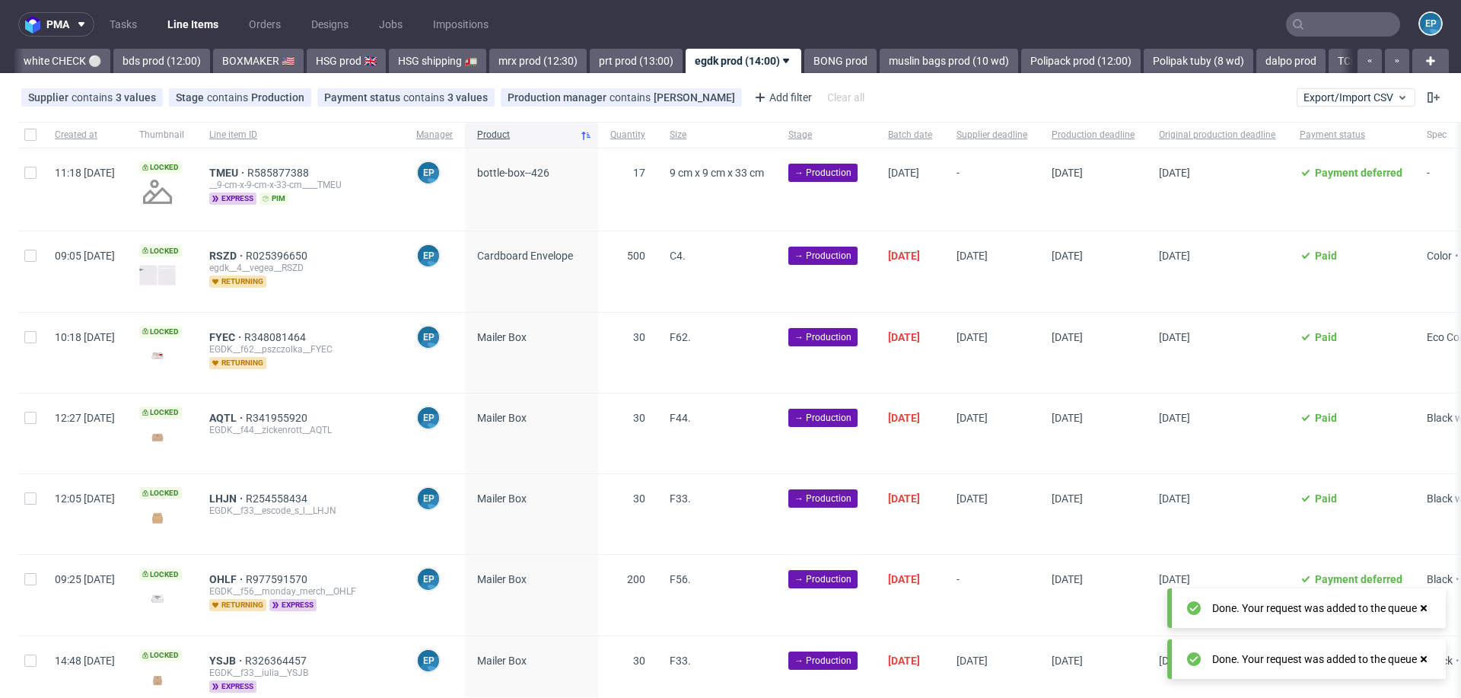
click at [37, 175] on div at bounding box center [30, 189] width 24 height 82
checkbox input "true"
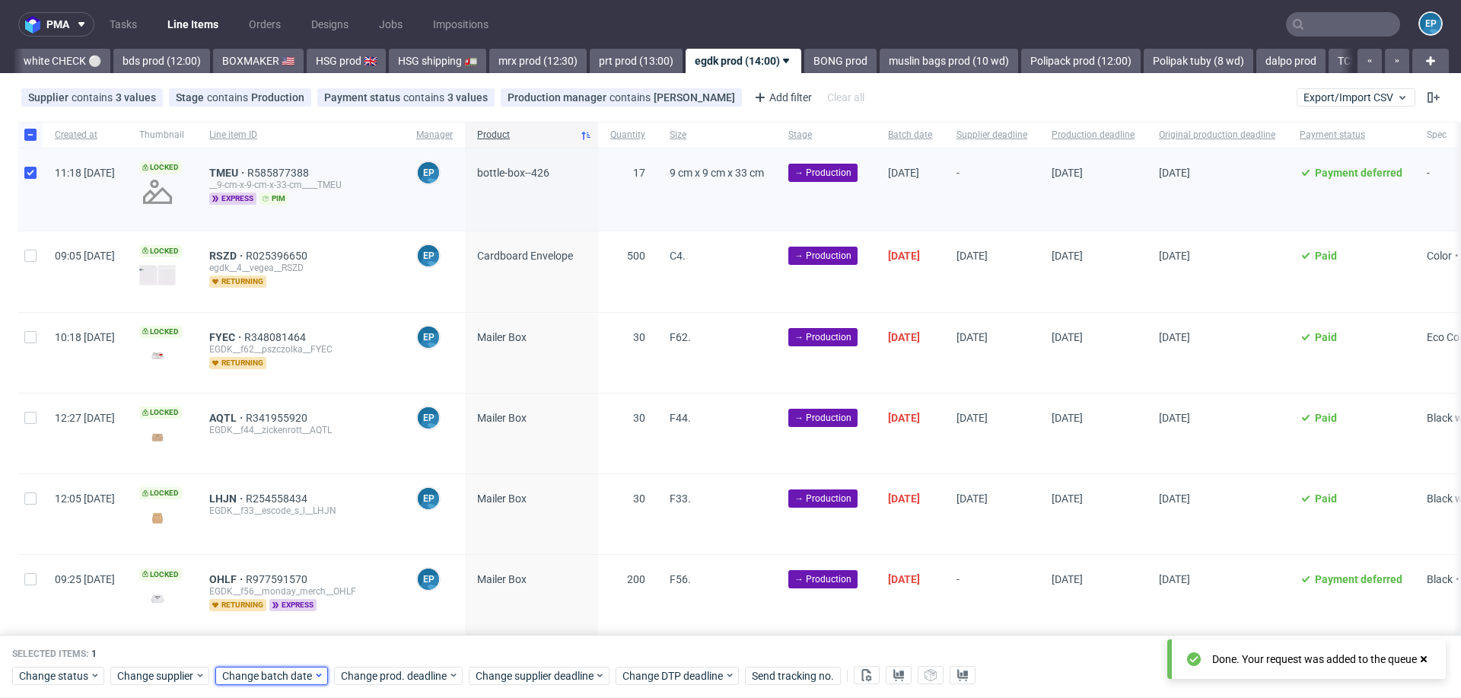
click at [248, 667] on div "Change batch date" at bounding box center [271, 676] width 113 height 18
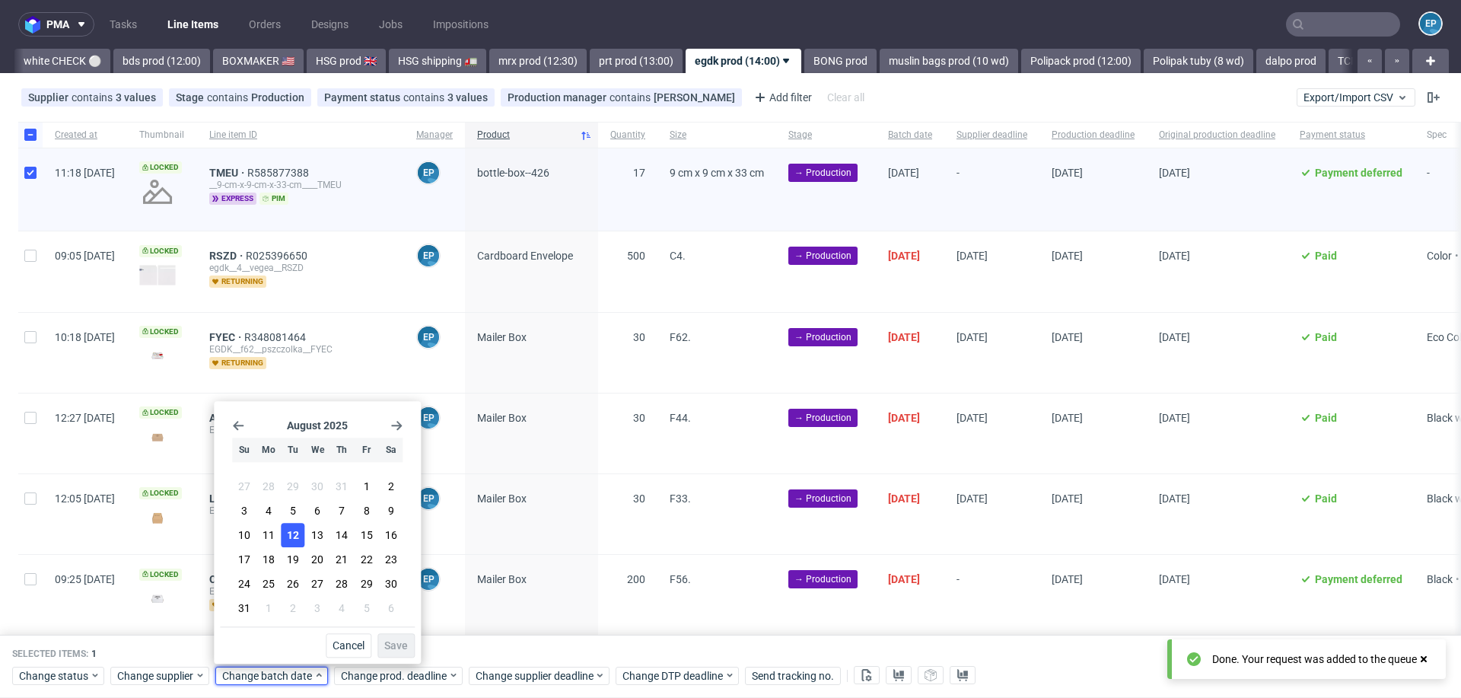
click at [300, 537] on button "12" at bounding box center [294, 535] width 24 height 24
click at [395, 644] on span "Save" at bounding box center [396, 645] width 24 height 11
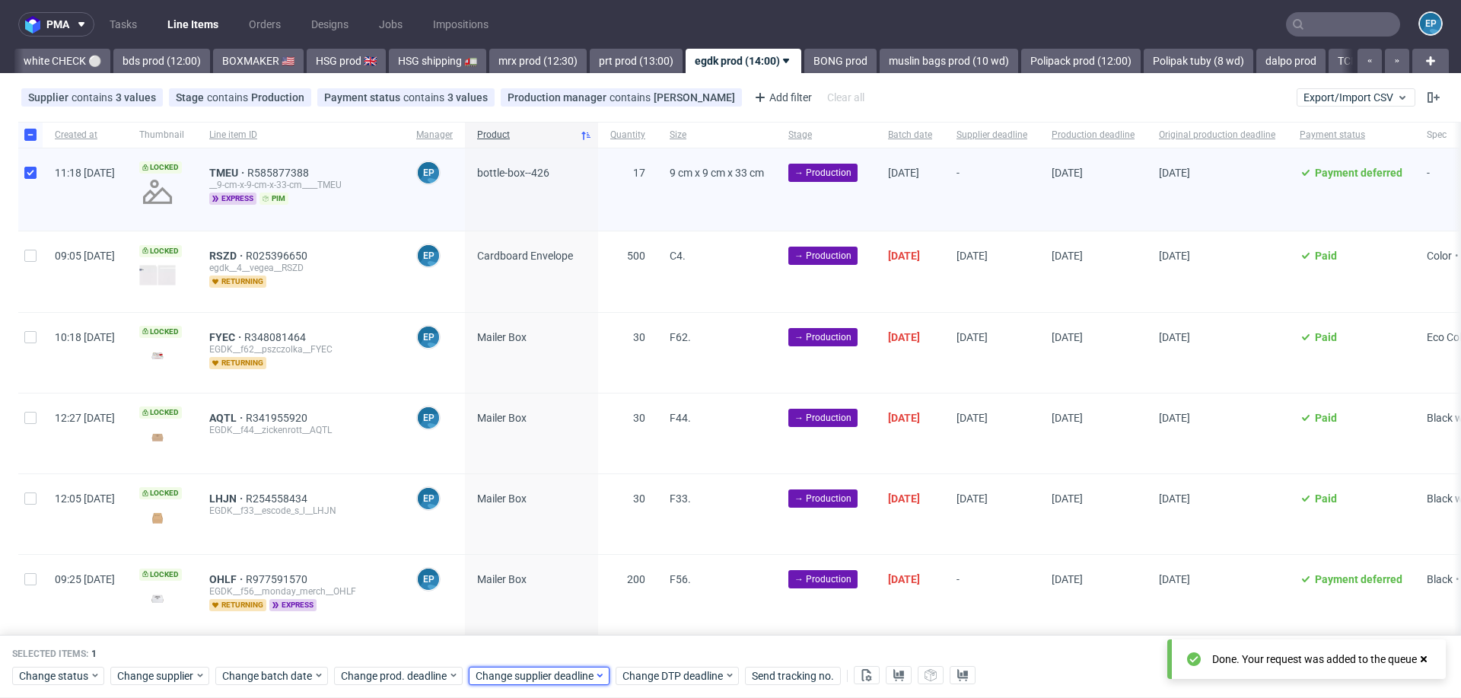
click at [526, 670] on span "Change supplier deadline" at bounding box center [535, 675] width 119 height 15
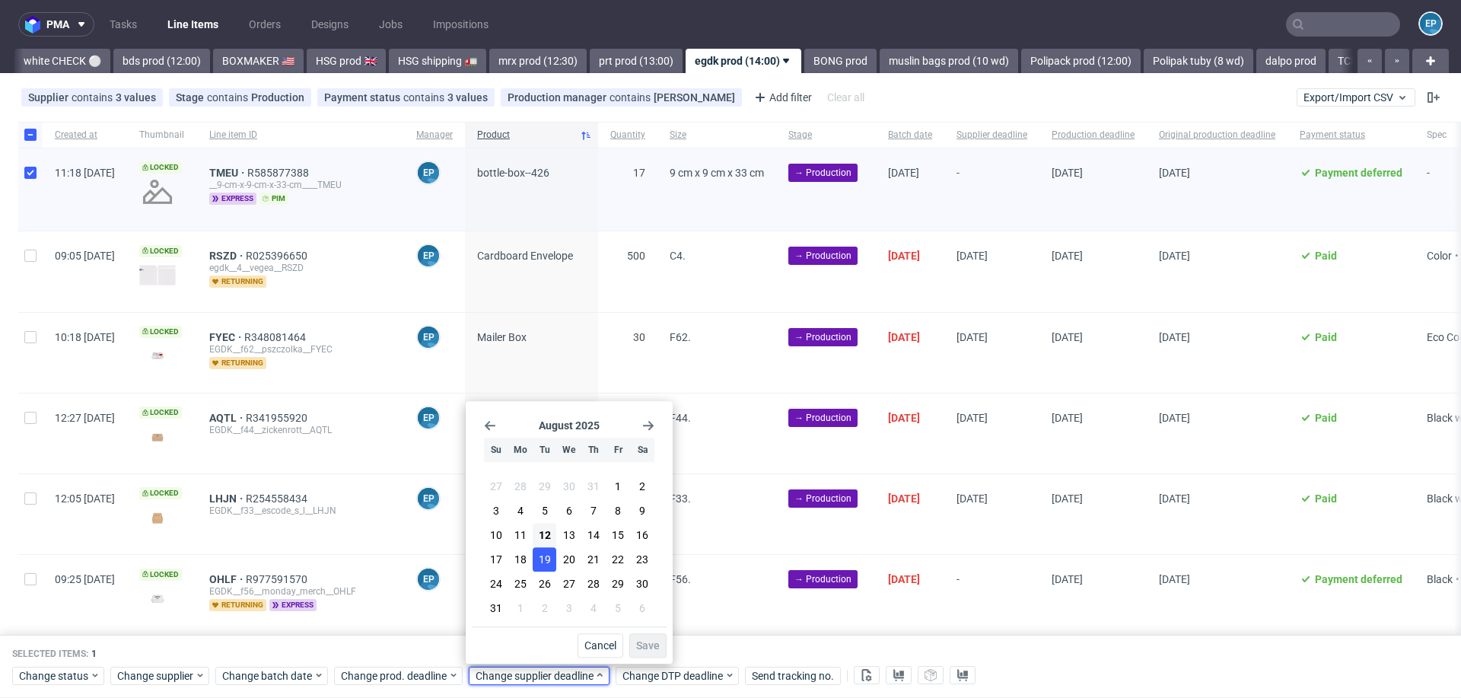
click at [546, 562] on span "19" at bounding box center [545, 559] width 12 height 15
click at [573, 569] on button "20" at bounding box center [569, 559] width 24 height 24
click at [658, 641] on span "Save" at bounding box center [648, 645] width 24 height 11
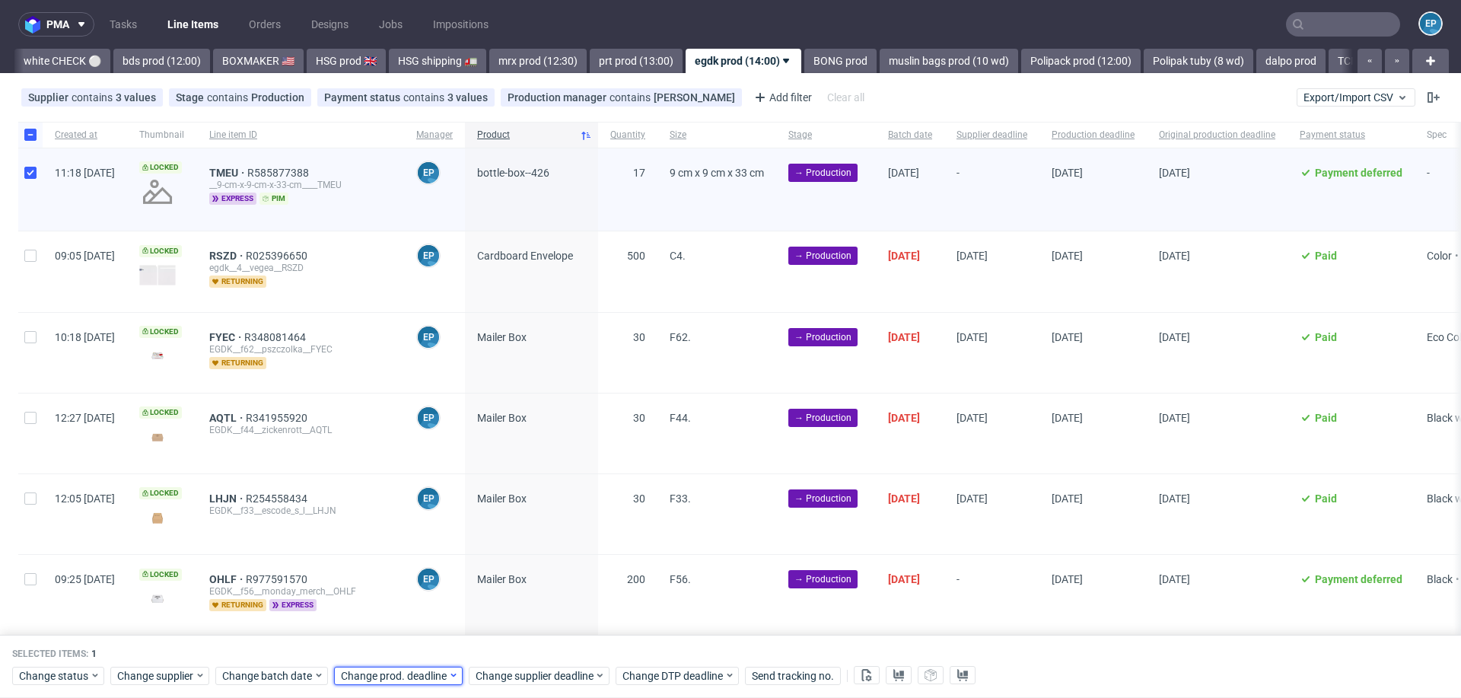
click at [387, 680] on span "Change prod. deadline" at bounding box center [394, 675] width 107 height 15
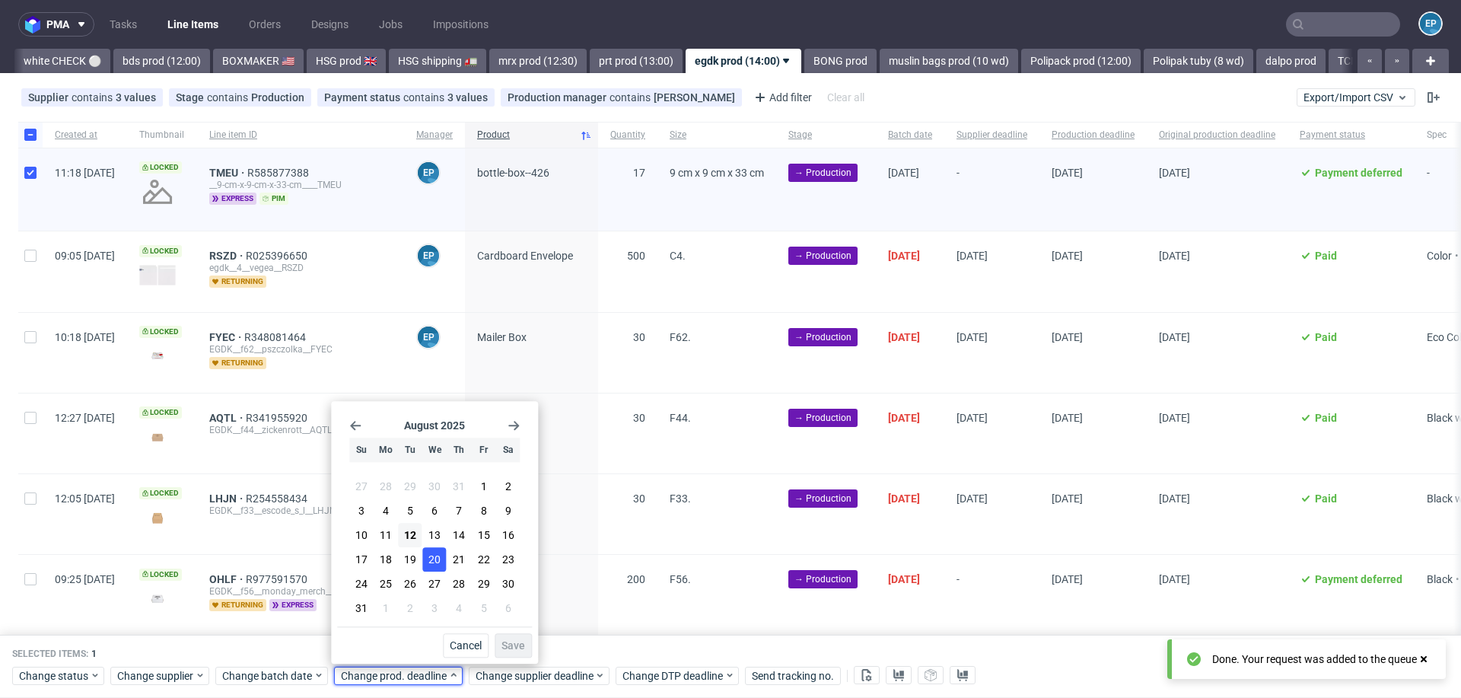
click at [435, 559] on span "20" at bounding box center [434, 559] width 12 height 15
click at [515, 645] on span "Save" at bounding box center [514, 645] width 24 height 11
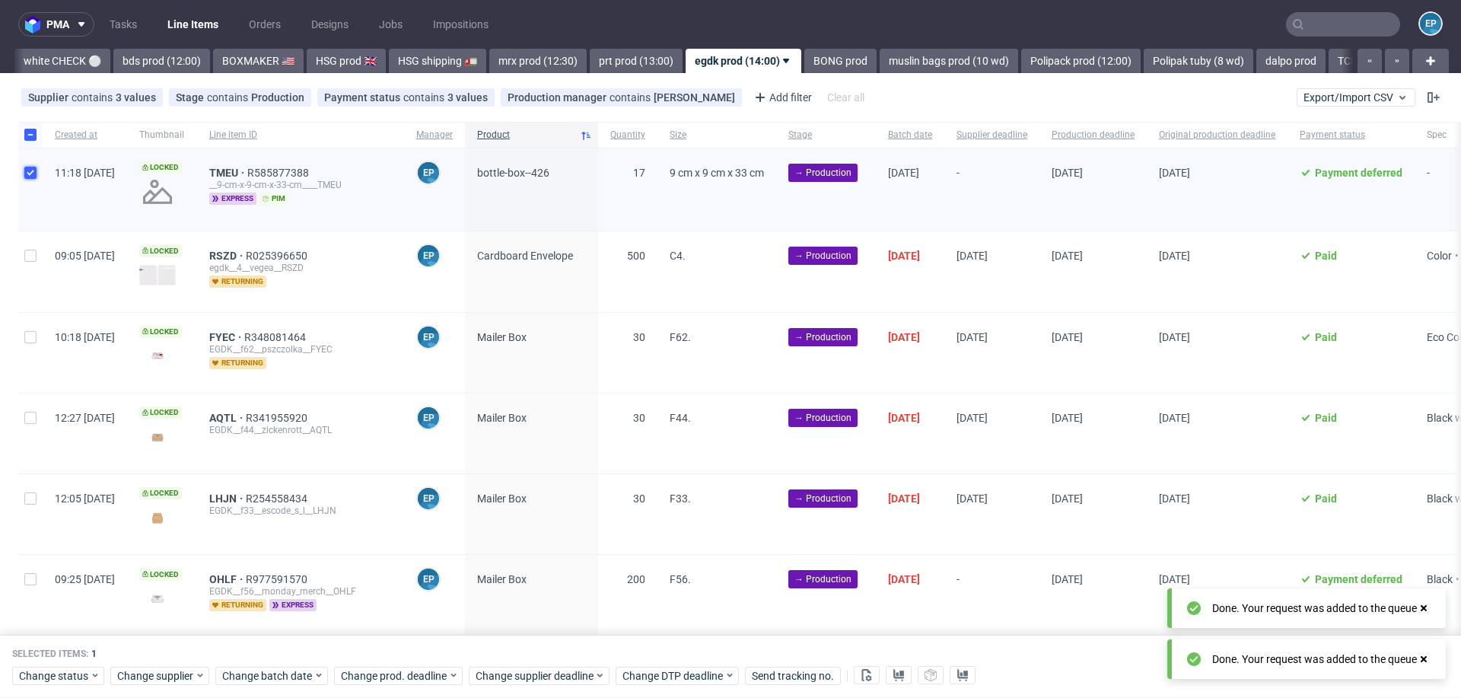
click at [26, 167] on input "checkbox" at bounding box center [30, 173] width 12 height 12
checkbox input "false"
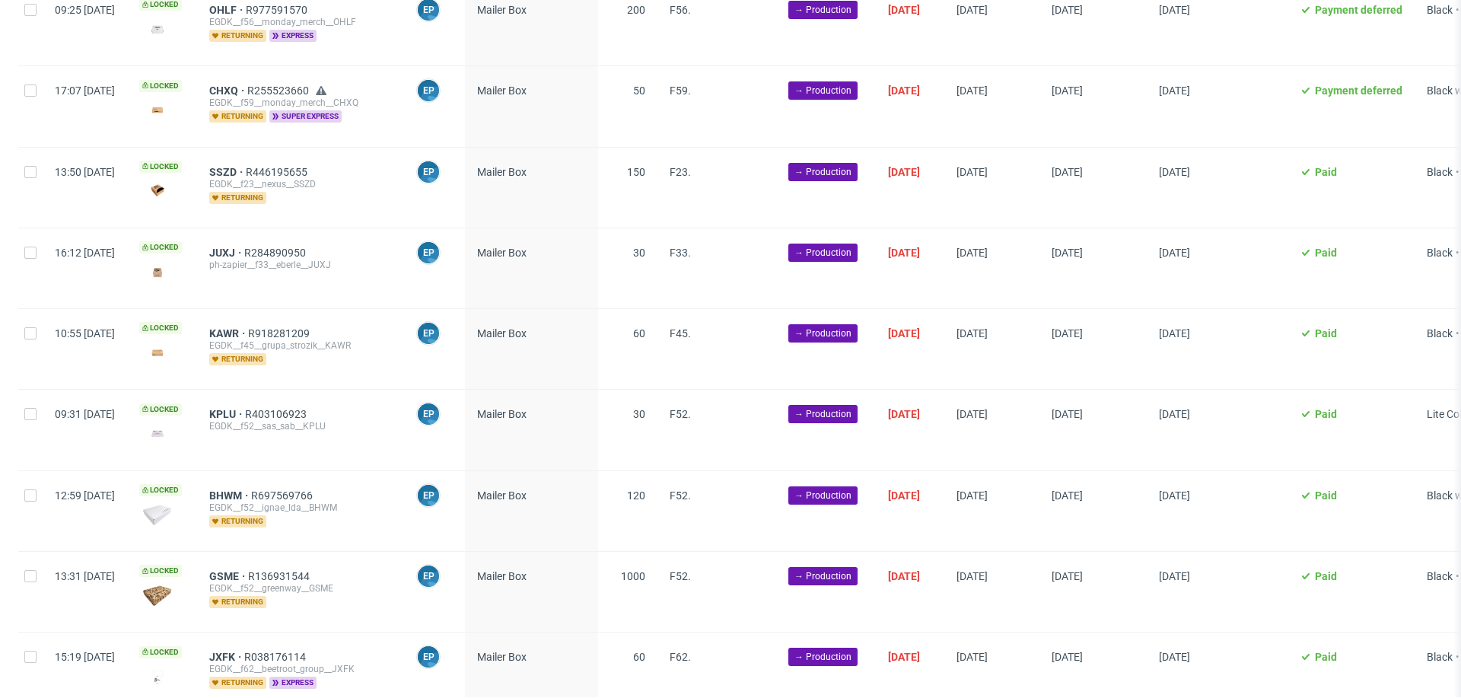
scroll to position [1511, 0]
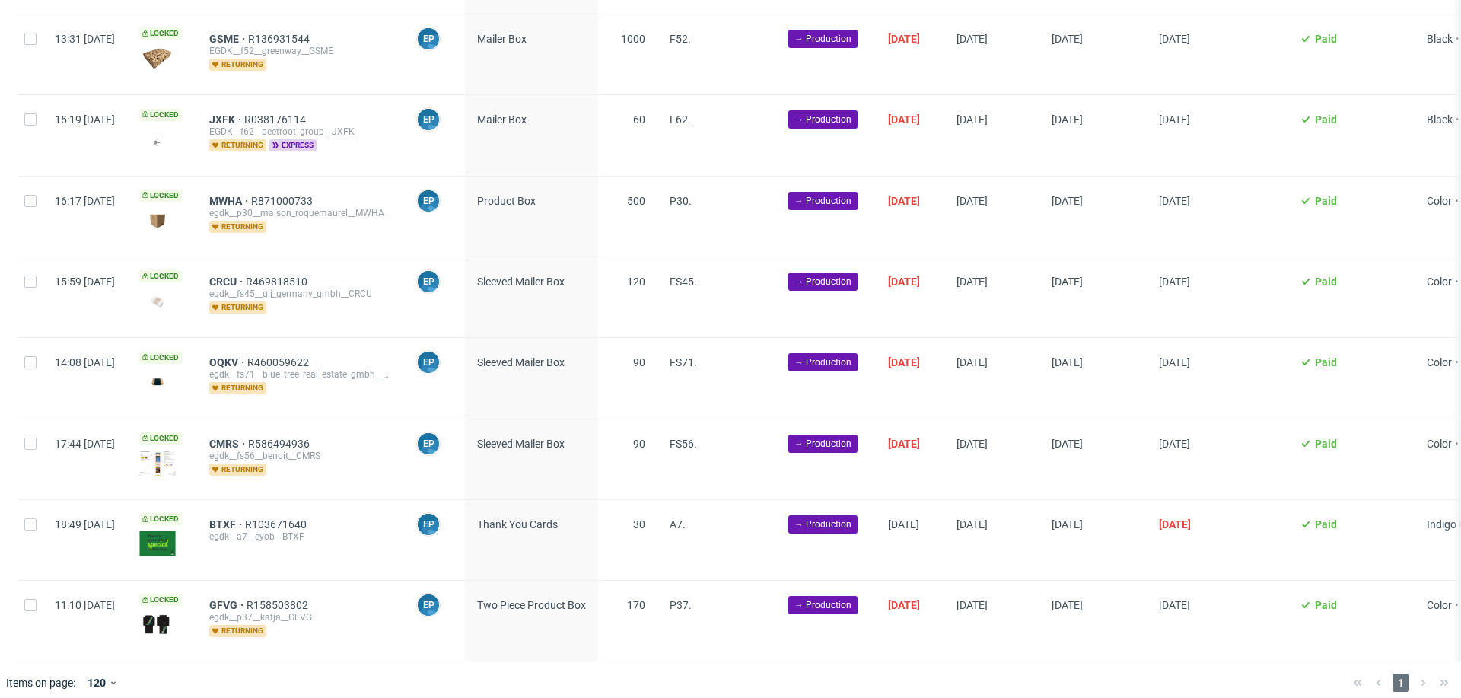
click at [25, 524] on div at bounding box center [30, 540] width 24 height 80
checkbox input "true"
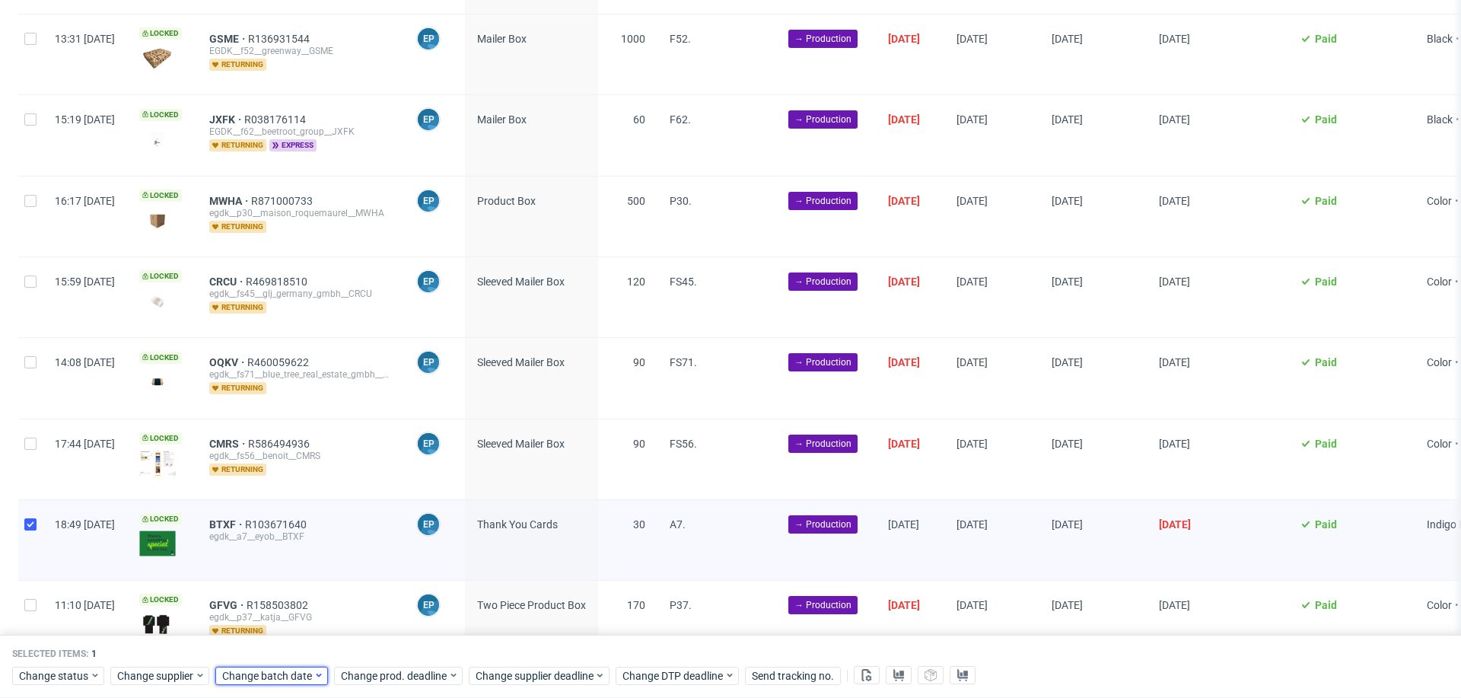
click at [291, 679] on span "Change batch date" at bounding box center [267, 675] width 91 height 15
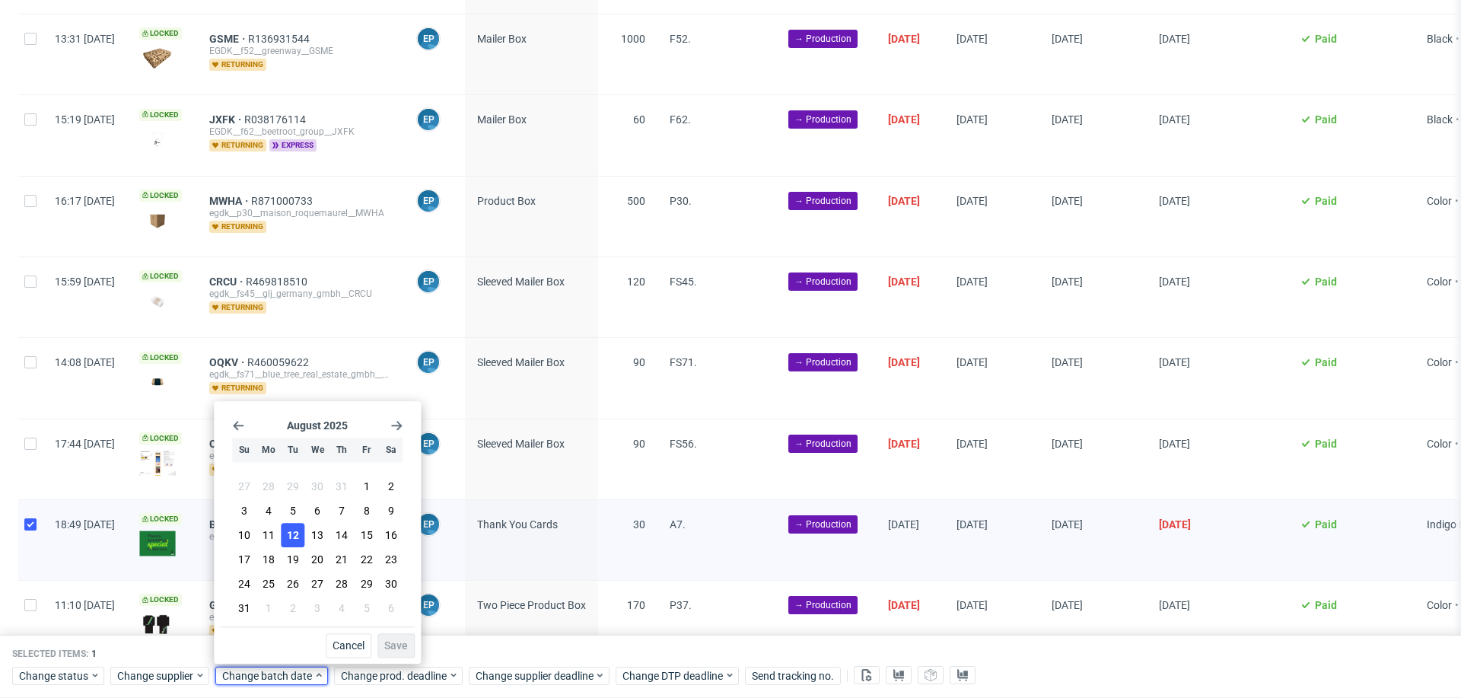
click at [294, 542] on span "12" at bounding box center [293, 534] width 12 height 15
click at [390, 640] on span "Save" at bounding box center [396, 645] width 24 height 11
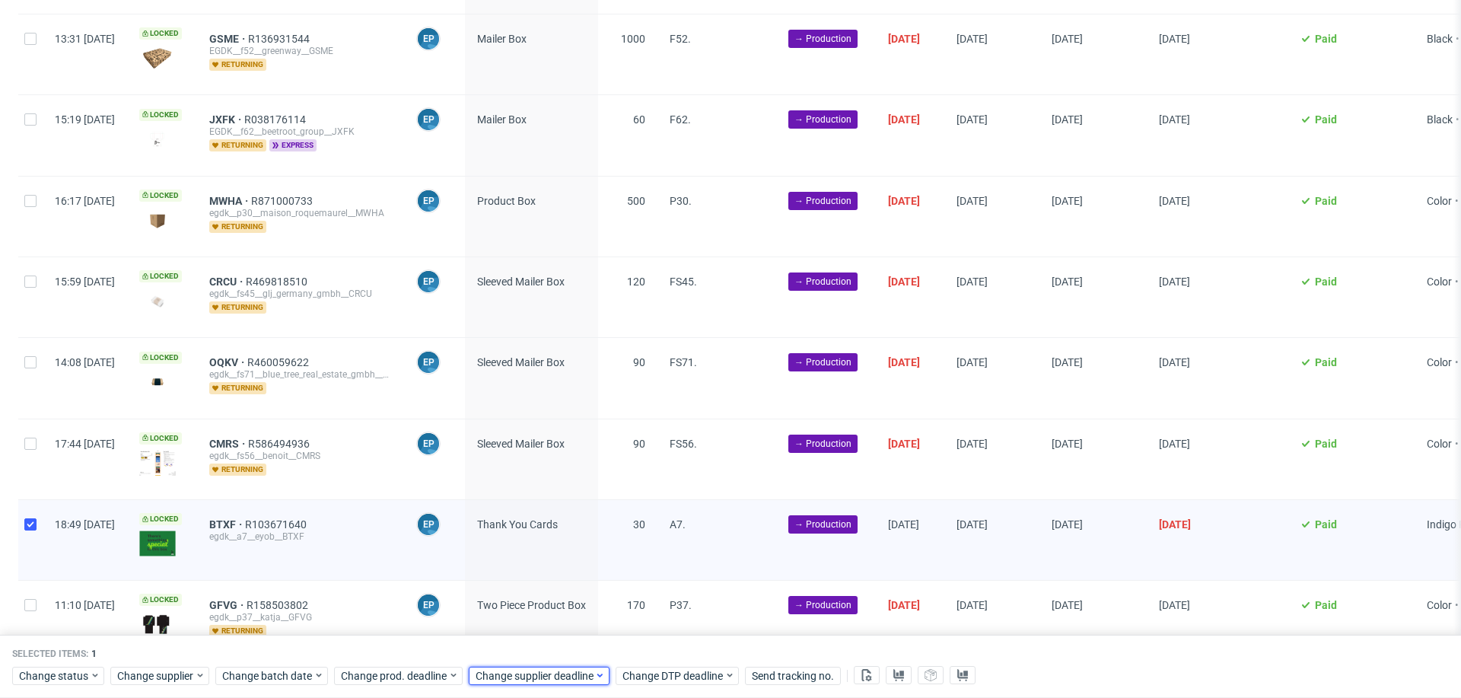
click at [556, 679] on span "Change supplier deadline" at bounding box center [535, 675] width 119 height 15
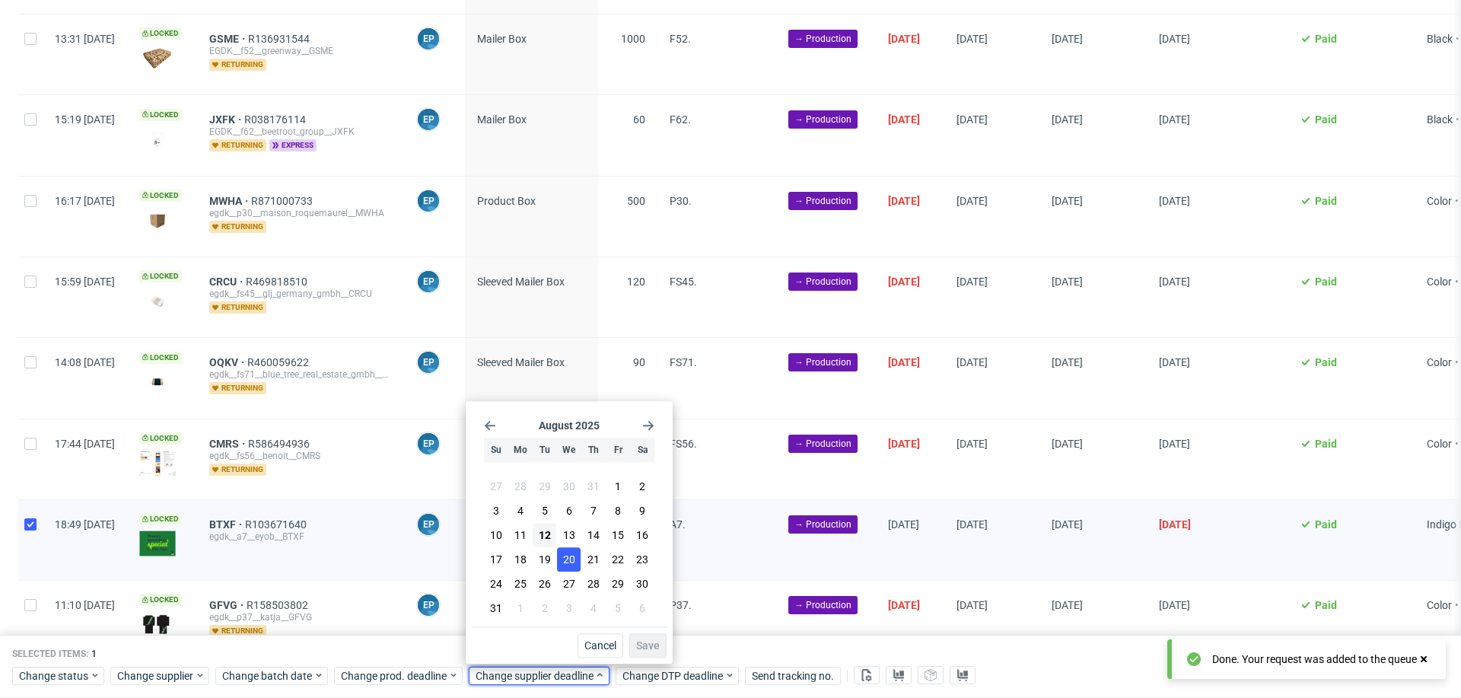
click at [567, 563] on span "20" at bounding box center [569, 559] width 12 height 15
click at [651, 647] on span "Save" at bounding box center [648, 645] width 24 height 11
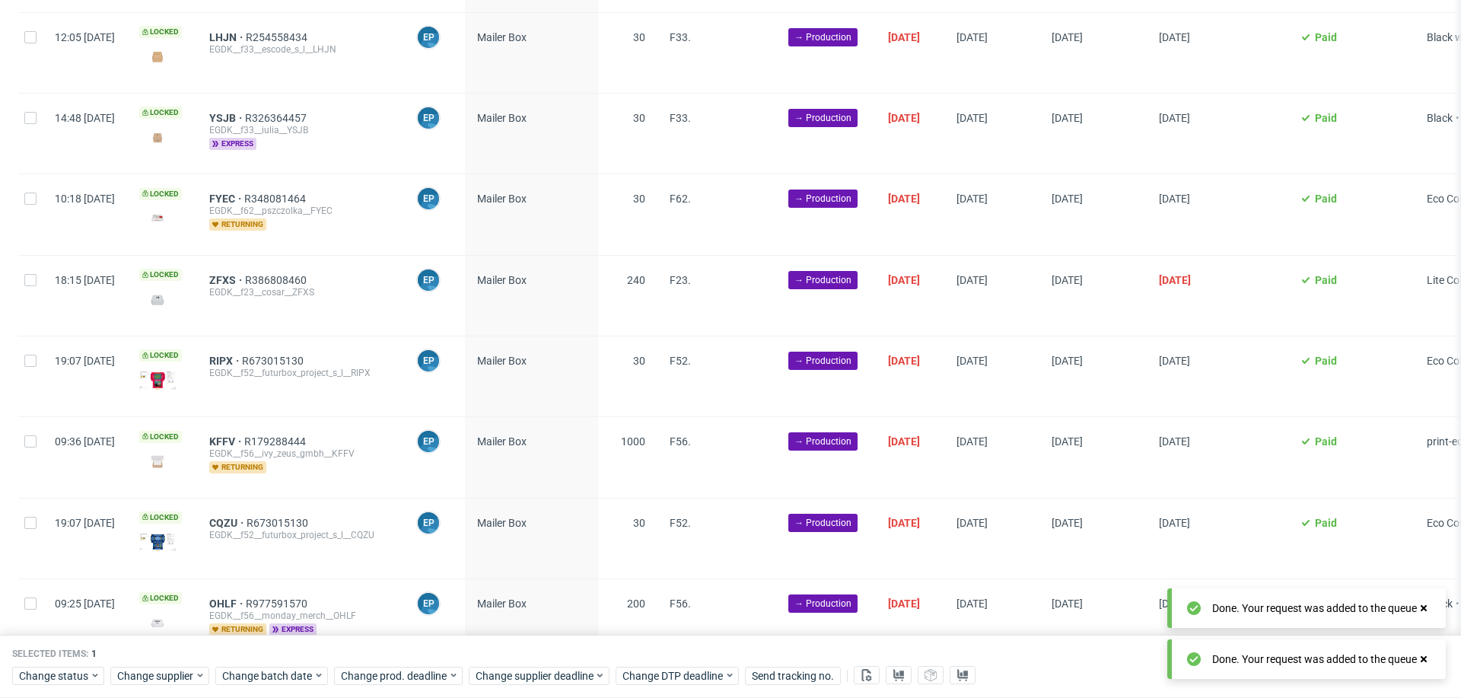
scroll to position [0, 0]
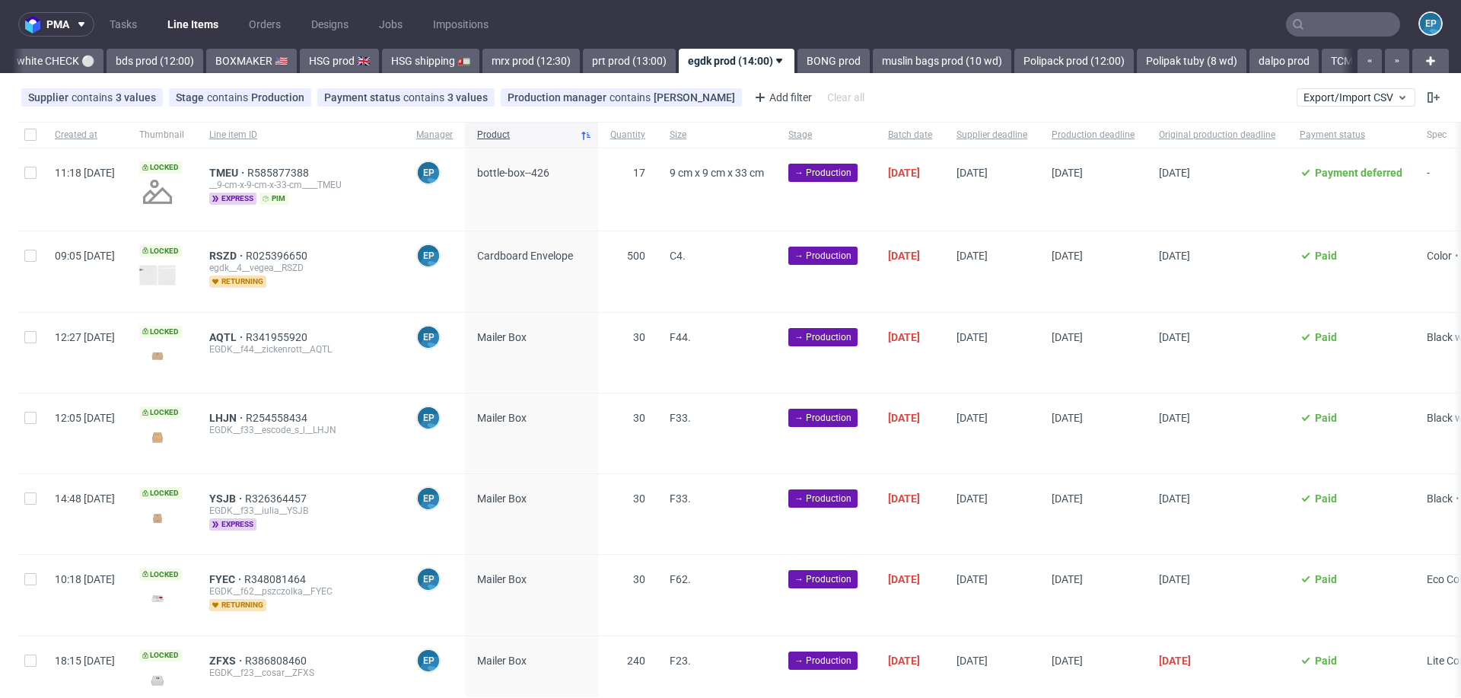
scroll to position [0, 1062]
click at [33, 134] on input "checkbox" at bounding box center [30, 135] width 12 height 12
checkbox input "true"
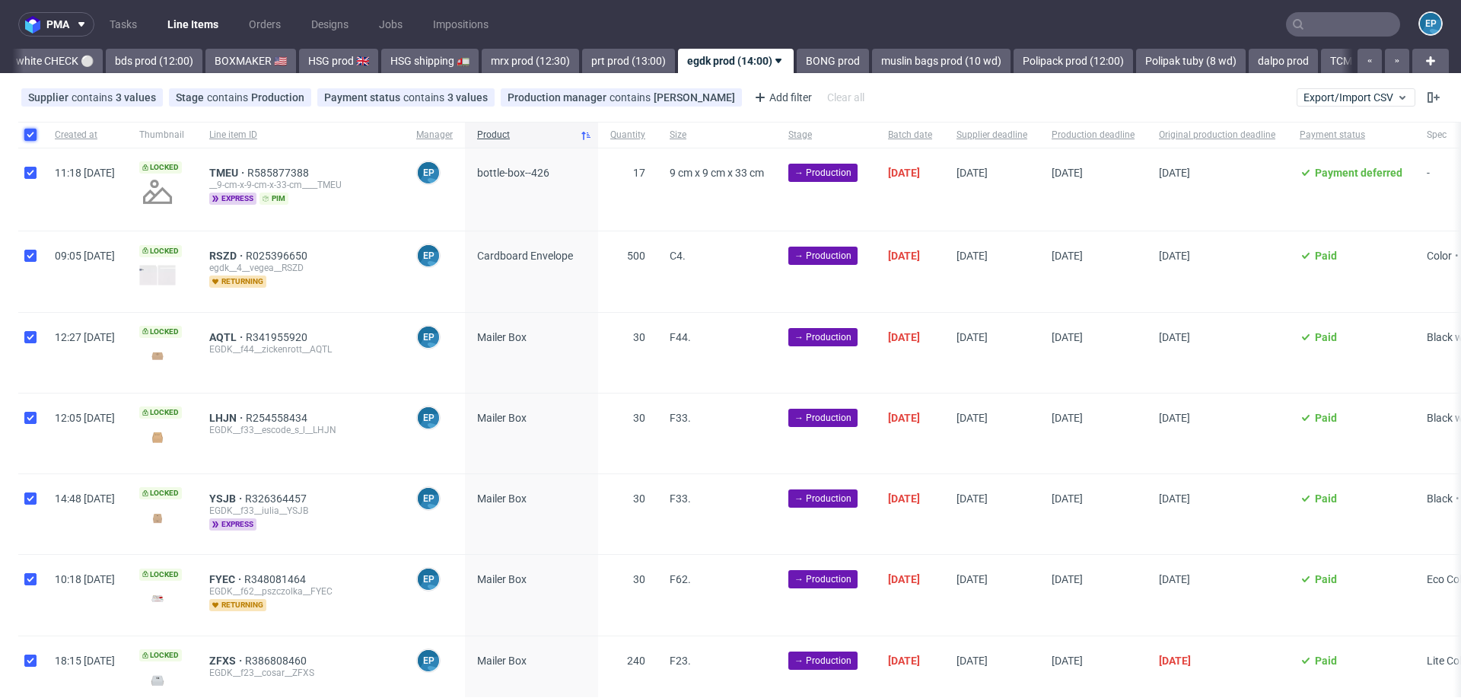
checkbox input "true"
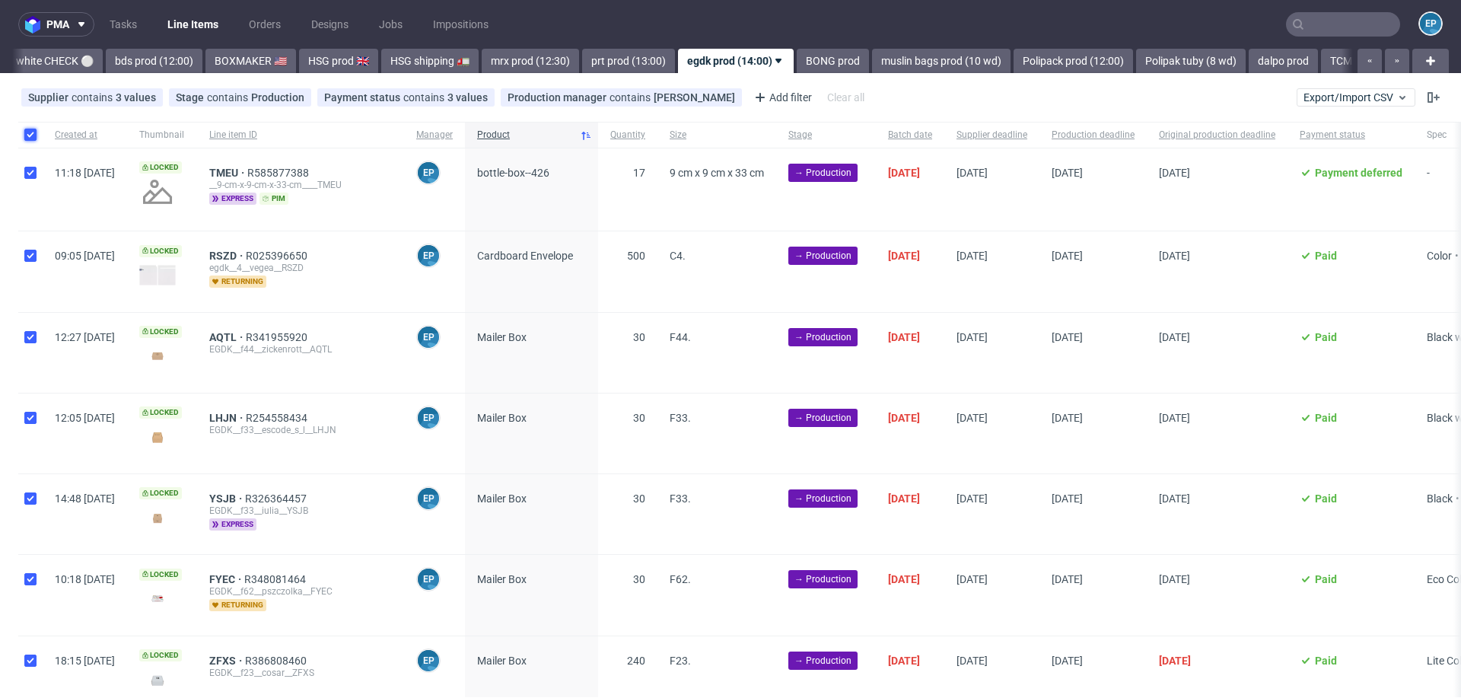
checkbox input "true"
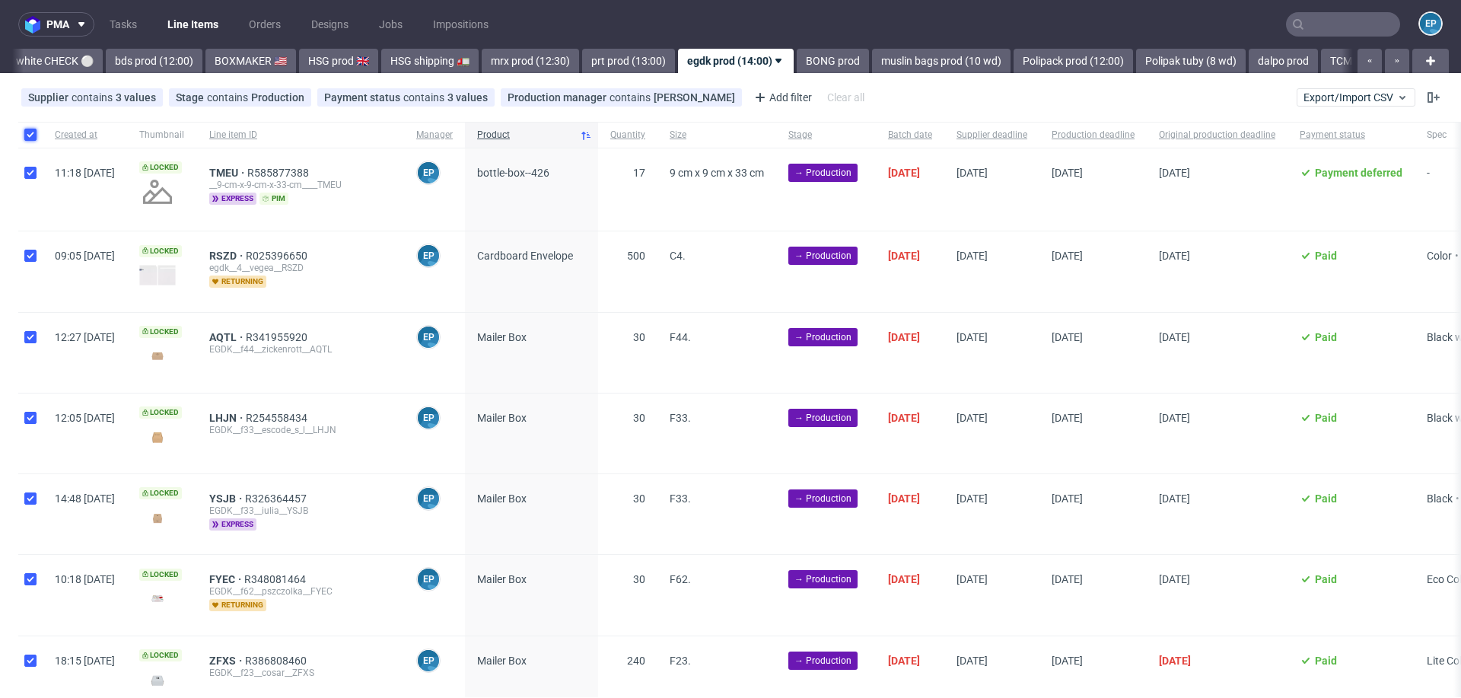
checkbox input "true"
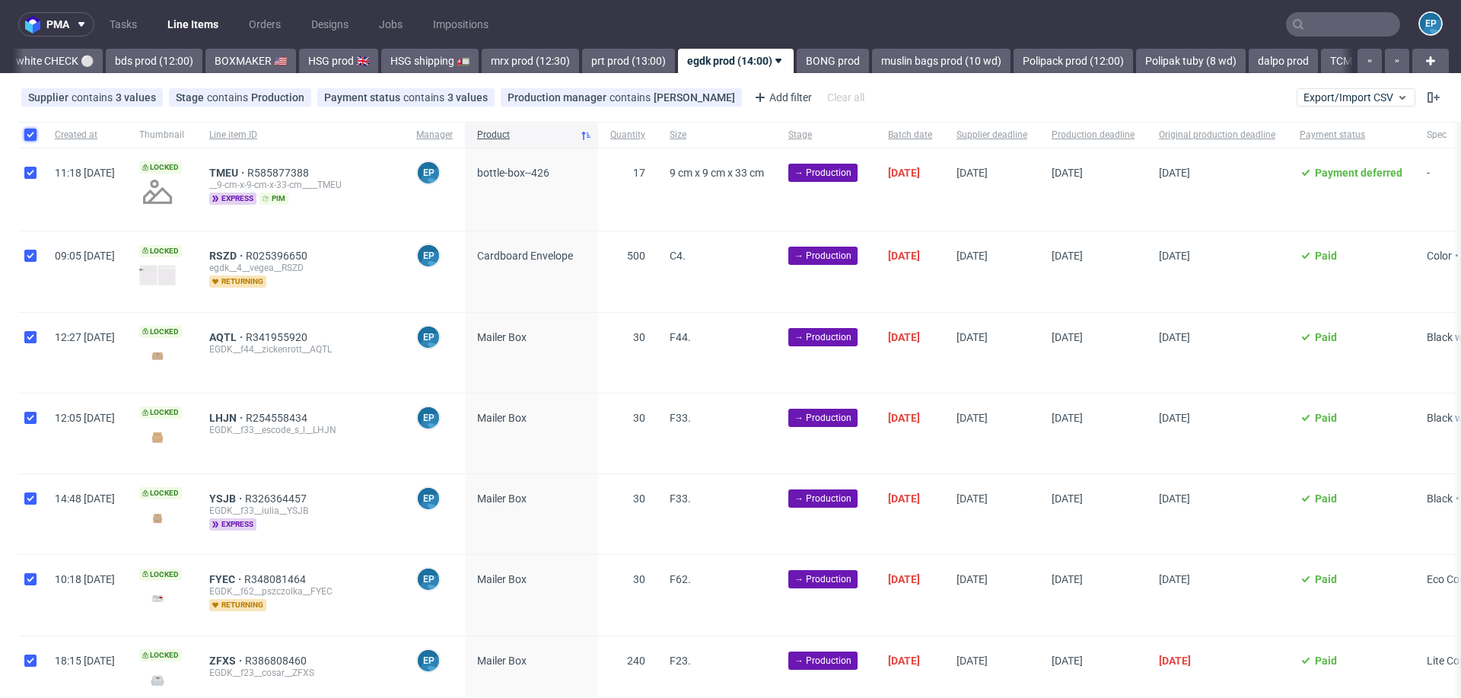
checkbox input "true"
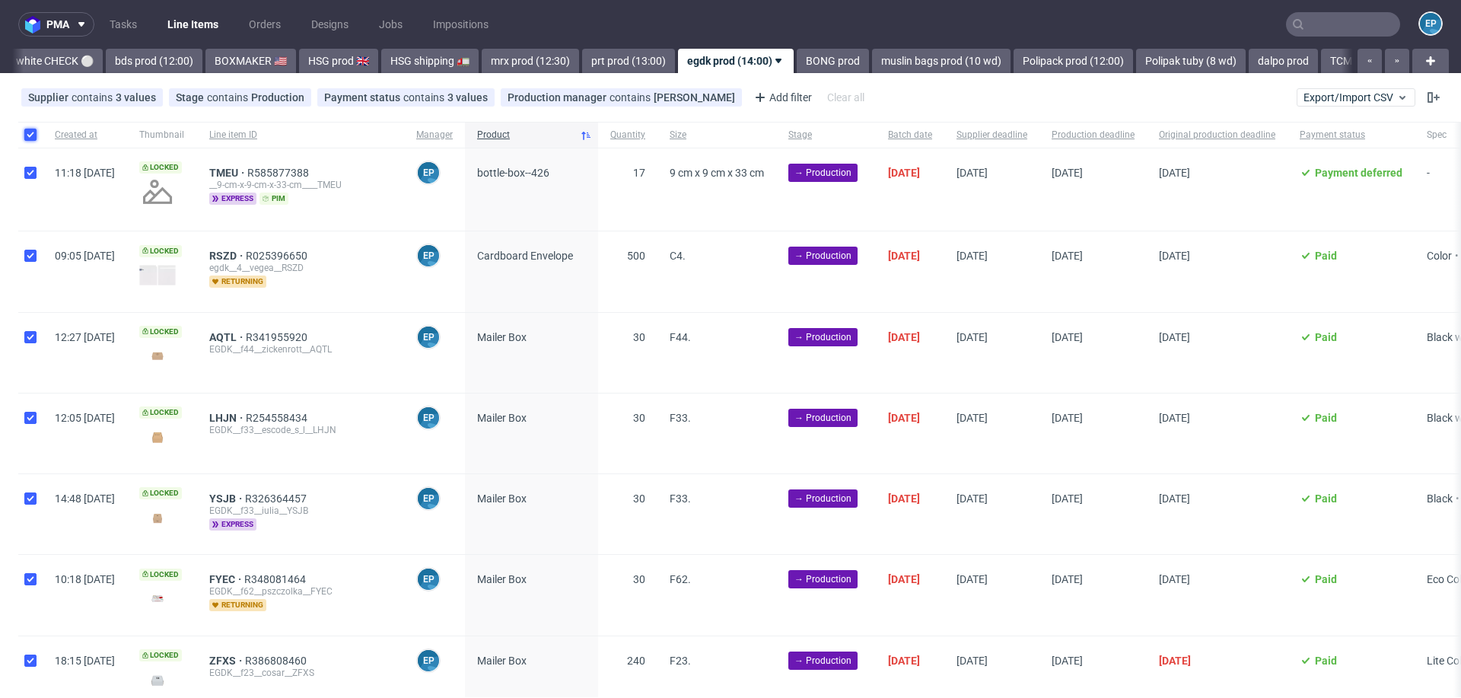
checkbox input "true"
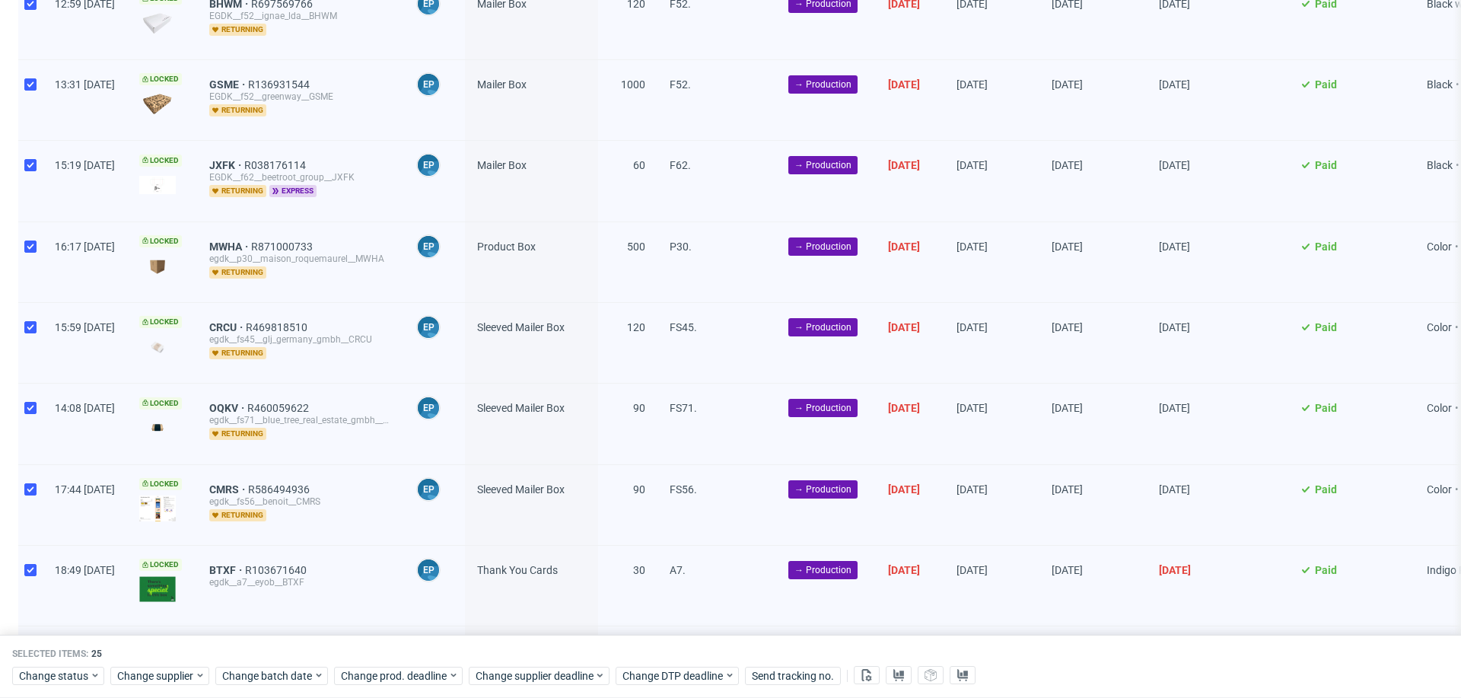
scroll to position [1574, 0]
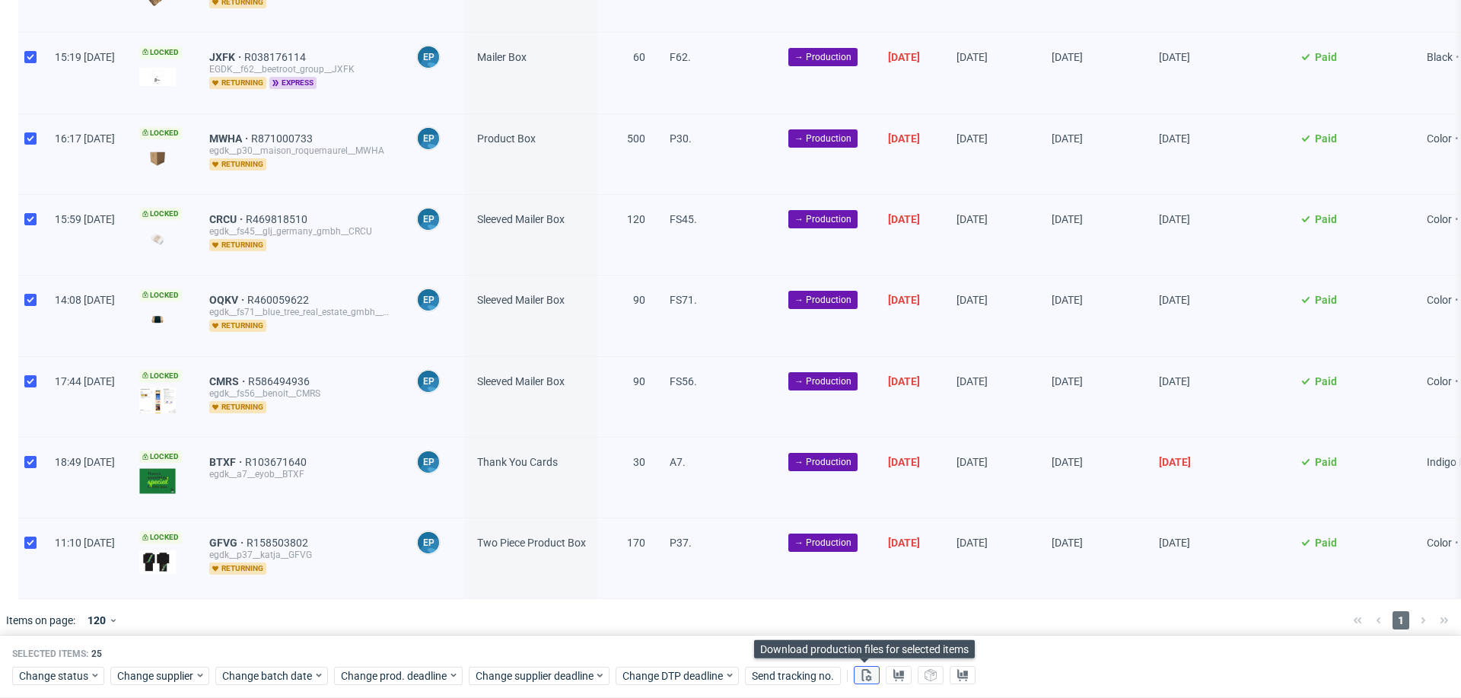
click at [872, 682] on button at bounding box center [867, 676] width 26 height 18
click at [893, 680] on icon at bounding box center [899, 675] width 12 height 12
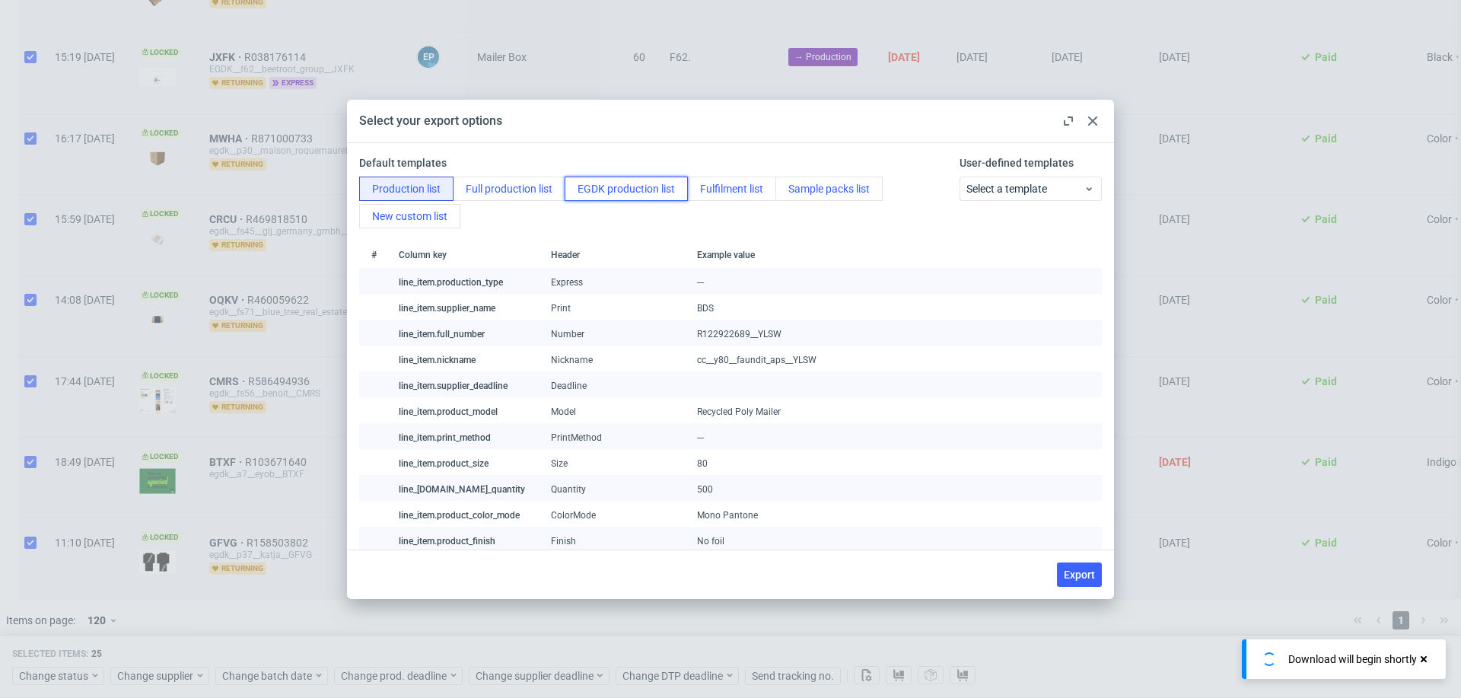
click at [616, 187] on button "EGDK production list" at bounding box center [626, 189] width 123 height 24
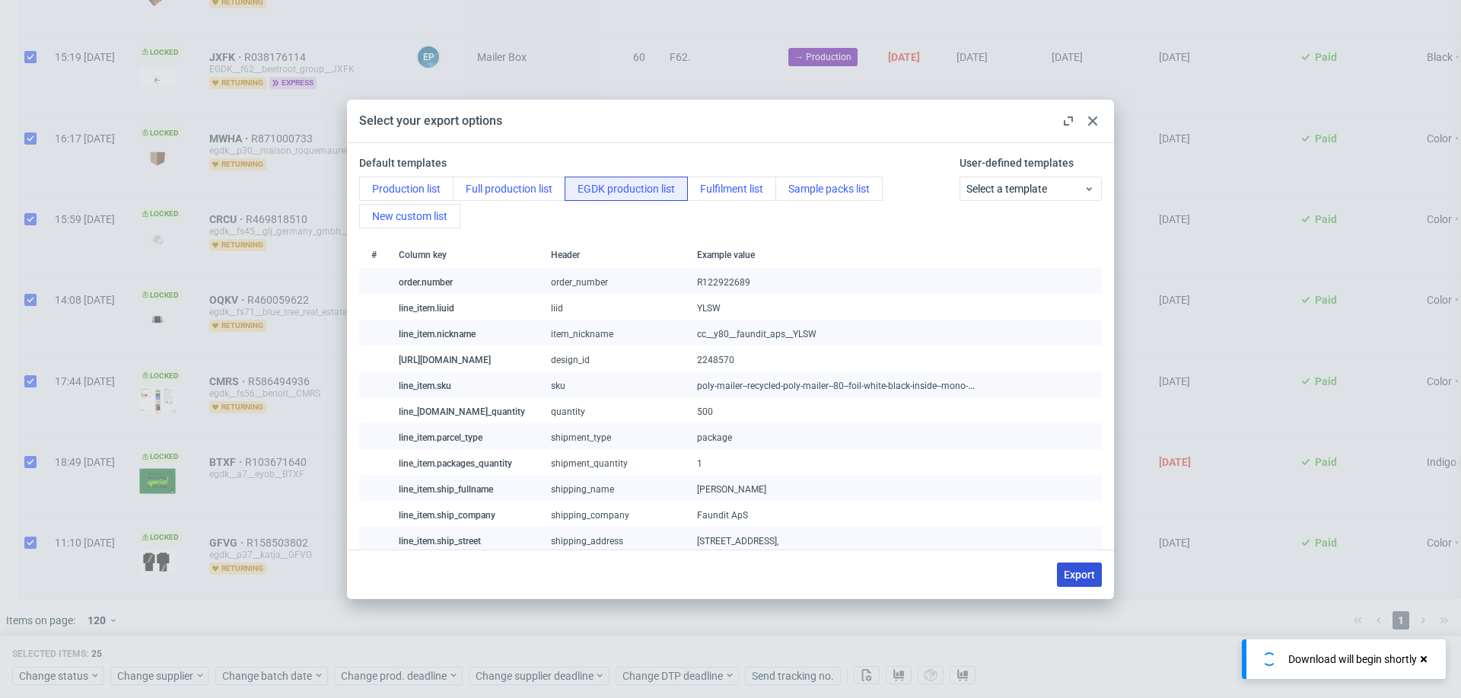
click at [1069, 565] on button "Export" at bounding box center [1079, 574] width 45 height 24
checkbox input "false"
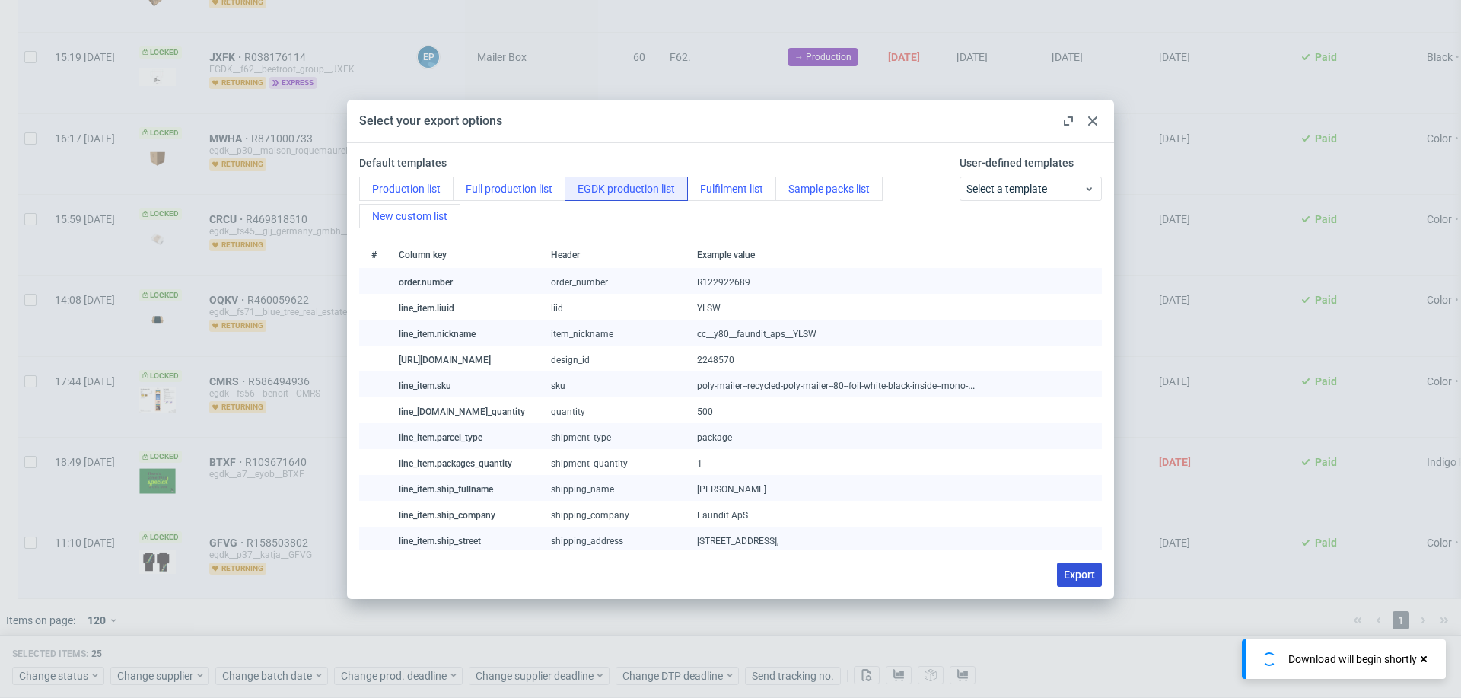
checkbox input "false"
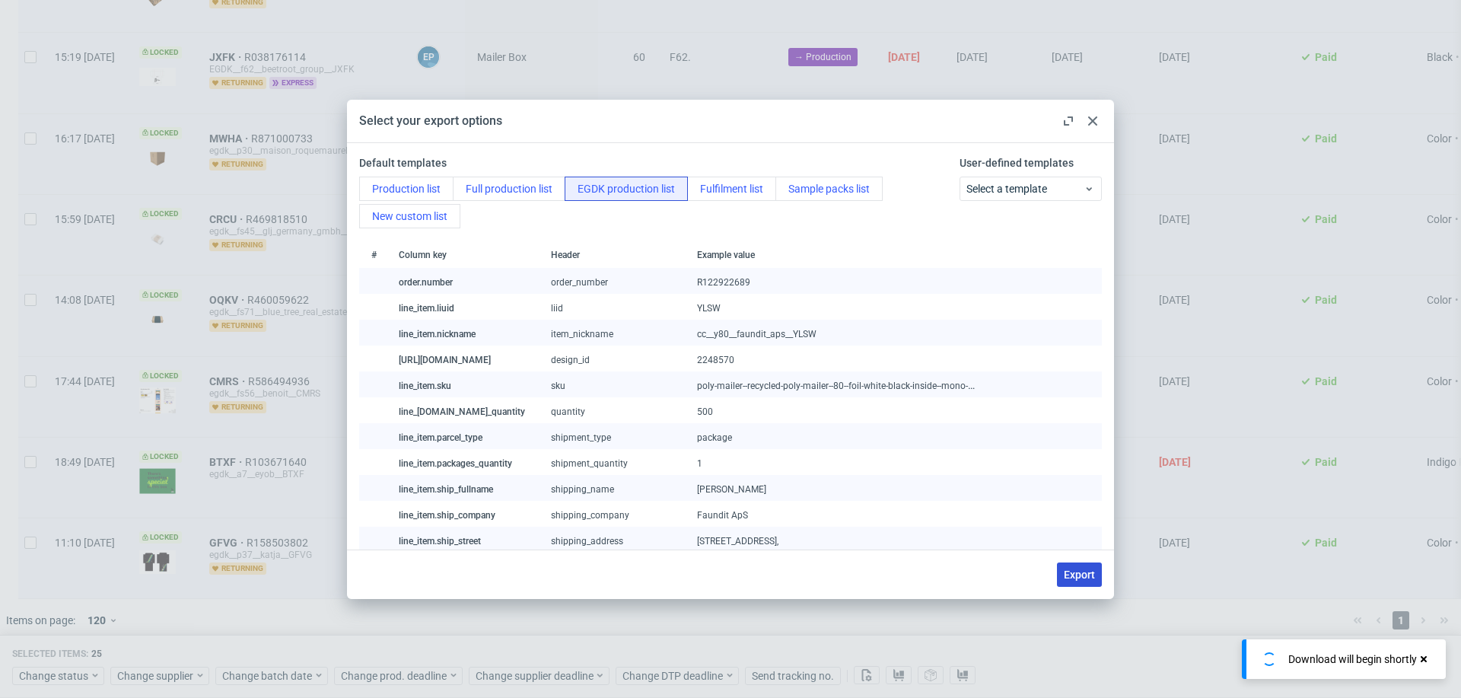
checkbox input "false"
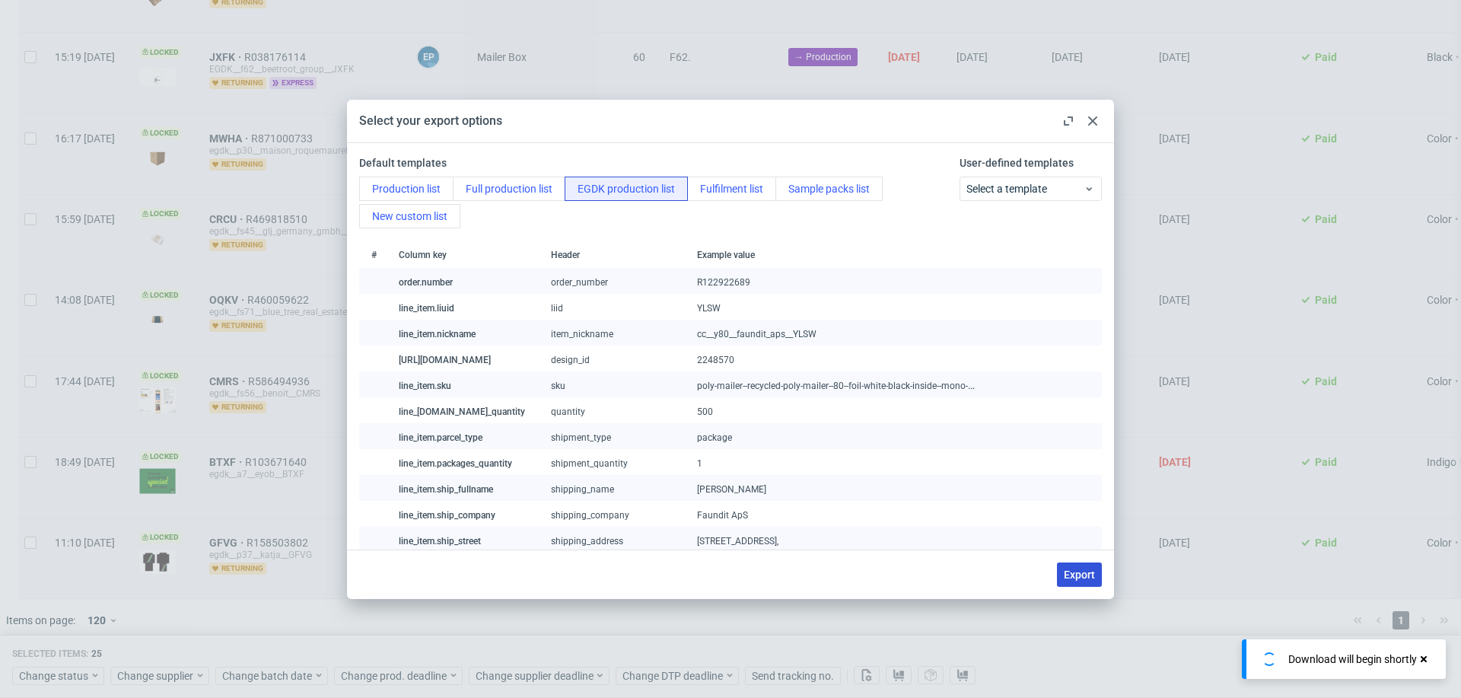
checkbox input "false"
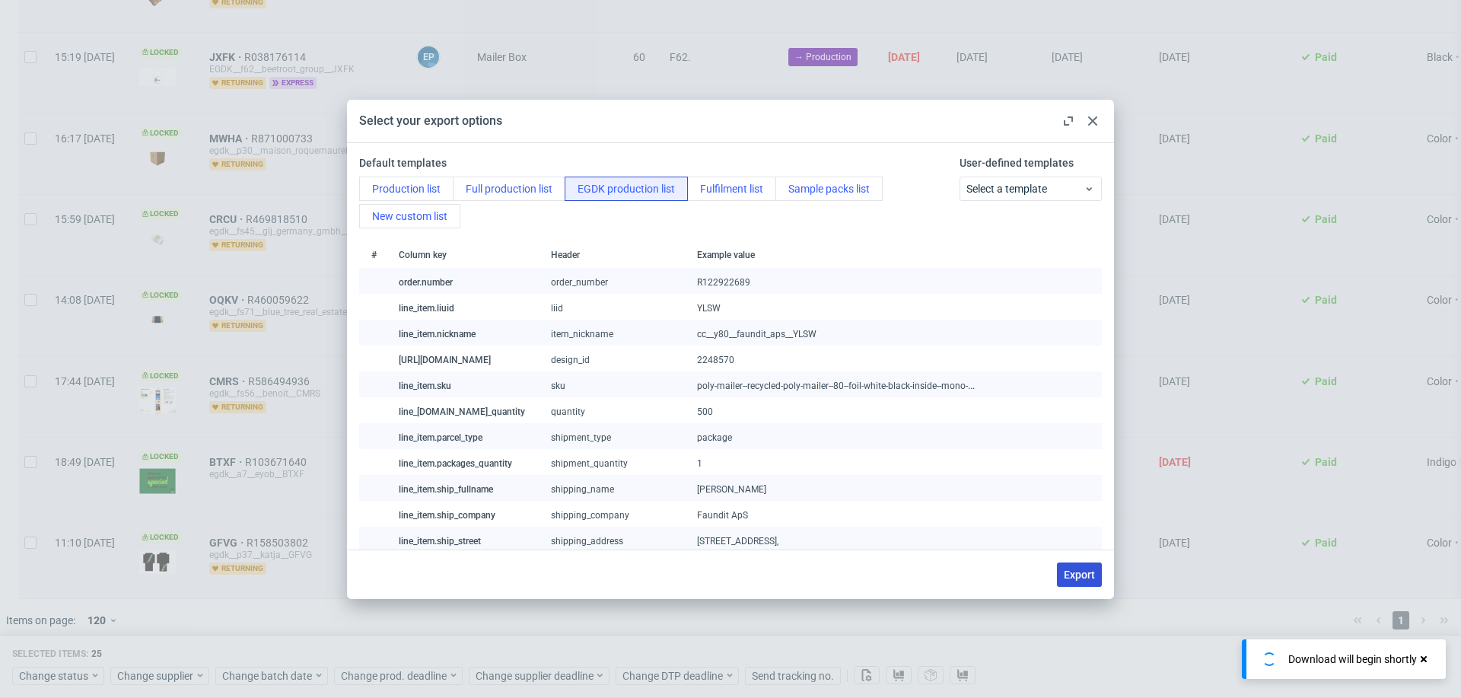
checkbox input "false"
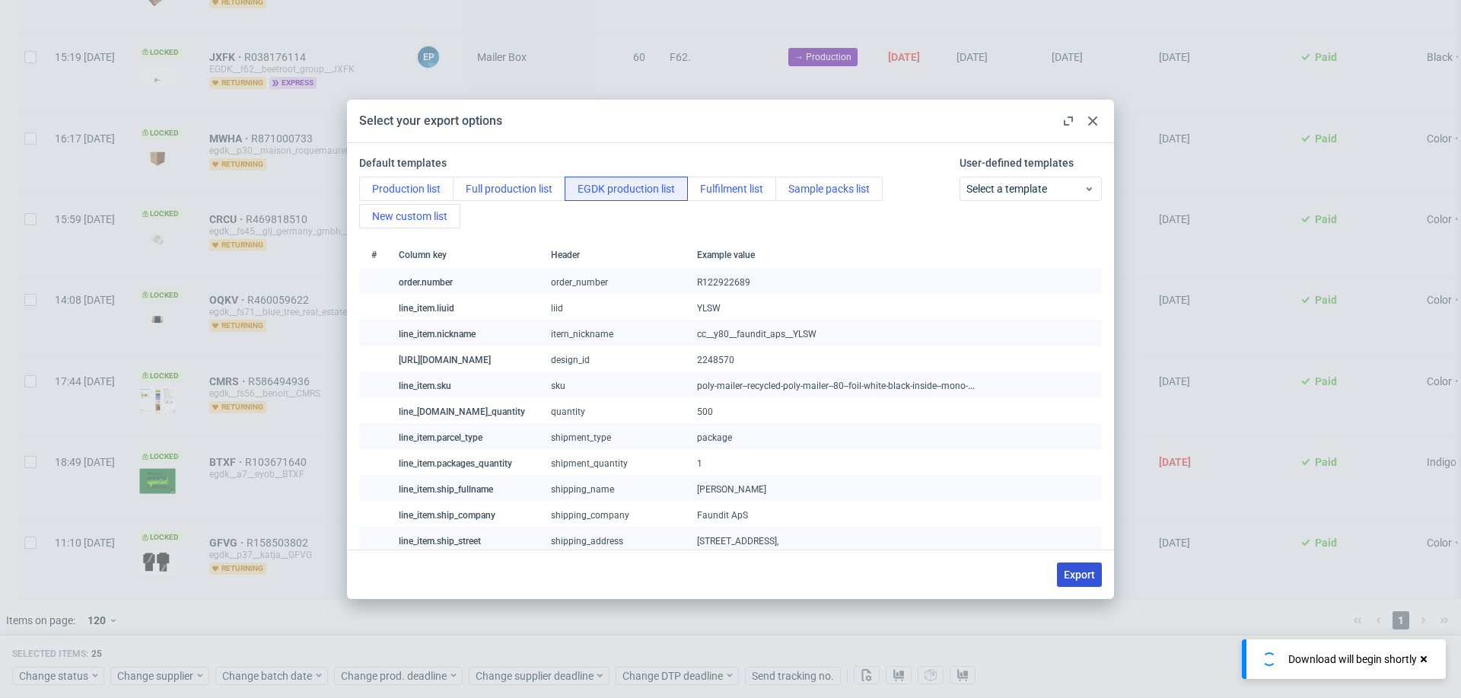
checkbox input "false"
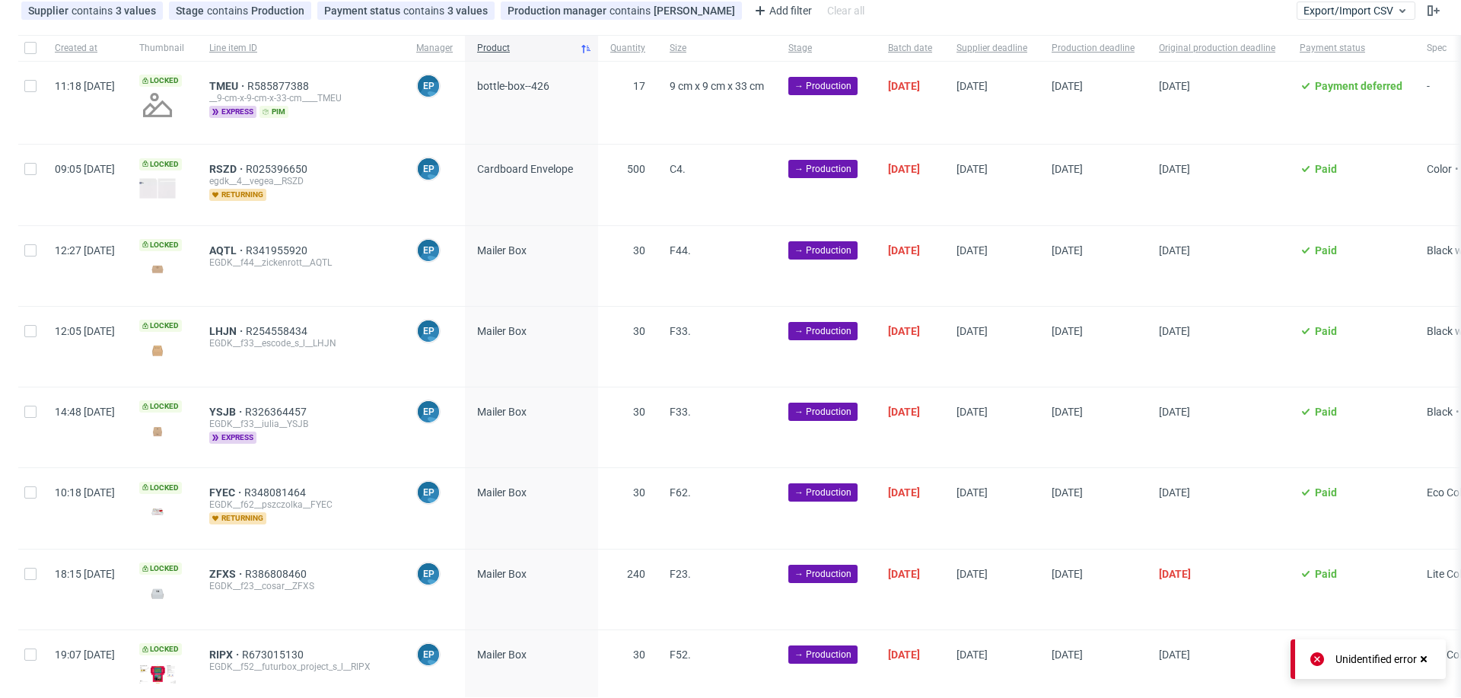
scroll to position [0, 0]
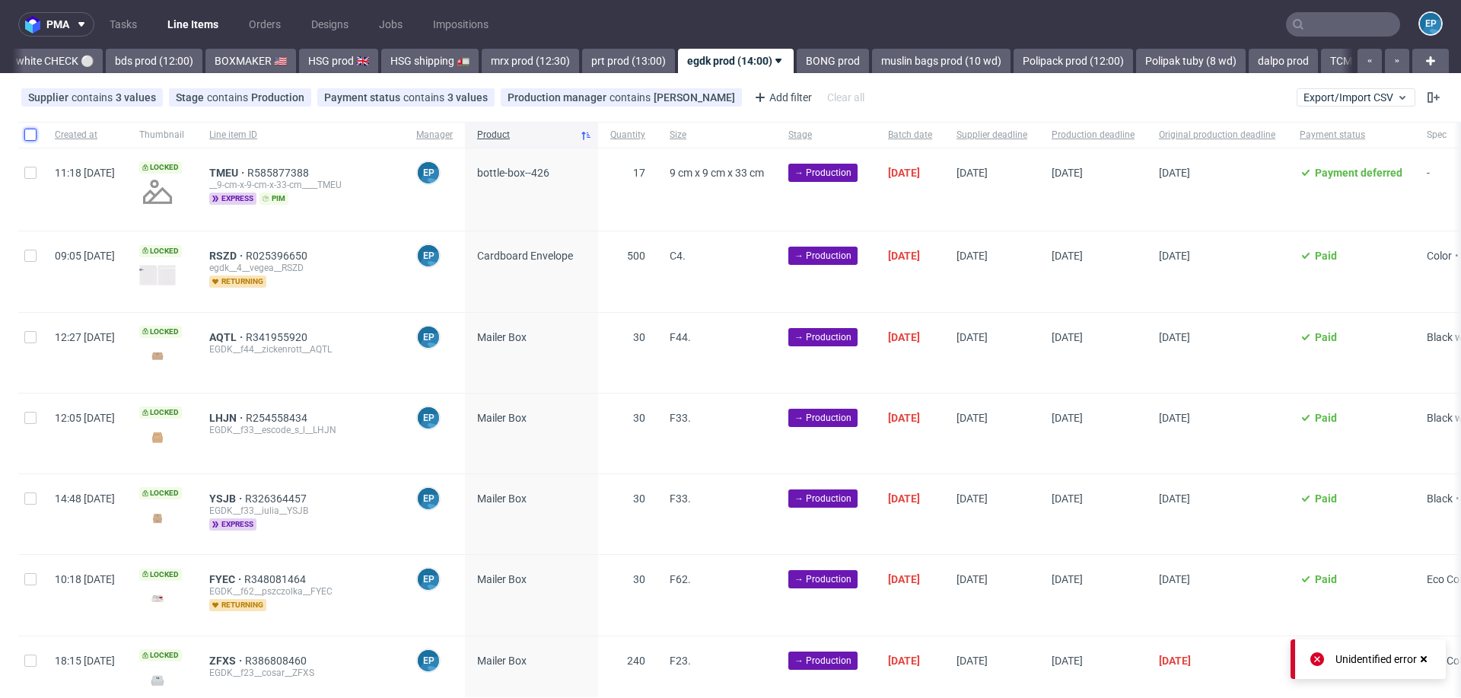
click at [33, 133] on input "checkbox" at bounding box center [30, 135] width 12 height 12
checkbox input "true"
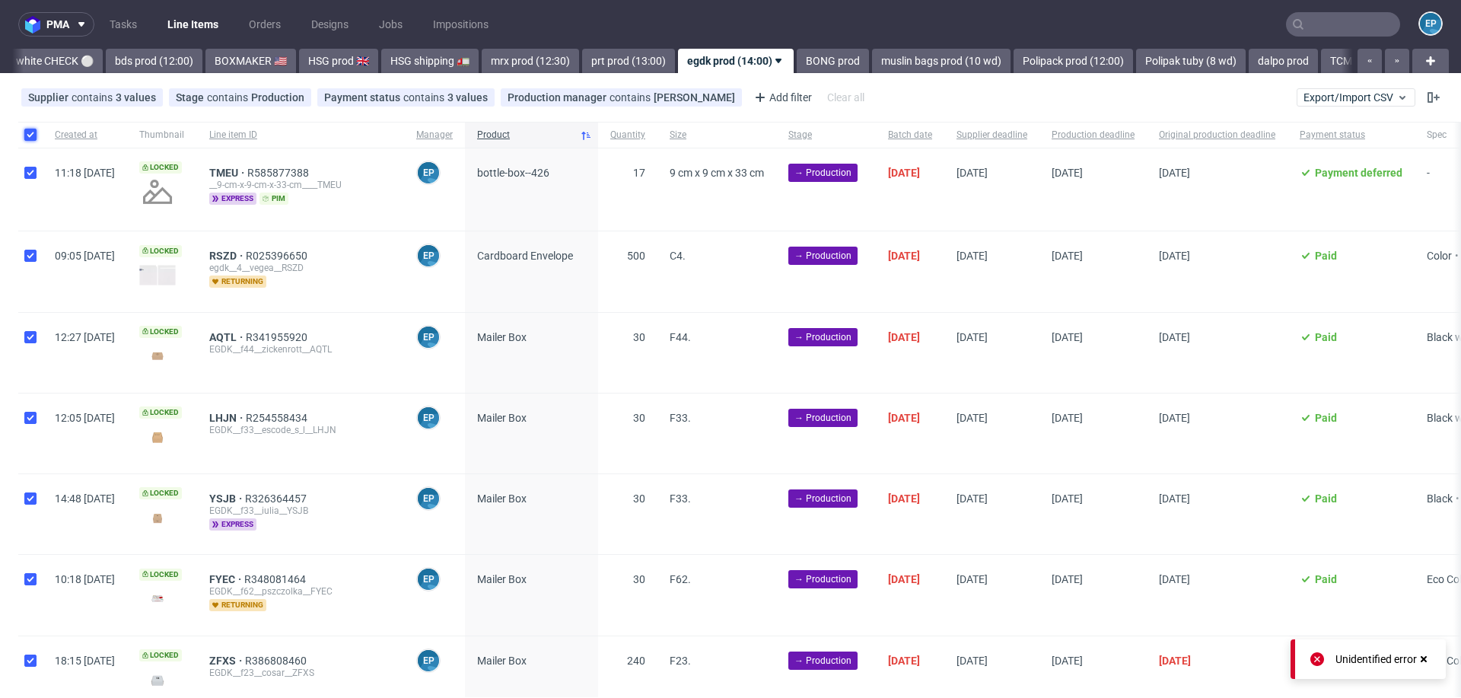
checkbox input "true"
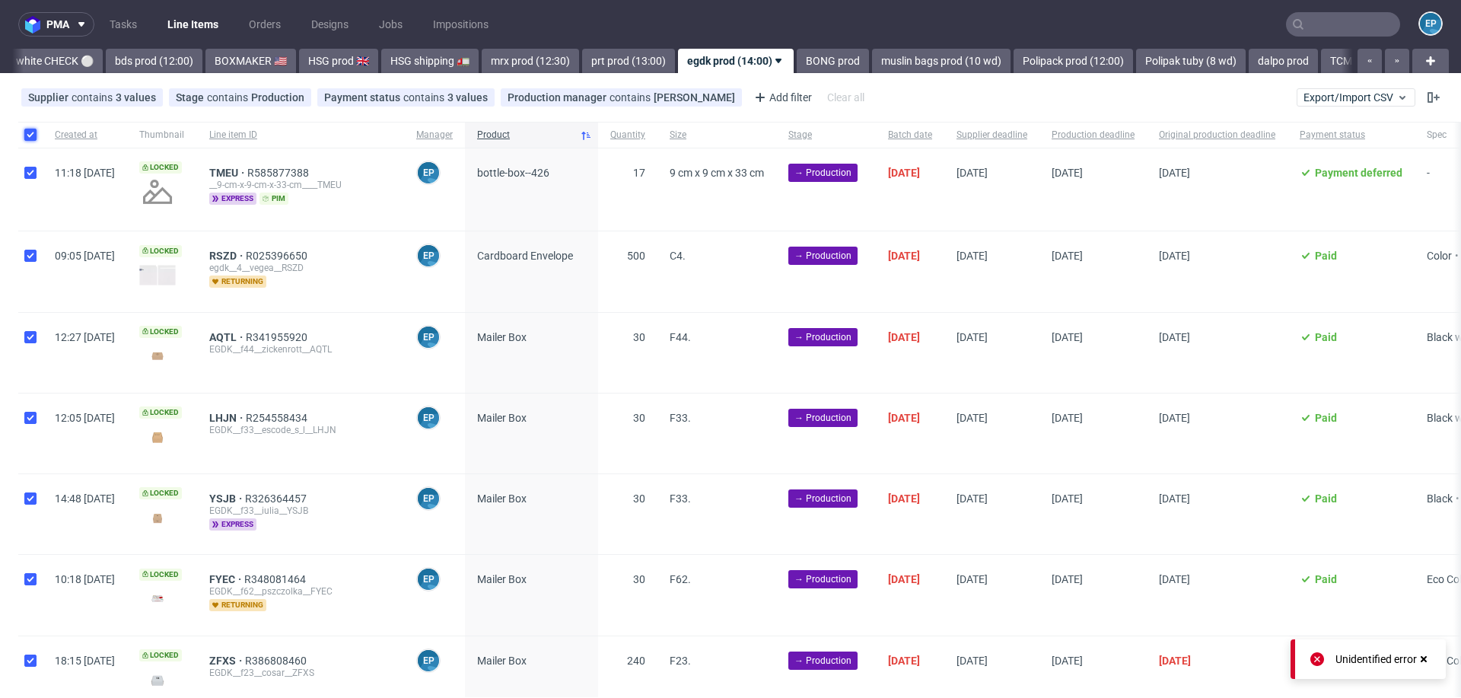
checkbox input "true"
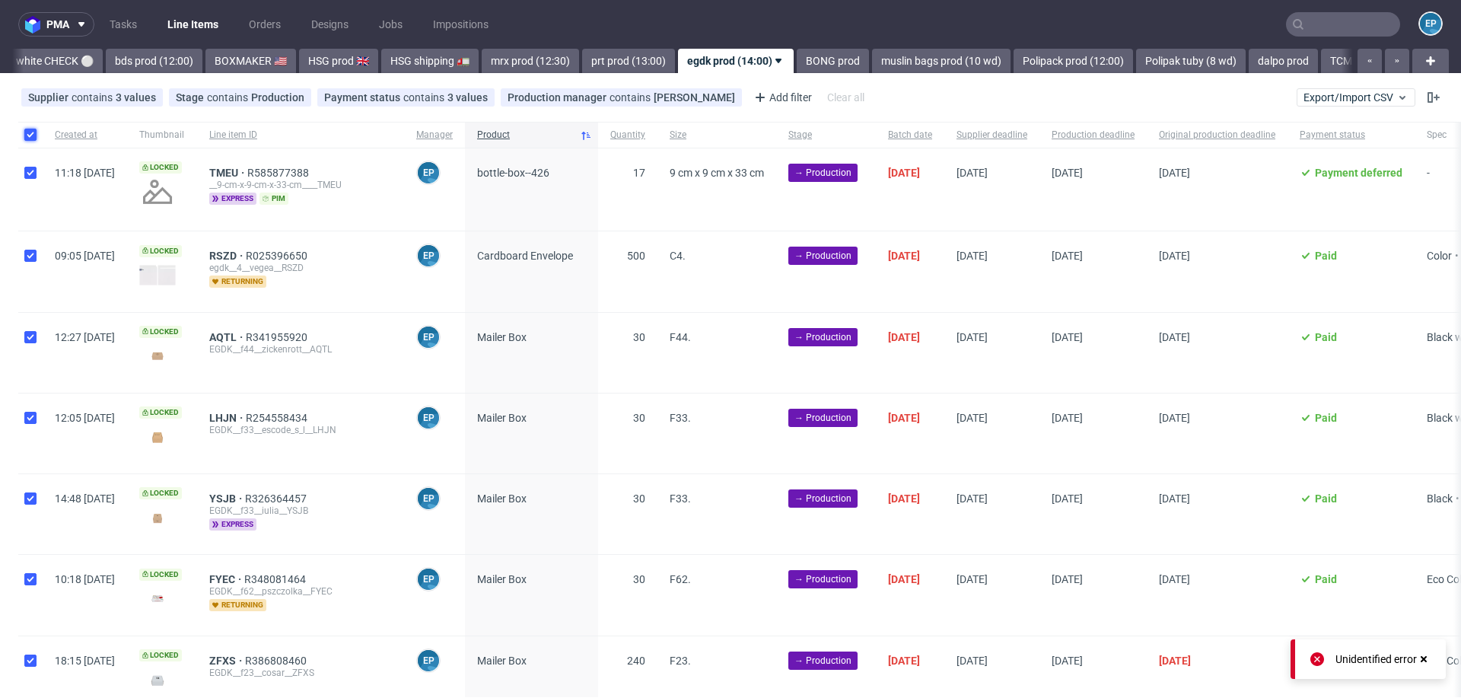
checkbox input "true"
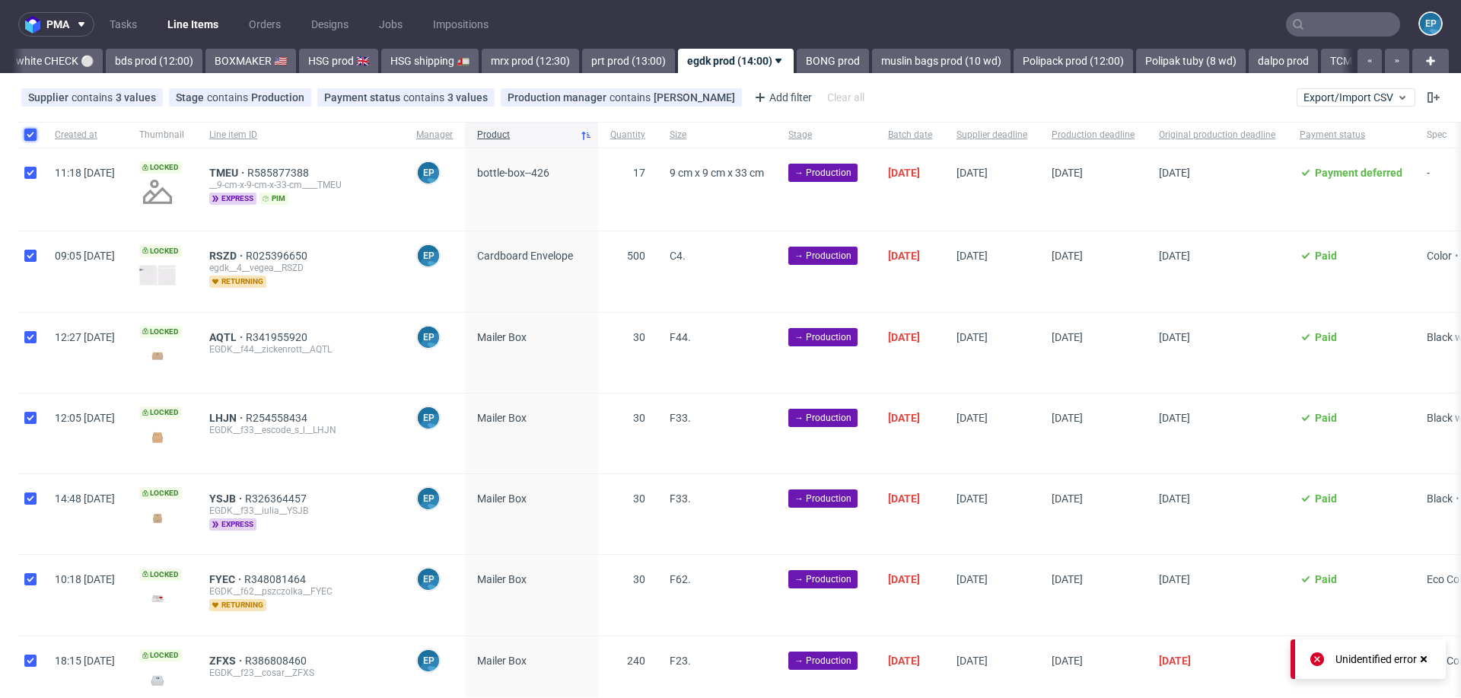
checkbox input "true"
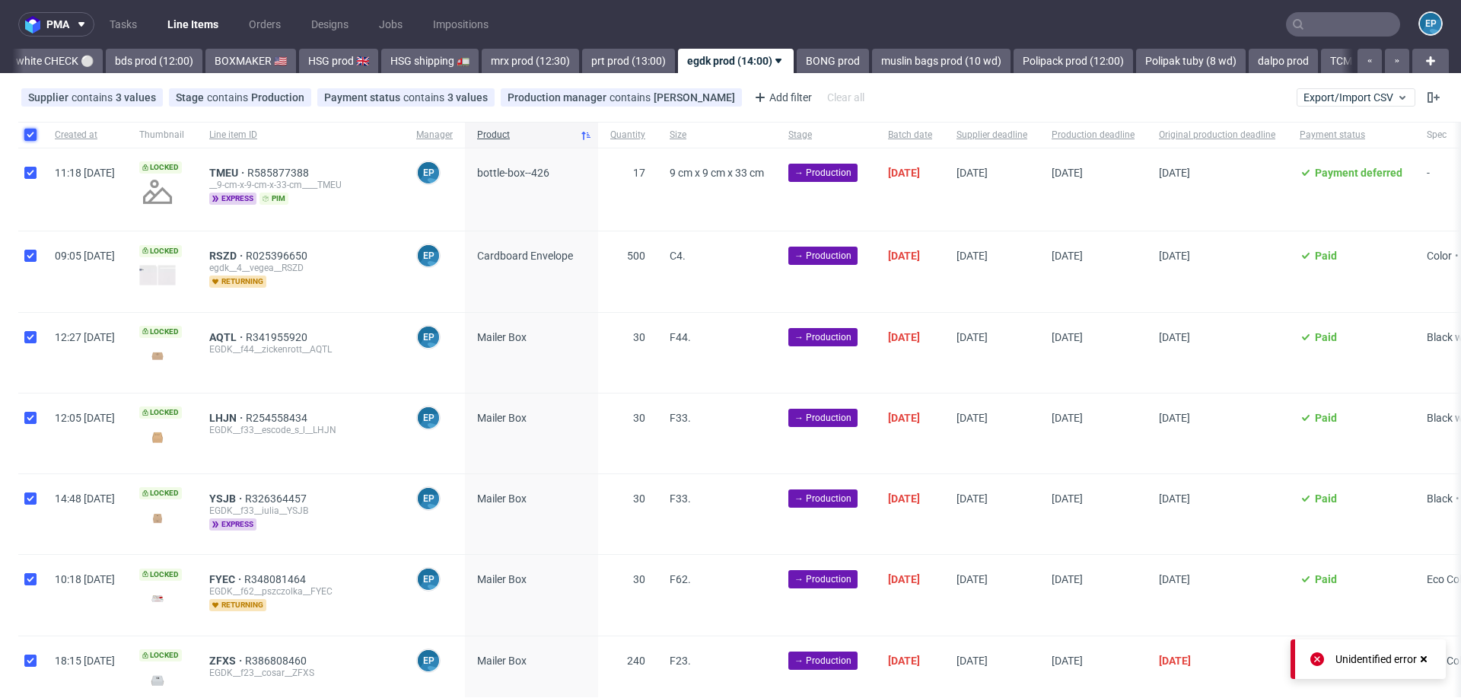
checkbox input "true"
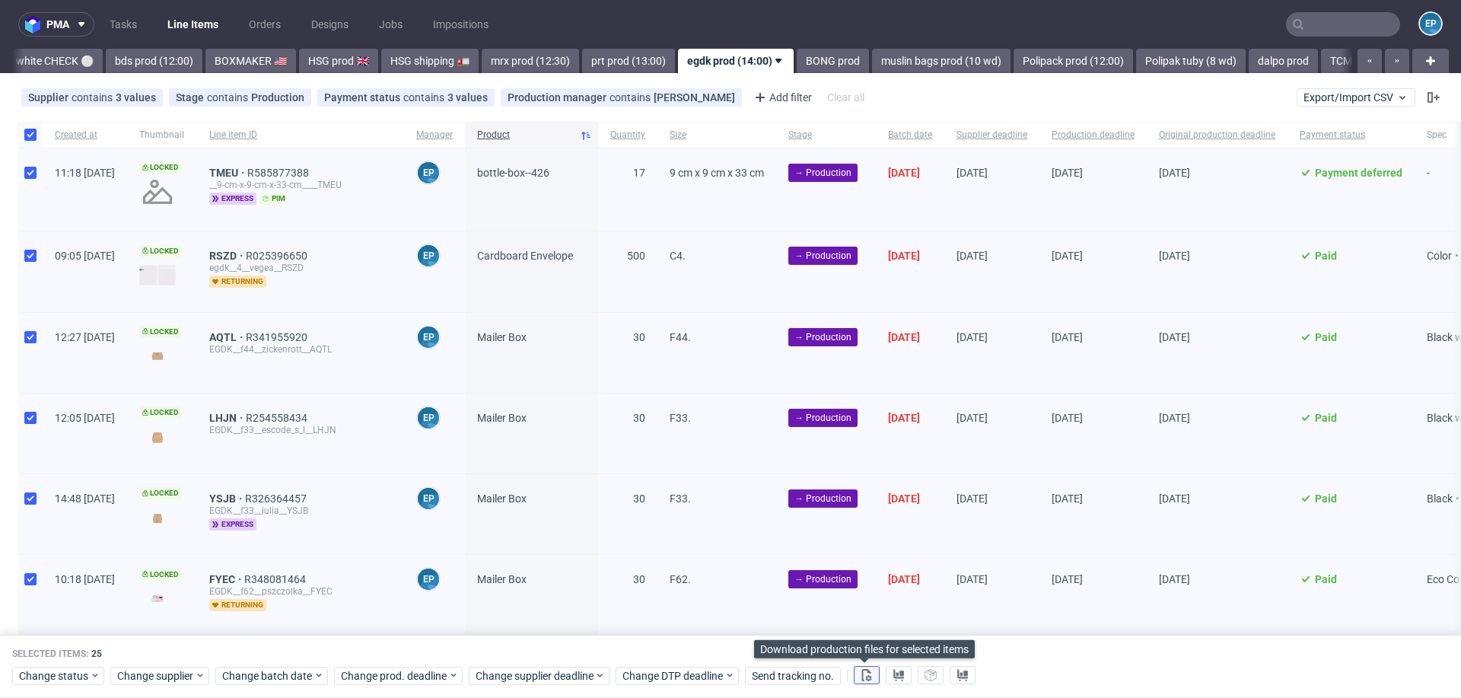
click at [868, 669] on icon at bounding box center [867, 675] width 12 height 12
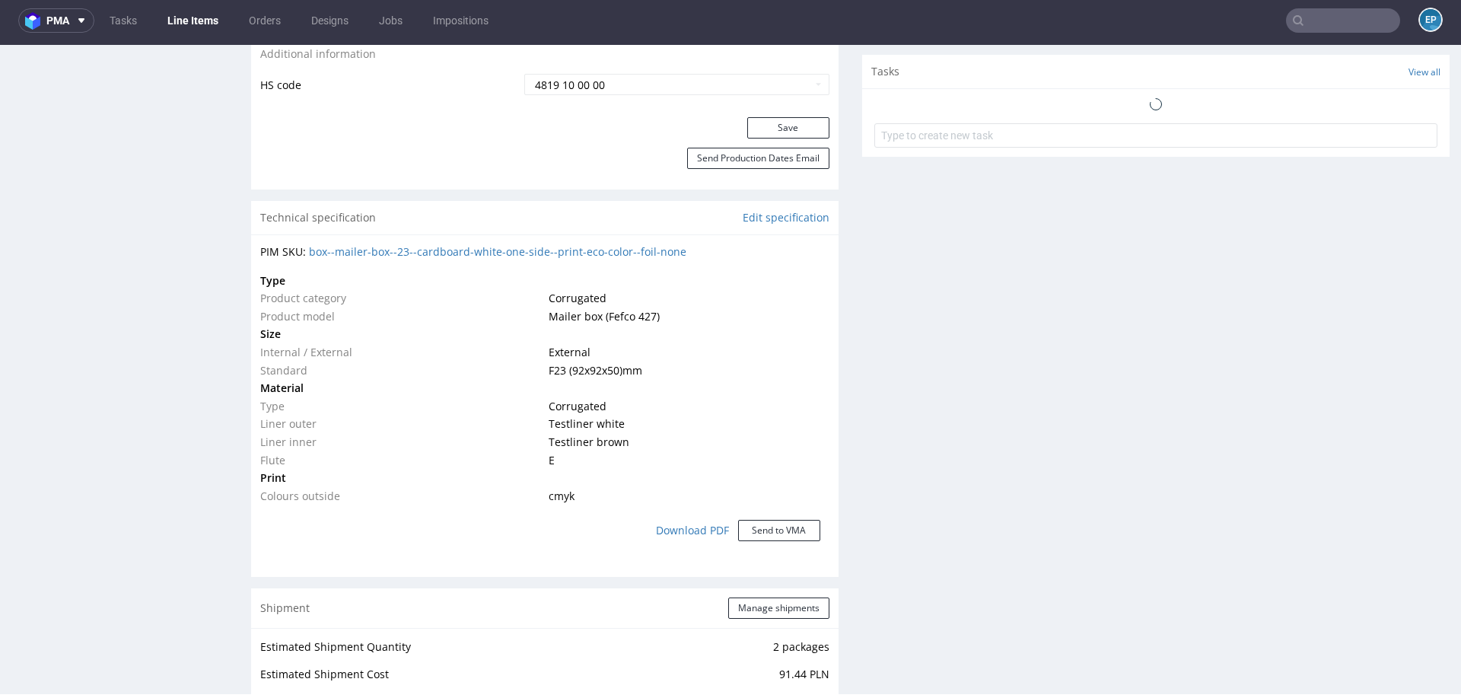
scroll to position [1598, 0]
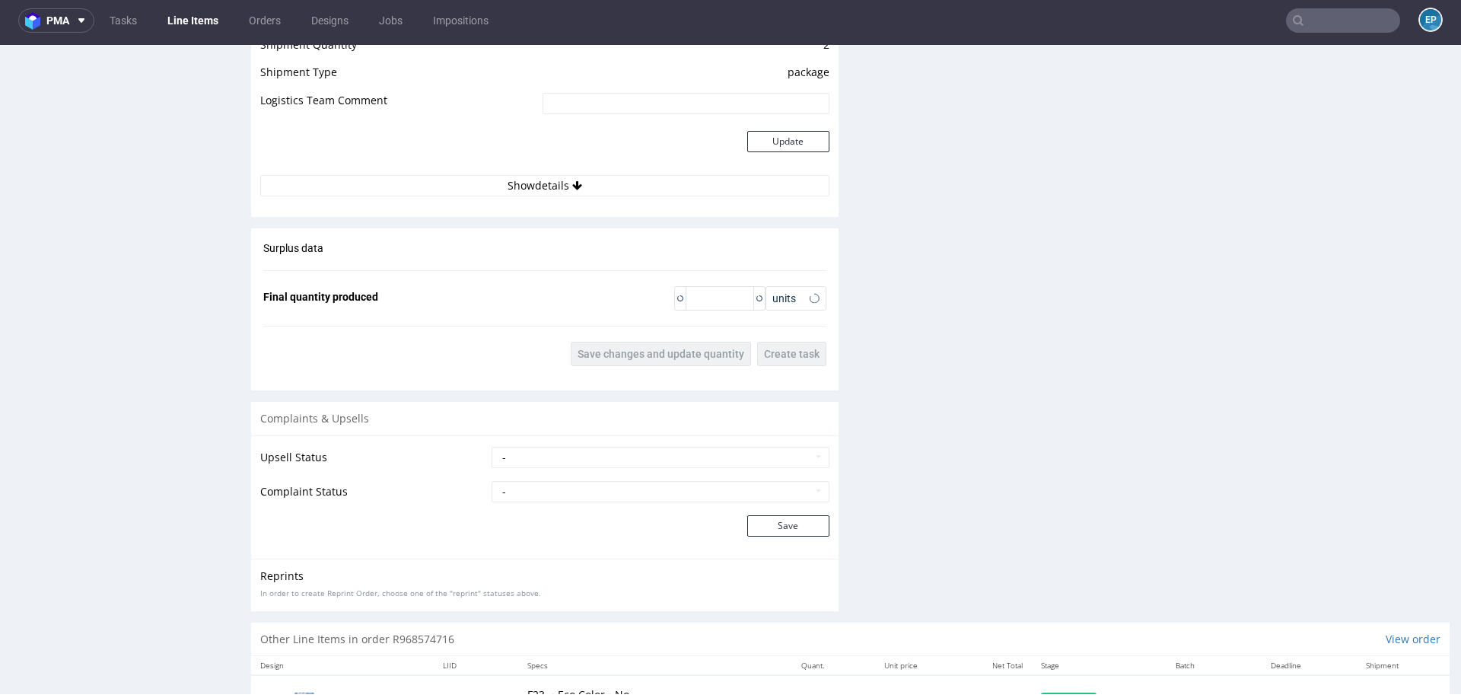
click at [438, 635] on p "Other Line Items in order R968574716" at bounding box center [357, 639] width 194 height 15
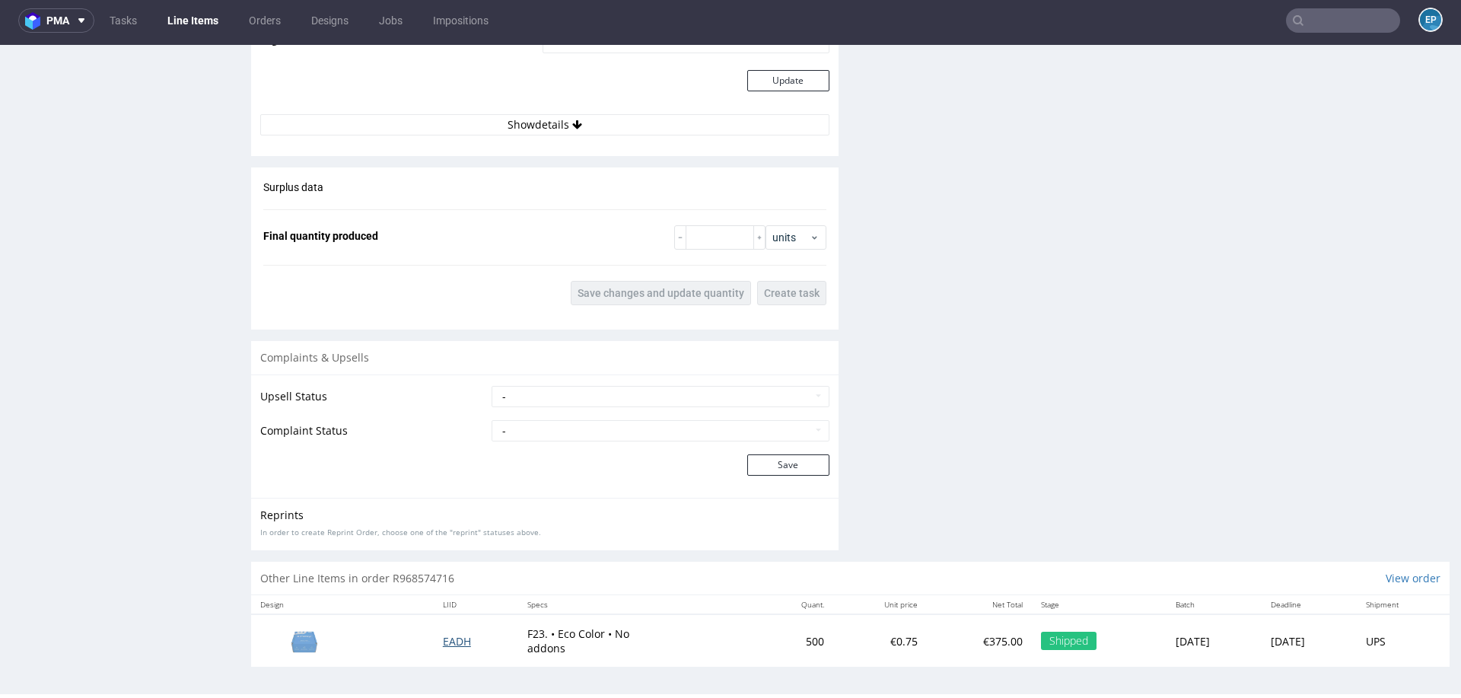
click at [443, 638] on span "EADH" at bounding box center [457, 641] width 28 height 14
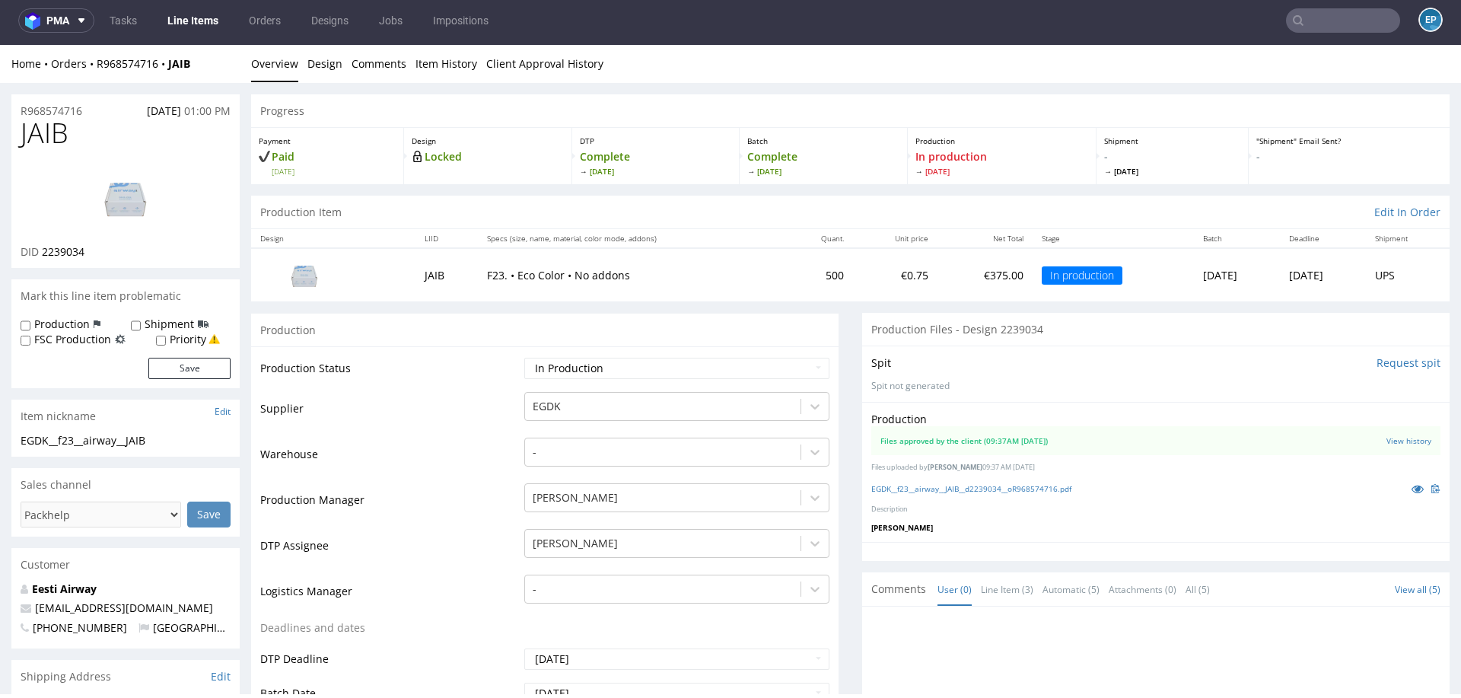
scroll to position [117, 0]
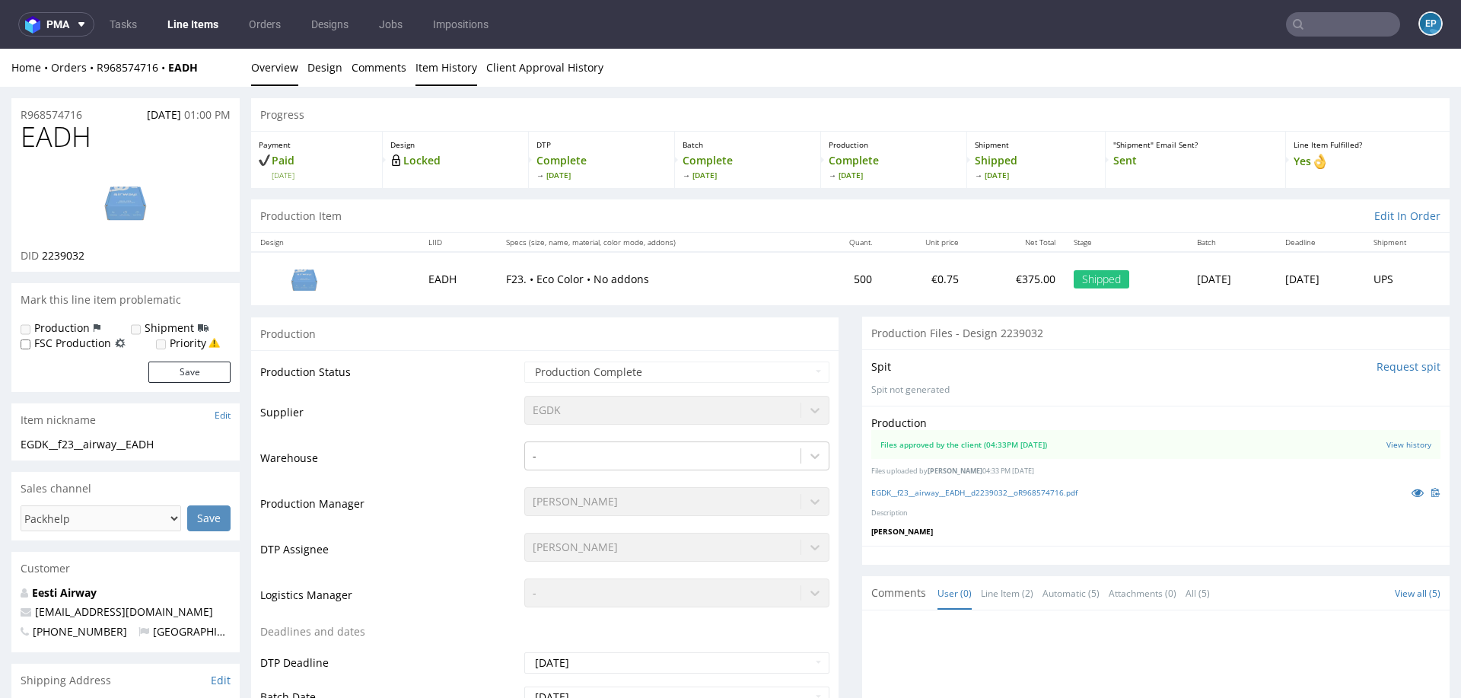
click at [447, 74] on link "Item History" at bounding box center [447, 67] width 62 height 37
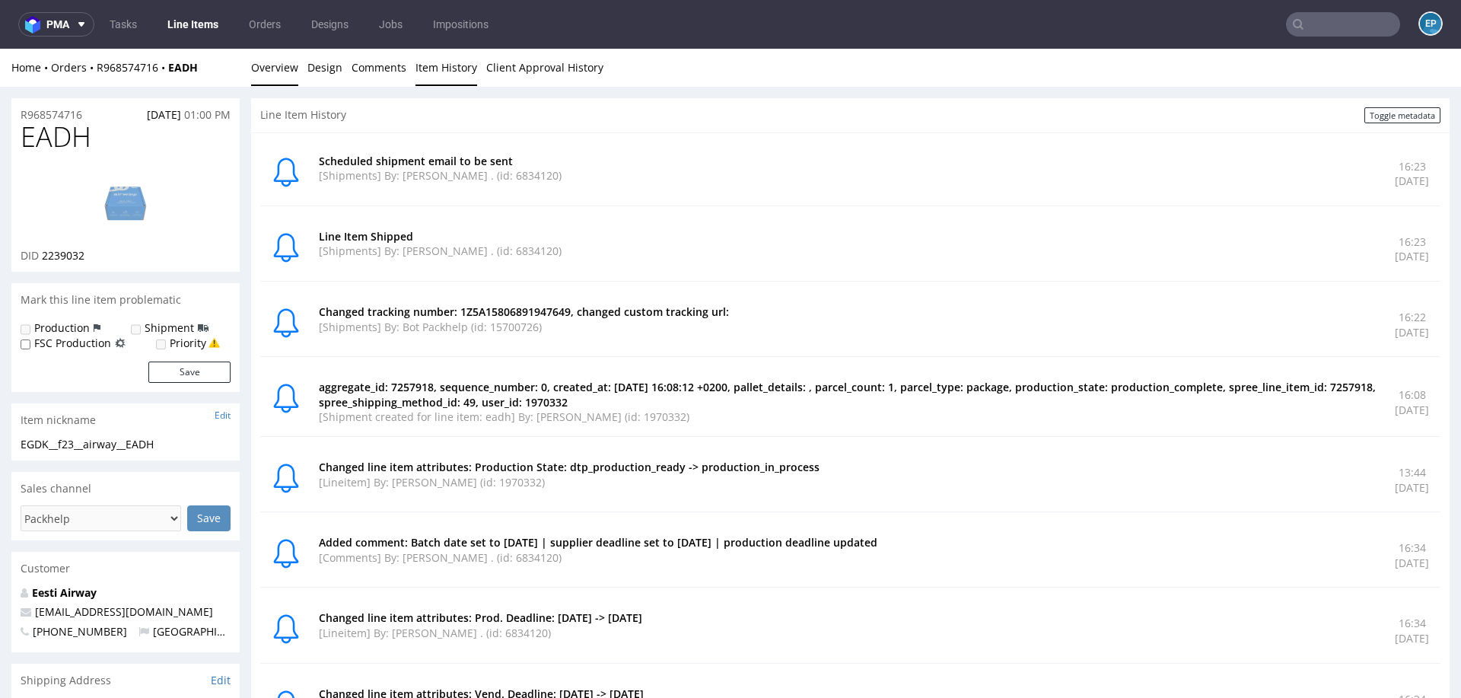
click at [263, 81] on link "Overview" at bounding box center [274, 67] width 47 height 37
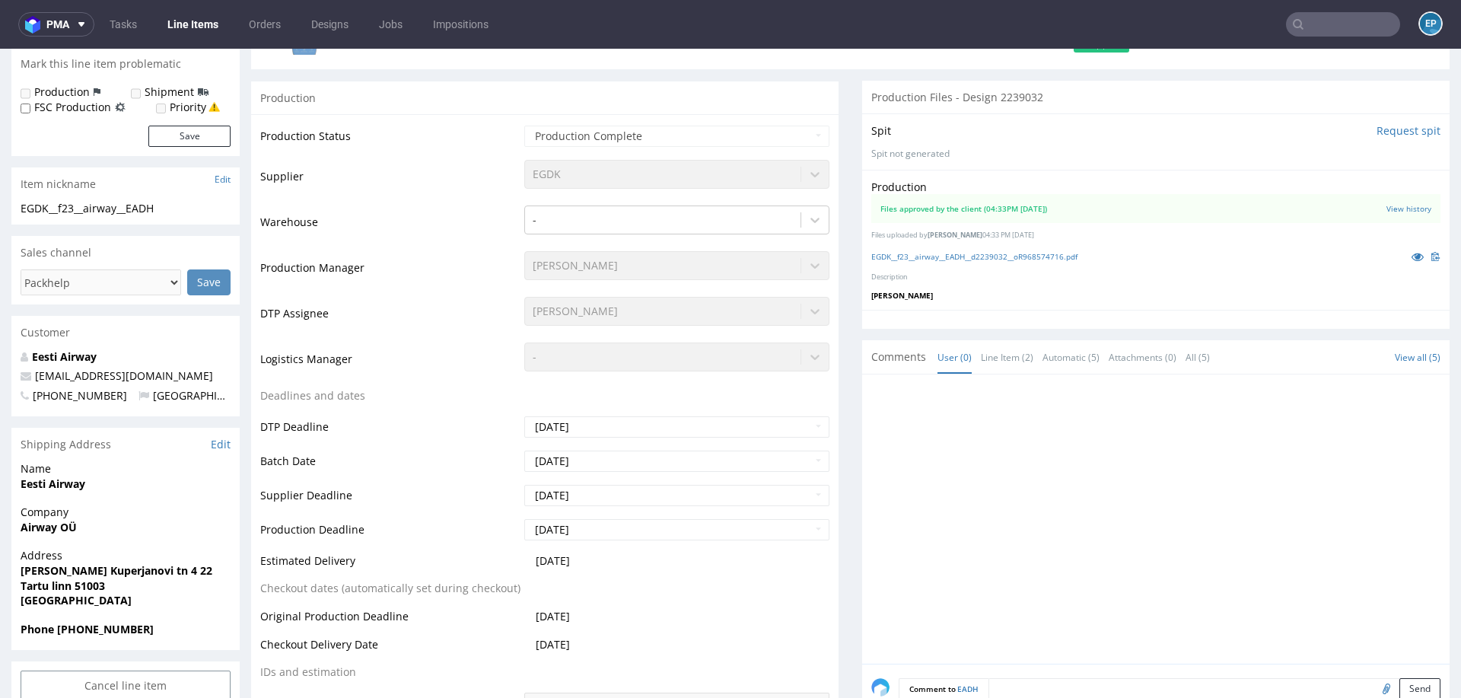
scroll to position [237, 0]
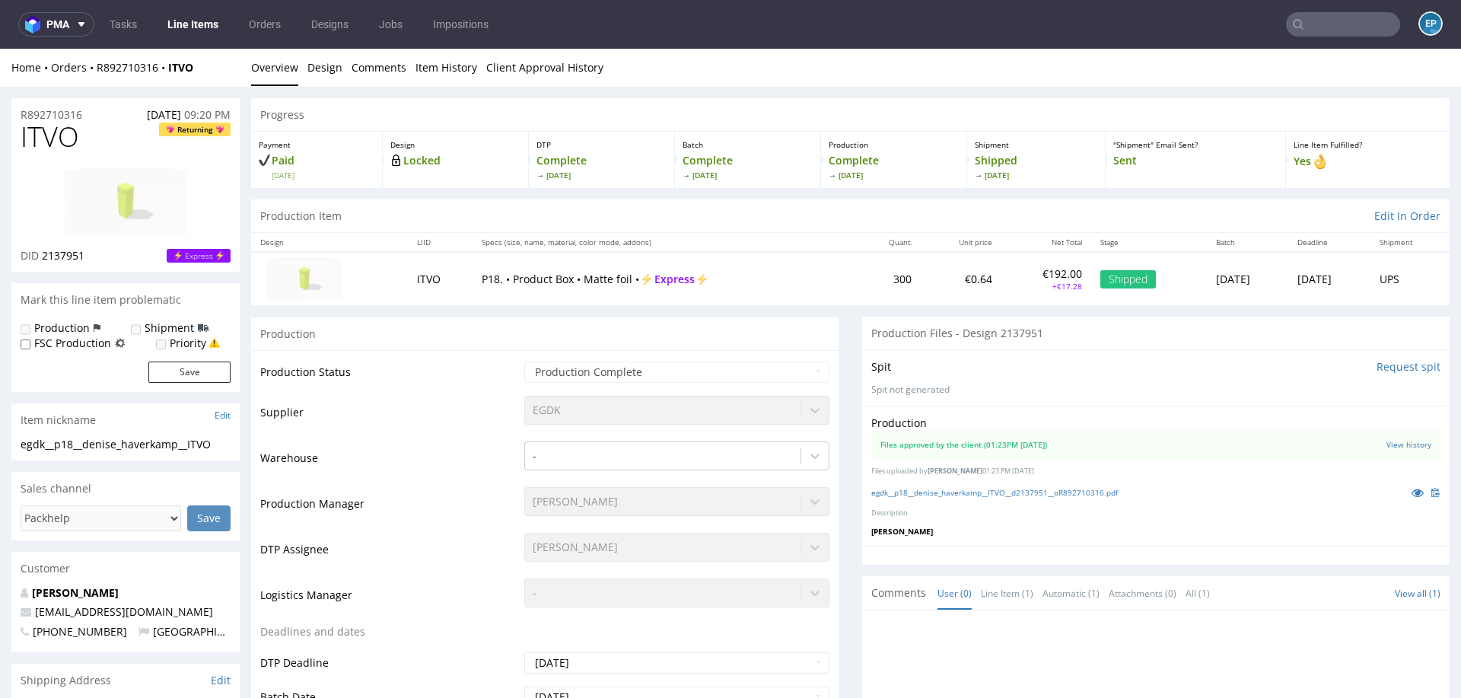
scroll to position [6, 0]
